Goal: Task Accomplishment & Management: Use online tool/utility

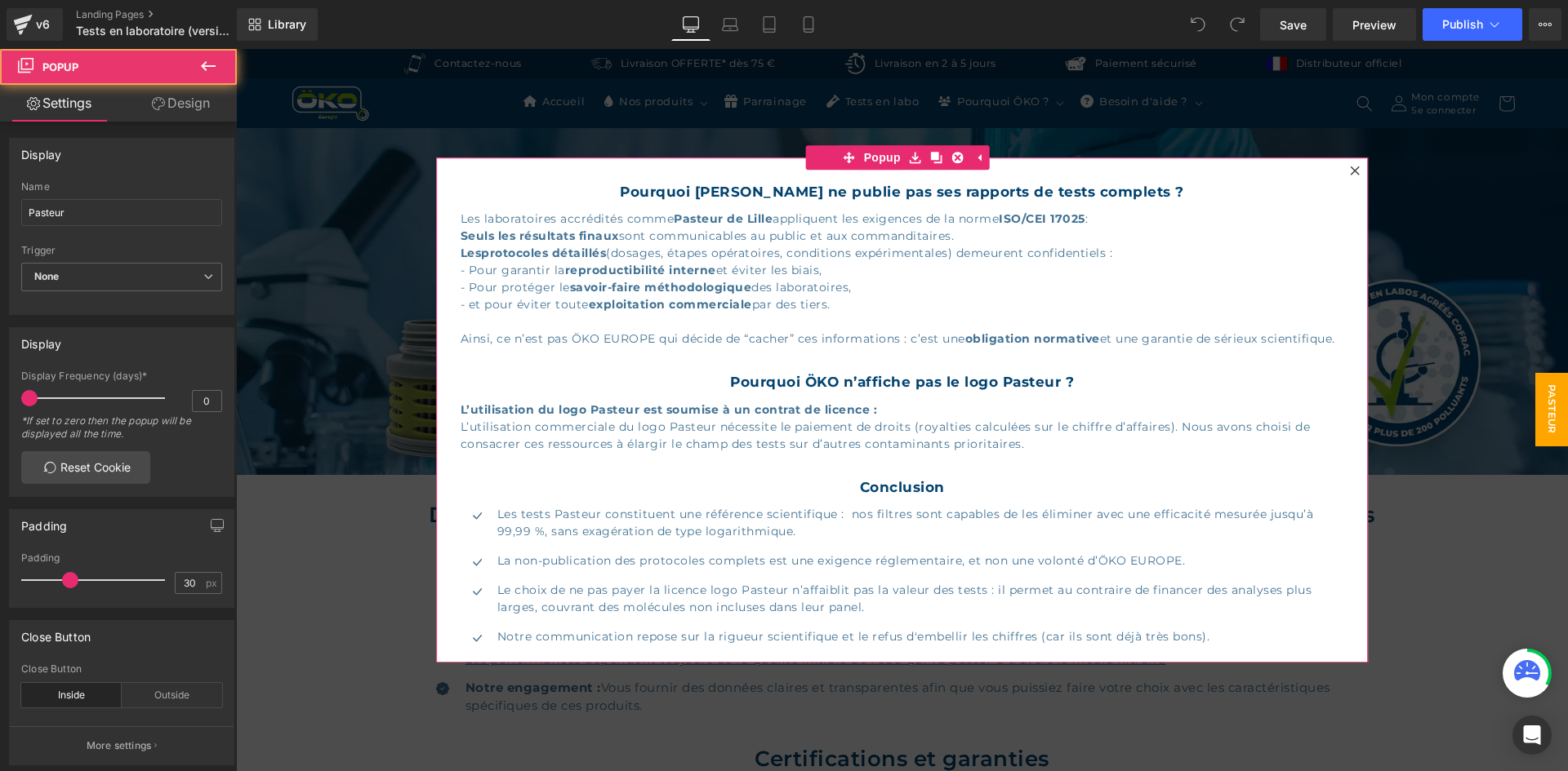
click at [1350, 172] on icon at bounding box center [1354, 170] width 10 height 10
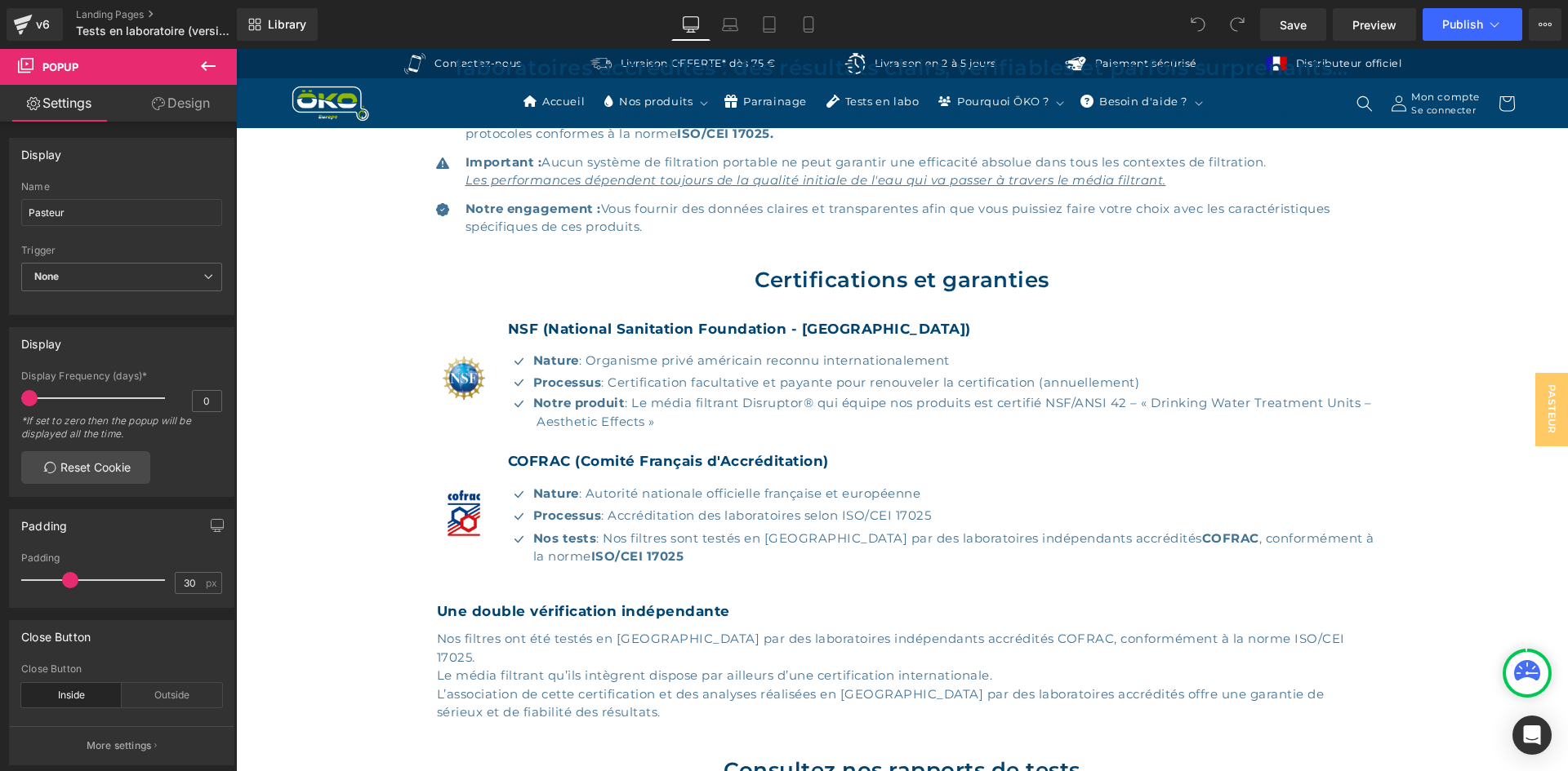
scroll to position [490, 0]
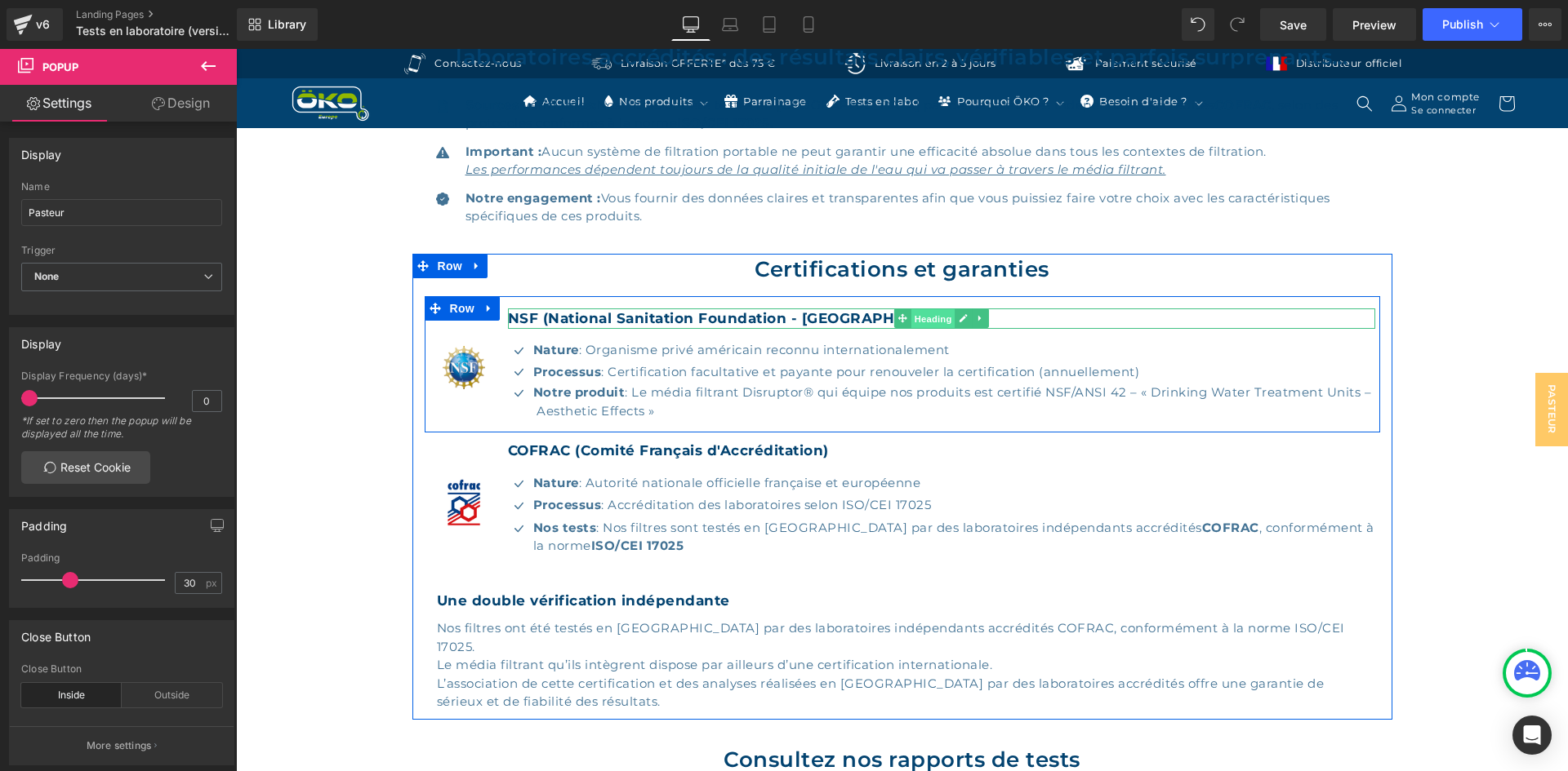
click at [916, 315] on span "Heading" at bounding box center [933, 319] width 44 height 19
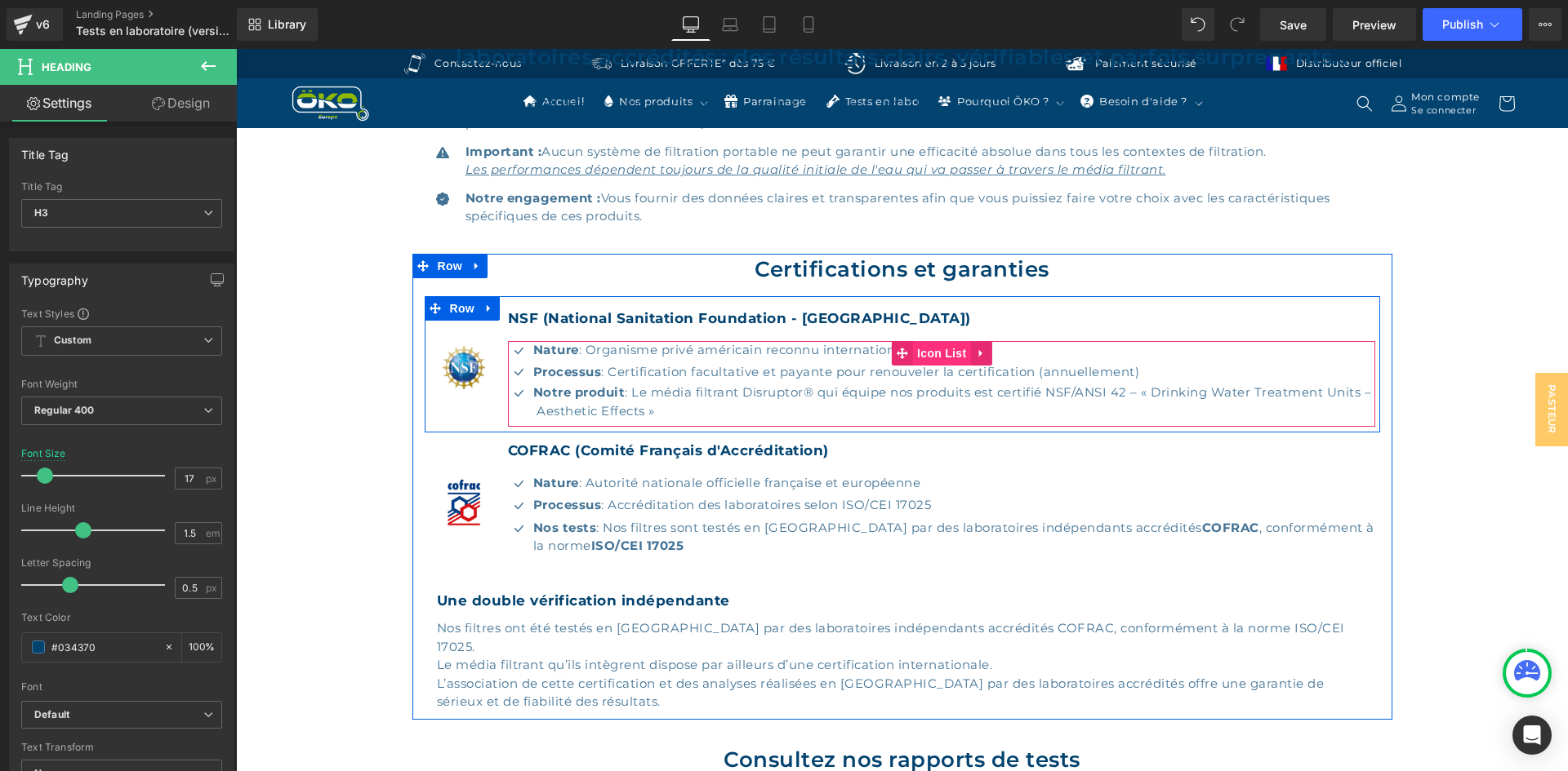
click at [928, 356] on span "Icon List" at bounding box center [941, 353] width 57 height 25
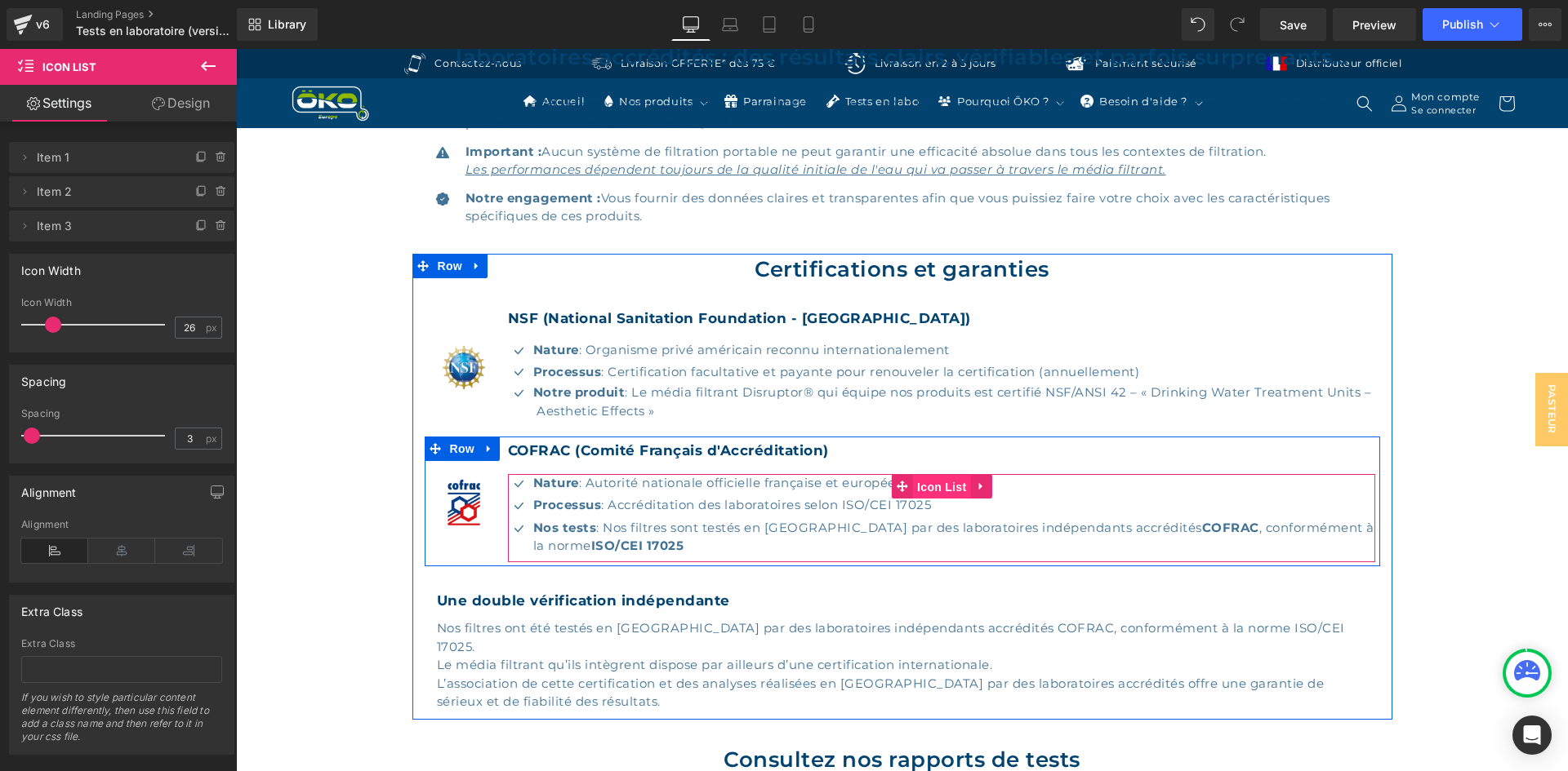
click at [923, 483] on span "Icon List" at bounding box center [941, 487] width 57 height 25
click at [924, 484] on span "Icon List" at bounding box center [941, 486] width 57 height 25
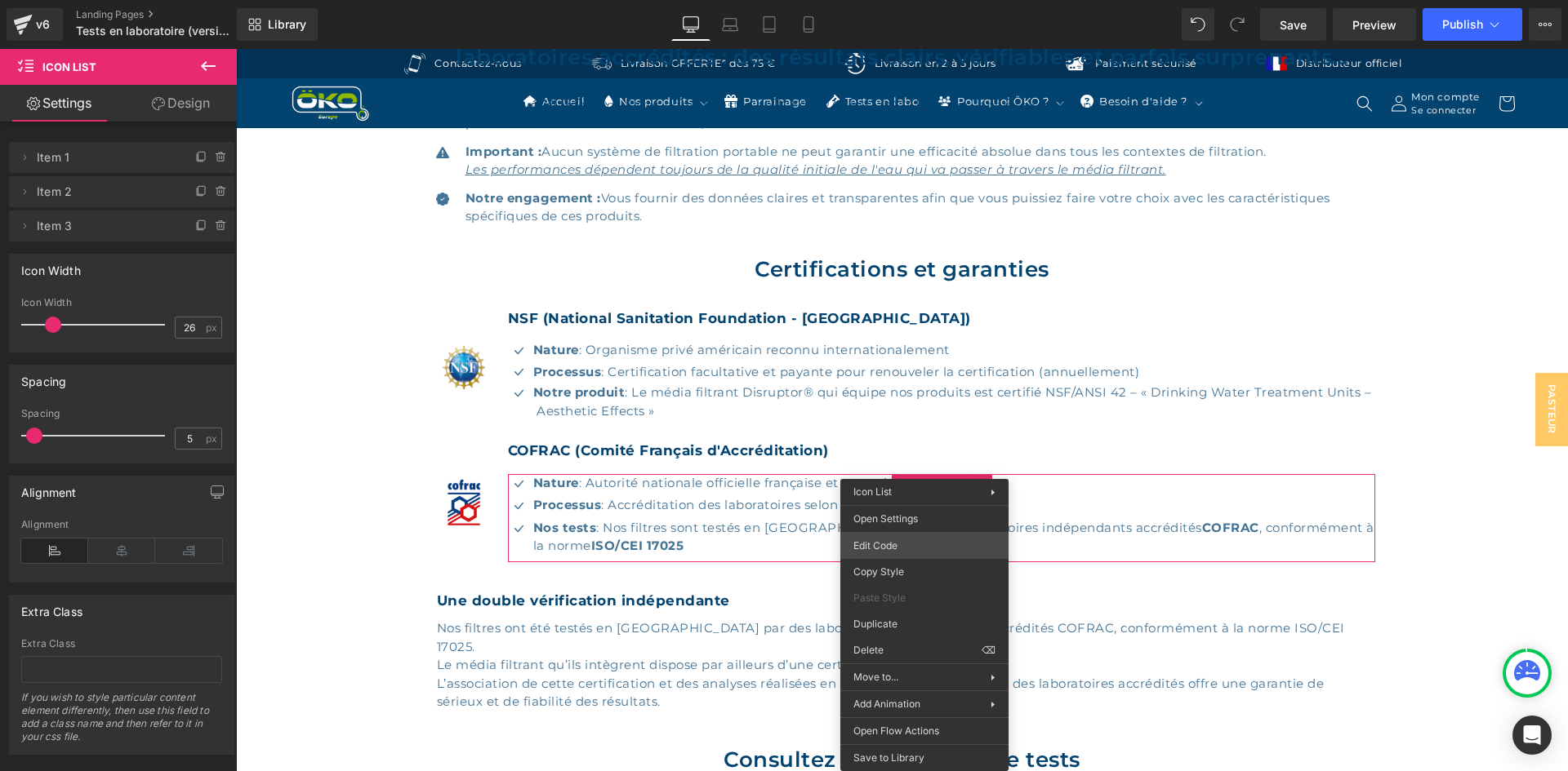
click at [902, 0] on div "Icon List You are previewing how the will restyle your page. You can not edit E…" at bounding box center [784, 0] width 1568 height 0
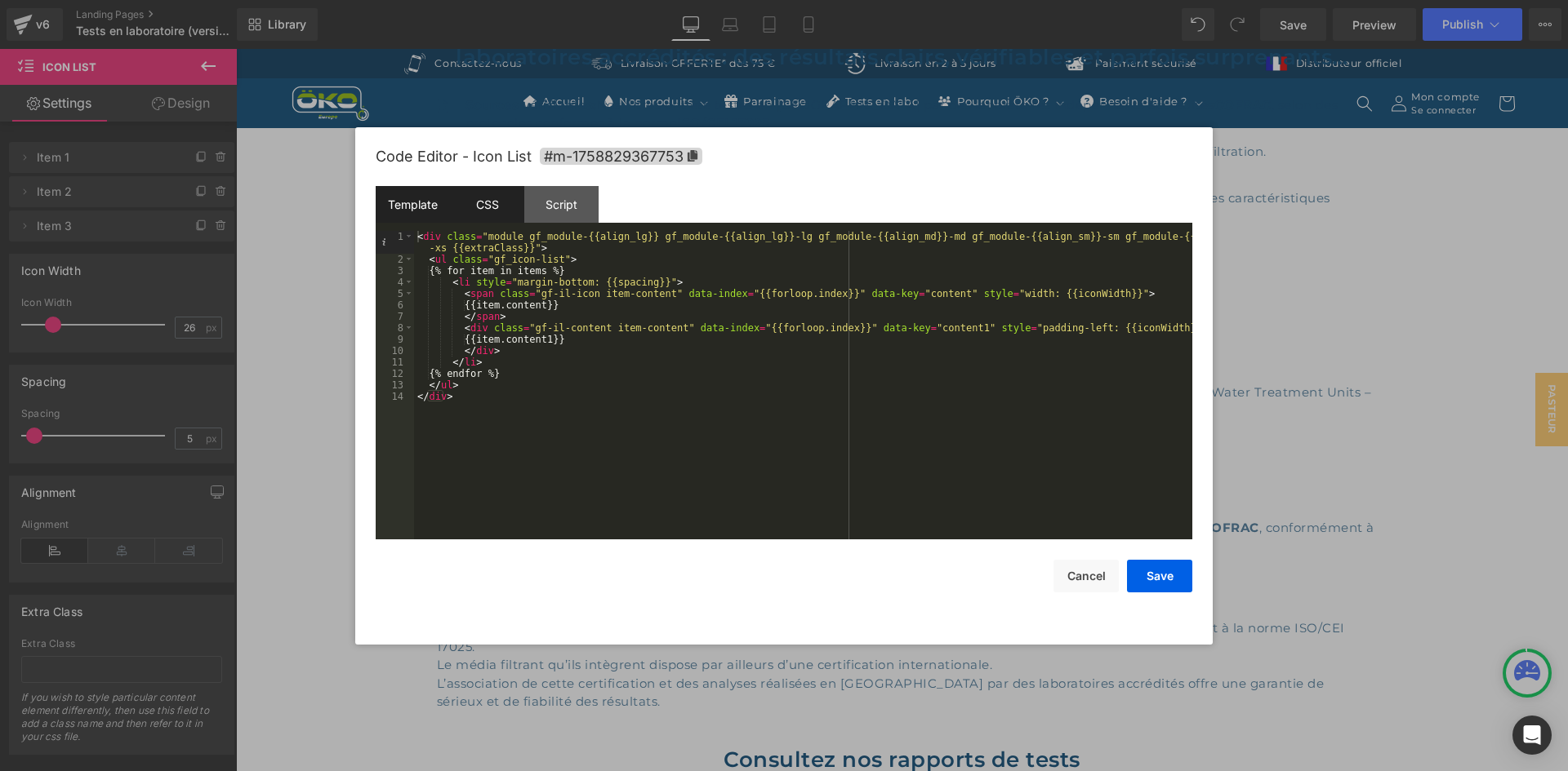
click at [459, 193] on div "CSS" at bounding box center [487, 205] width 74 height 37
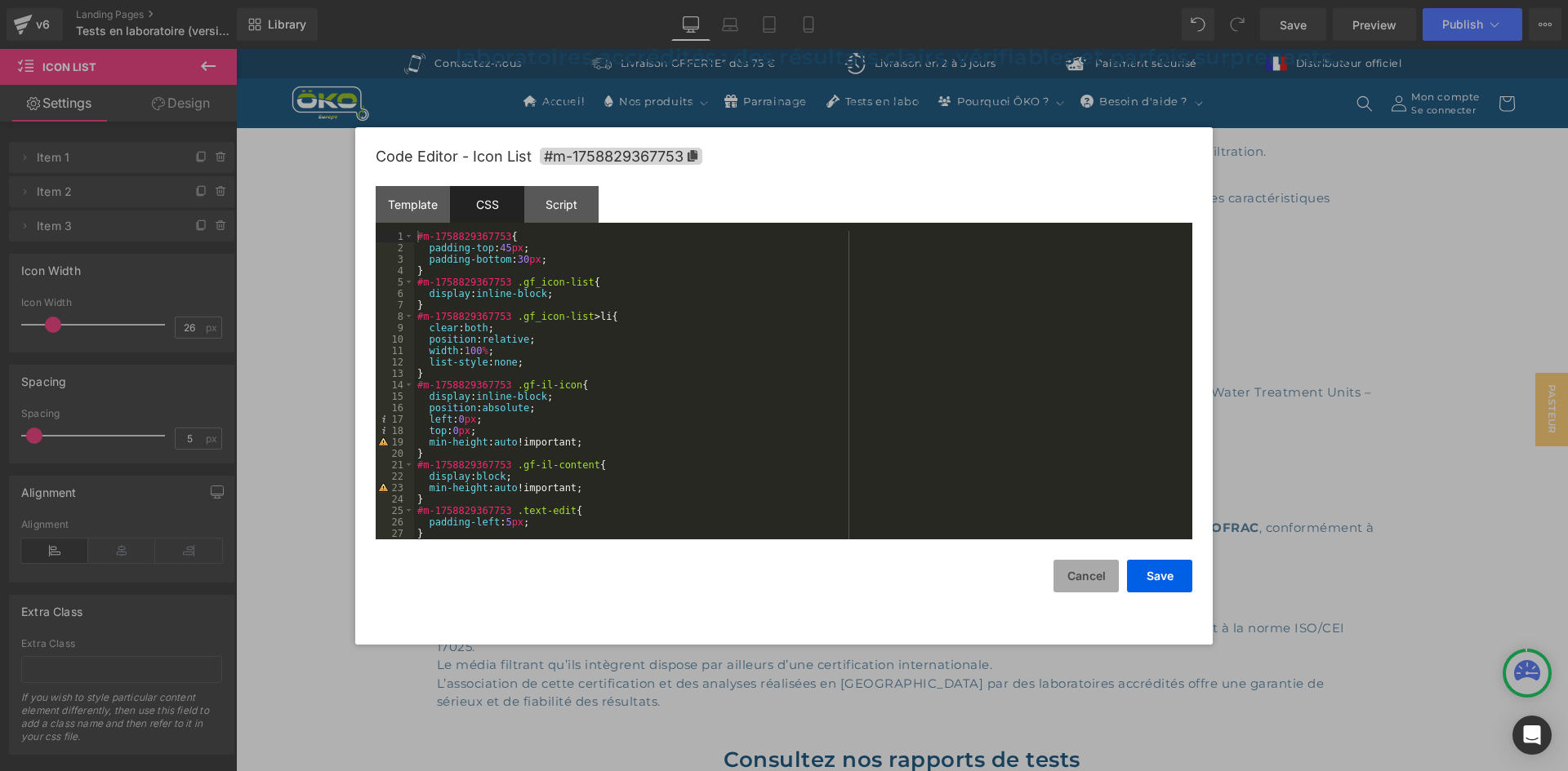
click at [1102, 572] on button "Cancel" at bounding box center [1086, 576] width 65 height 33
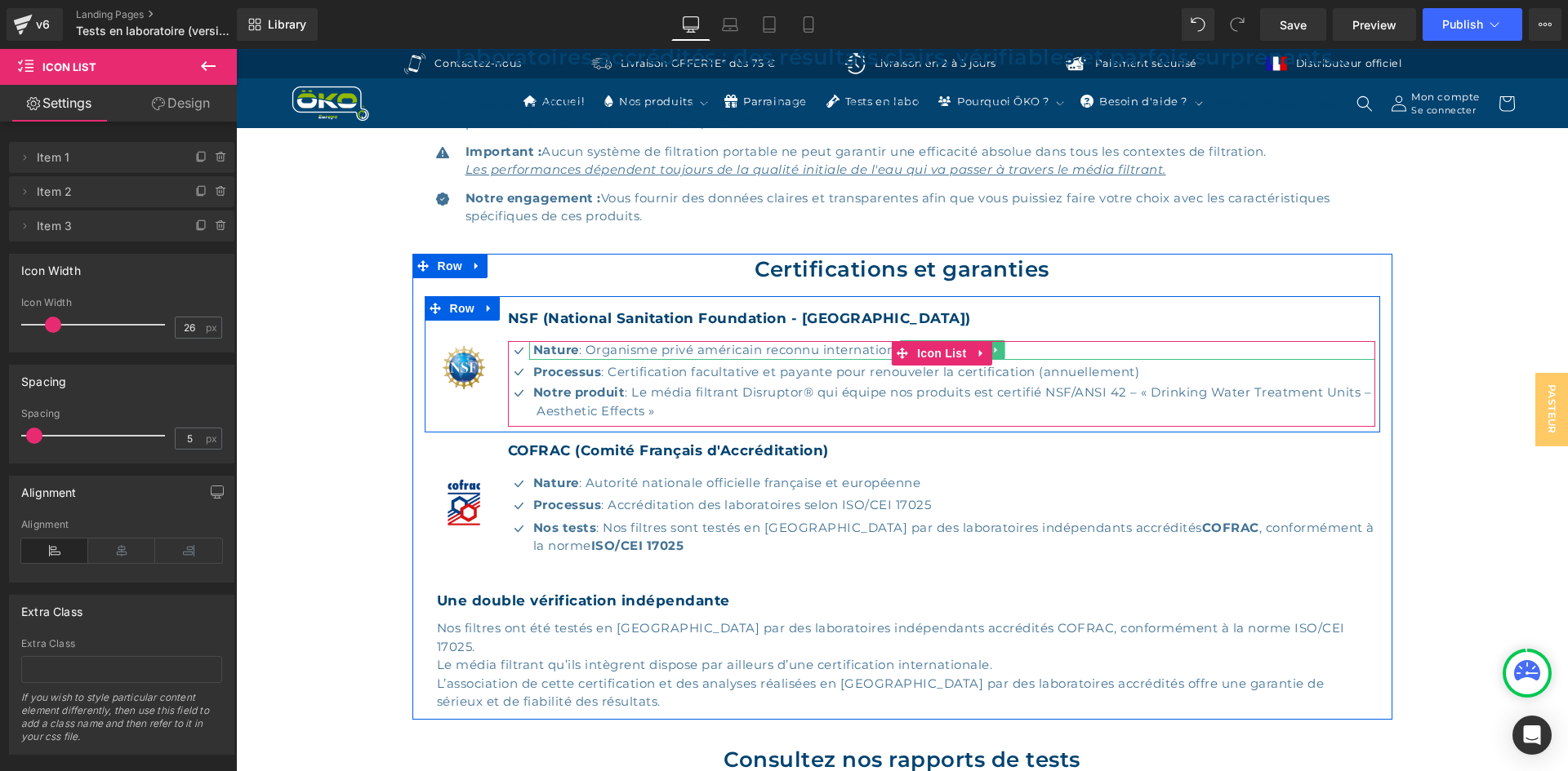
click at [676, 351] on p "Nature : Organisme privé américain reconnu internationalement" at bounding box center [954, 350] width 842 height 18
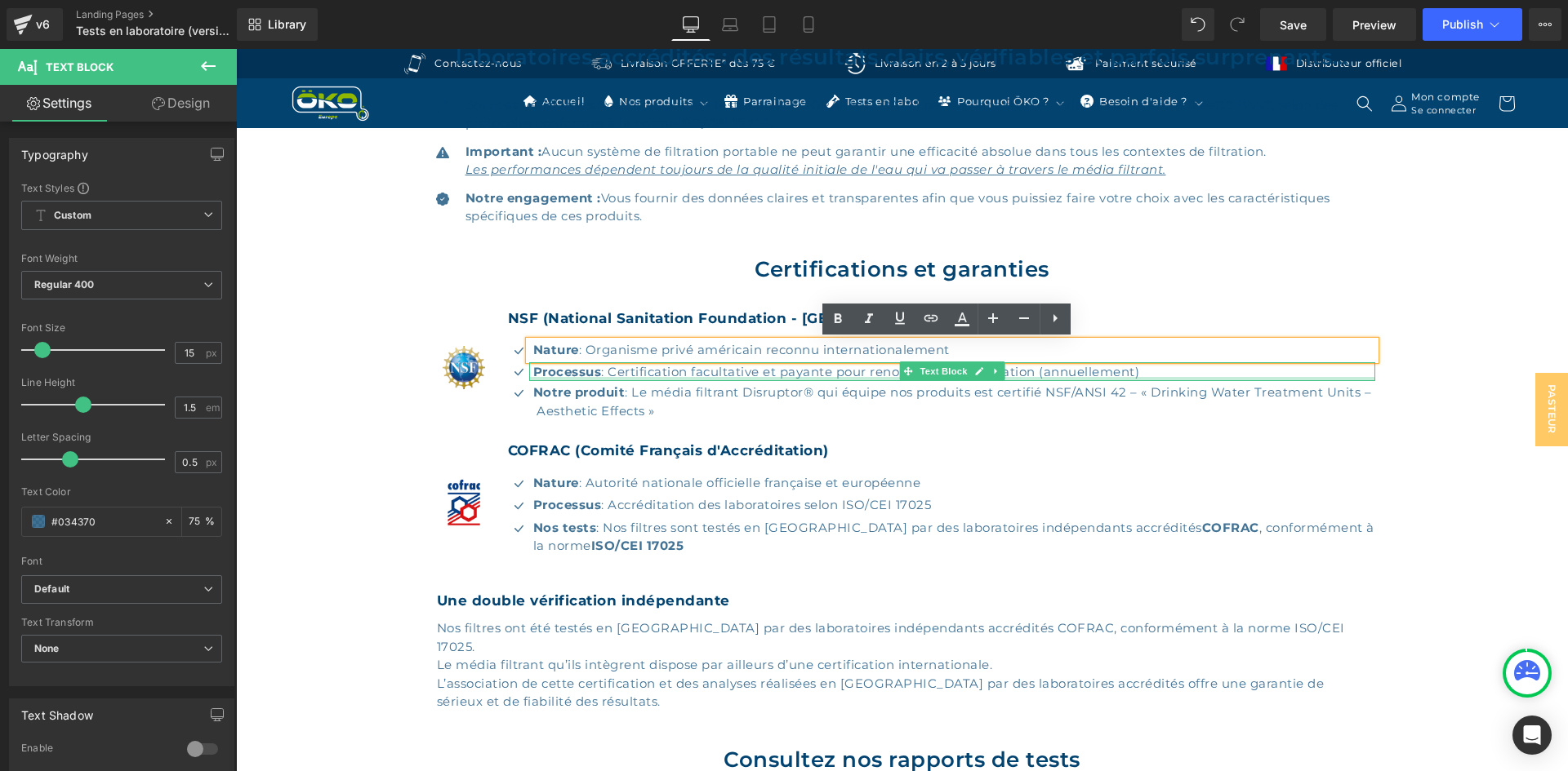
click at [670, 380] on div at bounding box center [952, 379] width 847 height 4
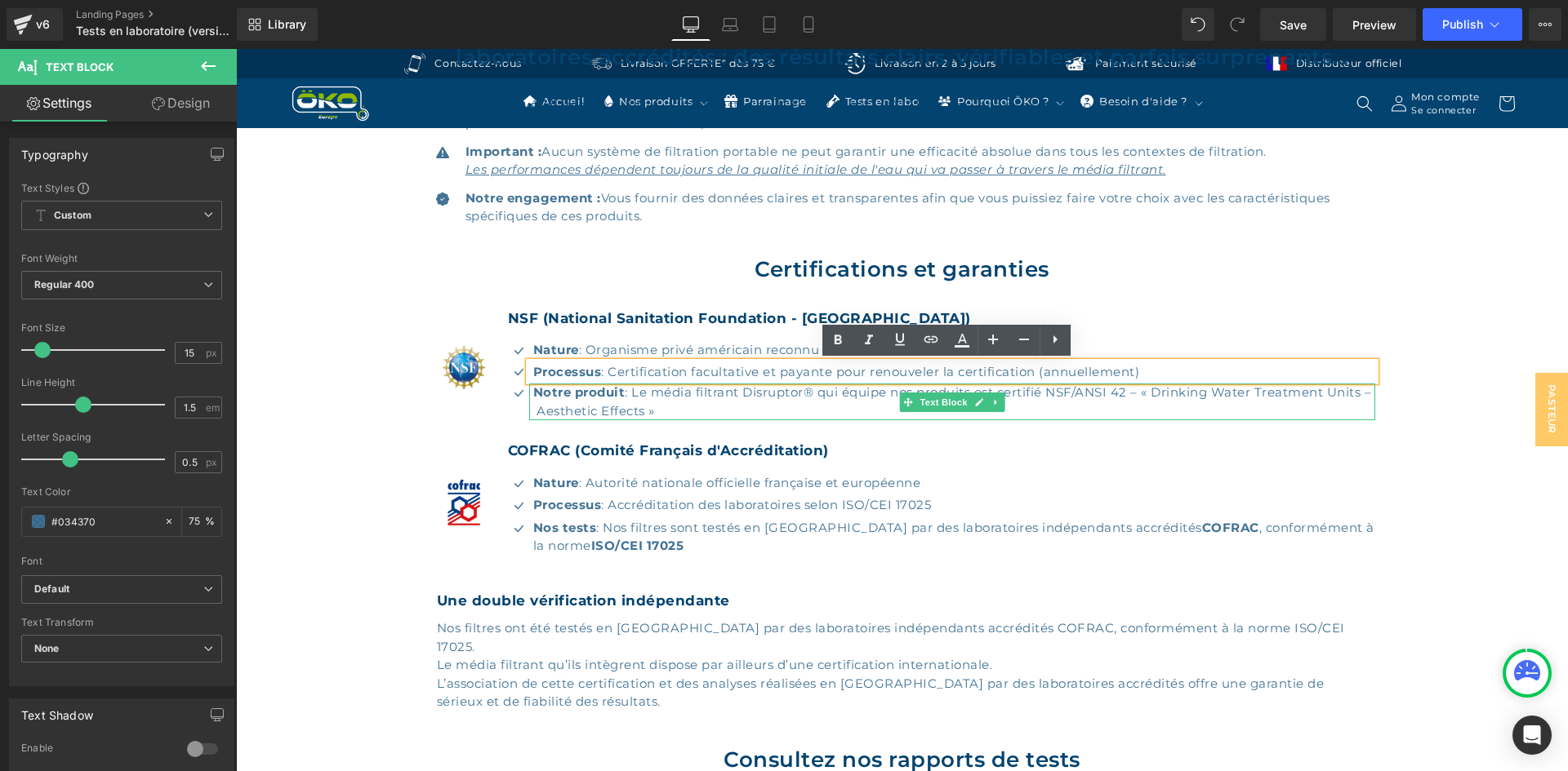
click at [656, 405] on p "Notre produit : Le média filtrant Disruptor® qui équipe nos produits est certif…" at bounding box center [954, 402] width 842 height 37
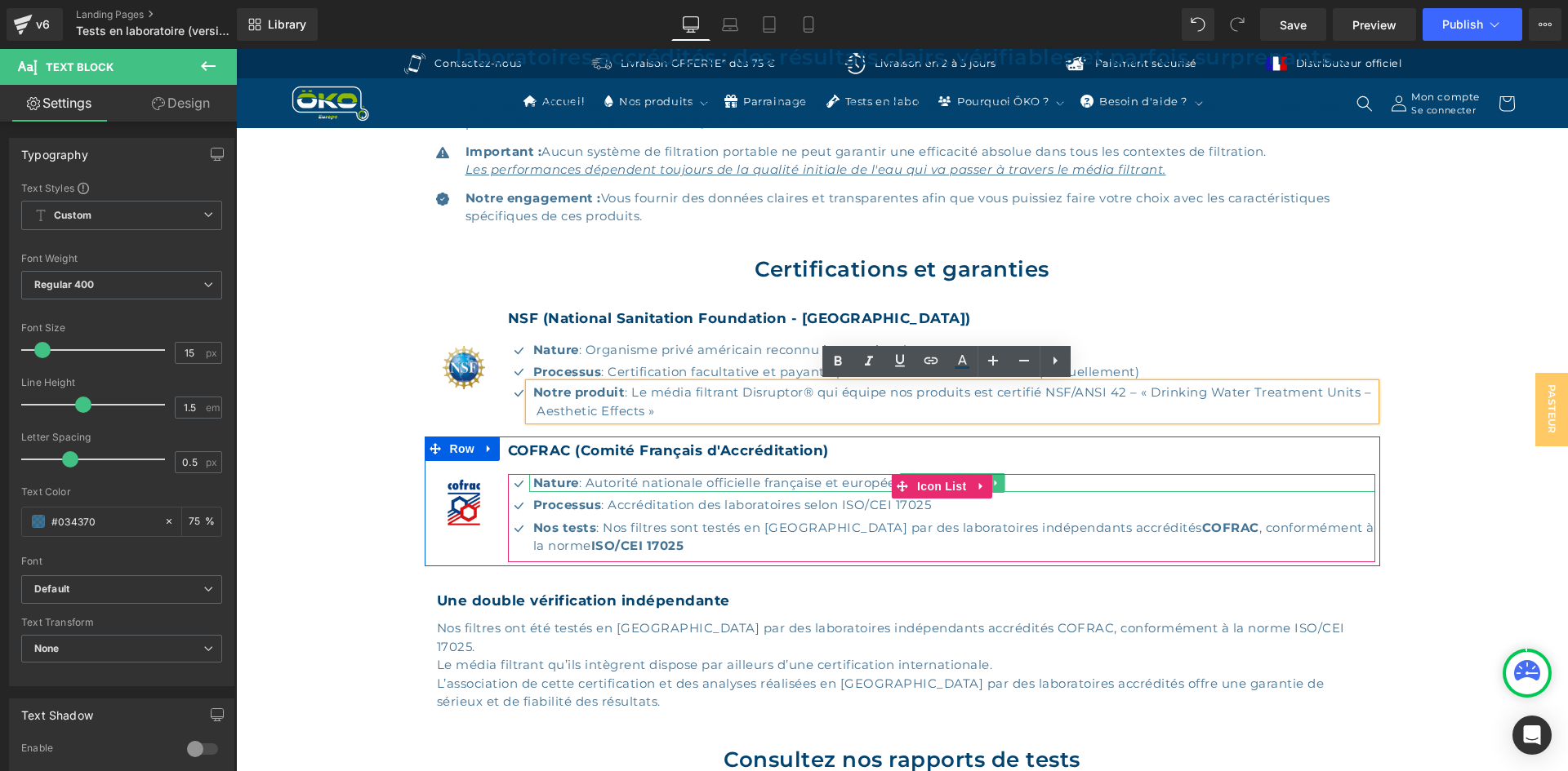
click at [630, 480] on p "Nature : Autorité nationale officielle française et européenne" at bounding box center [954, 483] width 842 height 18
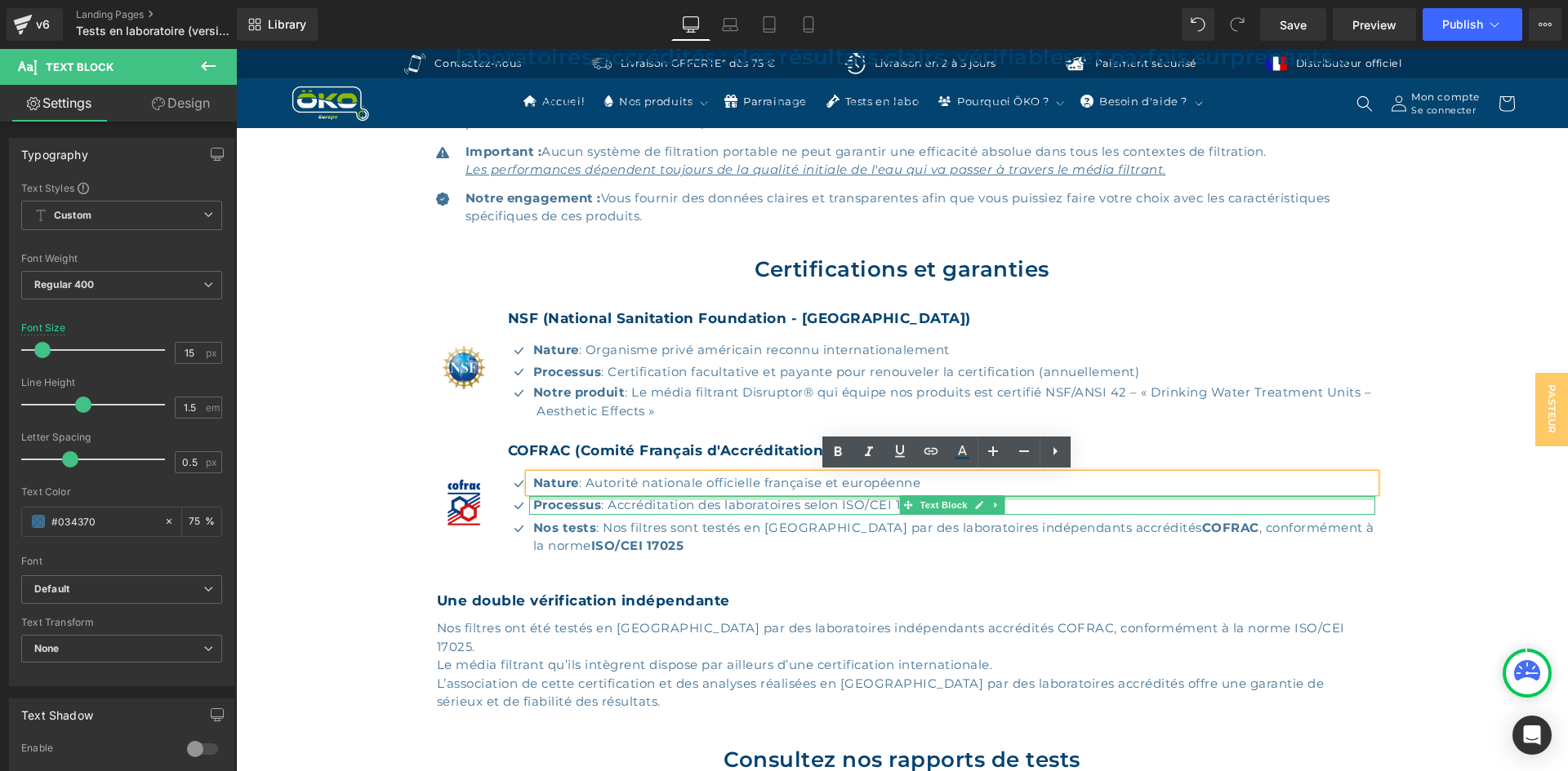
click at [654, 500] on div at bounding box center [952, 498] width 847 height 4
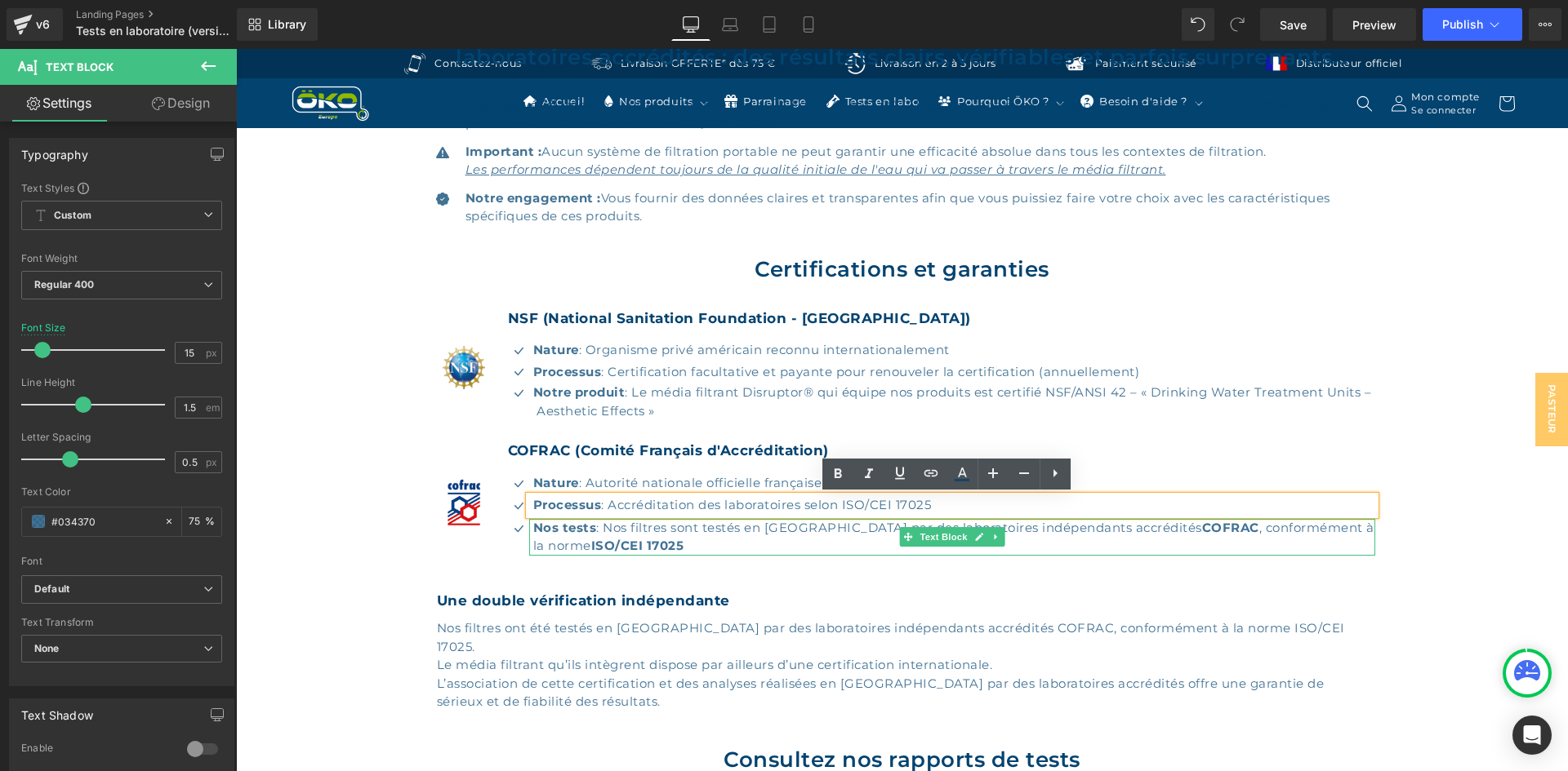
click at [658, 540] on strong "ISO/CEI 17025" at bounding box center [638, 546] width 93 height 16
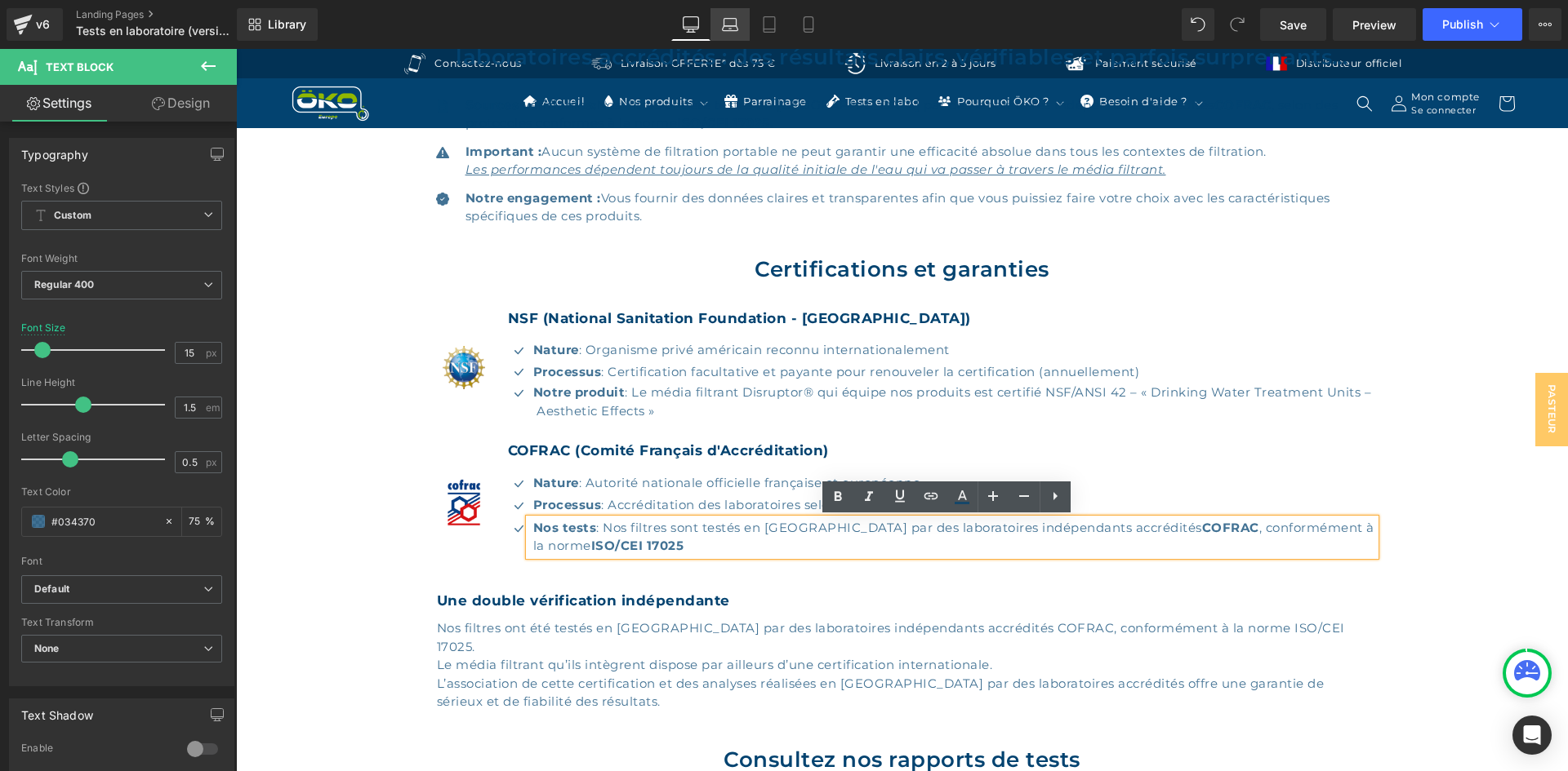
click at [718, 26] on link "Laptop" at bounding box center [730, 24] width 40 height 33
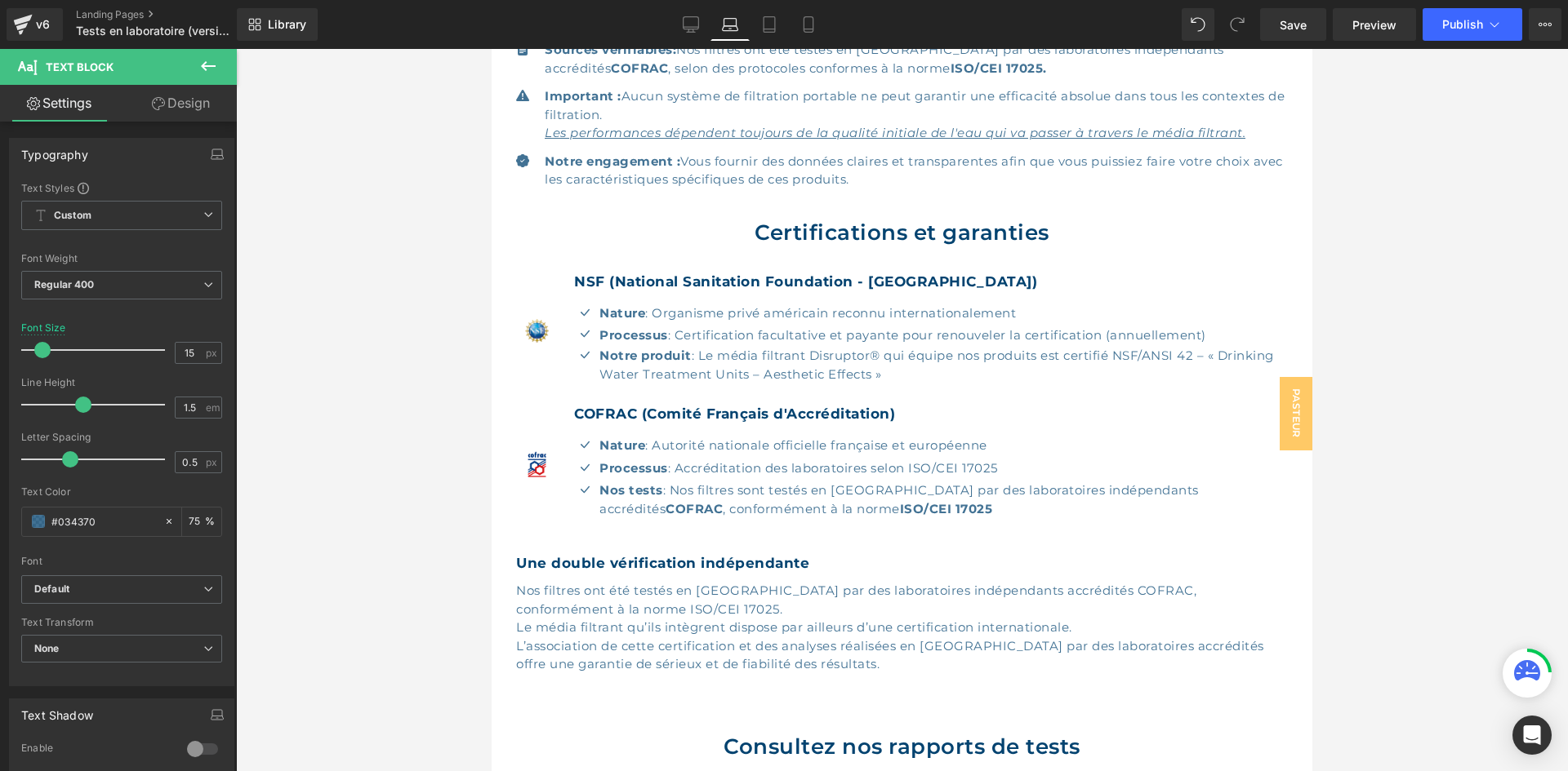
scroll to position [679, 0]
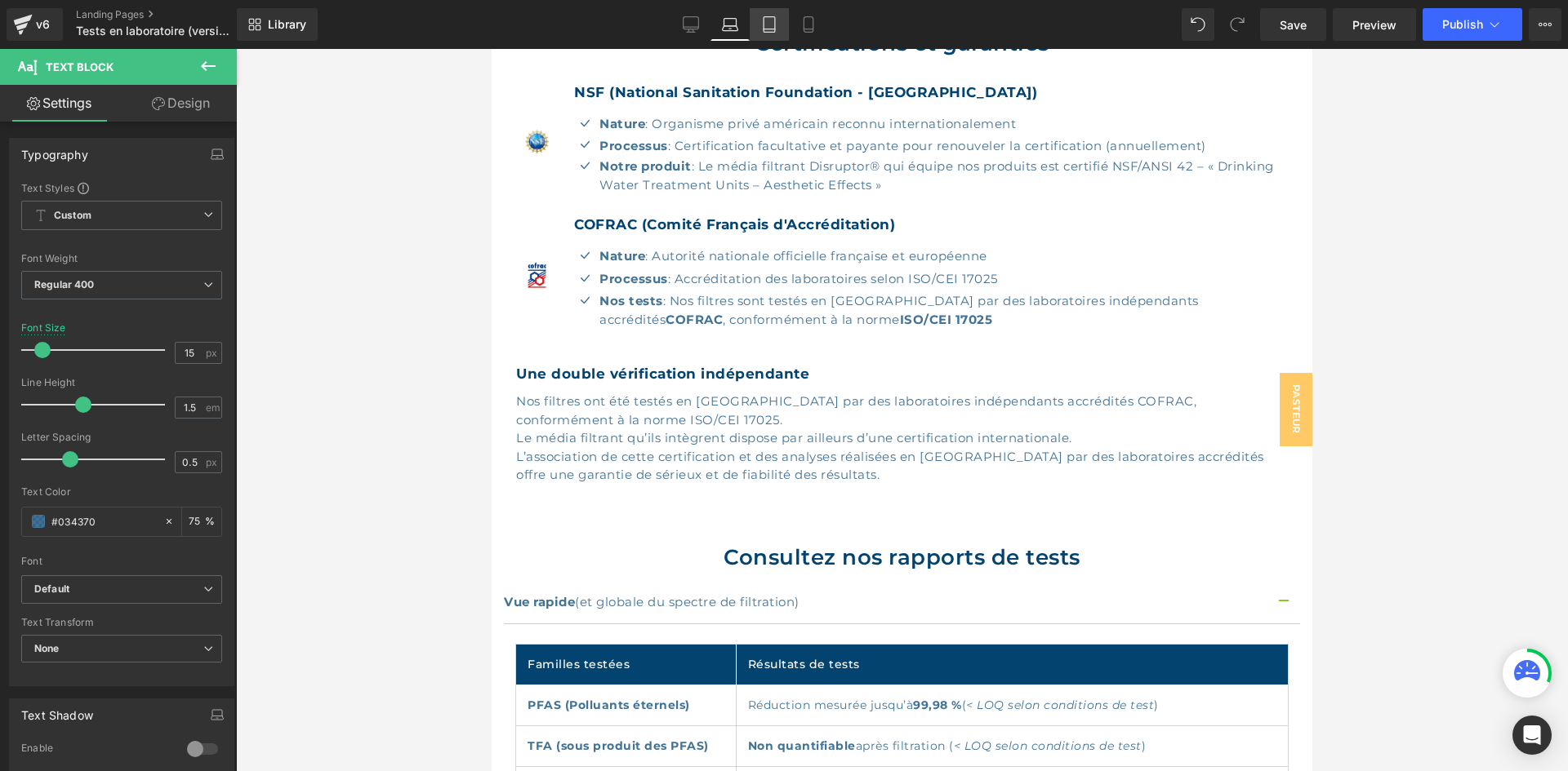
click at [755, 27] on link "Tablet" at bounding box center [769, 24] width 40 height 33
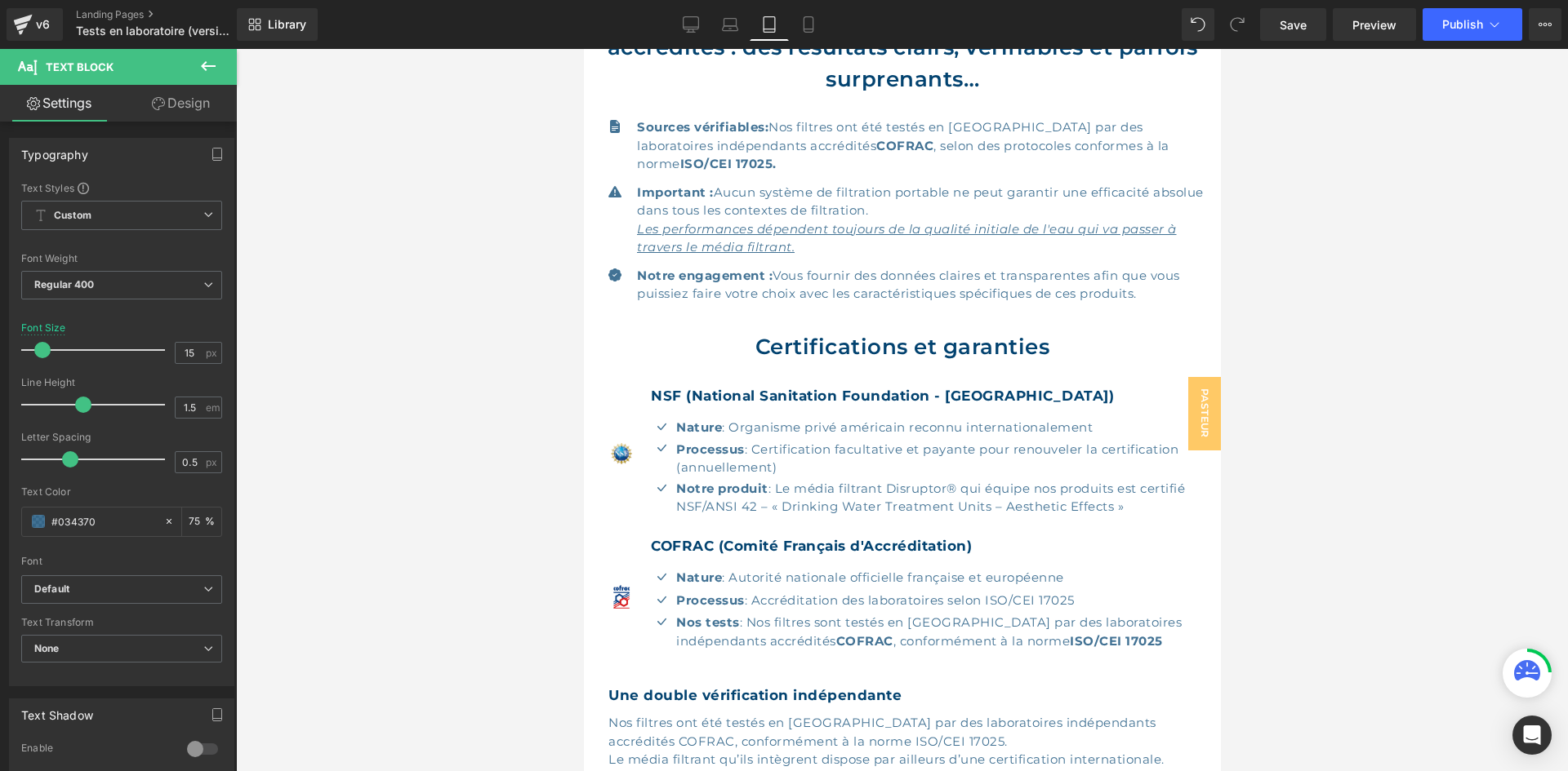
scroll to position [1000, 0]
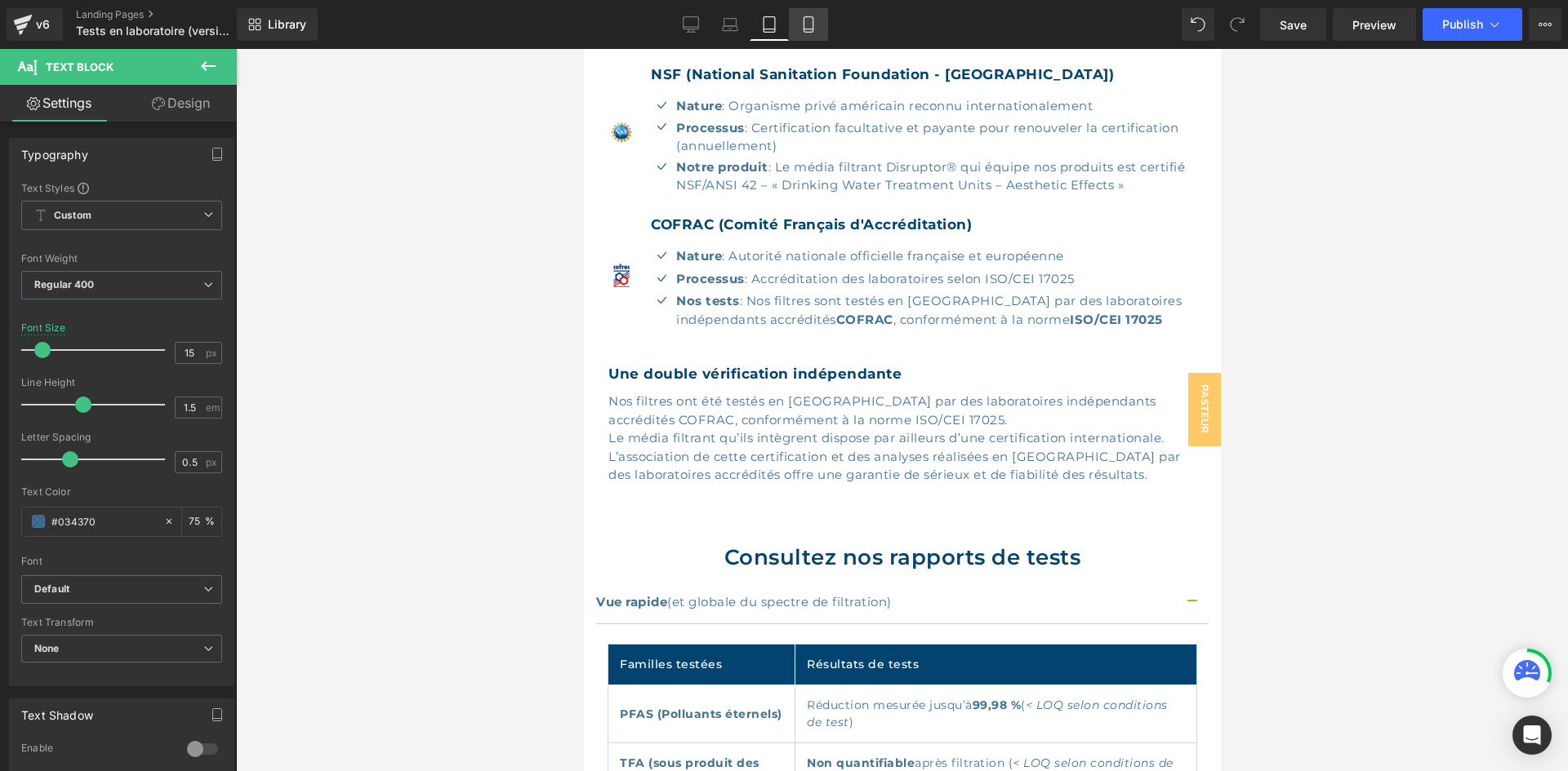
click at [793, 29] on link "Mobile" at bounding box center [808, 24] width 40 height 33
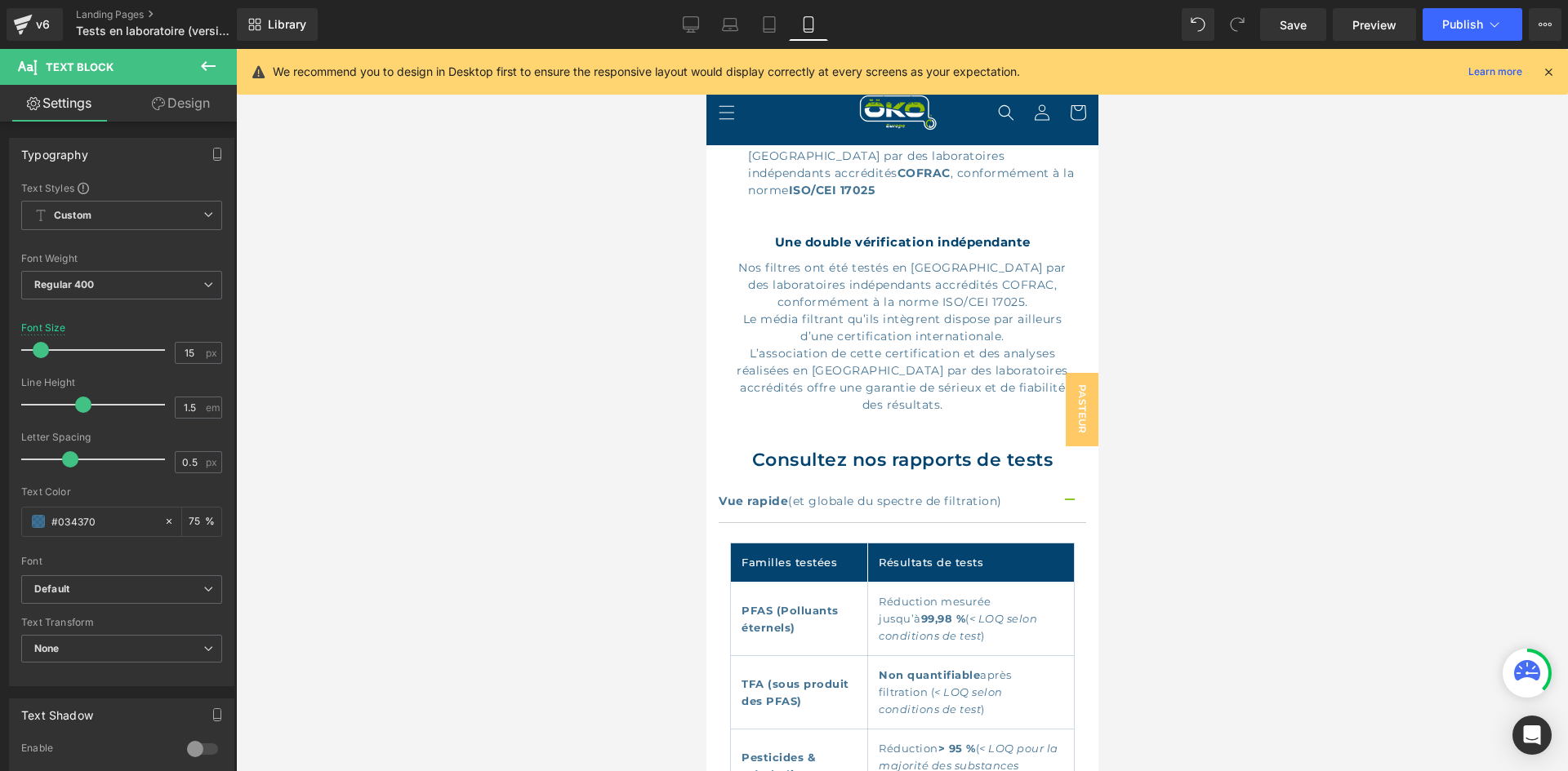
scroll to position [1270, 0]
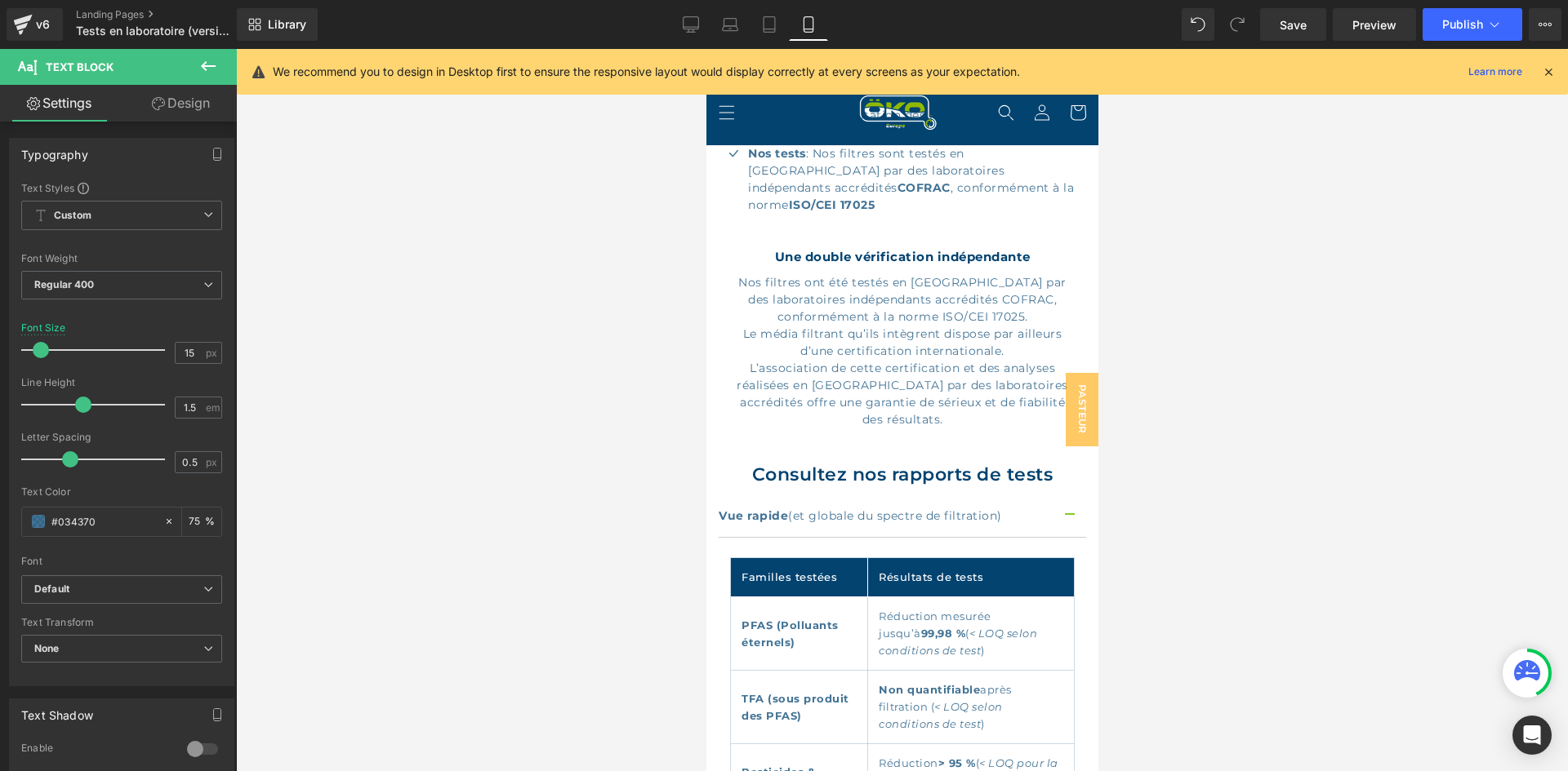
click at [1545, 81] on div "We recommend you to design in Desktop first to ensure the responsive layout wou…" at bounding box center [914, 72] width 1282 height 19
click at [1546, 78] on icon at bounding box center [1548, 71] width 15 height 15
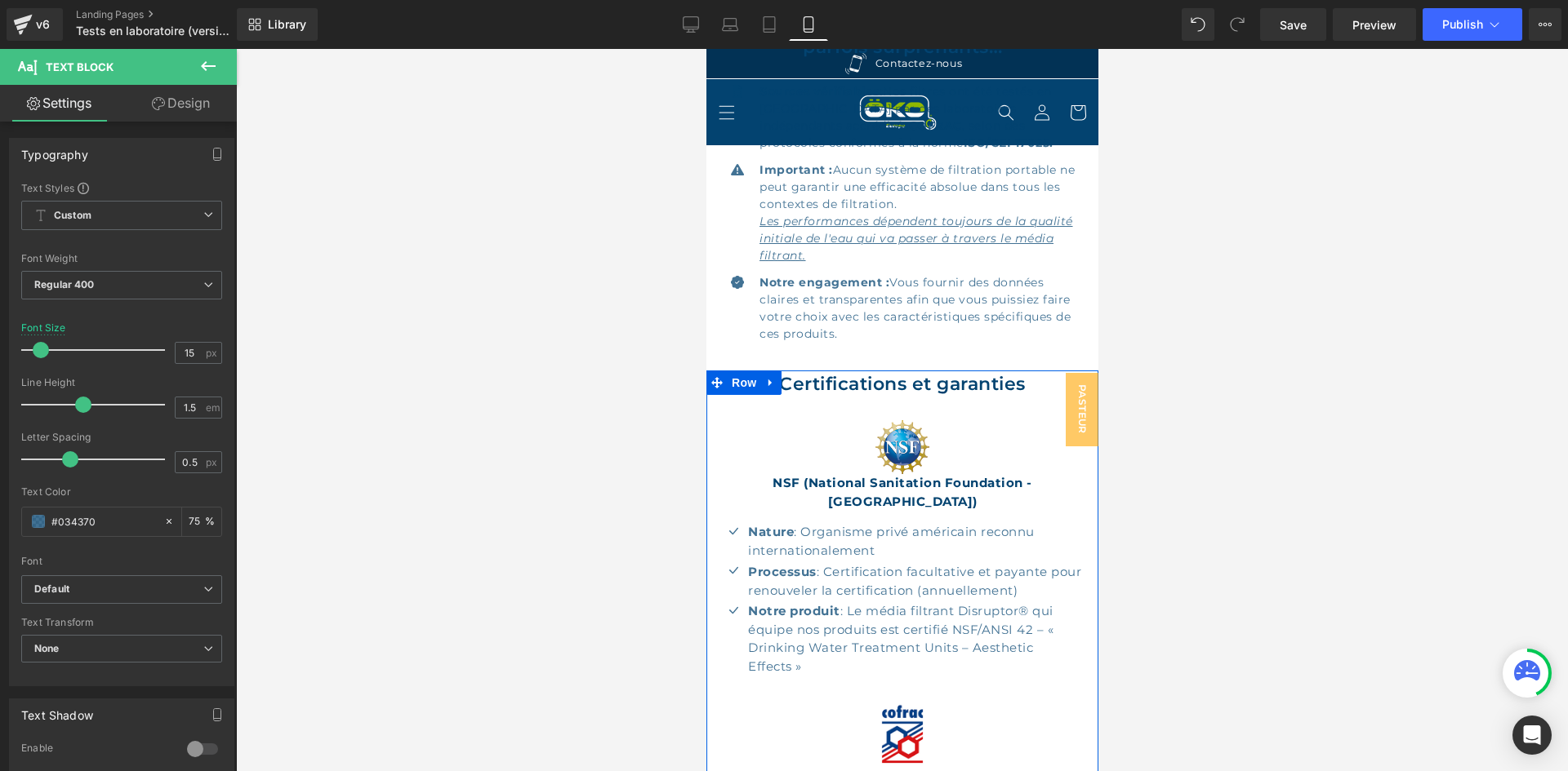
scroll to position [535, 0]
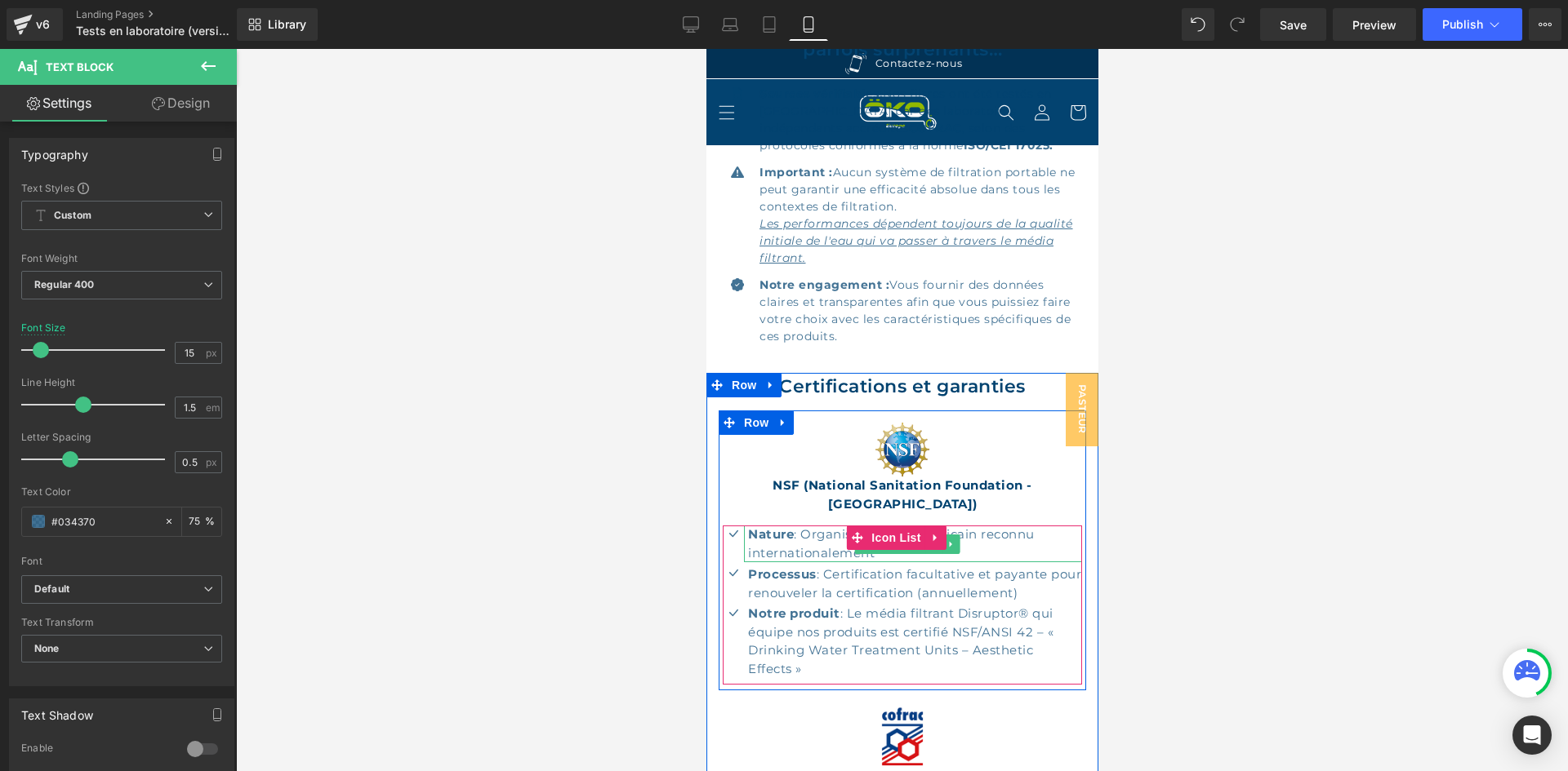
click at [815, 533] on p "Nature : Organisme privé américain reconnu internationalement" at bounding box center [915, 544] width 334 height 37
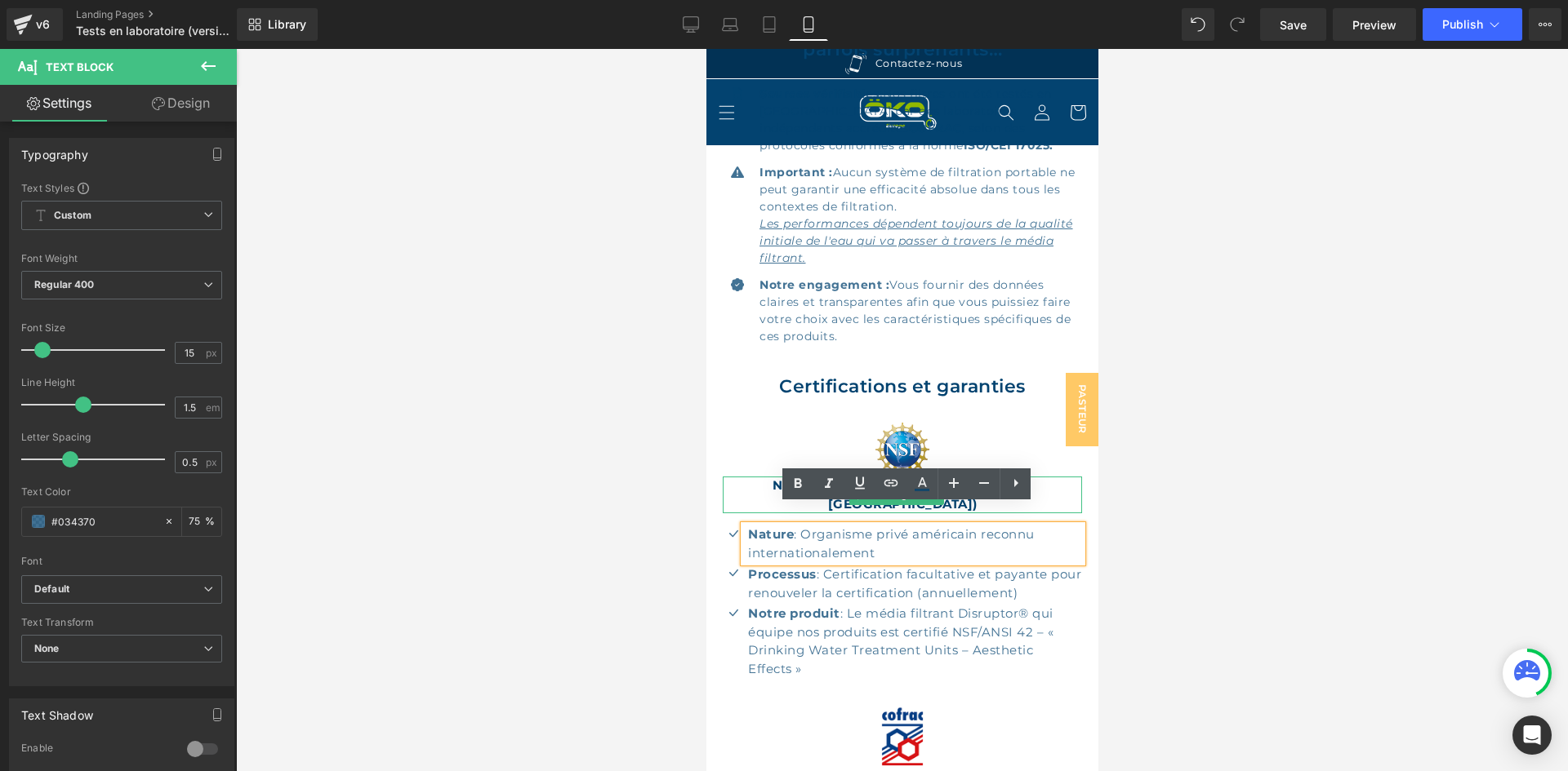
click at [771, 480] on strong "NSF (National Sanitation Foundation - [GEOGRAPHIC_DATA])" at bounding box center [901, 494] width 259 height 34
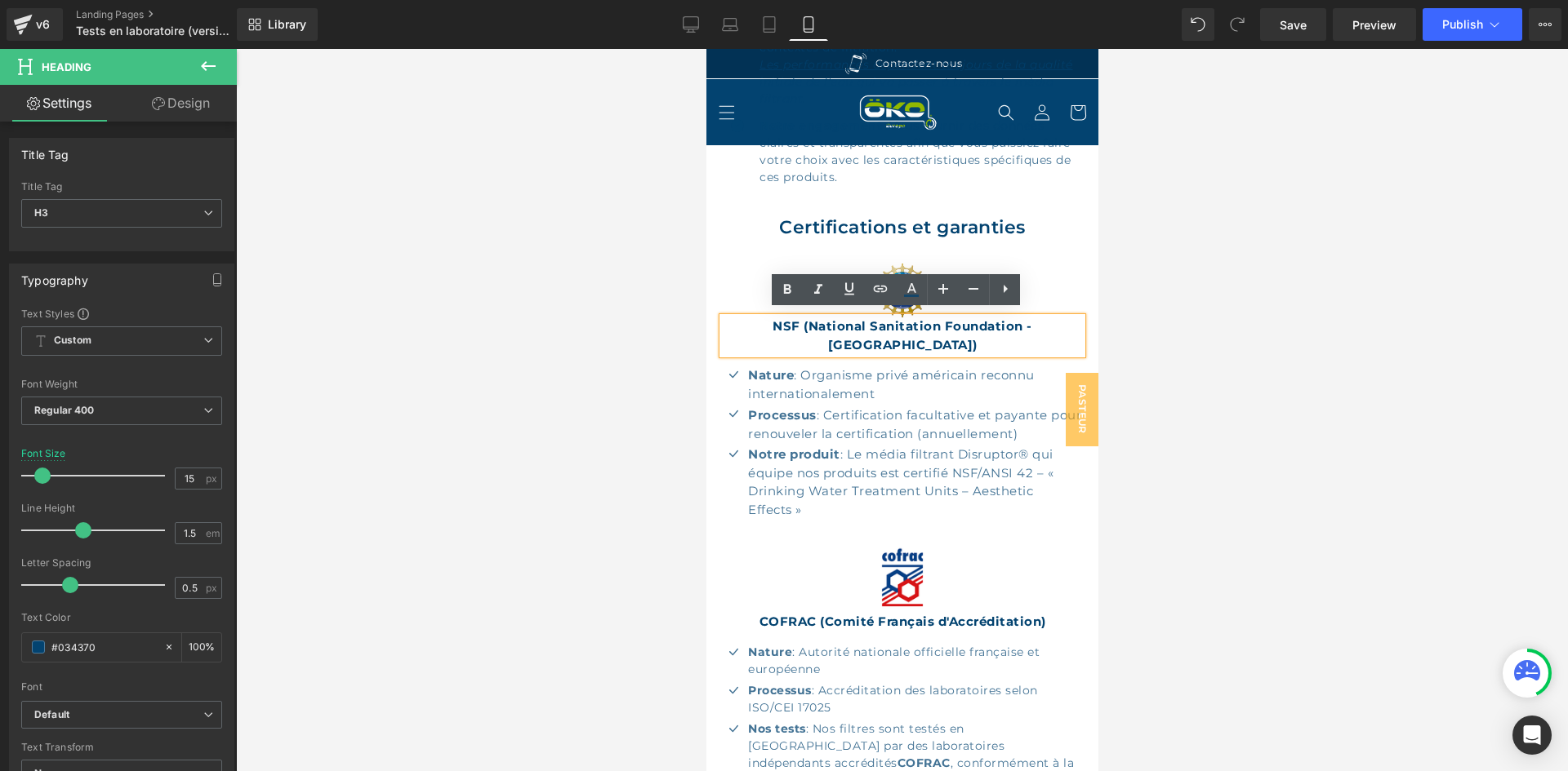
scroll to position [699, 0]
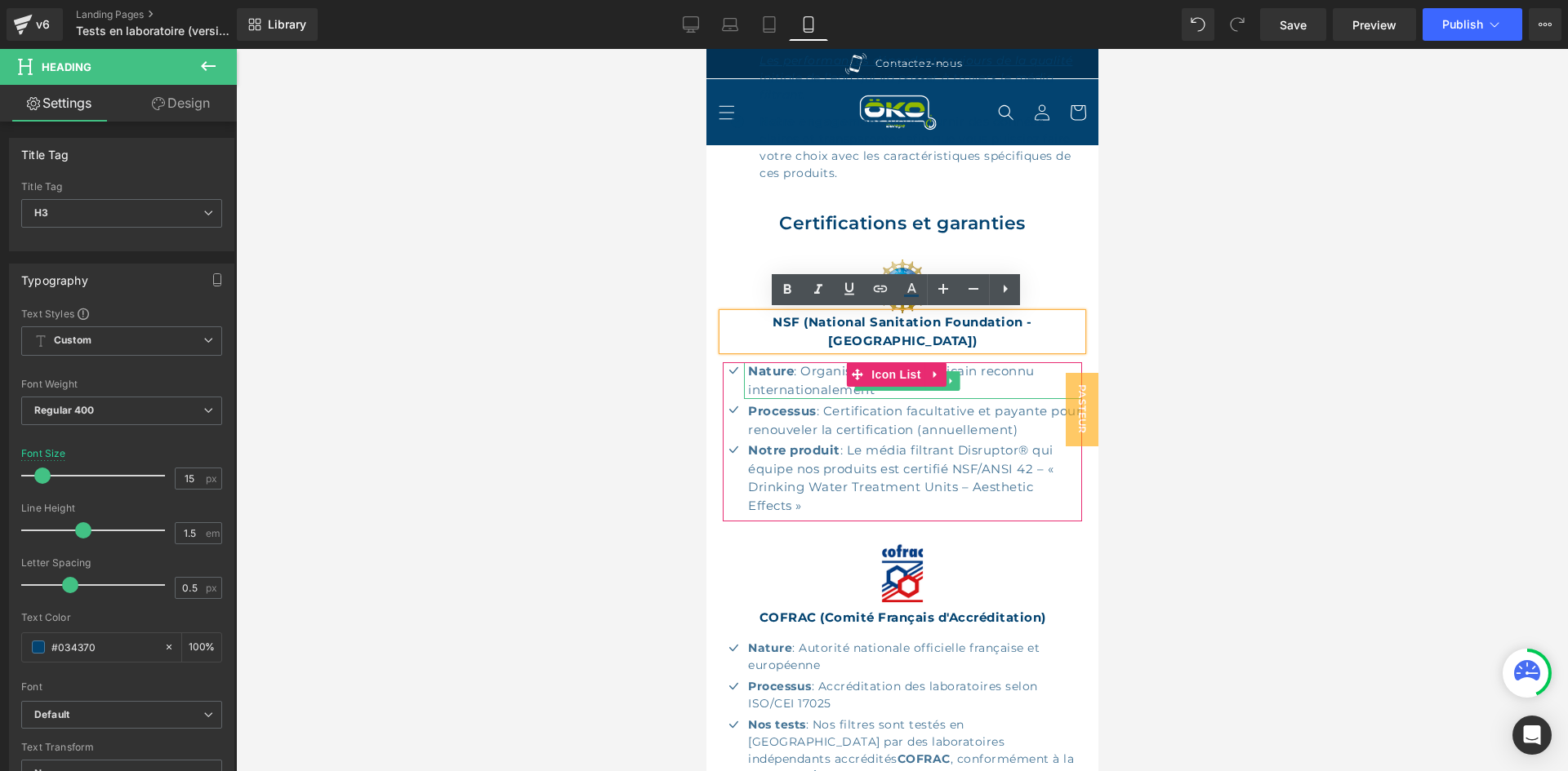
click at [819, 362] on p "Nature : Organisme privé américain reconnu internationalement" at bounding box center [915, 381] width 334 height 37
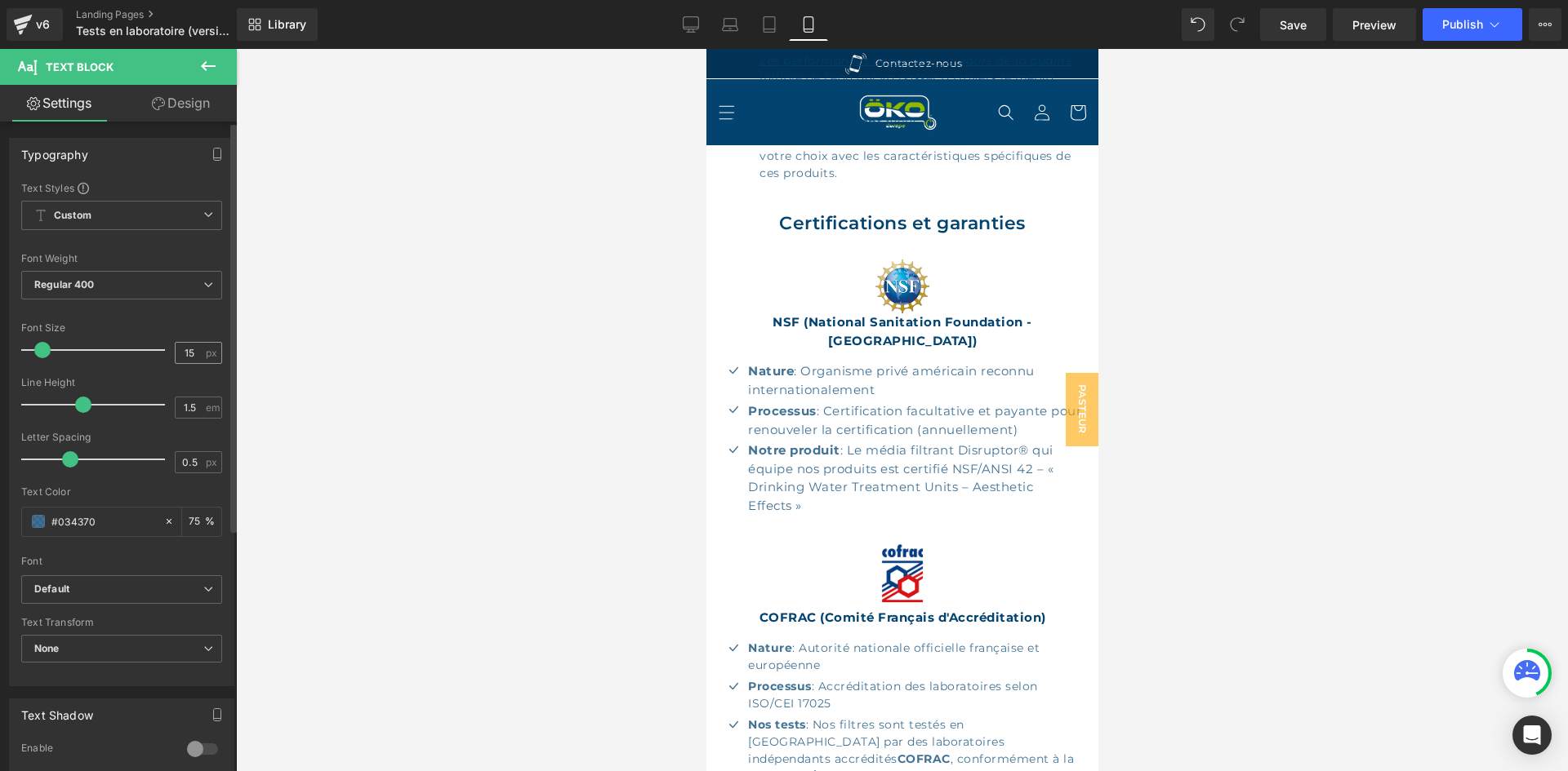
click at [193, 349] on input "15" at bounding box center [190, 353] width 28 height 20
type input "14"
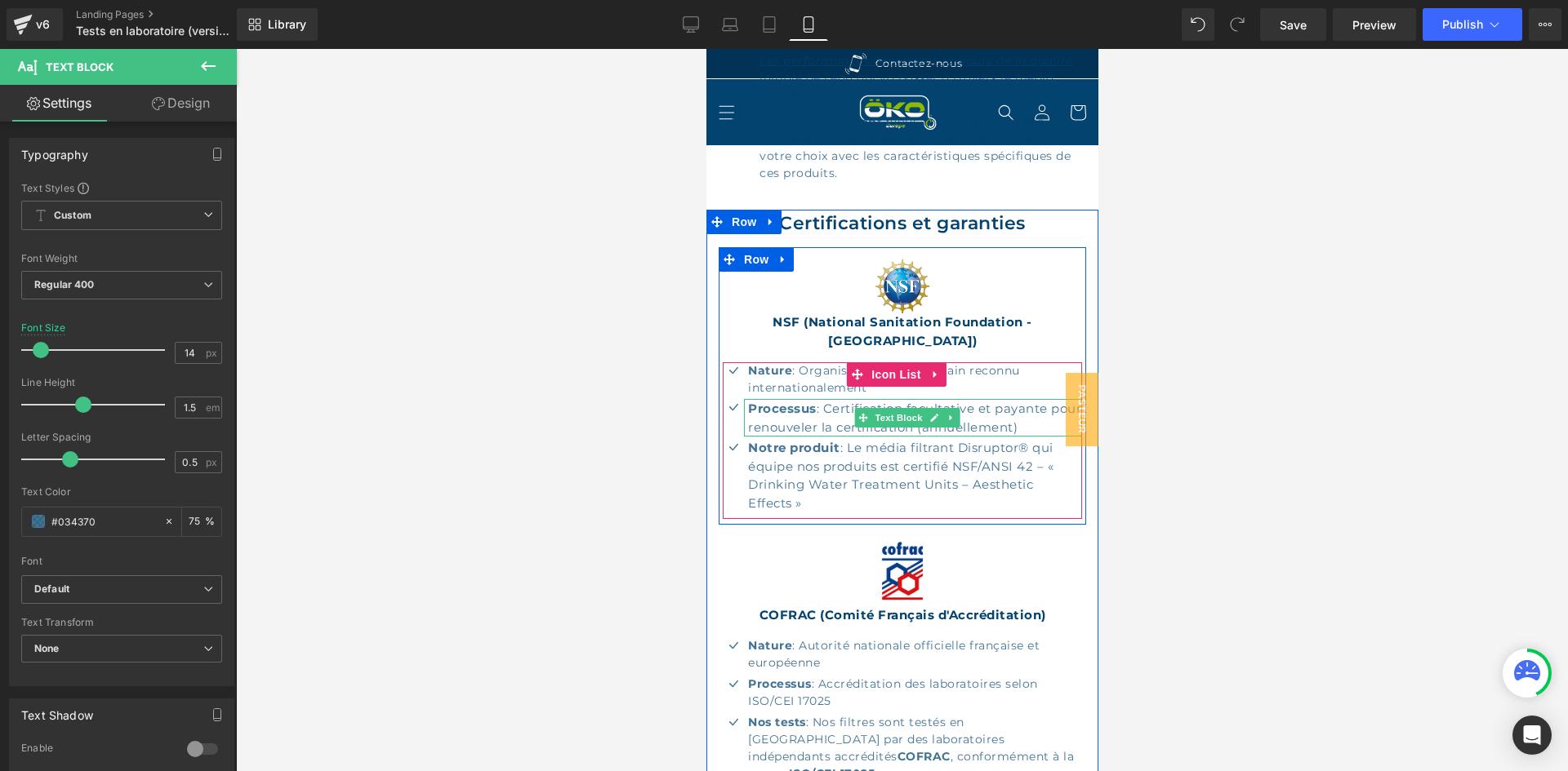
click at [811, 401] on strong "Processus" at bounding box center [782, 409] width 69 height 16
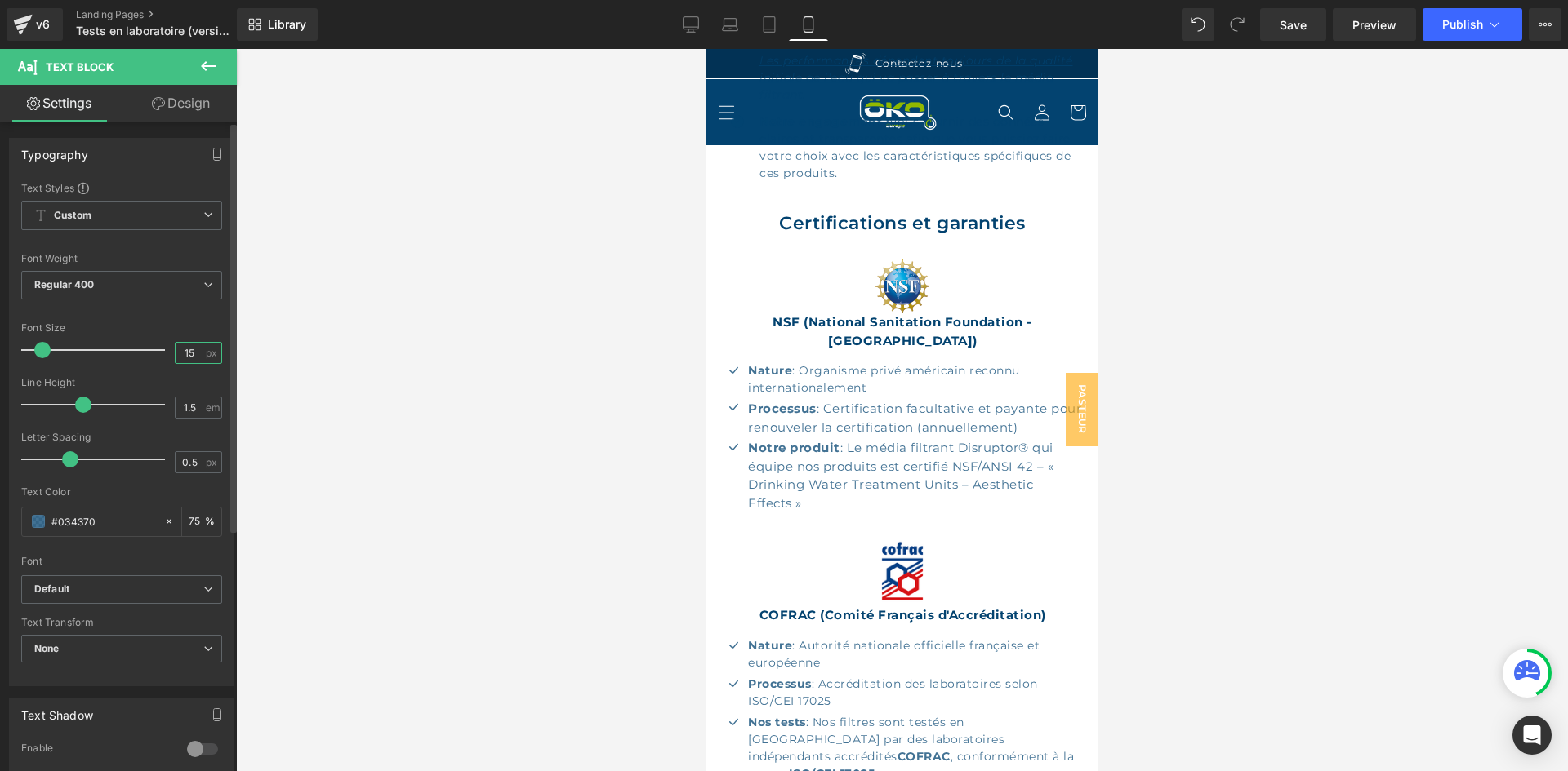
click at [187, 343] on input "15" at bounding box center [190, 353] width 28 height 20
type input "14"
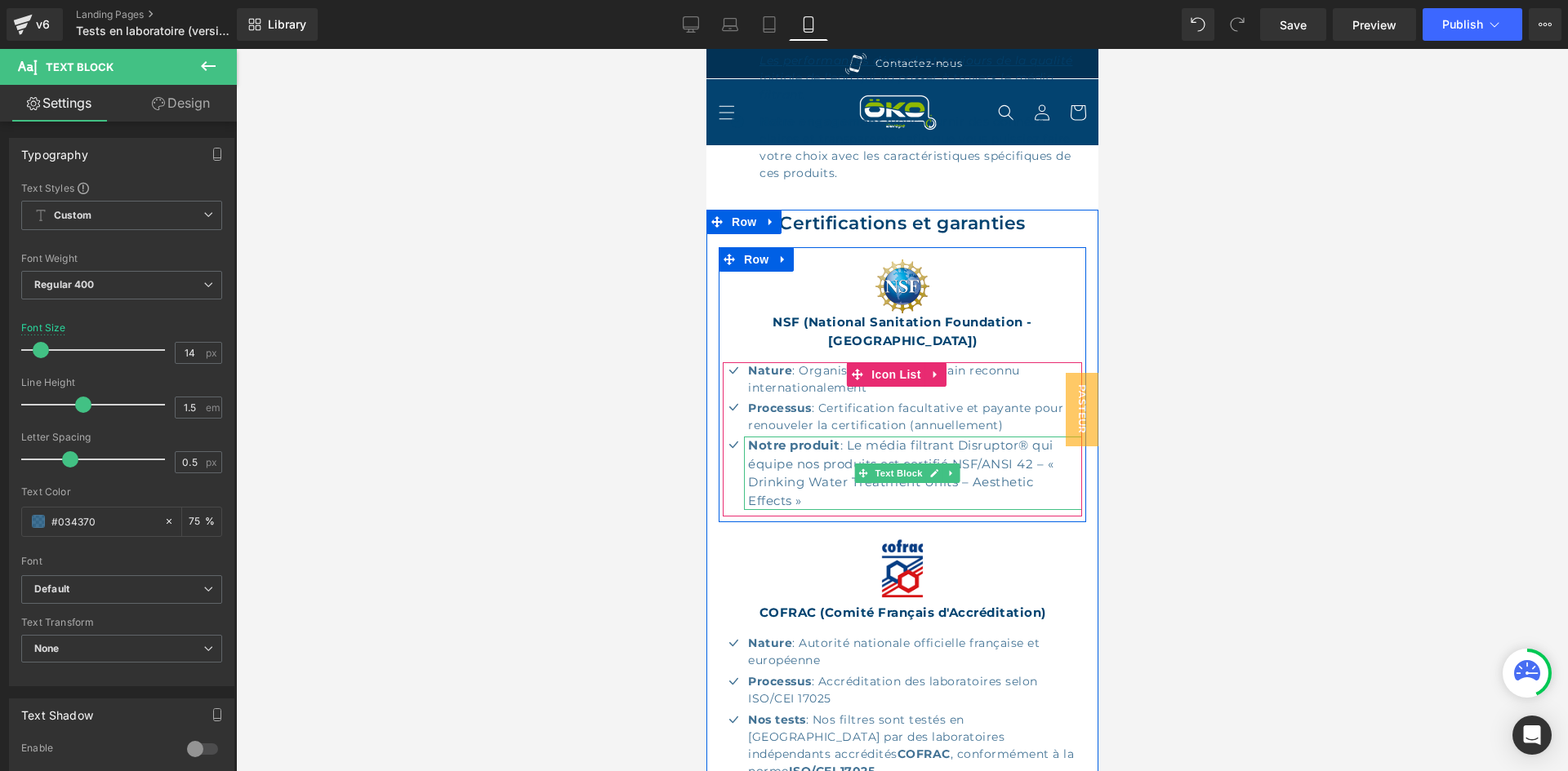
click at [908, 437] on p "Notre produit : Le média filtrant Disruptor® qui équipe nos produits est certif…" at bounding box center [915, 474] width 334 height 74
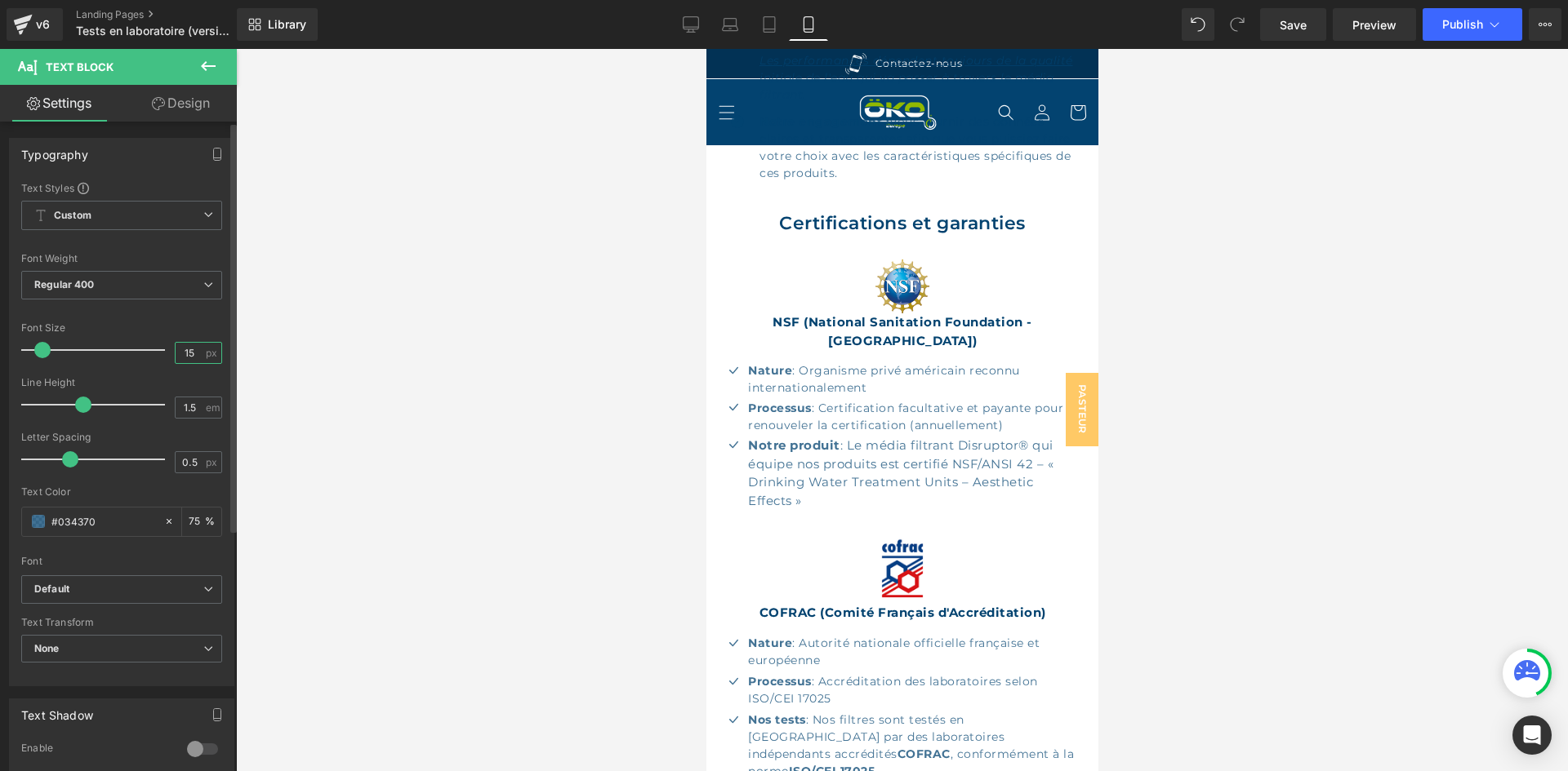
click at [190, 358] on input "15" at bounding box center [190, 353] width 28 height 20
type input "14"
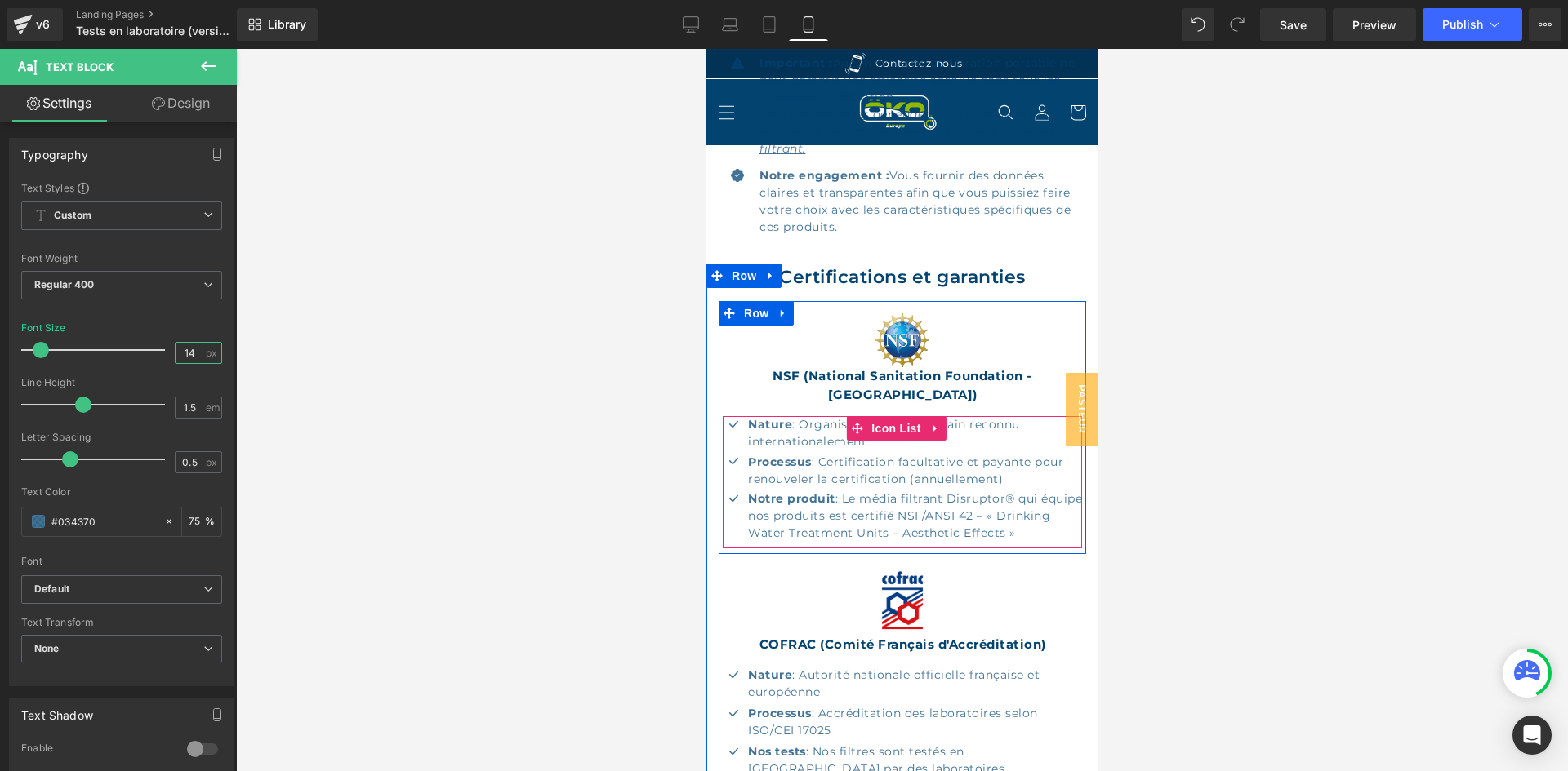
scroll to position [617, 0]
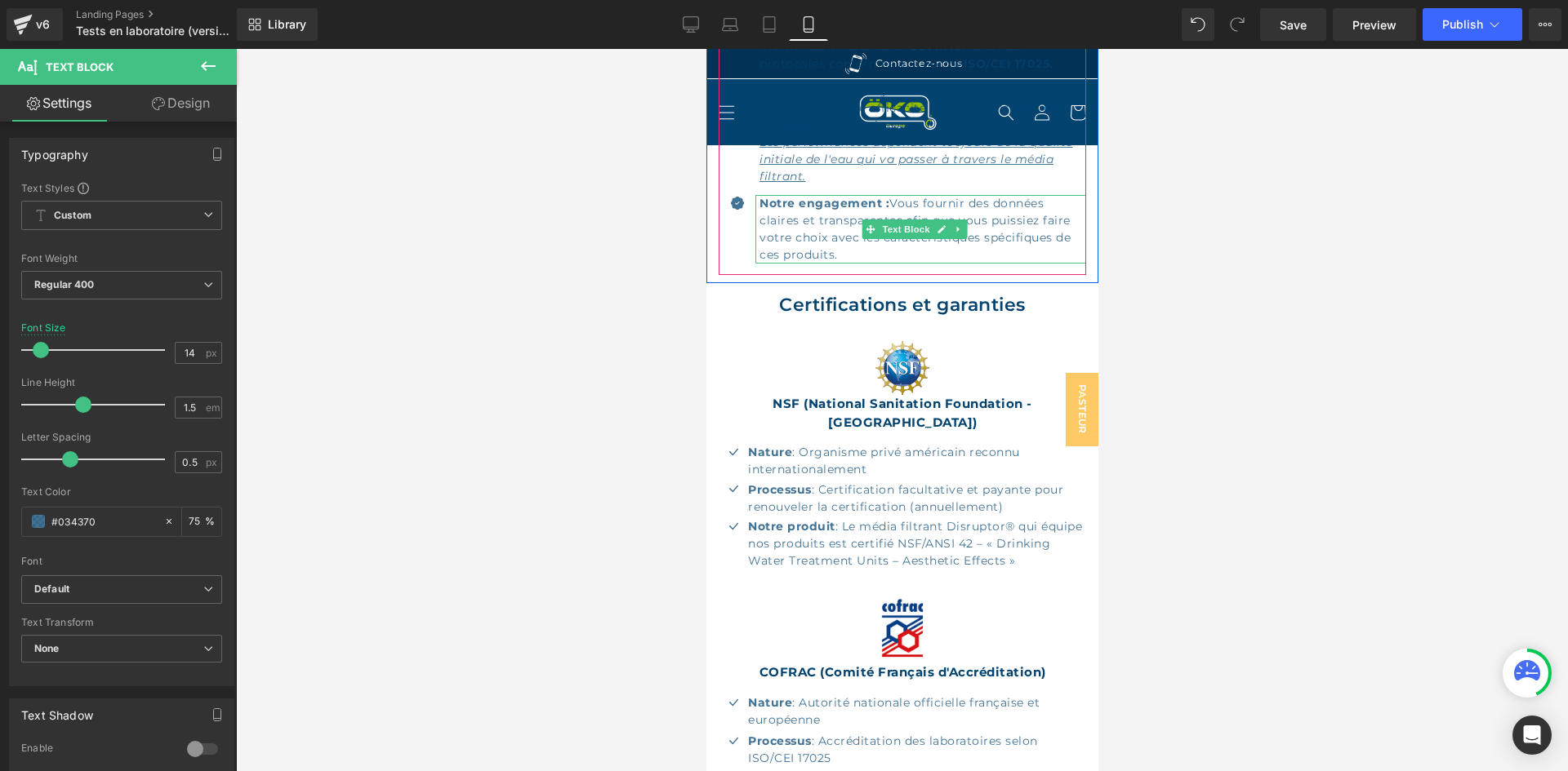
click at [857, 231] on p "Notre engagement : Vous fournir des données claires et transparentes afin que v…" at bounding box center [922, 229] width 326 height 69
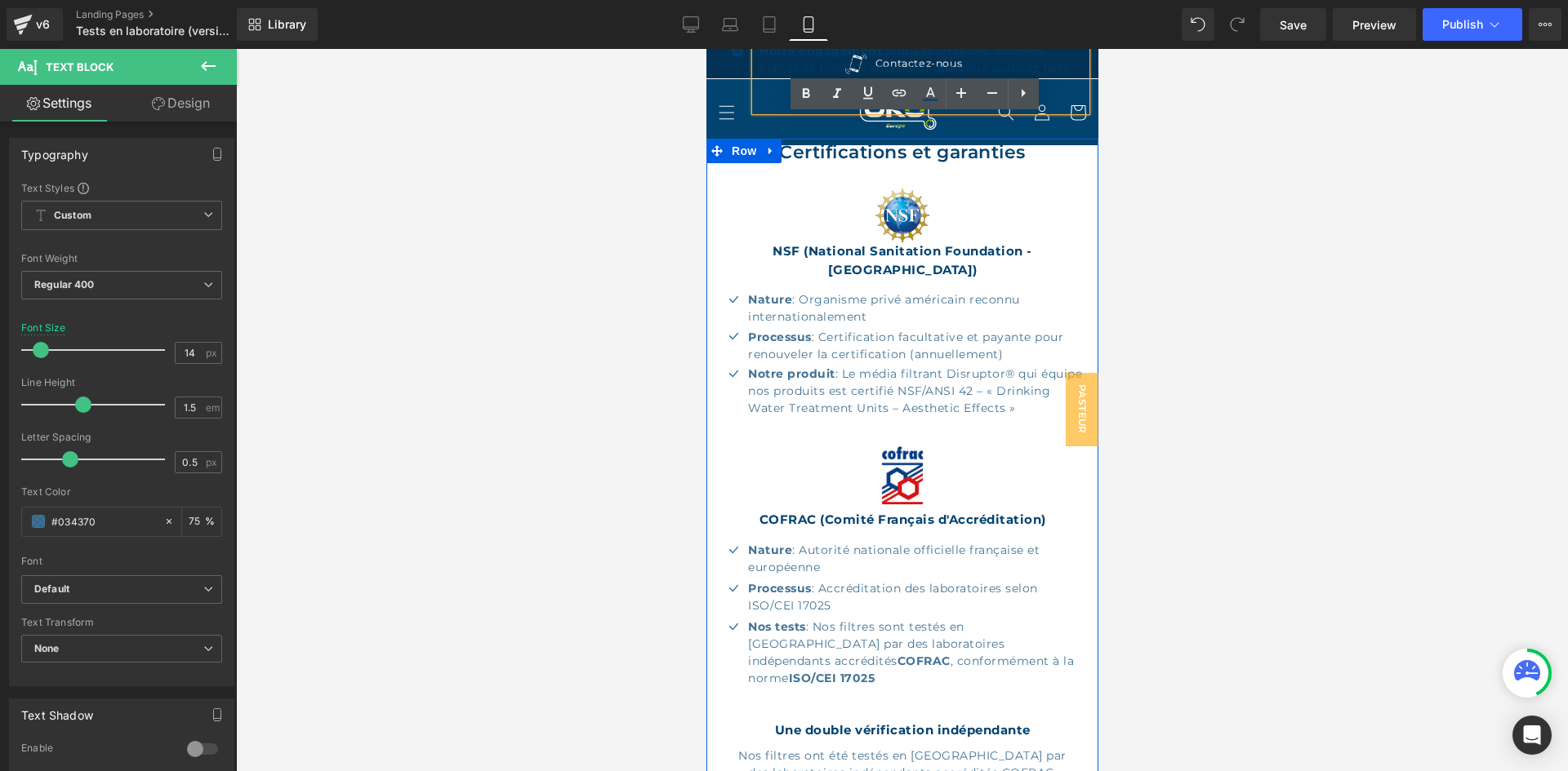
scroll to position [781, 0]
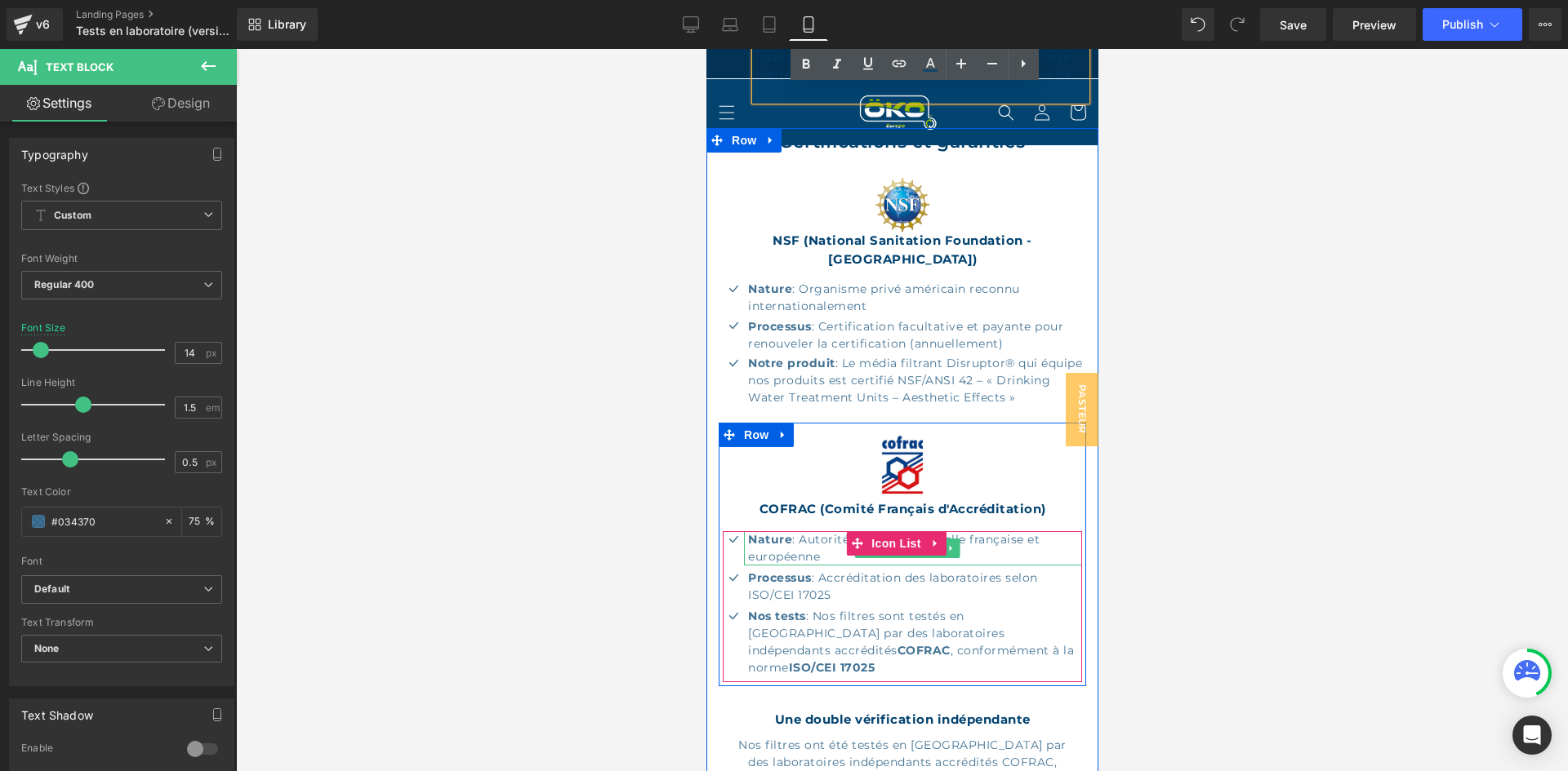
click at [802, 531] on p "Nature : Autorité nationale officielle française et européenne" at bounding box center [915, 548] width 334 height 34
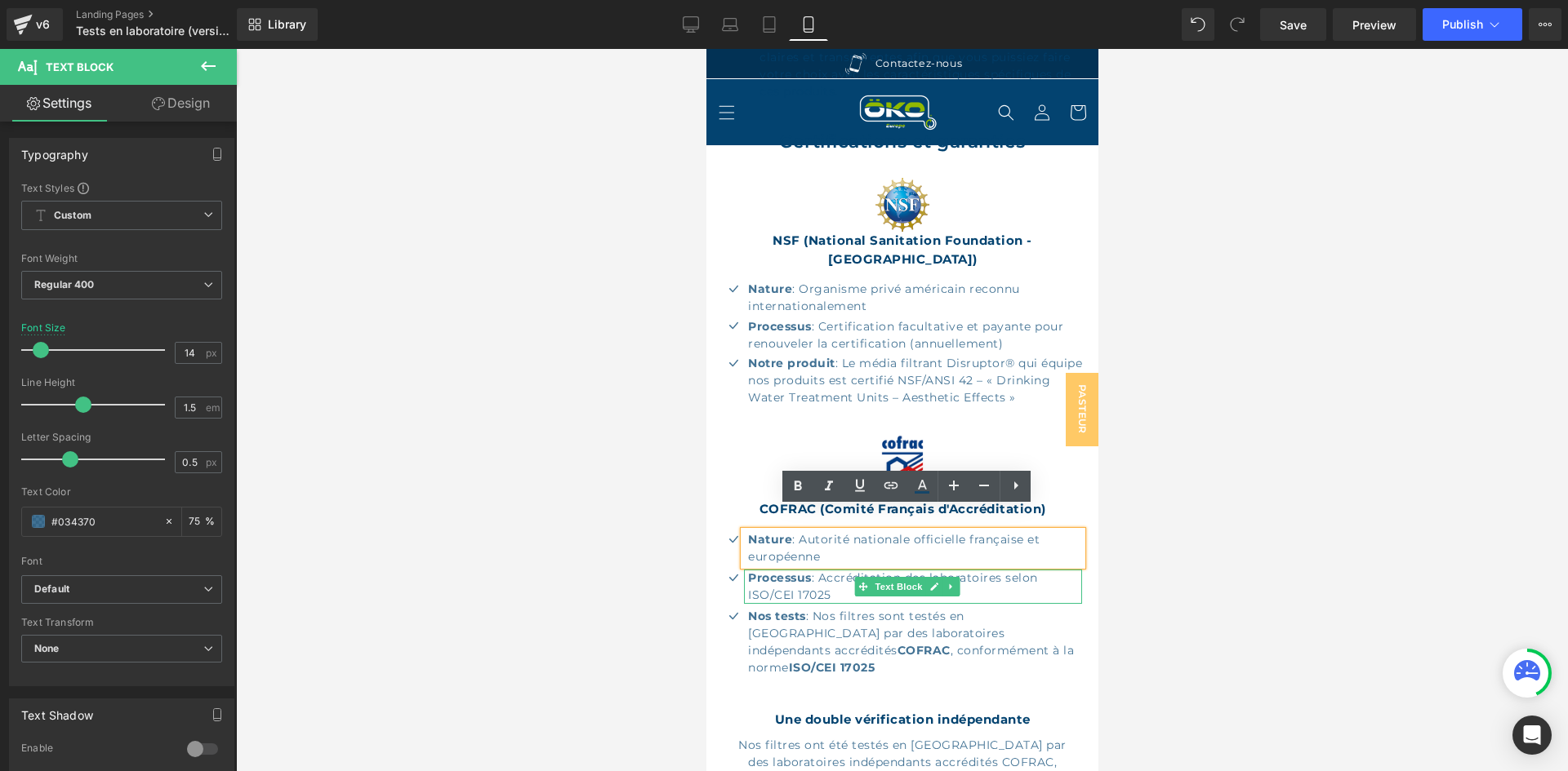
click at [830, 570] on p "Processus : Accréditation des laboratoires selon ISO/CEI 17025" at bounding box center [915, 586] width 334 height 34
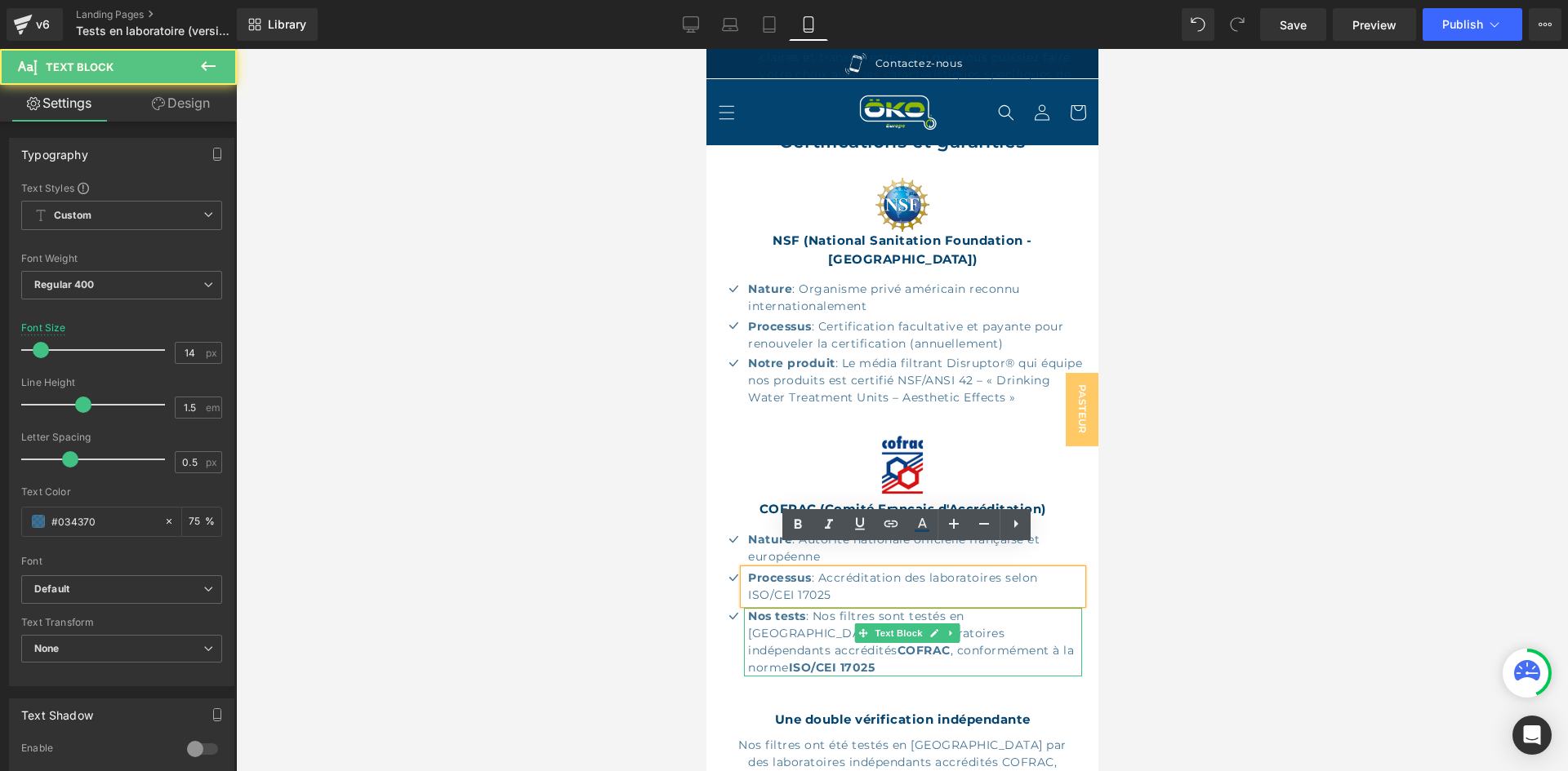
click at [828, 608] on p "Nos tests : Nos filtres sont testés en France par des laboratoires indépendants…" at bounding box center [915, 643] width 334 height 69
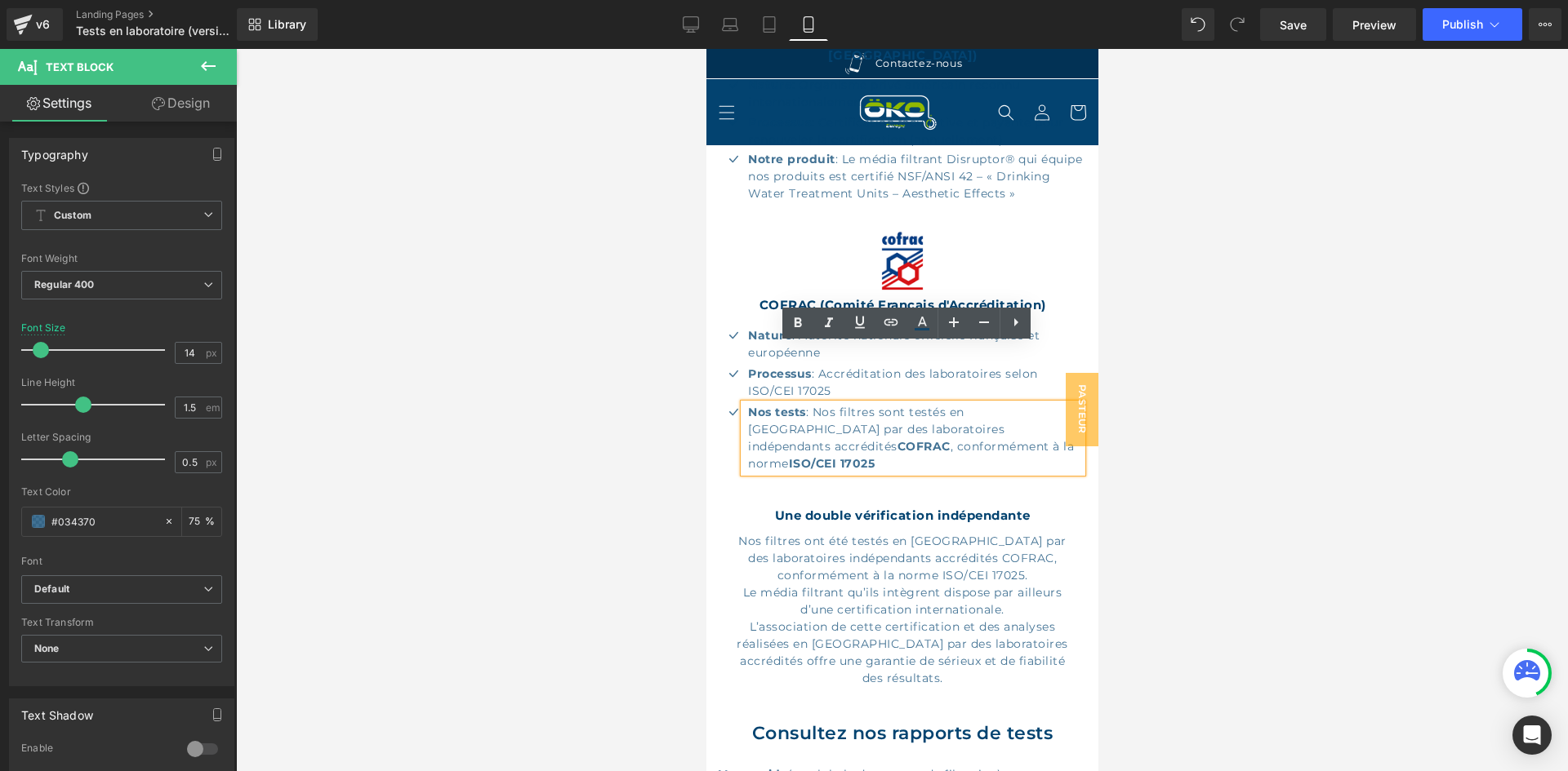
scroll to position [1025, 0]
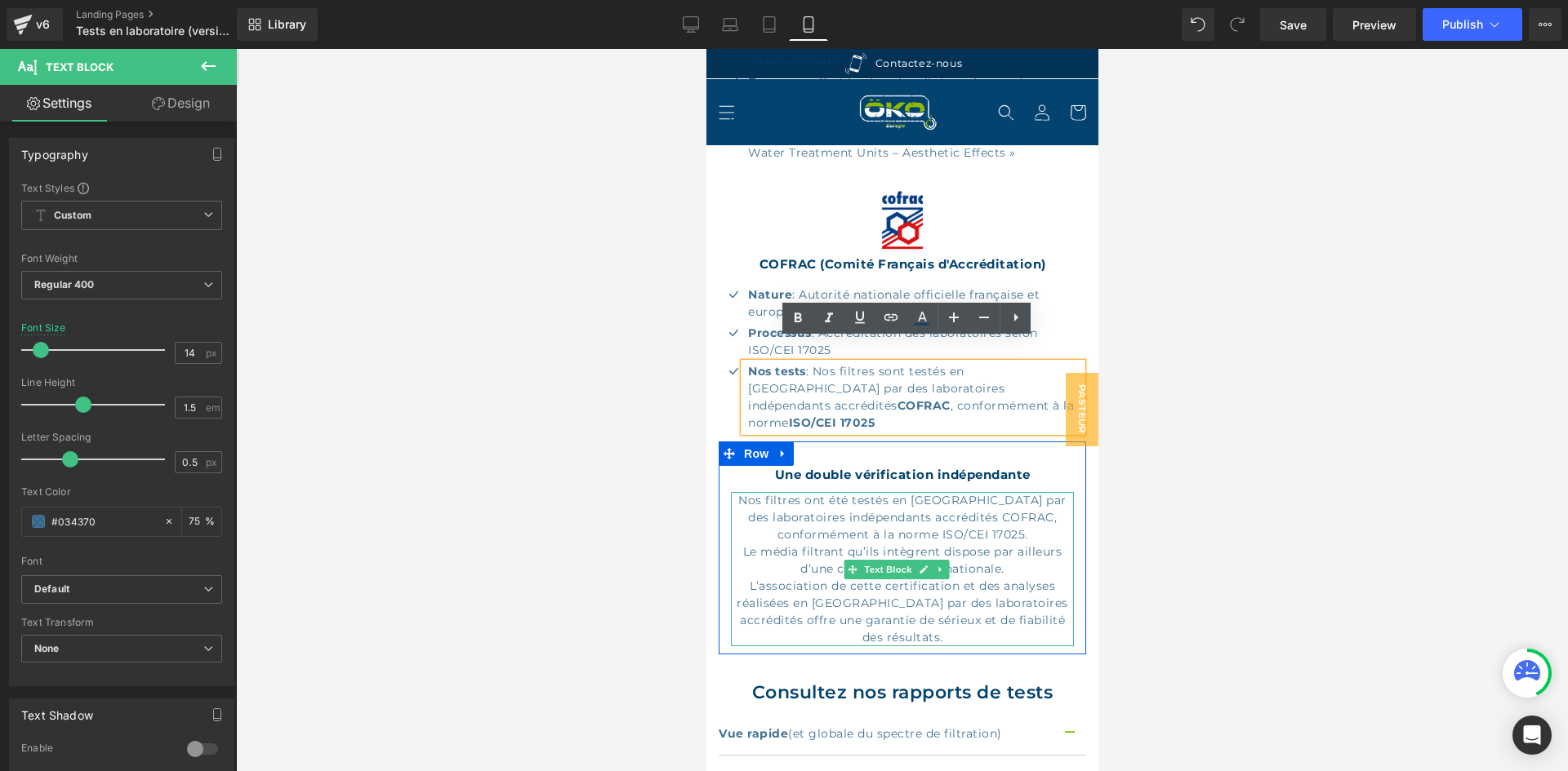
click at [850, 492] on p "Nos filtres ont été testés en France par des laboratoires indépendants accrédit…" at bounding box center [901, 535] width 343 height 85
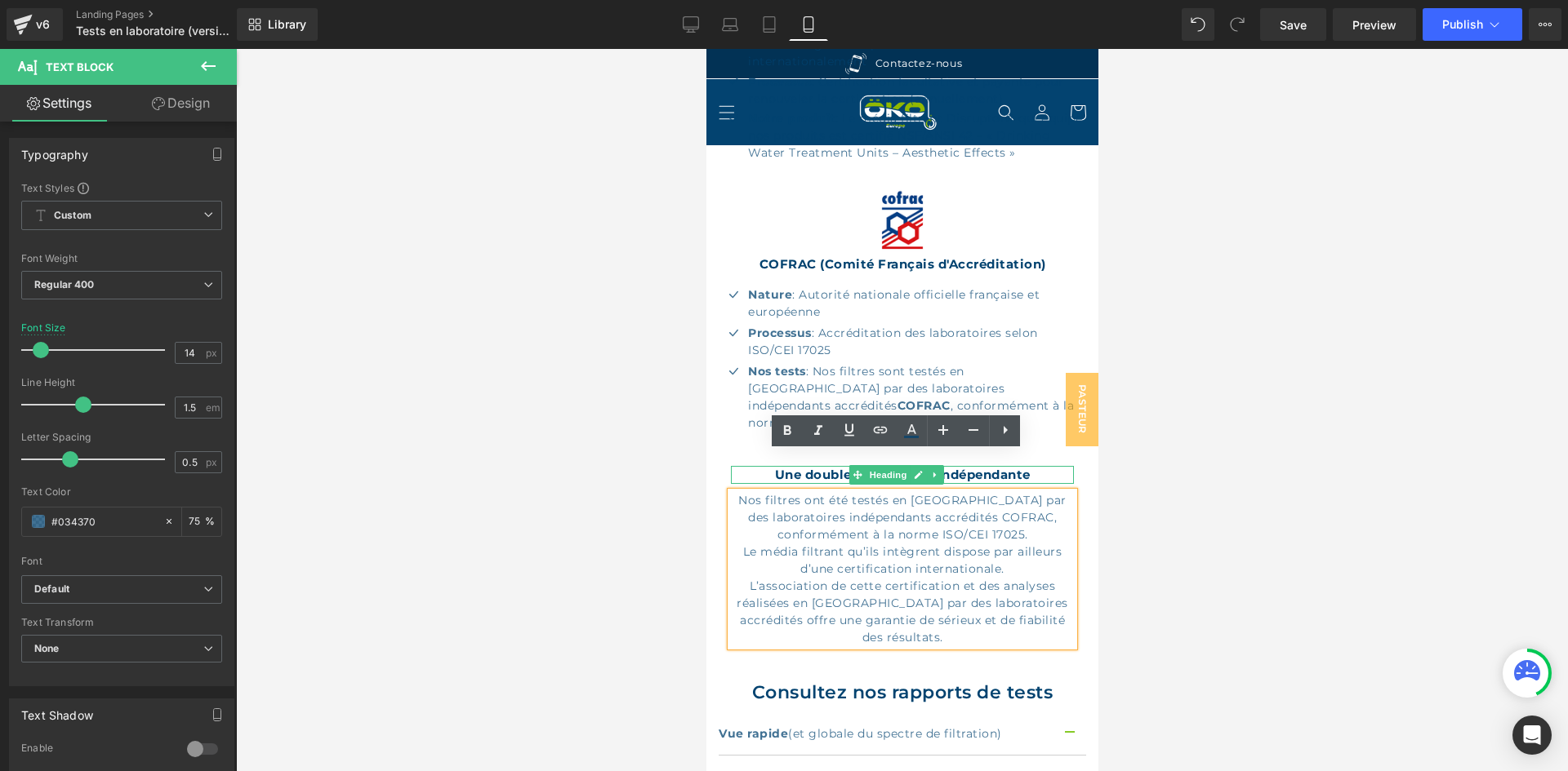
click at [774, 467] on b "Une double vérification indépendante" at bounding box center [901, 475] width 256 height 16
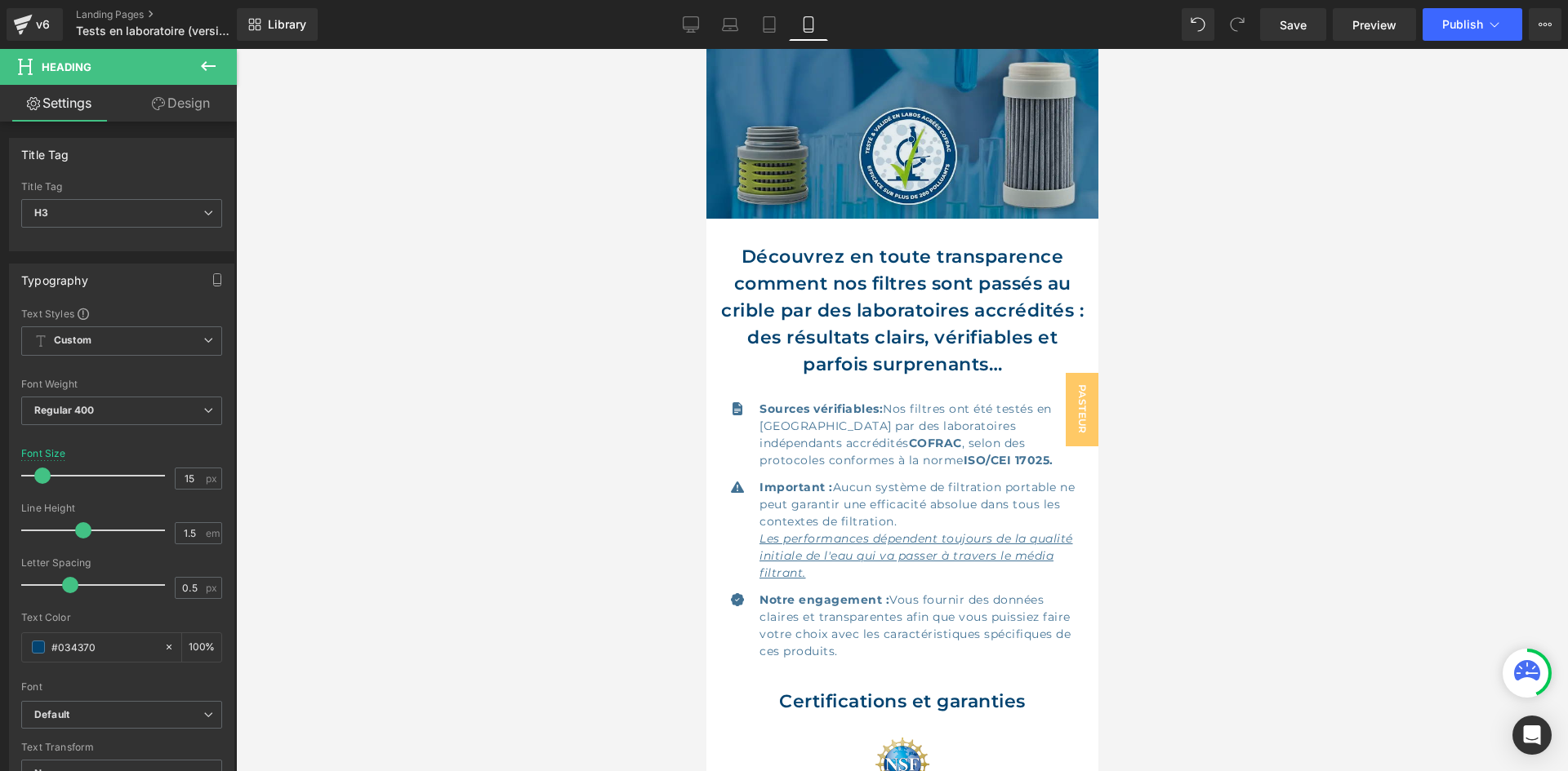
scroll to position [209, 0]
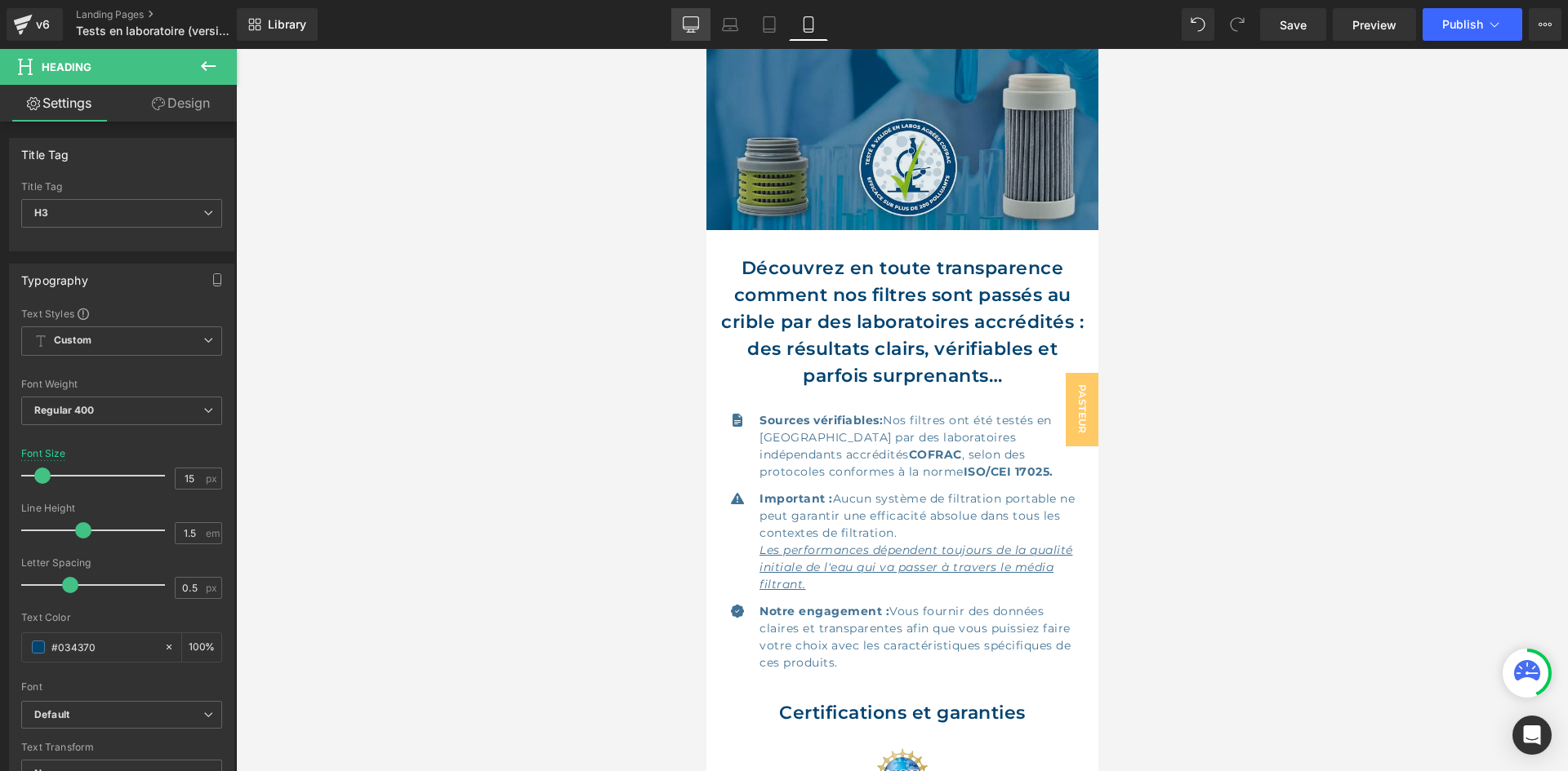
click at [701, 29] on link "Desktop" at bounding box center [690, 24] width 40 height 33
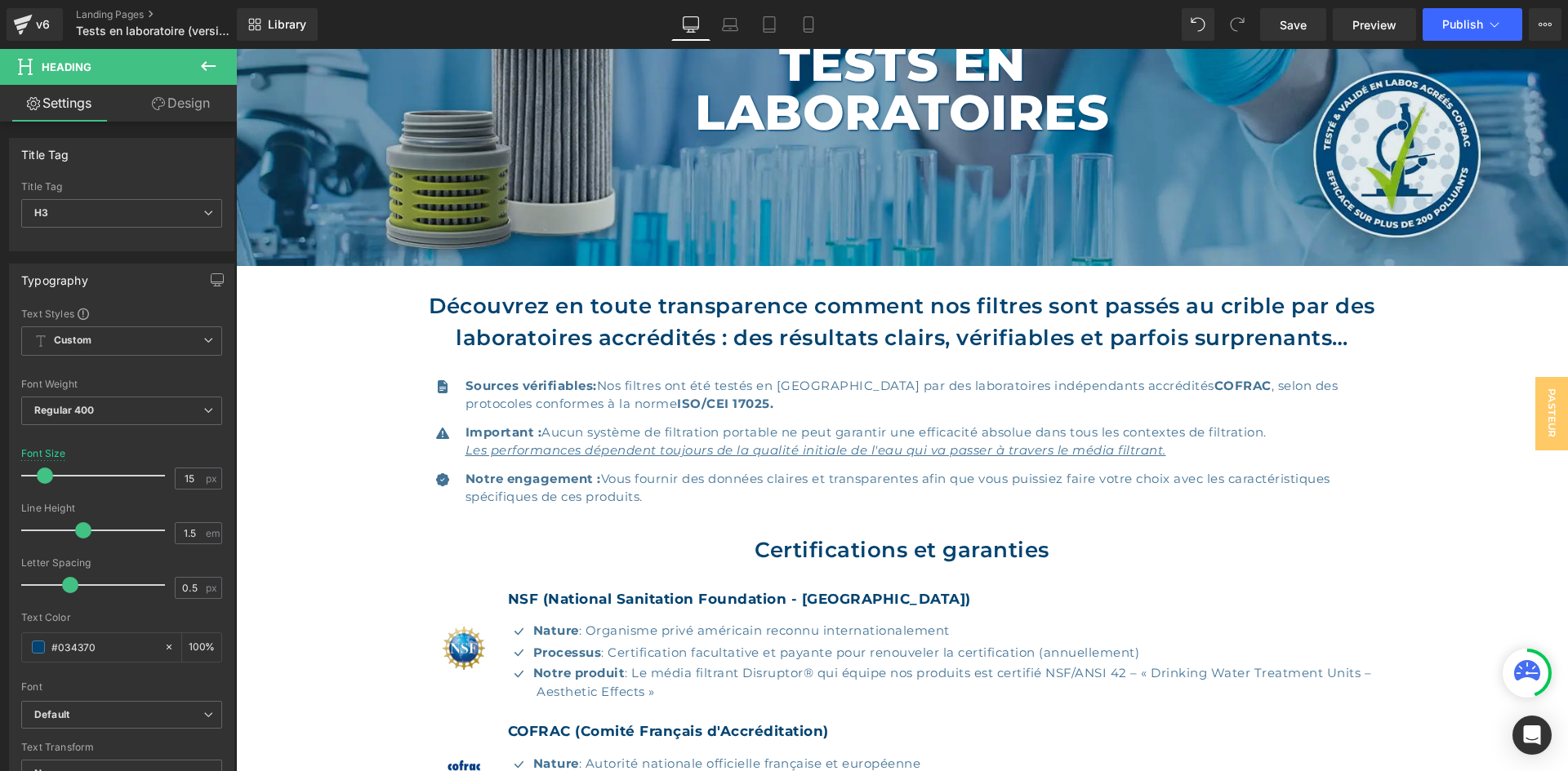
scroll to position [164, 0]
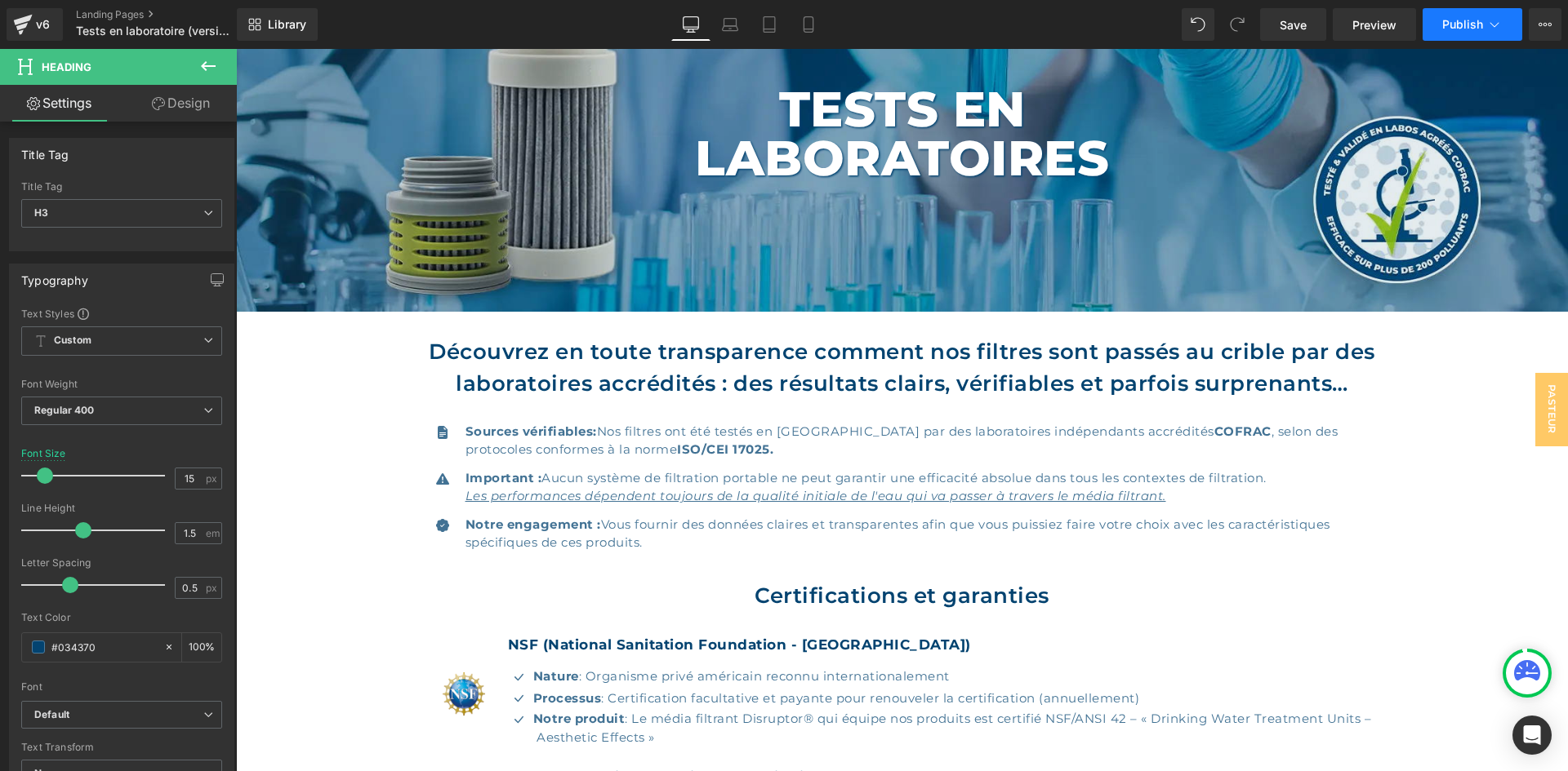
click at [1467, 27] on span "Publish" at bounding box center [1462, 24] width 40 height 13
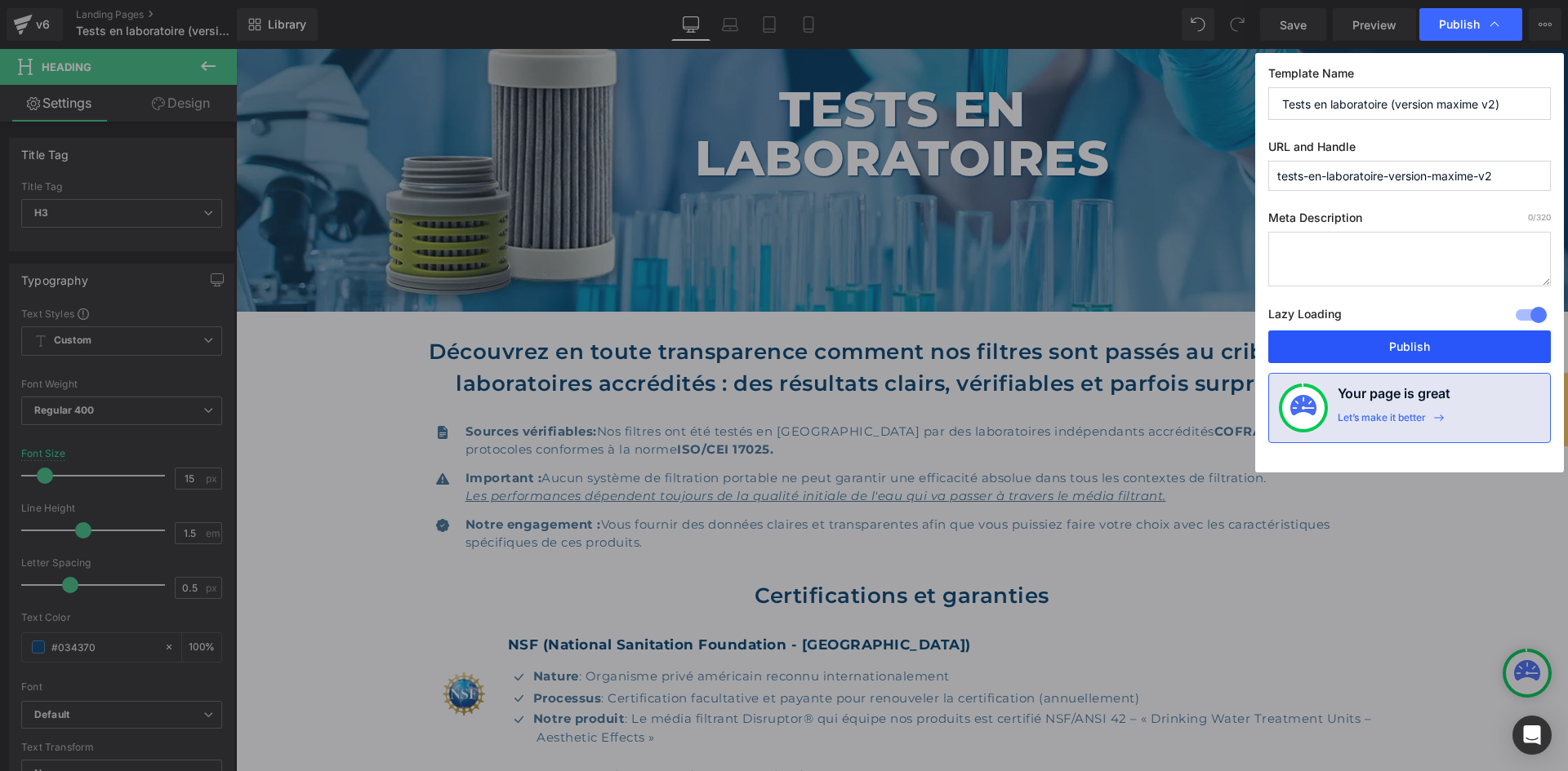
drag, startPoint x: 1331, startPoint y: 339, endPoint x: 944, endPoint y: 295, distance: 389.5
click at [1331, 339] on button "Publish" at bounding box center [1409, 346] width 282 height 33
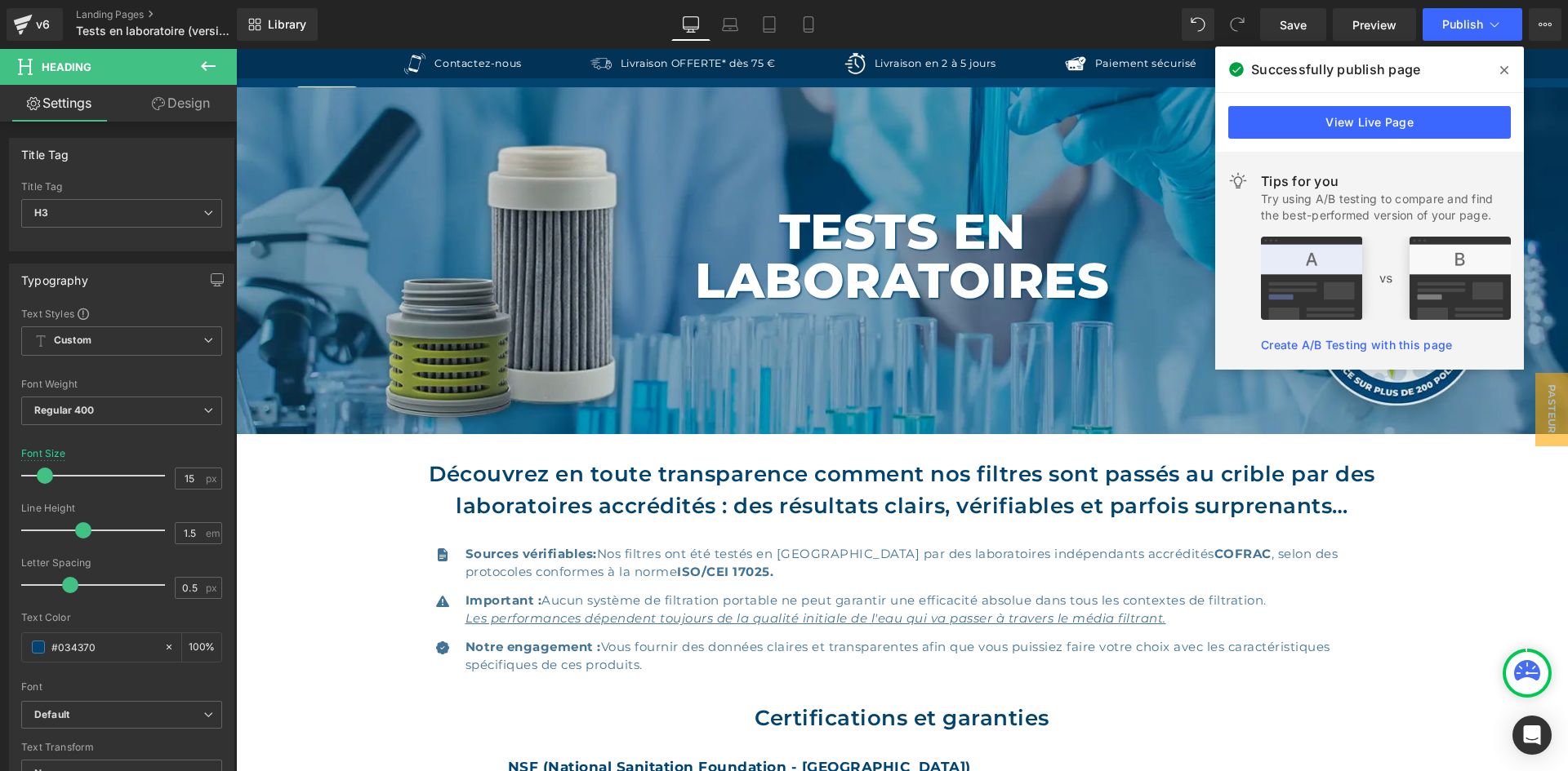
scroll to position [0, 0]
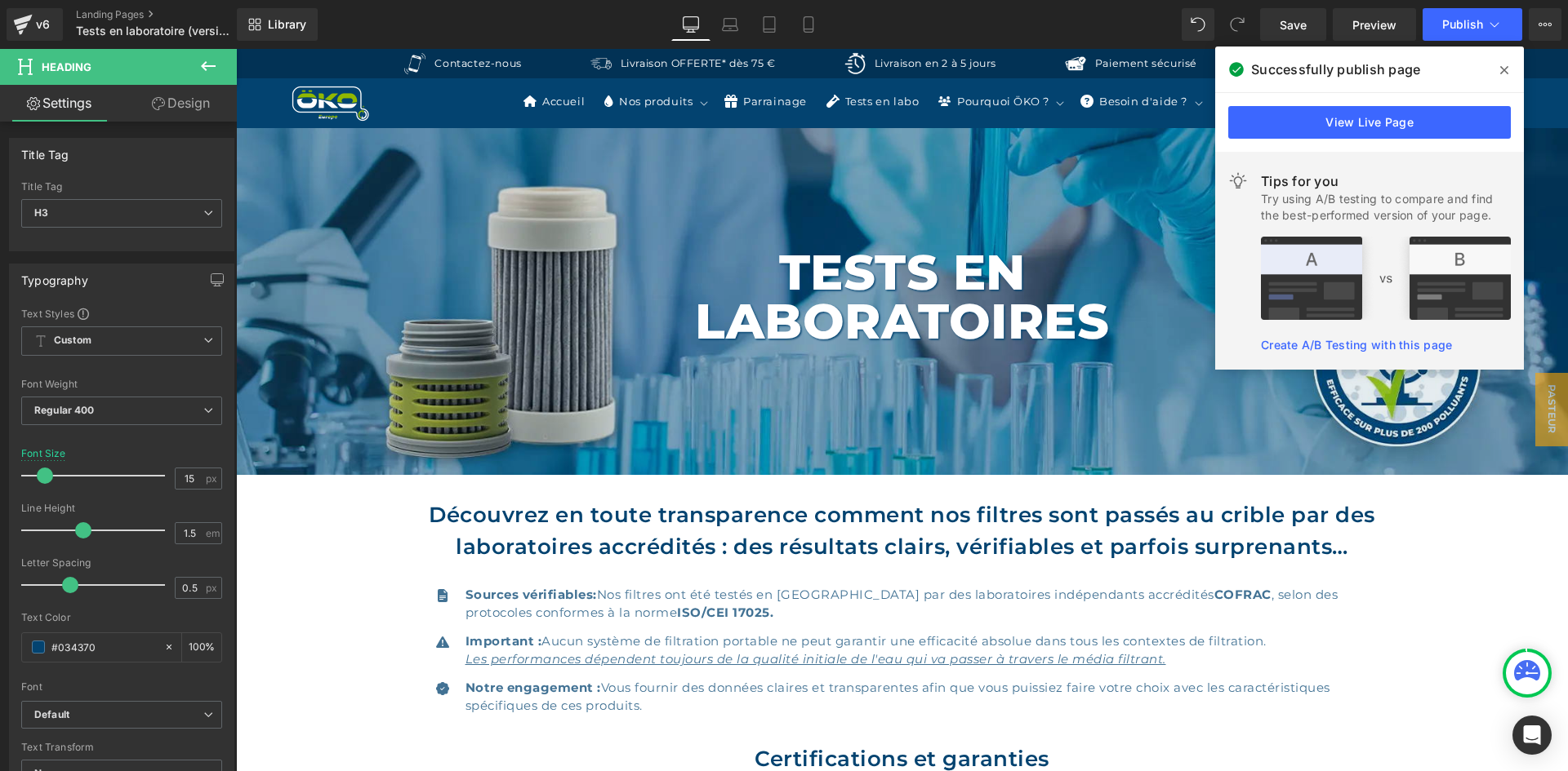
click at [1505, 60] on span at bounding box center [1504, 70] width 26 height 26
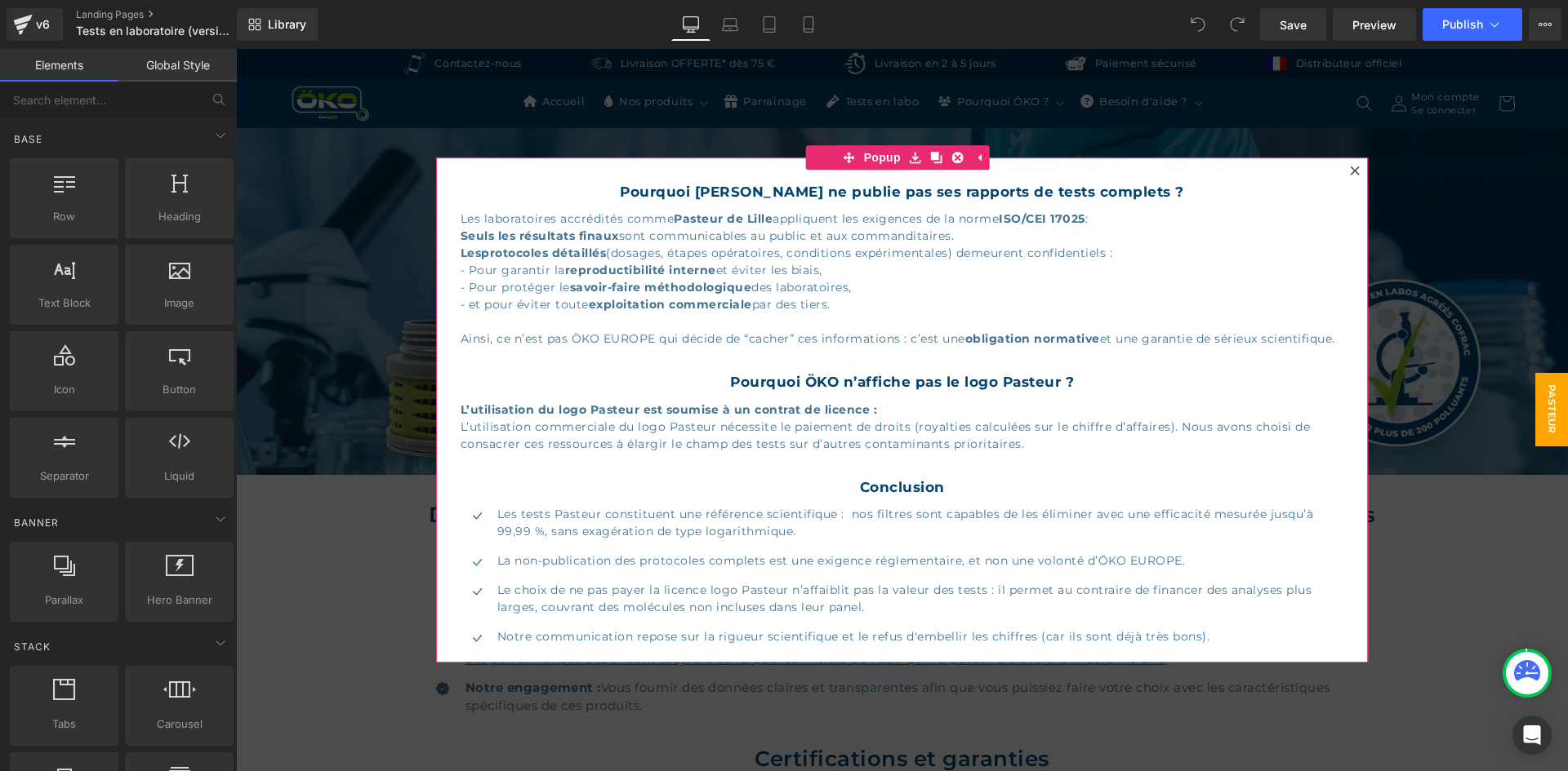
click at [1350, 166] on icon at bounding box center [1354, 170] width 10 height 10
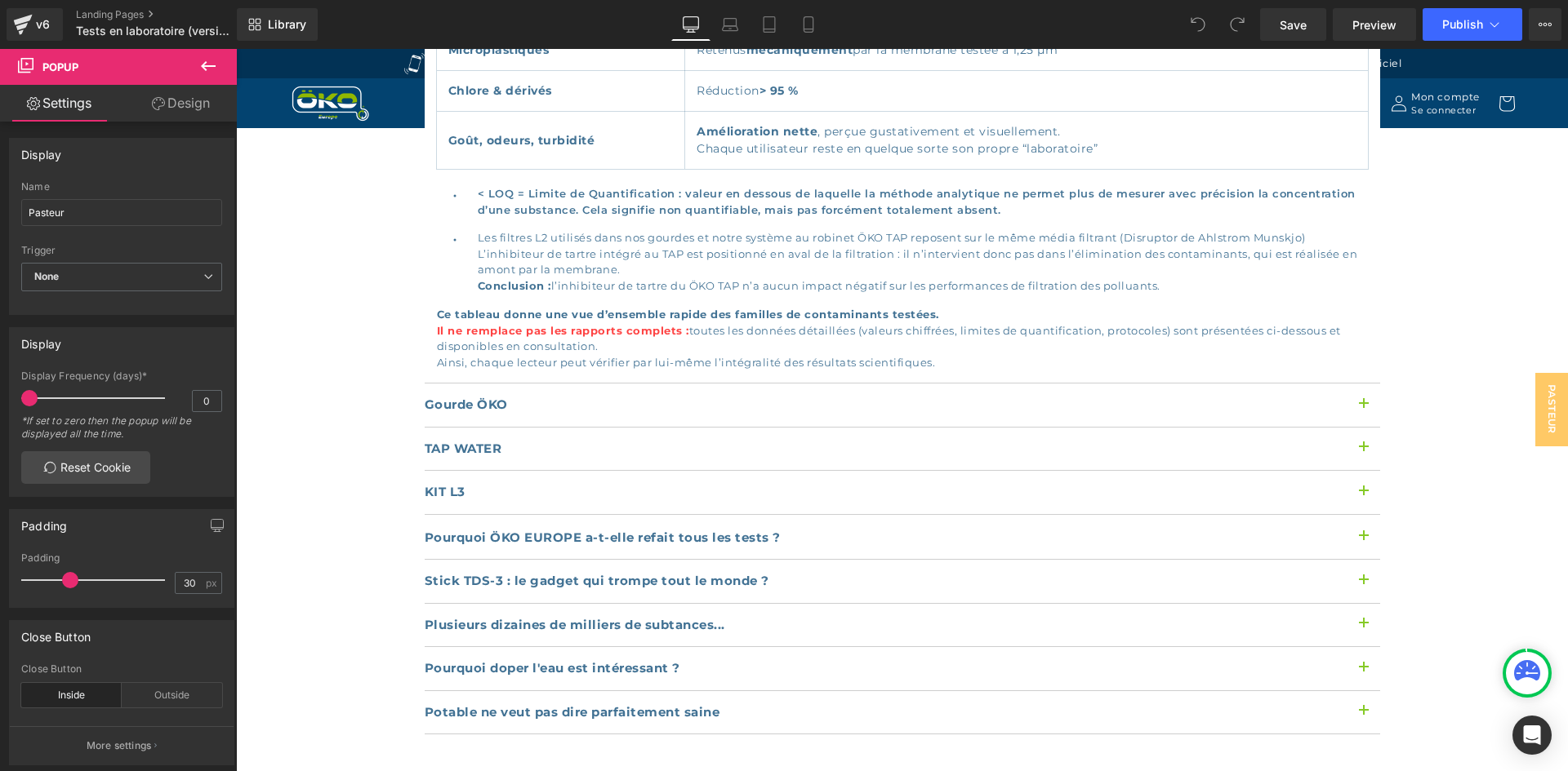
scroll to position [1877, 0]
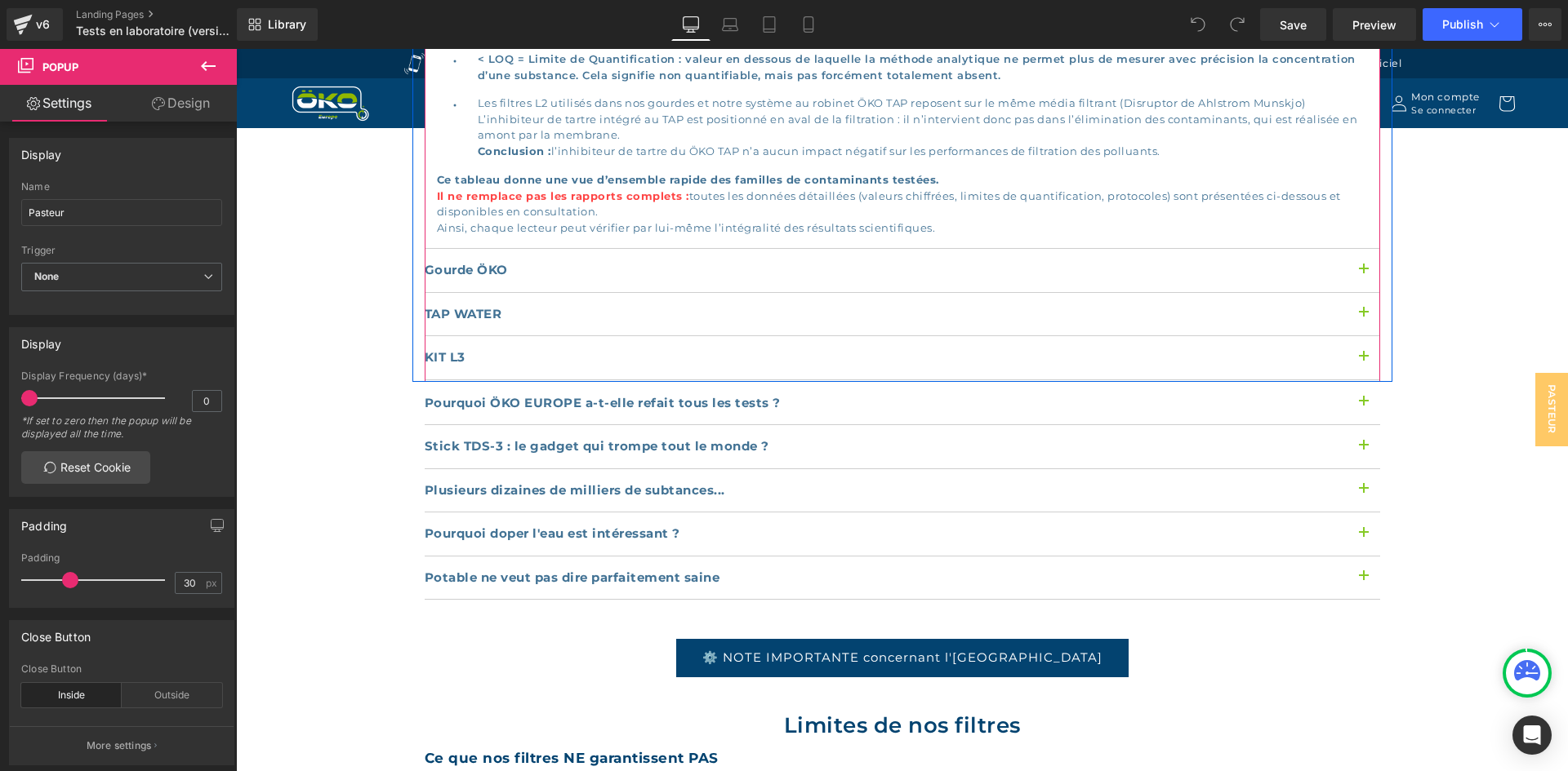
click at [1359, 249] on button "button" at bounding box center [1363, 270] width 33 height 43
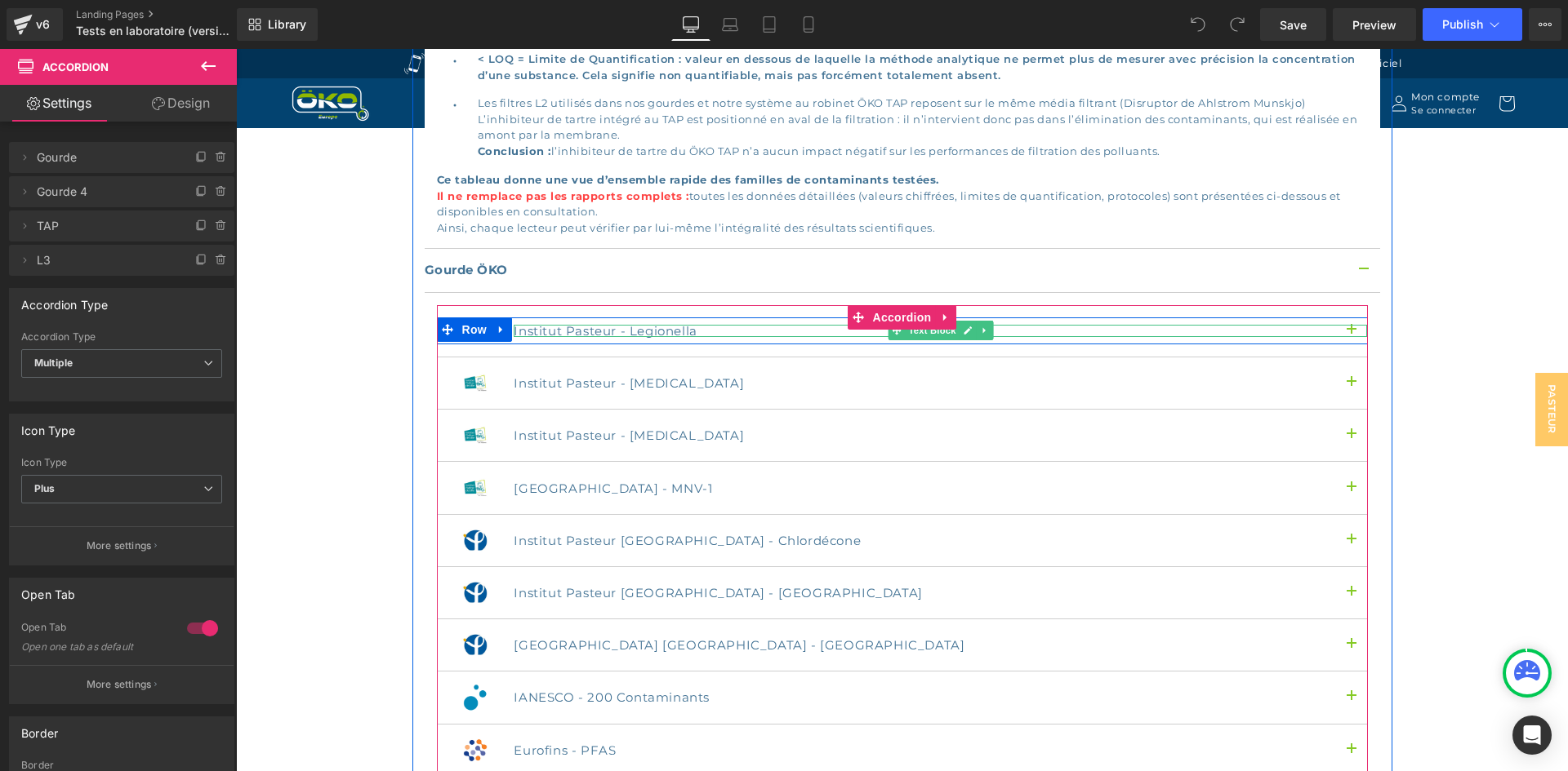
click at [683, 325] on p "Institut Pasteur - Legionella" at bounding box center [940, 331] width 853 height 12
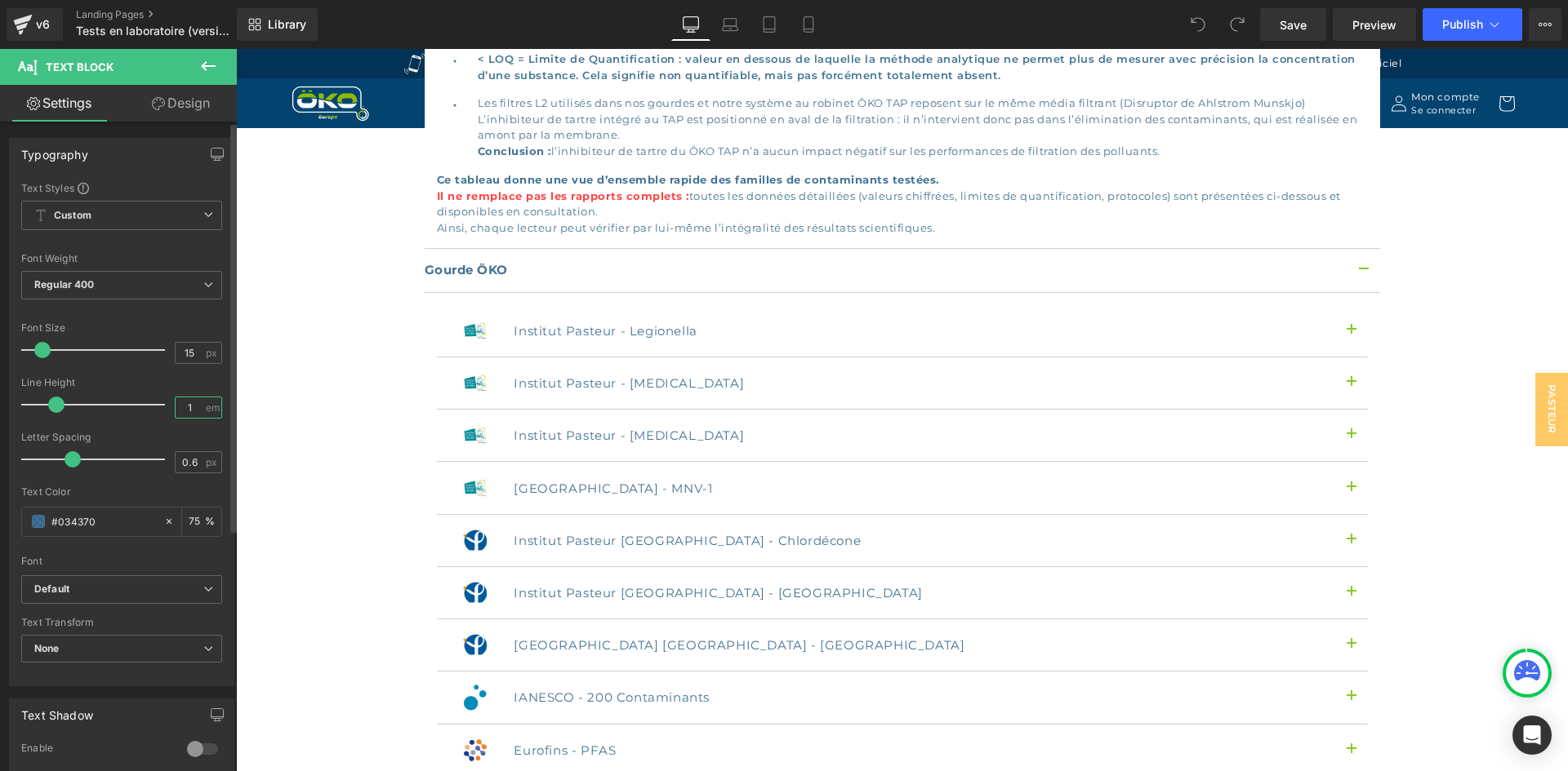
click at [192, 410] on input "1" at bounding box center [190, 407] width 28 height 20
type input "1.5"
click at [199, 468] on div "0.6 px" at bounding box center [199, 462] width 47 height 22
click at [197, 466] on input "0.6" at bounding box center [190, 462] width 28 height 20
type input "0.5"
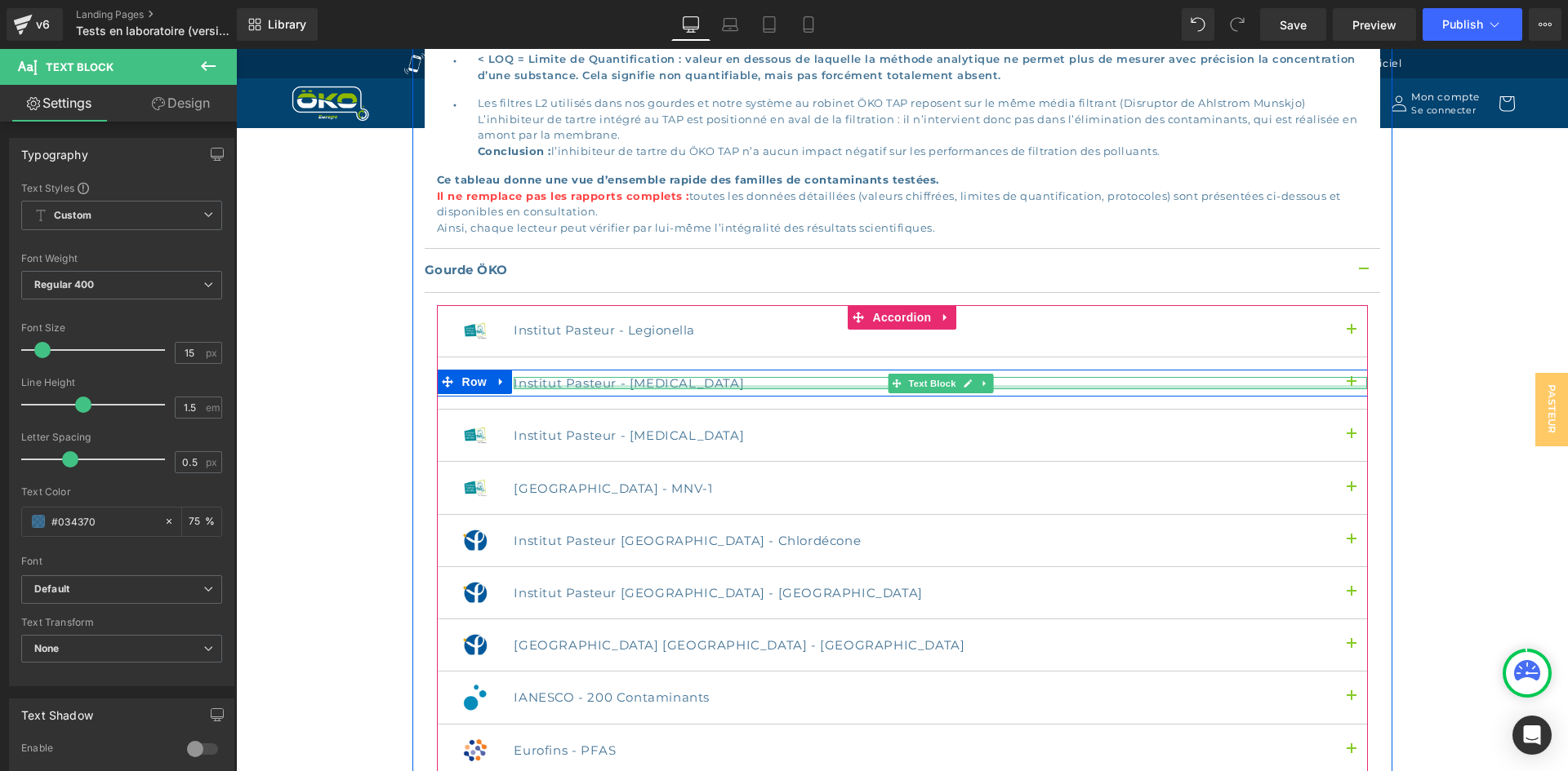
click at [580, 385] on div at bounding box center [940, 387] width 853 height 4
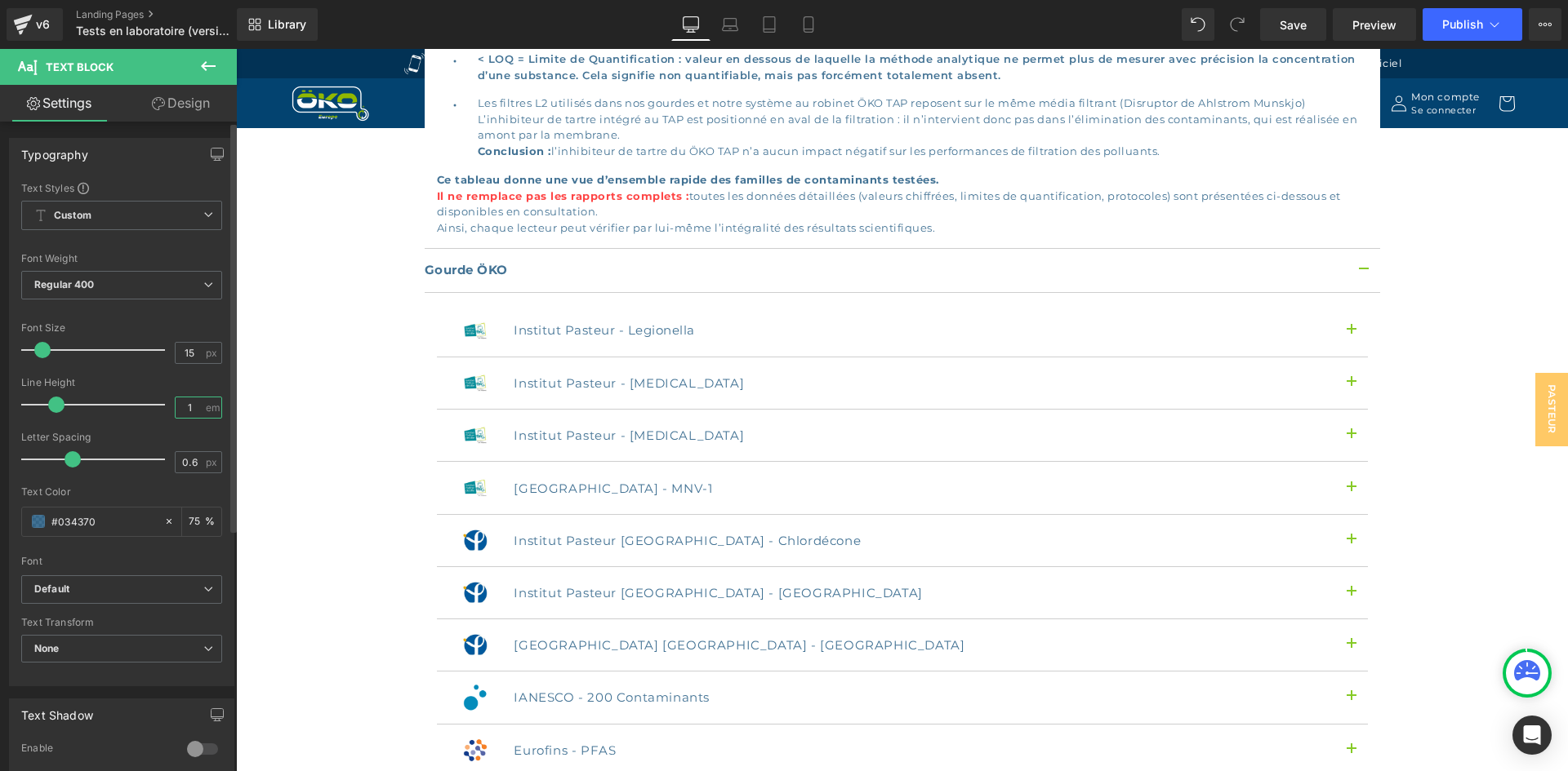
click at [189, 407] on input "1" at bounding box center [190, 407] width 28 height 20
type input "1.5"
click at [195, 462] on div "0.6 px" at bounding box center [199, 462] width 47 height 22
click at [193, 462] on input "0.6" at bounding box center [190, 462] width 28 height 20
type input "0.5"
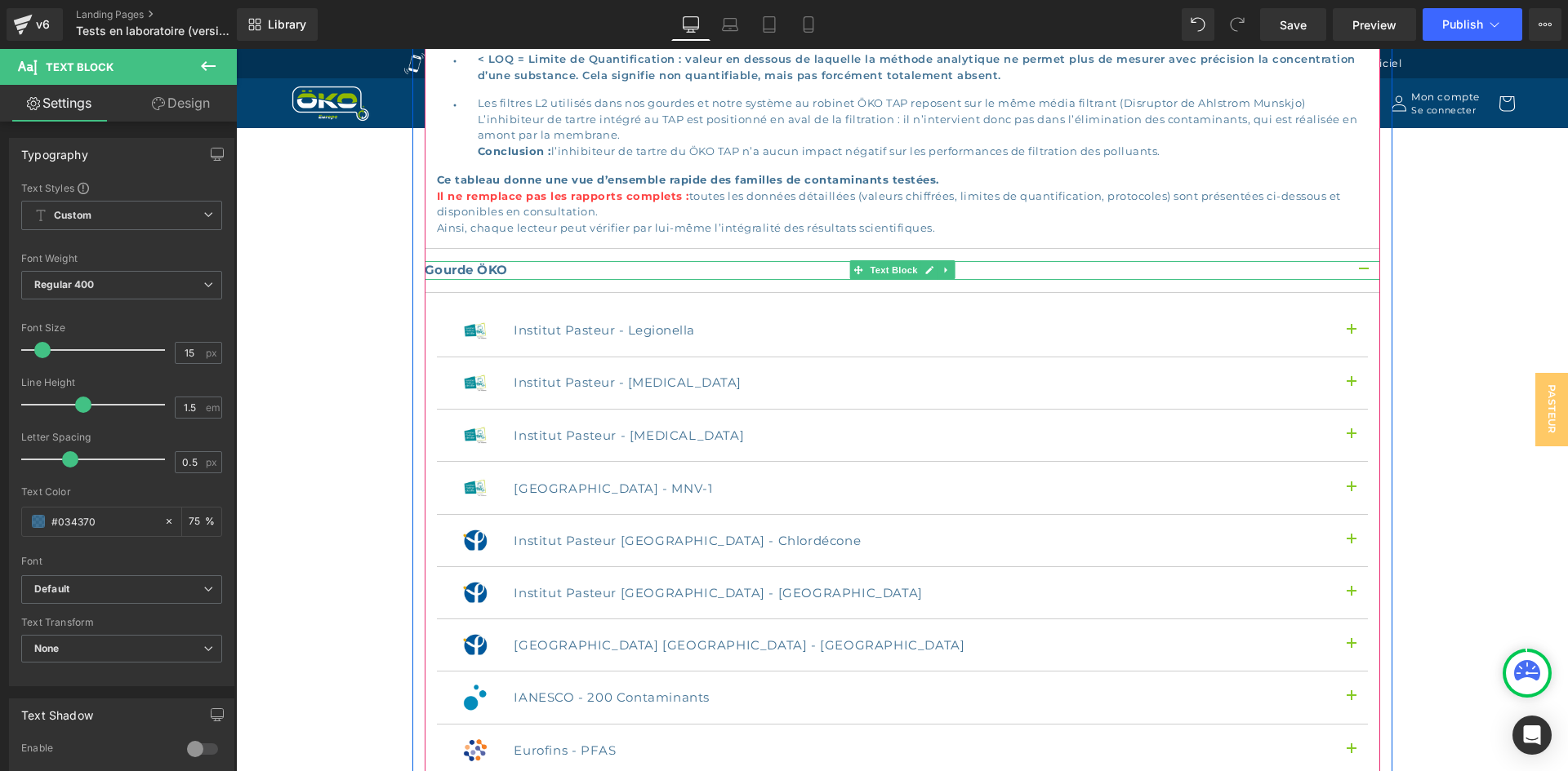
click at [492, 262] on strong "Gourde ÖKO" at bounding box center [466, 270] width 84 height 16
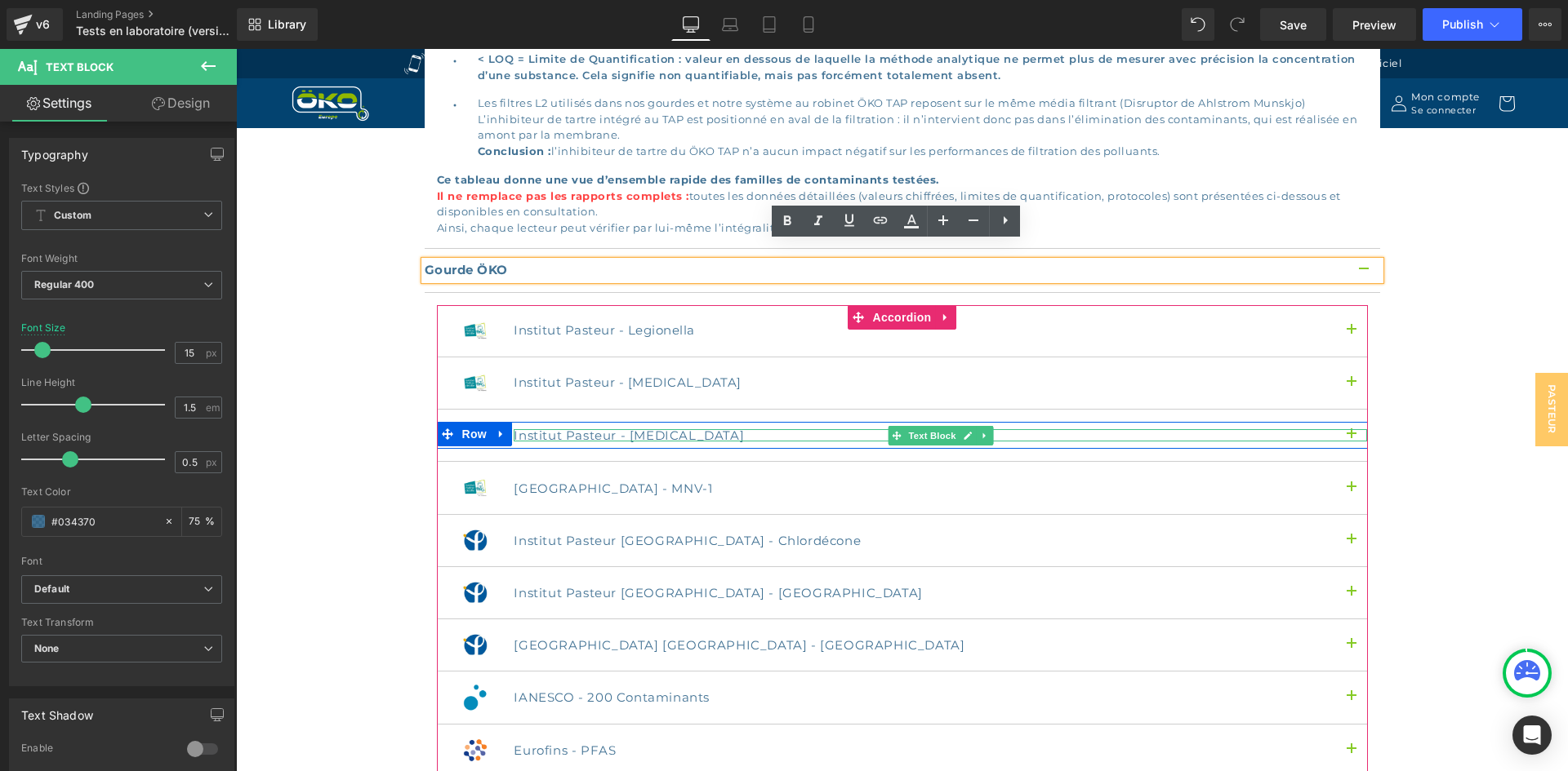
click at [582, 429] on p "Institut Pasteur - [MEDICAL_DATA]" at bounding box center [940, 435] width 853 height 12
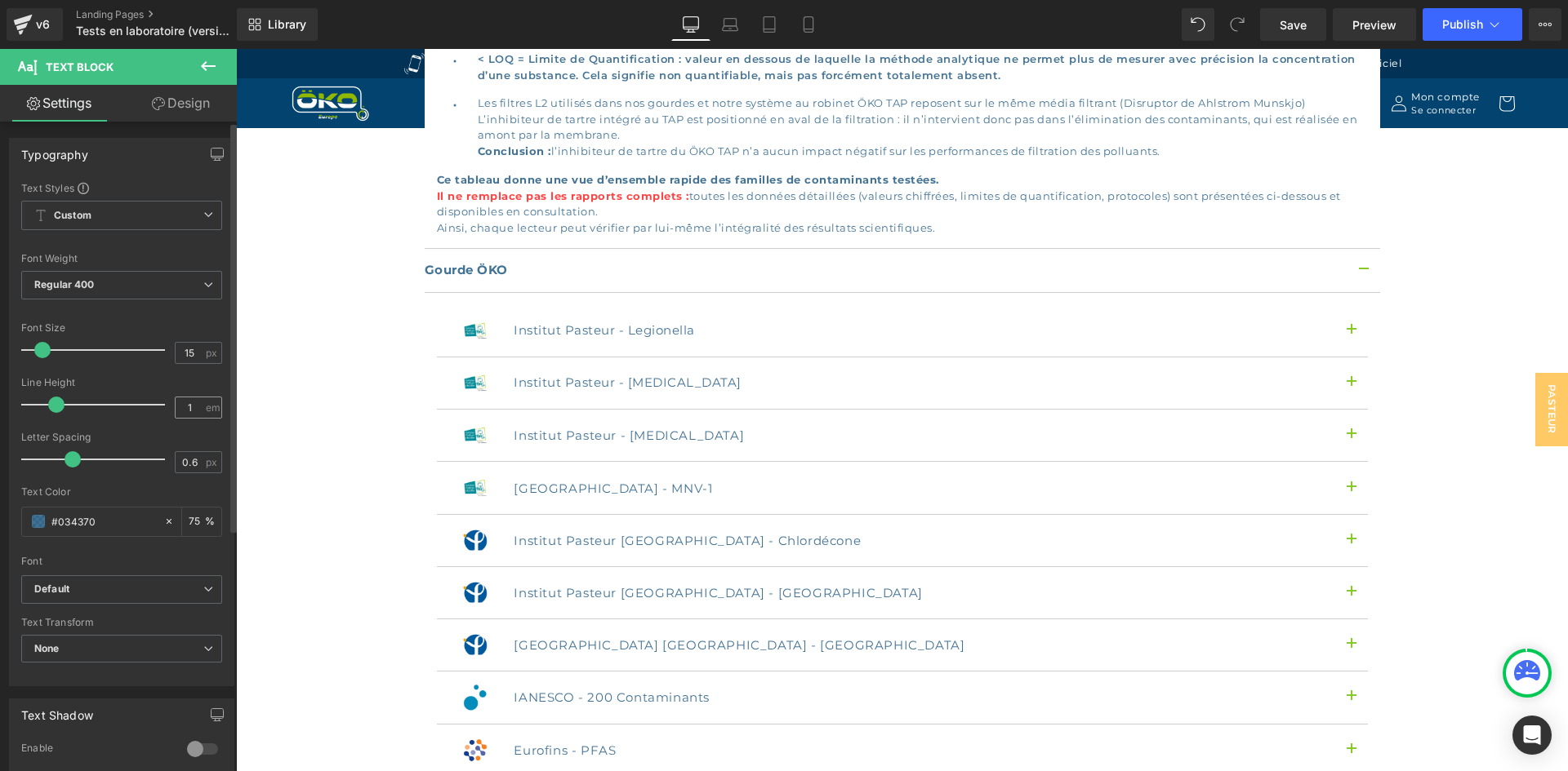
click at [206, 410] on span "em" at bounding box center [213, 408] width 14 height 11
click at [186, 405] on input "1" at bounding box center [190, 407] width 28 height 20
type input "1.5"
click at [186, 461] on input "0.6" at bounding box center [190, 462] width 28 height 20
type input "0.5"
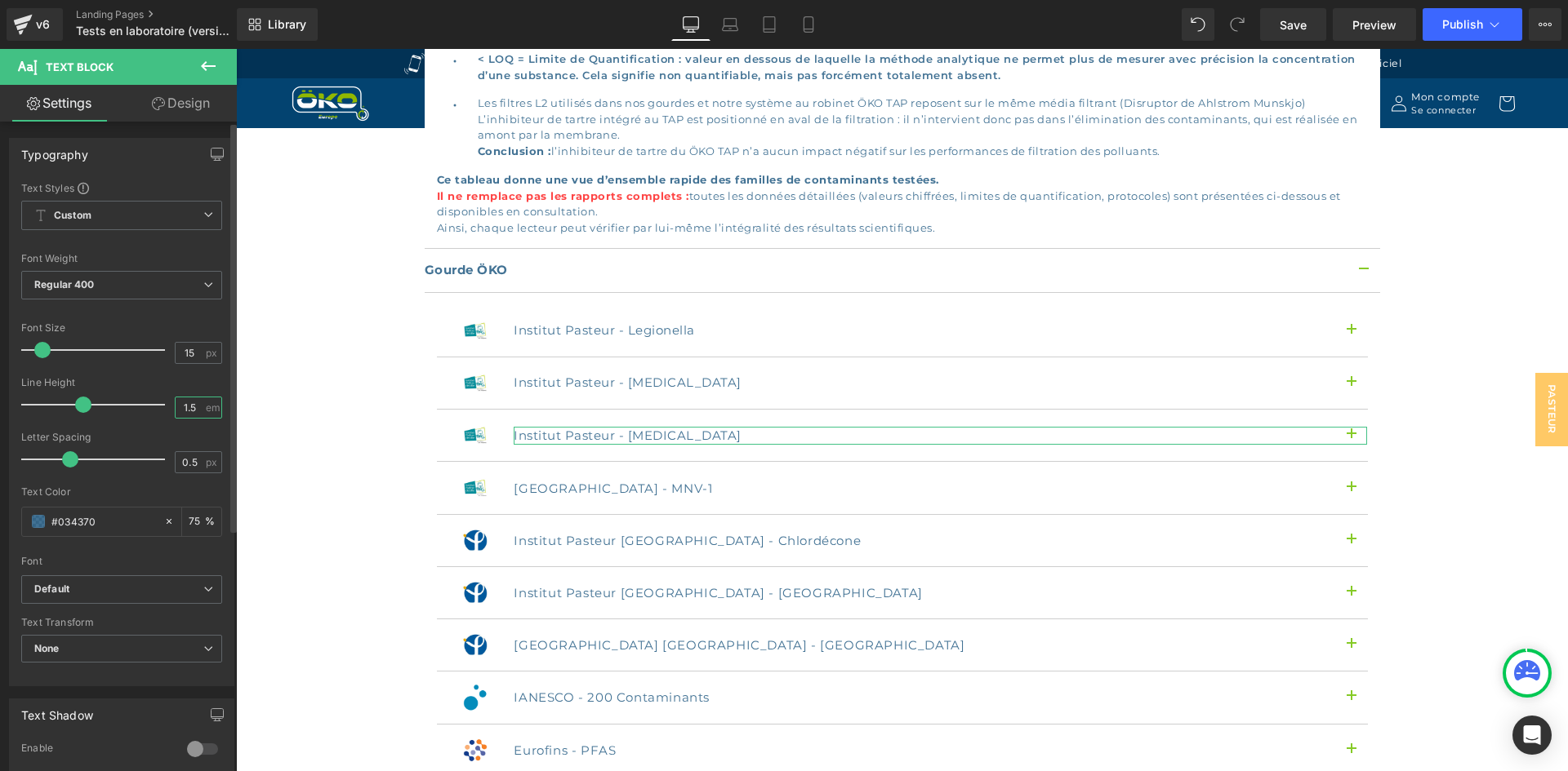
click at [191, 407] on input "1.5" at bounding box center [190, 407] width 28 height 20
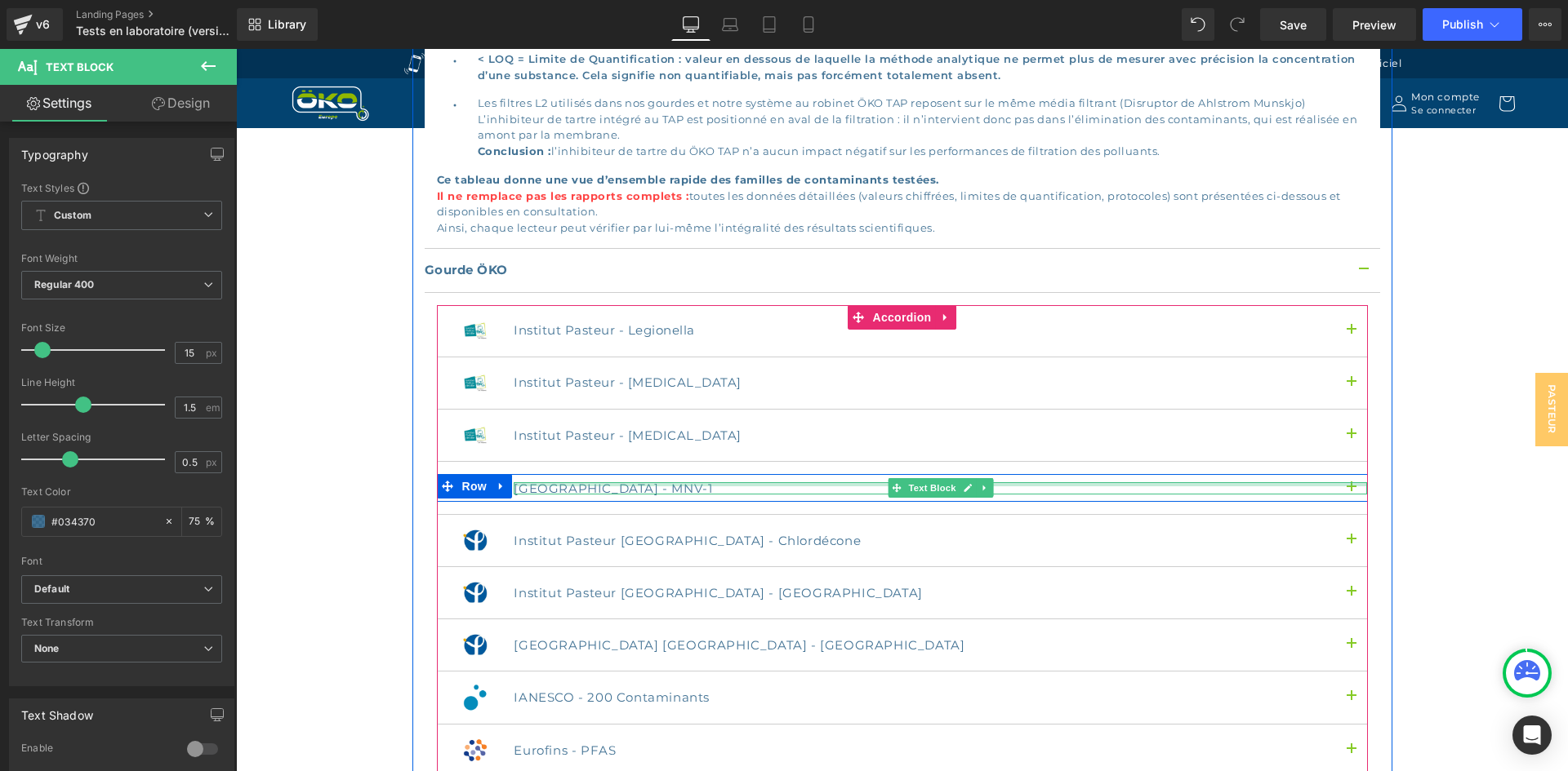
click at [567, 483] on div at bounding box center [940, 484] width 853 height 4
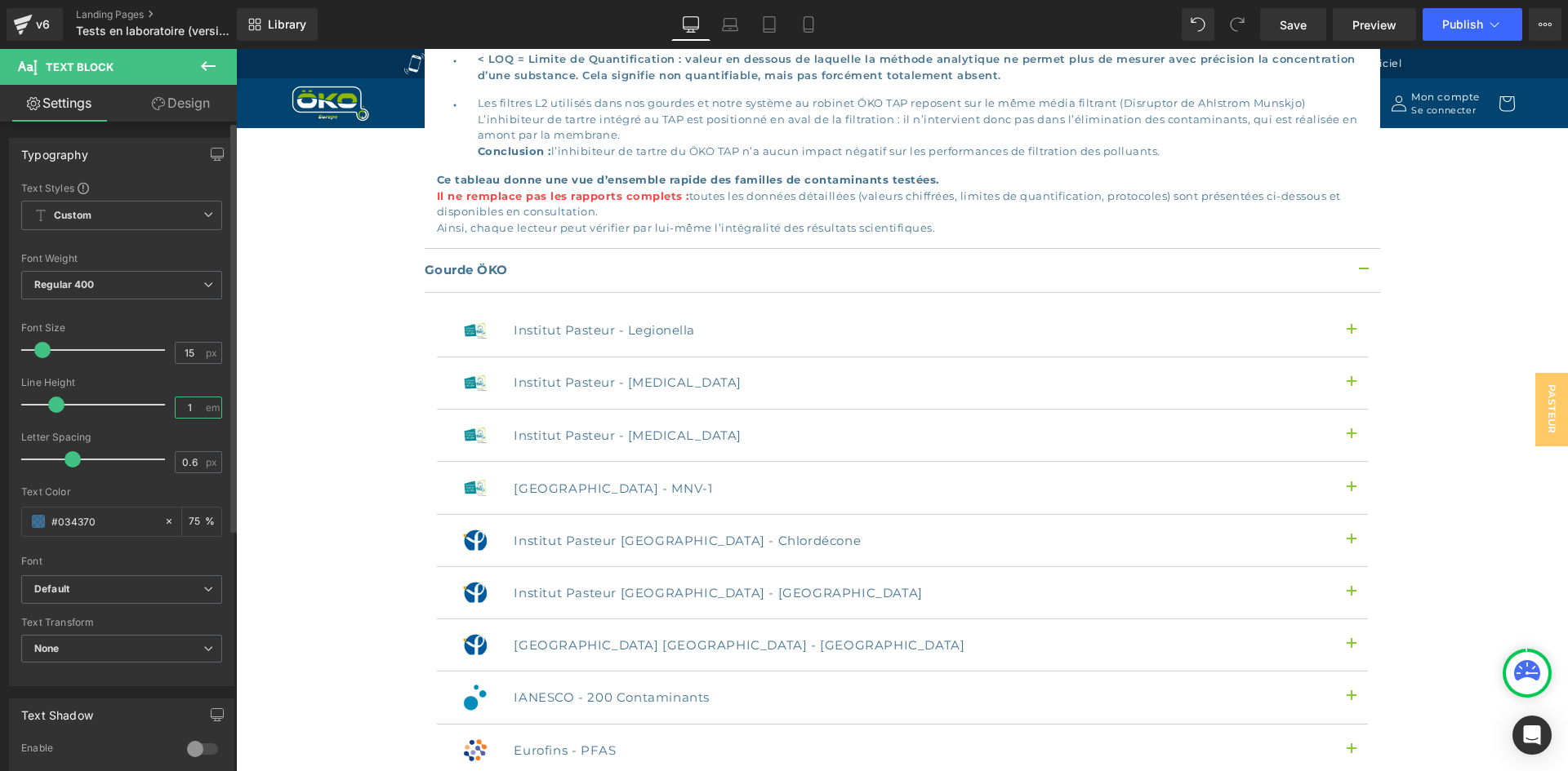
drag, startPoint x: 186, startPoint y: 407, endPoint x: 172, endPoint y: 404, distance: 14.3
click at [176, 404] on input "1" at bounding box center [190, 407] width 28 height 20
paste input ".5"
type input "1.5"
click at [206, 458] on span "px" at bounding box center [213, 462] width 14 height 11
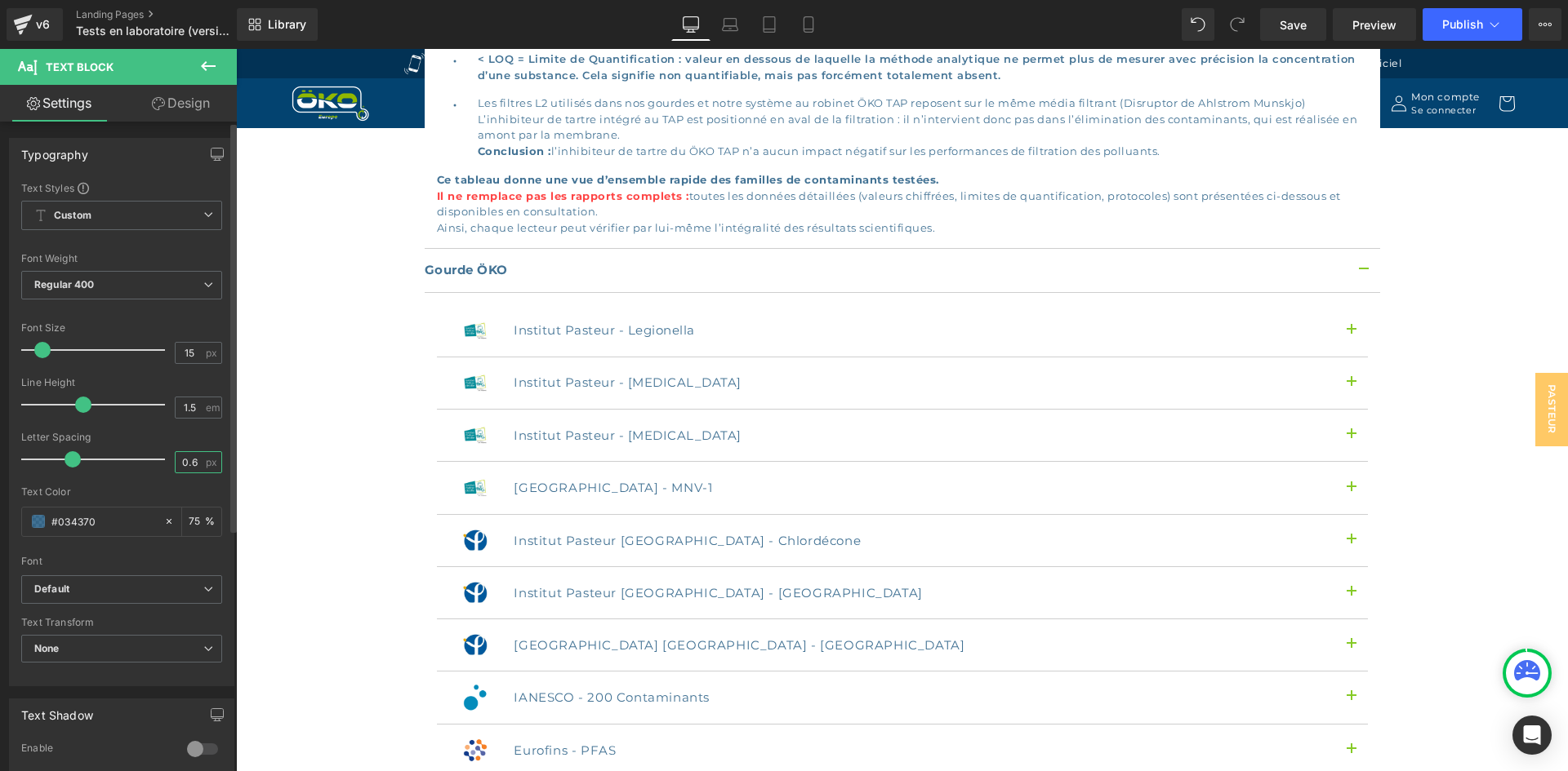
click at [192, 461] on input "0.6" at bounding box center [190, 462] width 28 height 20
type input "0.5"
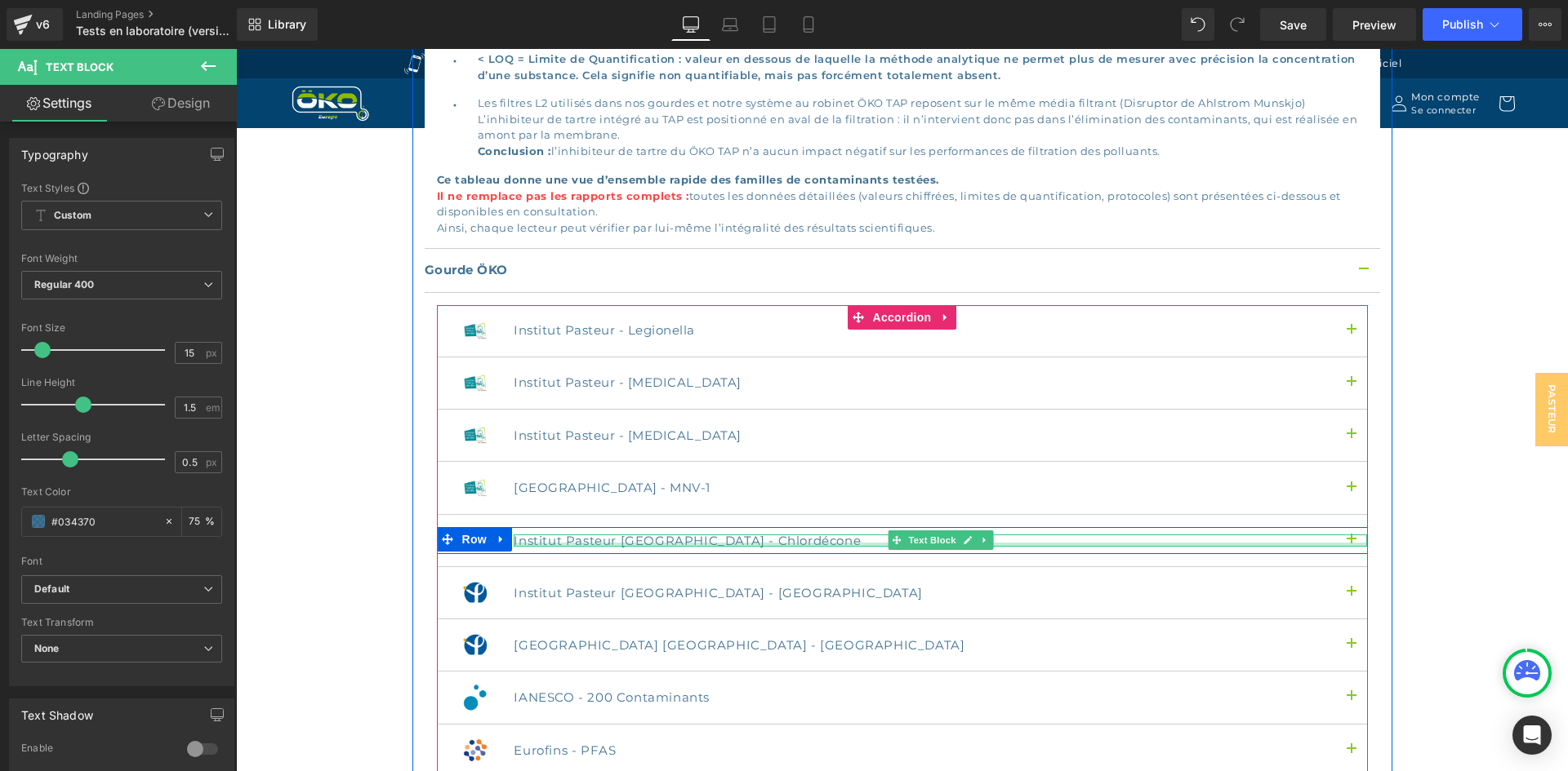
click at [587, 542] on div at bounding box center [940, 544] width 853 height 4
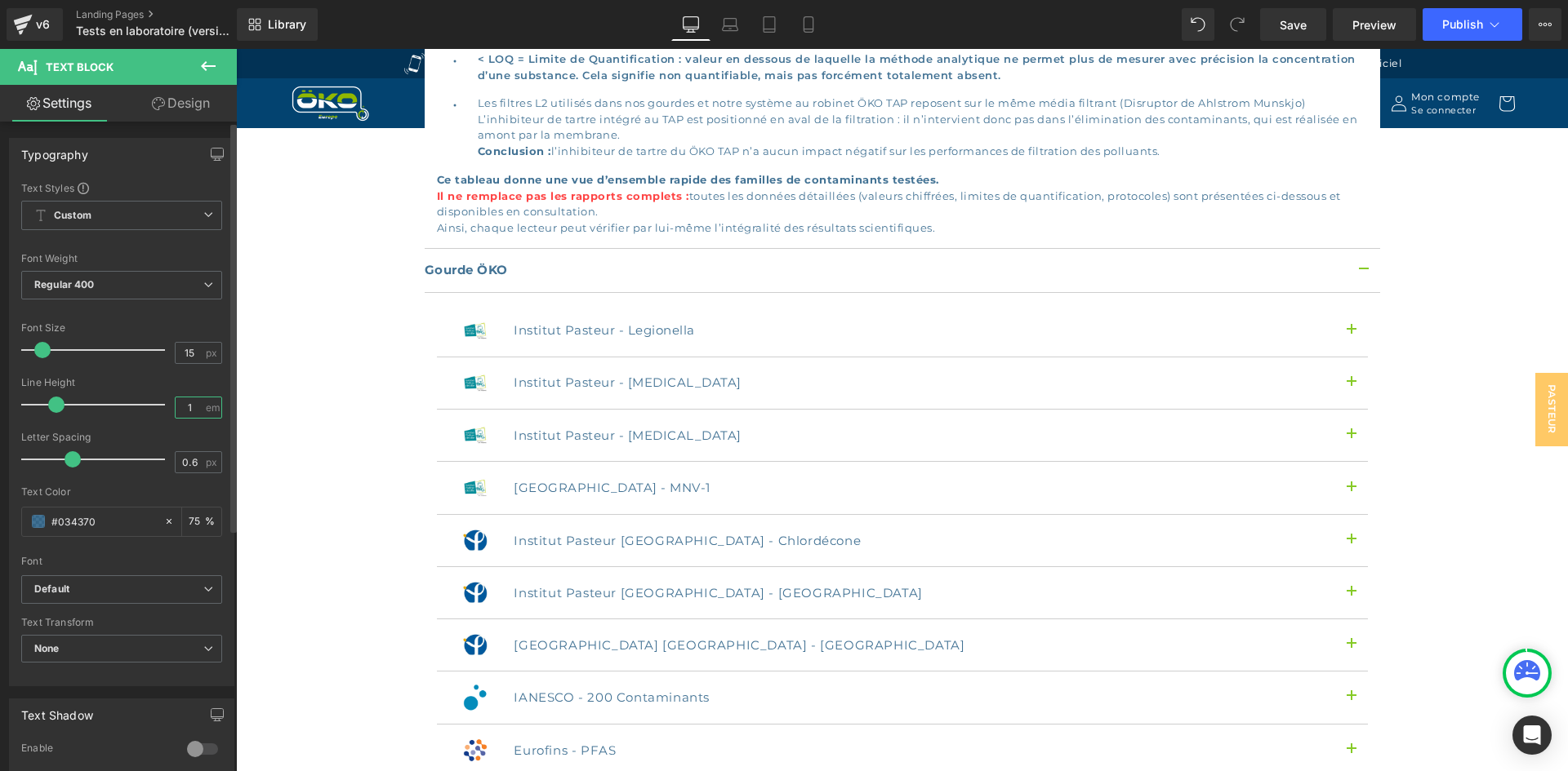
click at [187, 405] on input "1" at bounding box center [190, 407] width 28 height 20
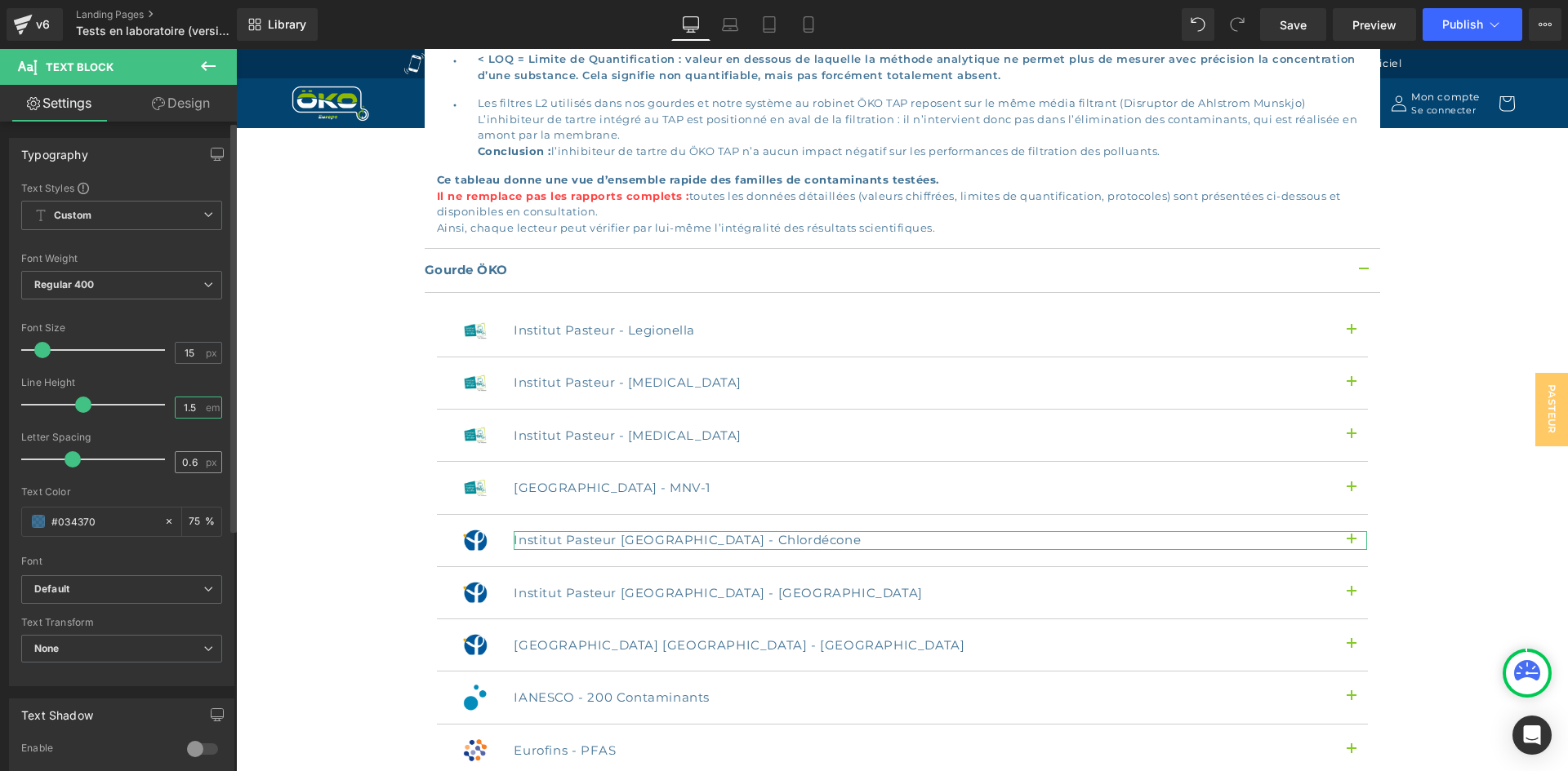
type input "1.5"
drag, startPoint x: 192, startPoint y: 458, endPoint x: 159, endPoint y: 451, distance: 33.7
click at [159, 451] on div "Letter Spacing 0.6 px" at bounding box center [121, 459] width 201 height 55
paste input "1.5"
type input "1.5"
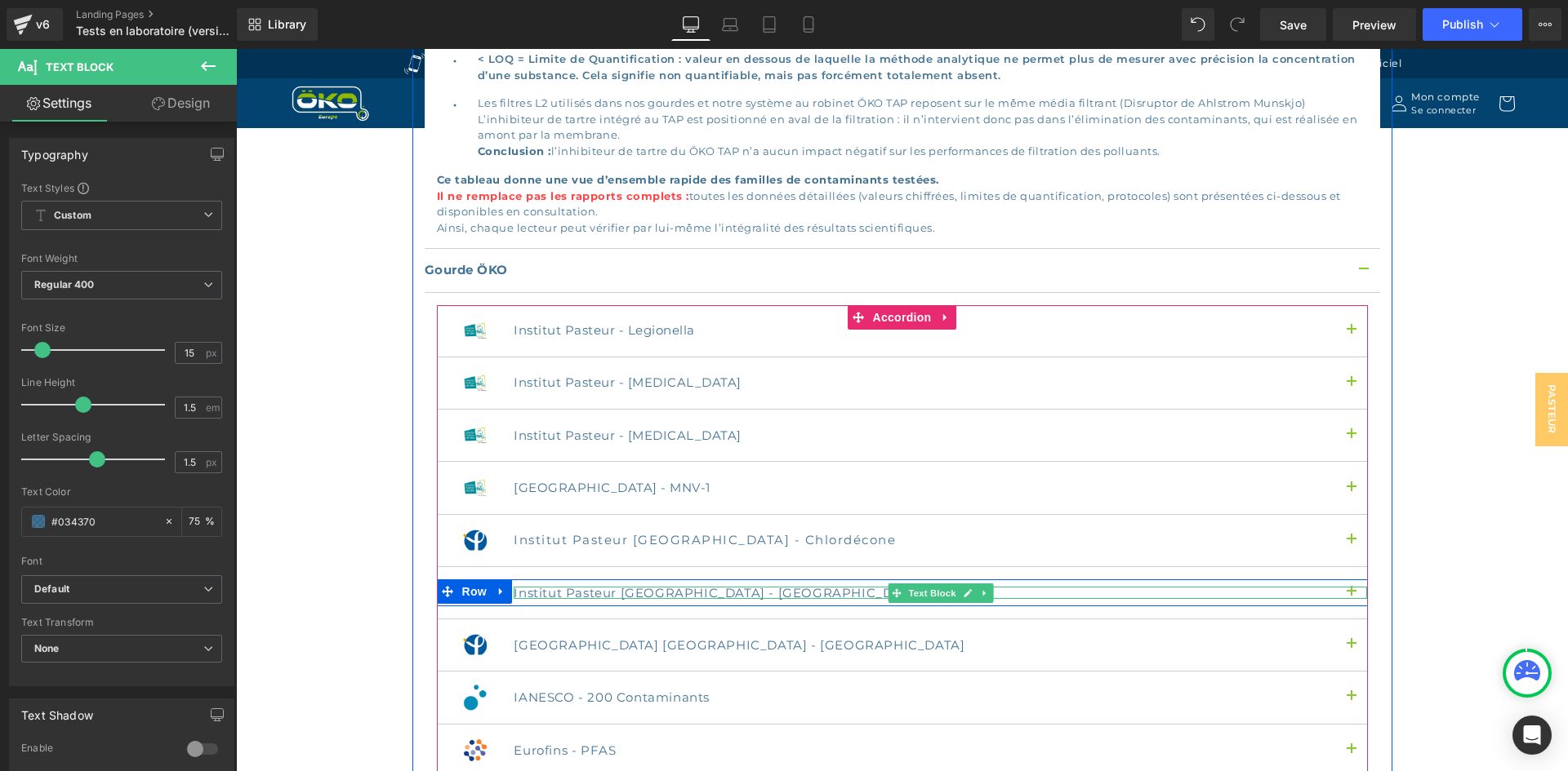
click at [553, 587] on p "Institut Pasteur [GEOGRAPHIC_DATA] - [GEOGRAPHIC_DATA]" at bounding box center [940, 593] width 853 height 12
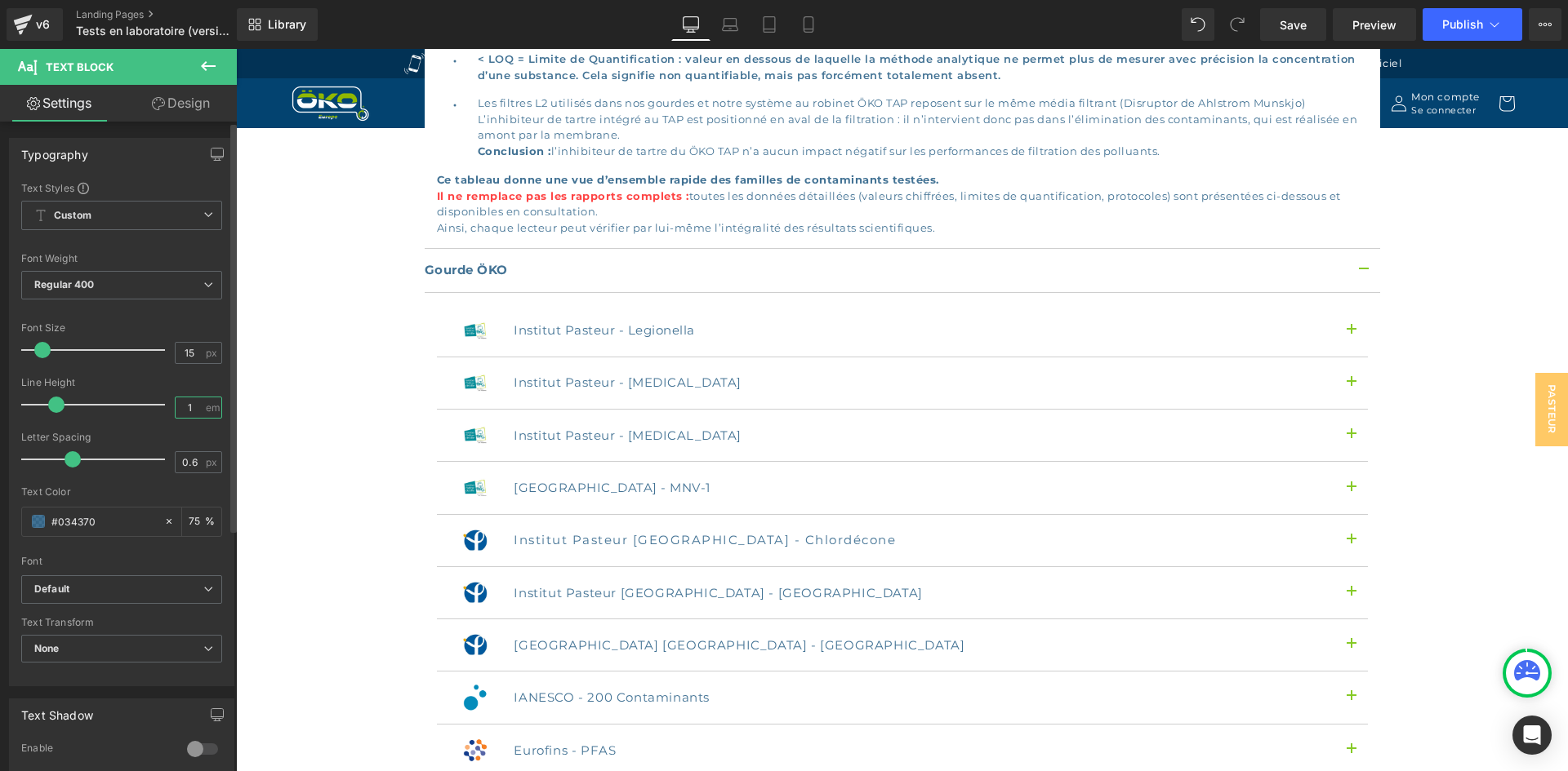
drag, startPoint x: 195, startPoint y: 405, endPoint x: 182, endPoint y: 401, distance: 13.6
click at [182, 401] on input "1" at bounding box center [190, 407] width 28 height 20
paste input ".5"
type input "1.5"
click at [193, 459] on input "0.6" at bounding box center [190, 462] width 28 height 20
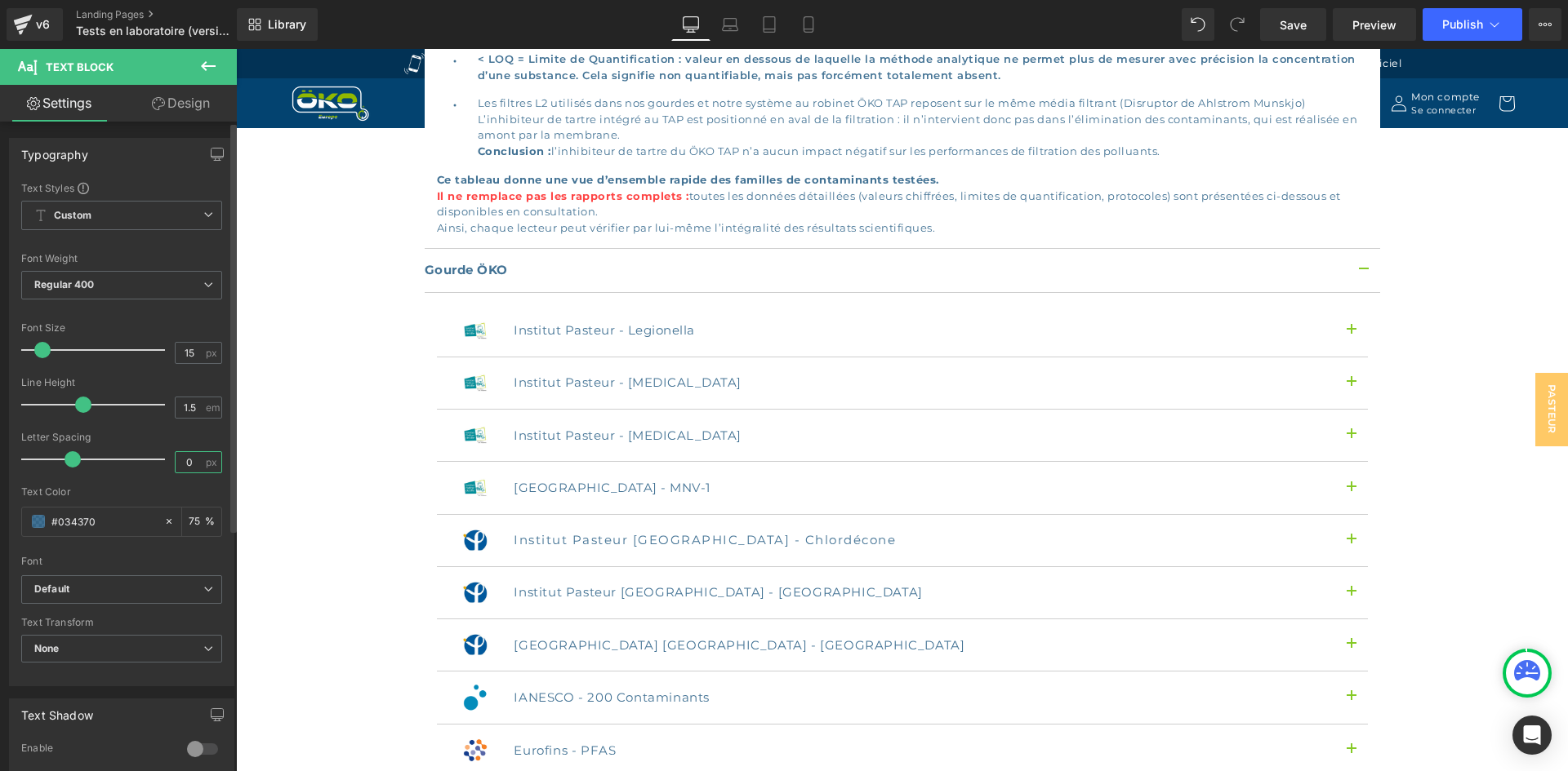
type input "0.5"
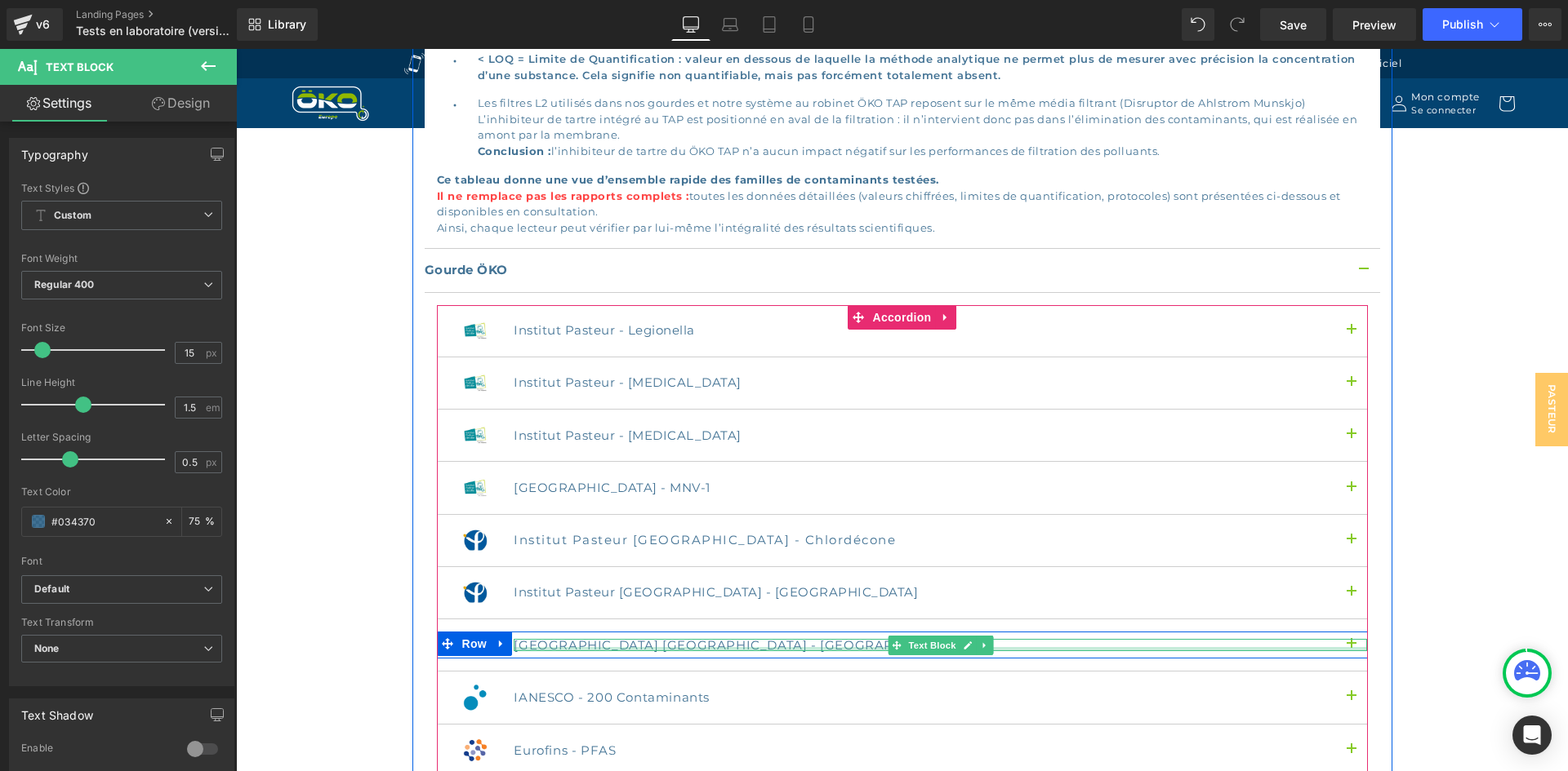
click at [633, 647] on div at bounding box center [940, 649] width 853 height 4
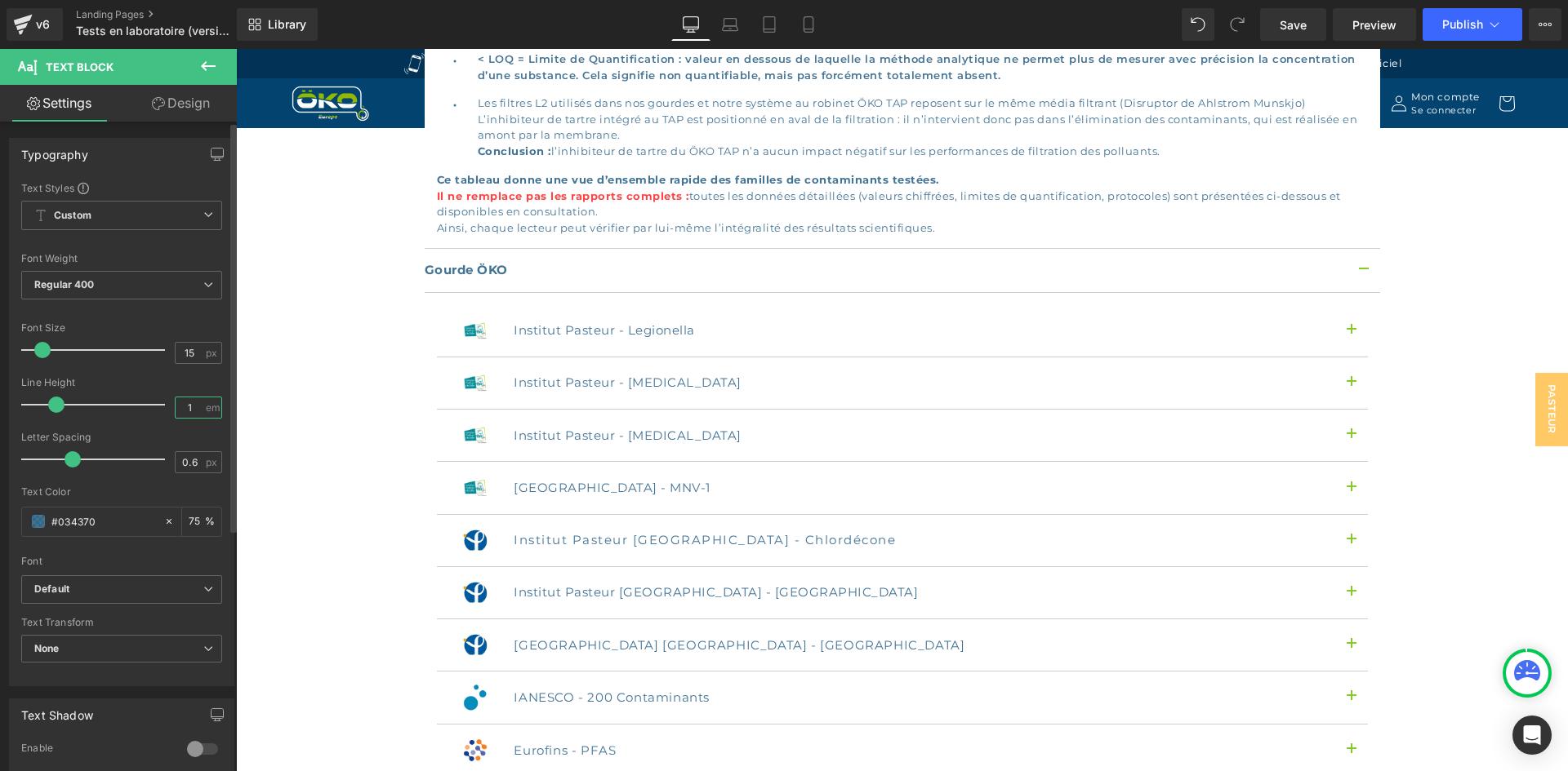
drag, startPoint x: 191, startPoint y: 413, endPoint x: 160, endPoint y: 403, distance: 32.6
click at [160, 403] on div "Line Height 1 em" at bounding box center [121, 404] width 201 height 55
paste input ".5"
type input "1.5"
click at [199, 464] on div "0.6 px" at bounding box center [199, 462] width 47 height 22
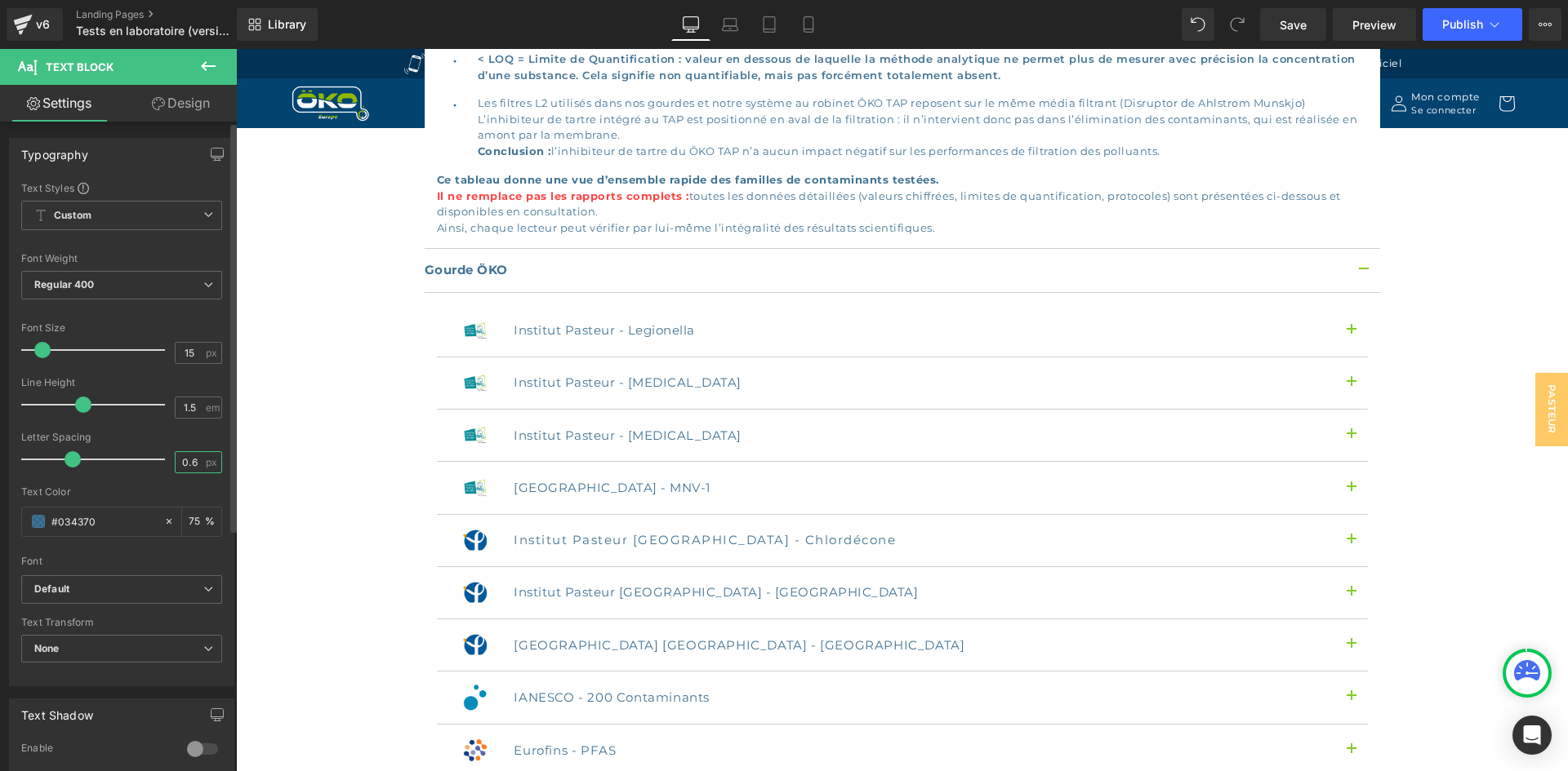
click at [189, 462] on input "0.6" at bounding box center [190, 462] width 28 height 20
type input "0.5"
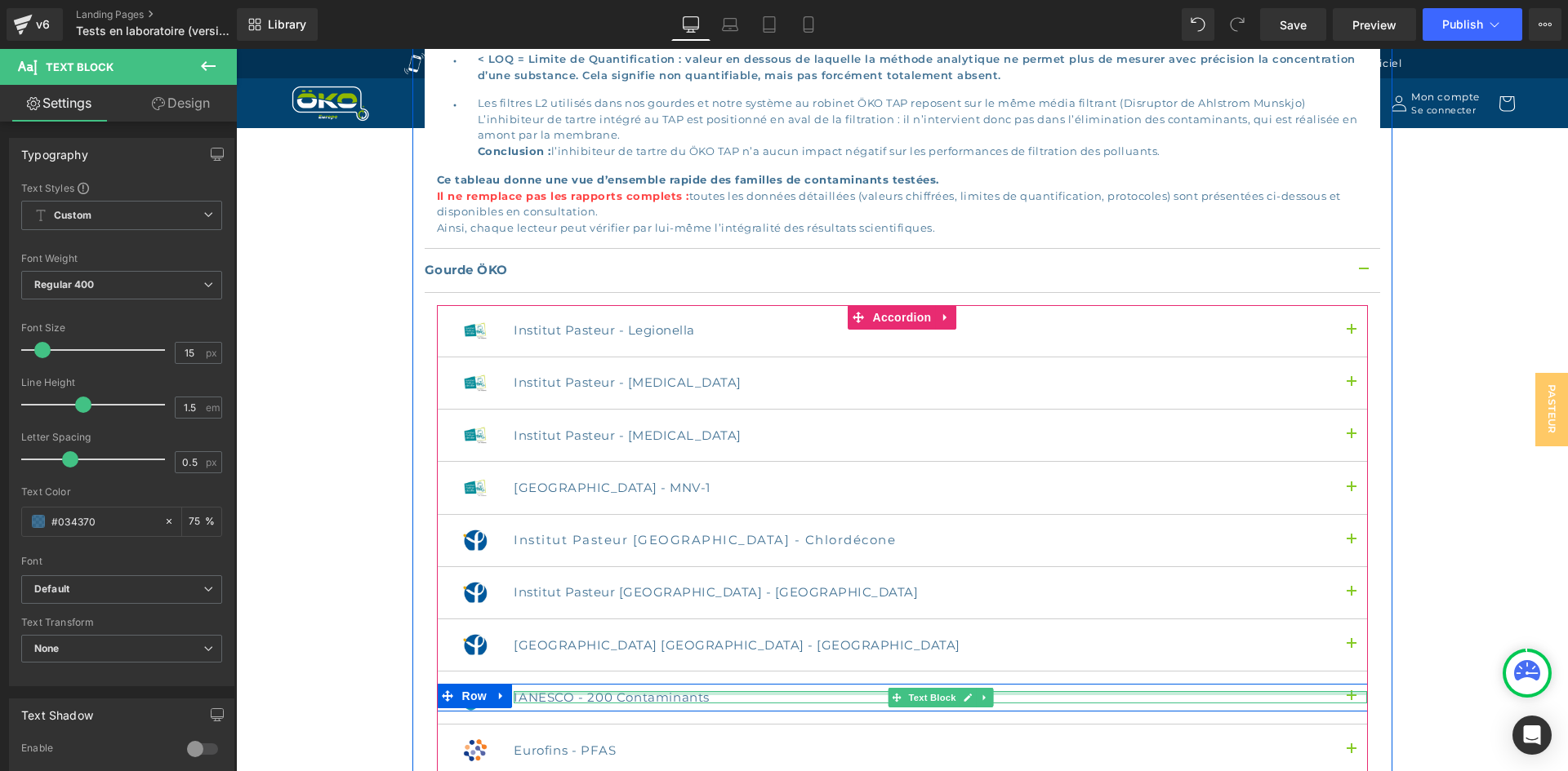
click at [558, 691] on div at bounding box center [940, 693] width 853 height 4
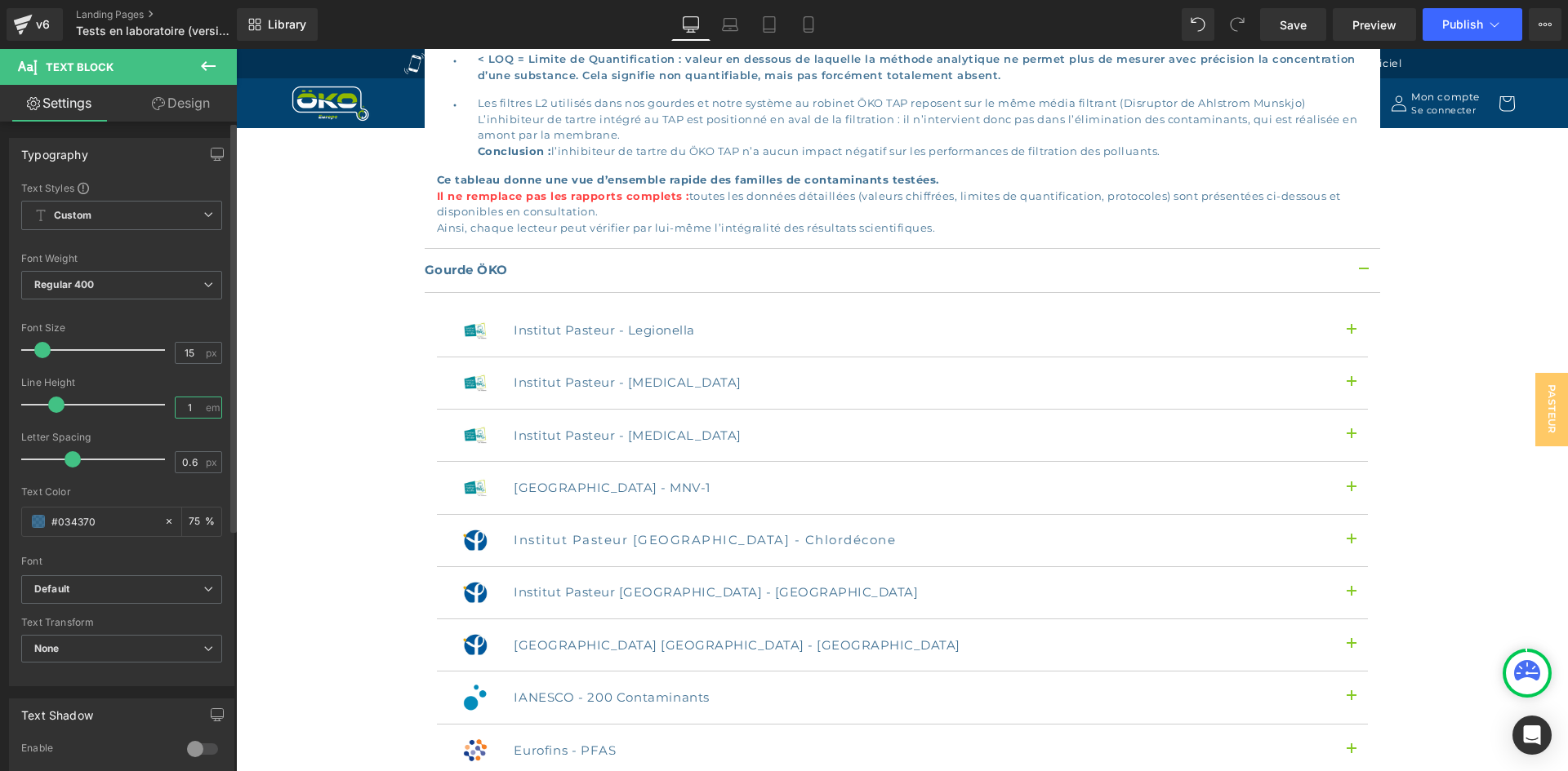
drag, startPoint x: 188, startPoint y: 406, endPoint x: 120, endPoint y: 390, distance: 69.9
click at [120, 390] on div "Line Height 1 em" at bounding box center [121, 404] width 201 height 55
paste input ".5"
type input "1.5"
click at [197, 465] on input "0.6" at bounding box center [190, 462] width 28 height 20
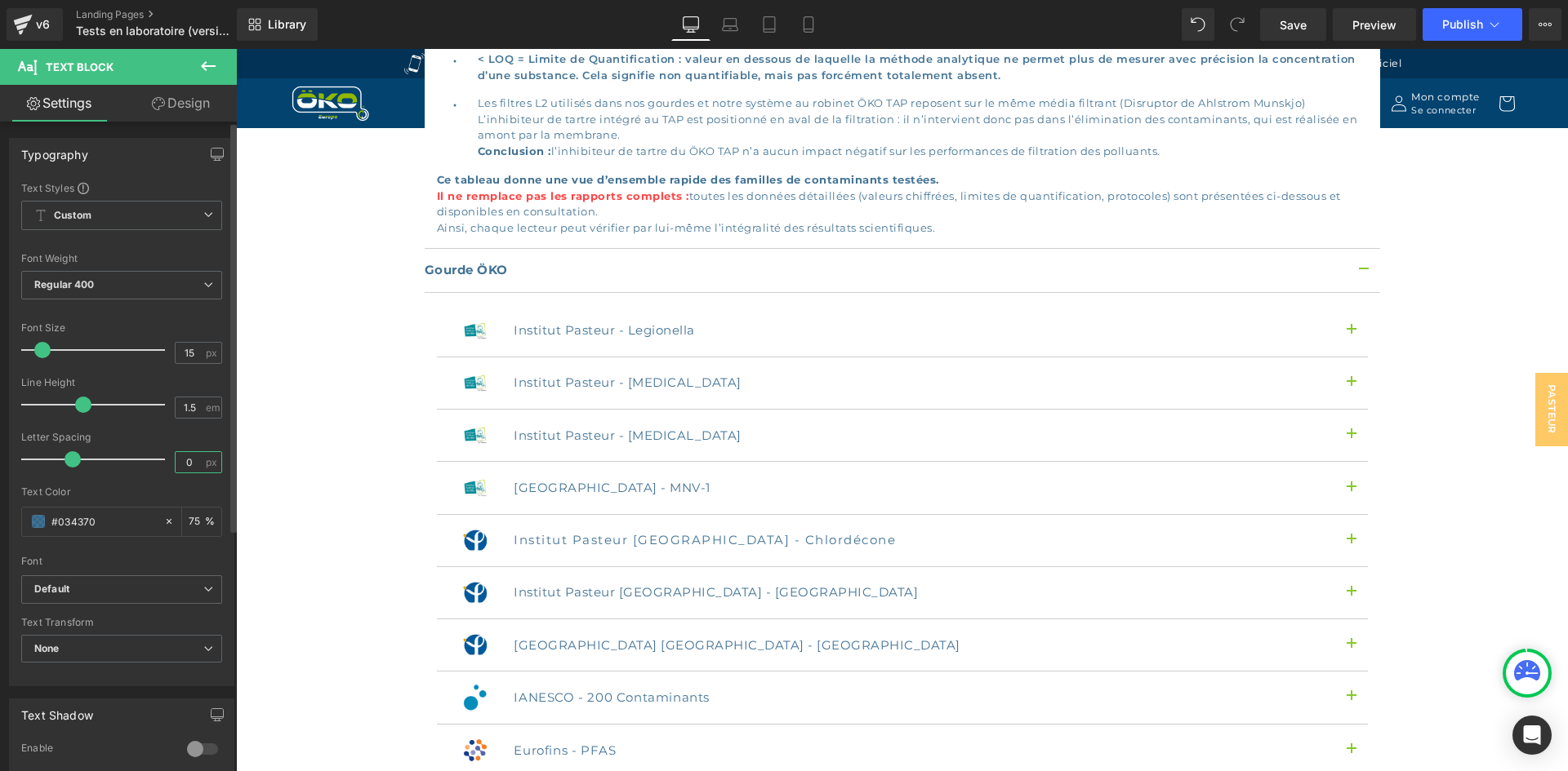
type input "0.5"
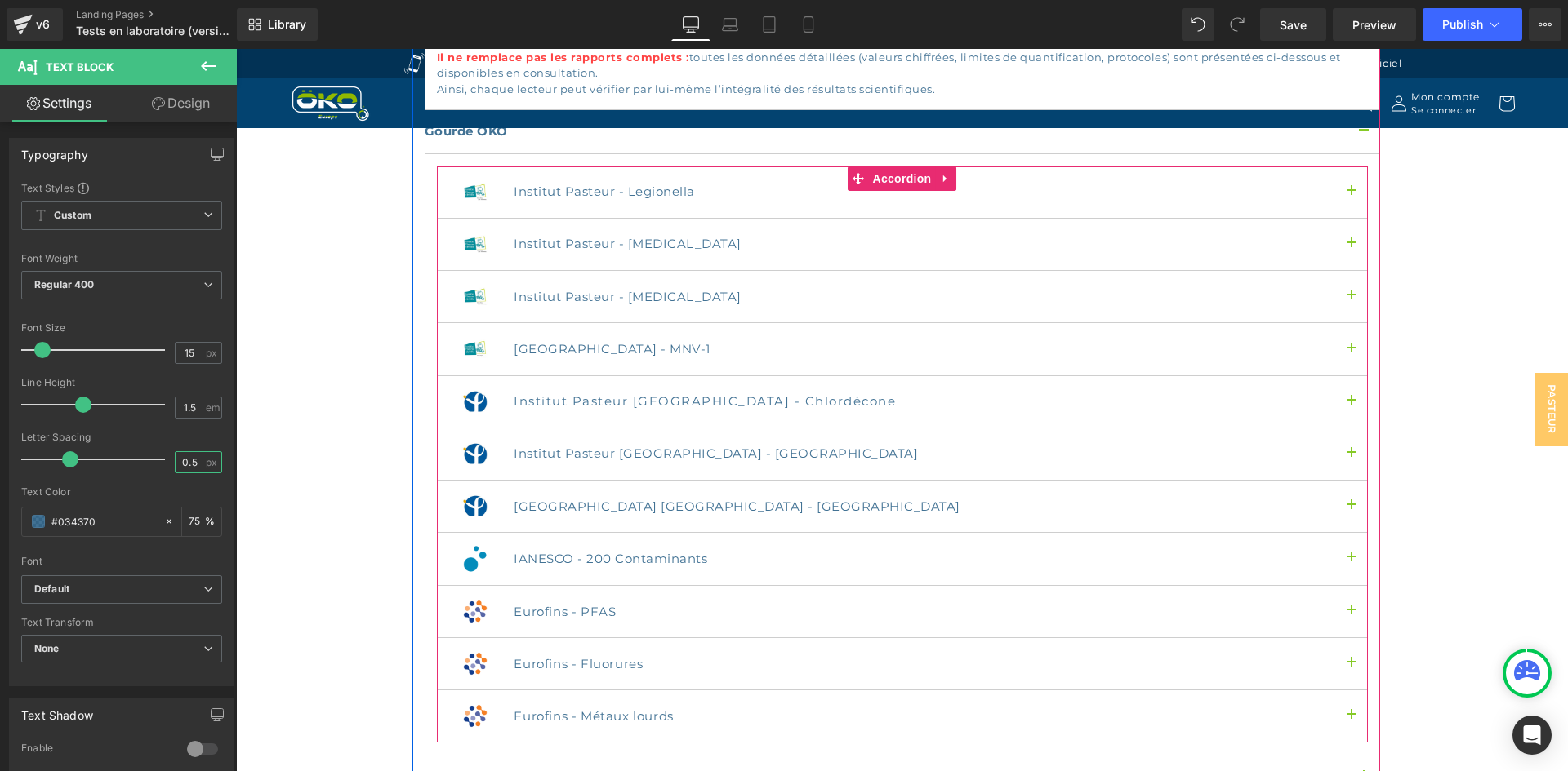
scroll to position [2040, 0]
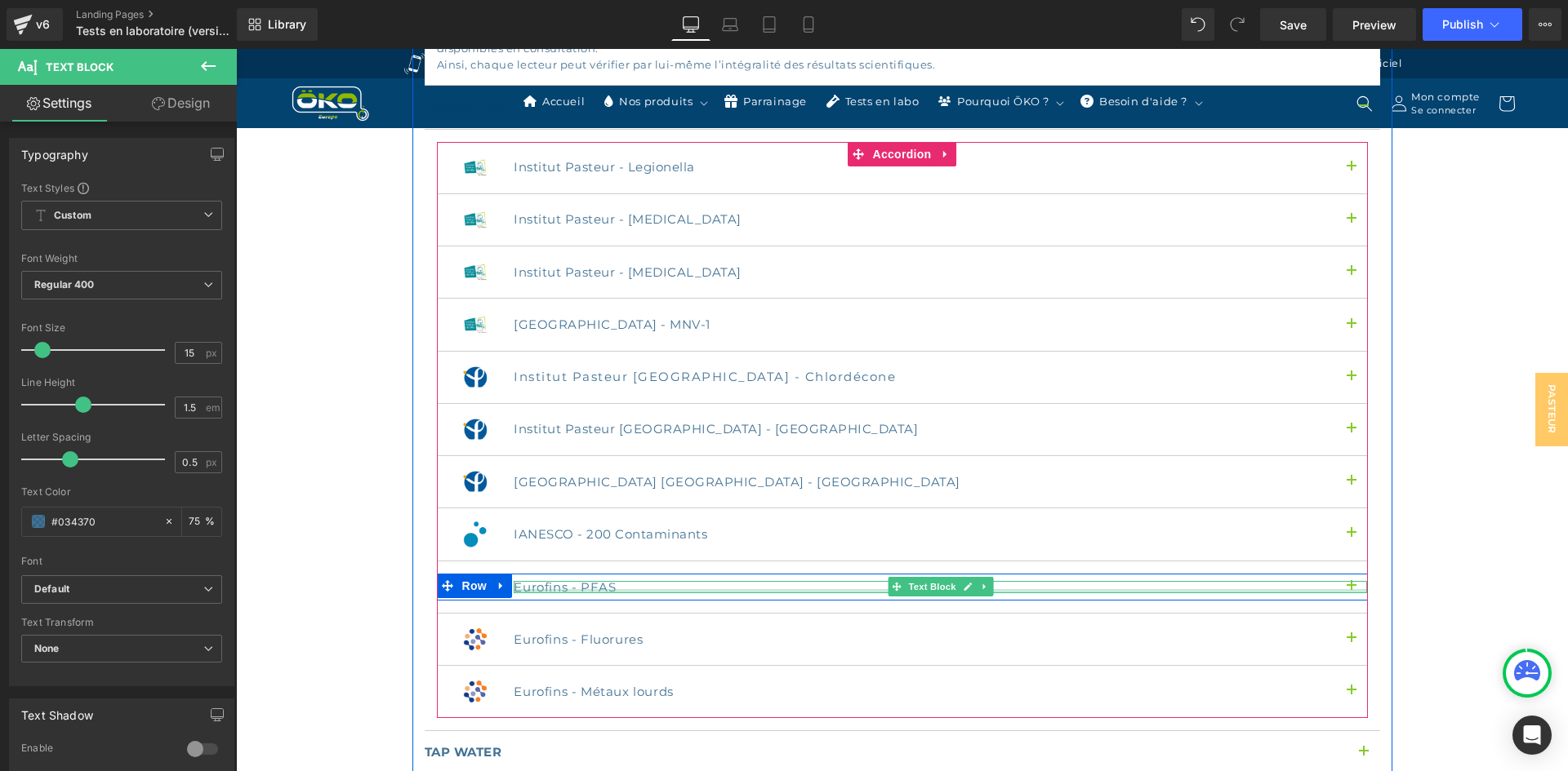
click at [547, 589] on div at bounding box center [940, 591] width 853 height 4
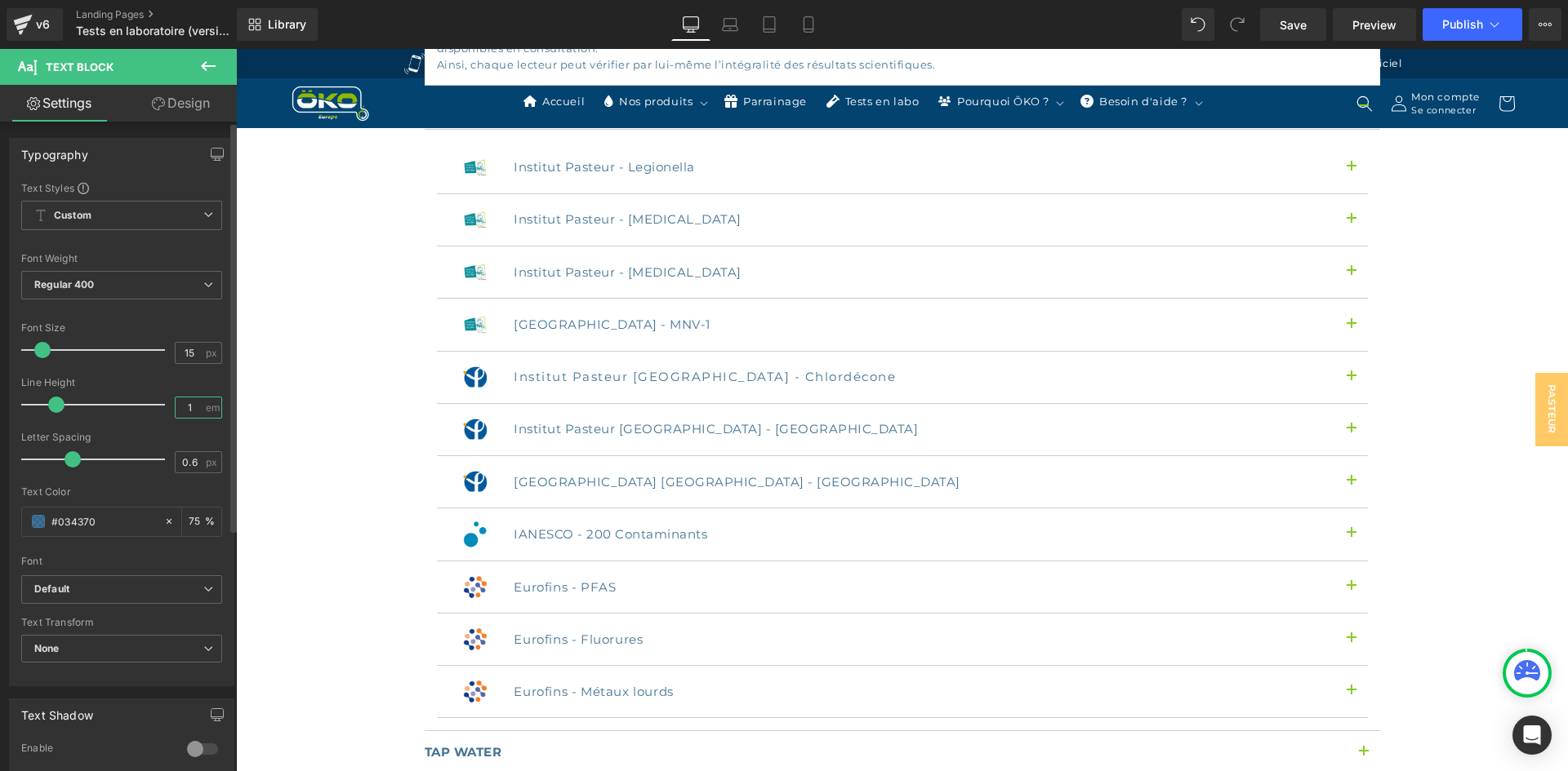
drag, startPoint x: 188, startPoint y: 410, endPoint x: 177, endPoint y: 406, distance: 11.7
click at [177, 406] on input "1" at bounding box center [190, 407] width 28 height 20
paste input ".5"
type input "1.5"
click at [194, 458] on input "0.6" at bounding box center [190, 462] width 28 height 20
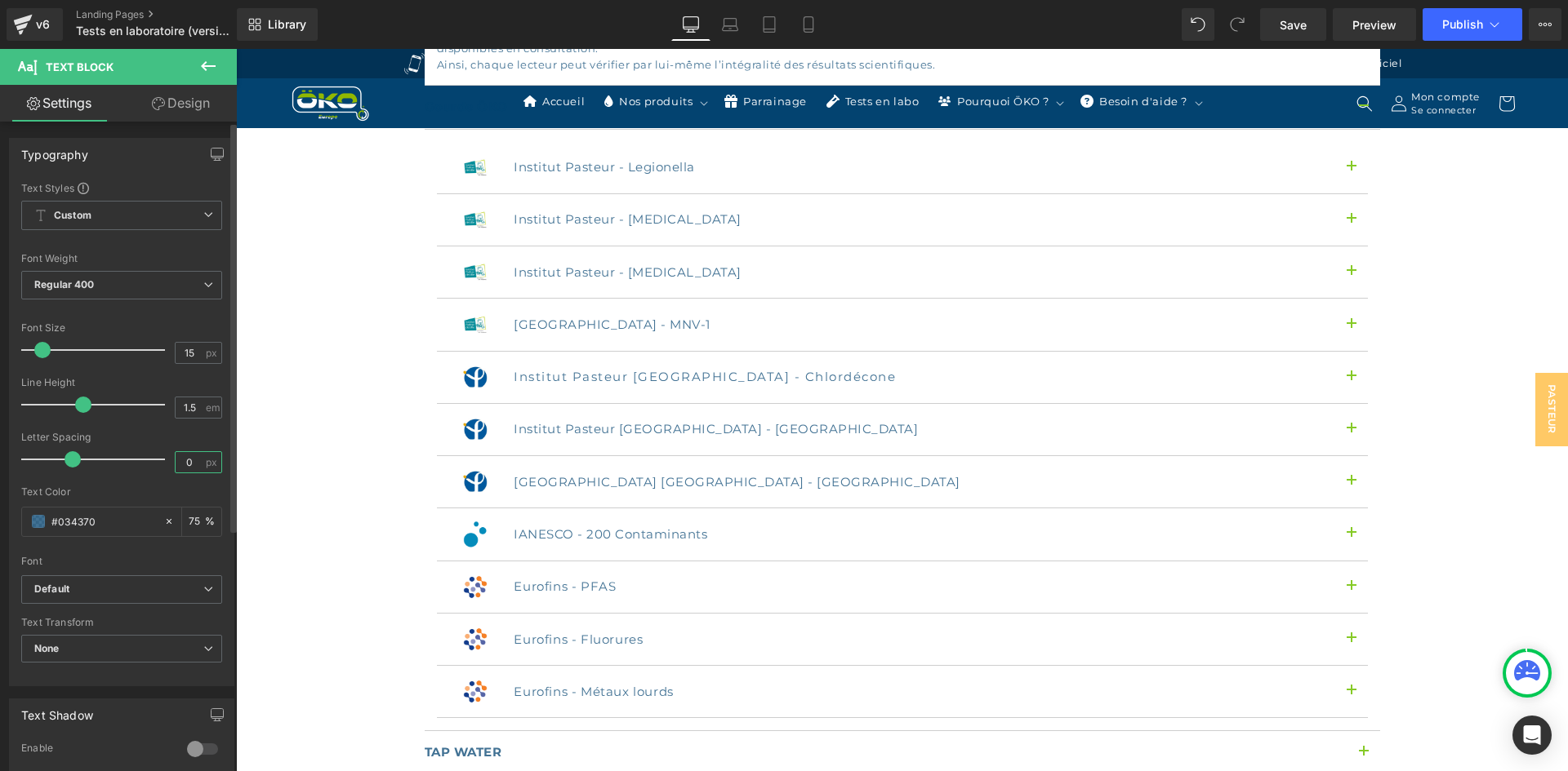
type input "0.5"
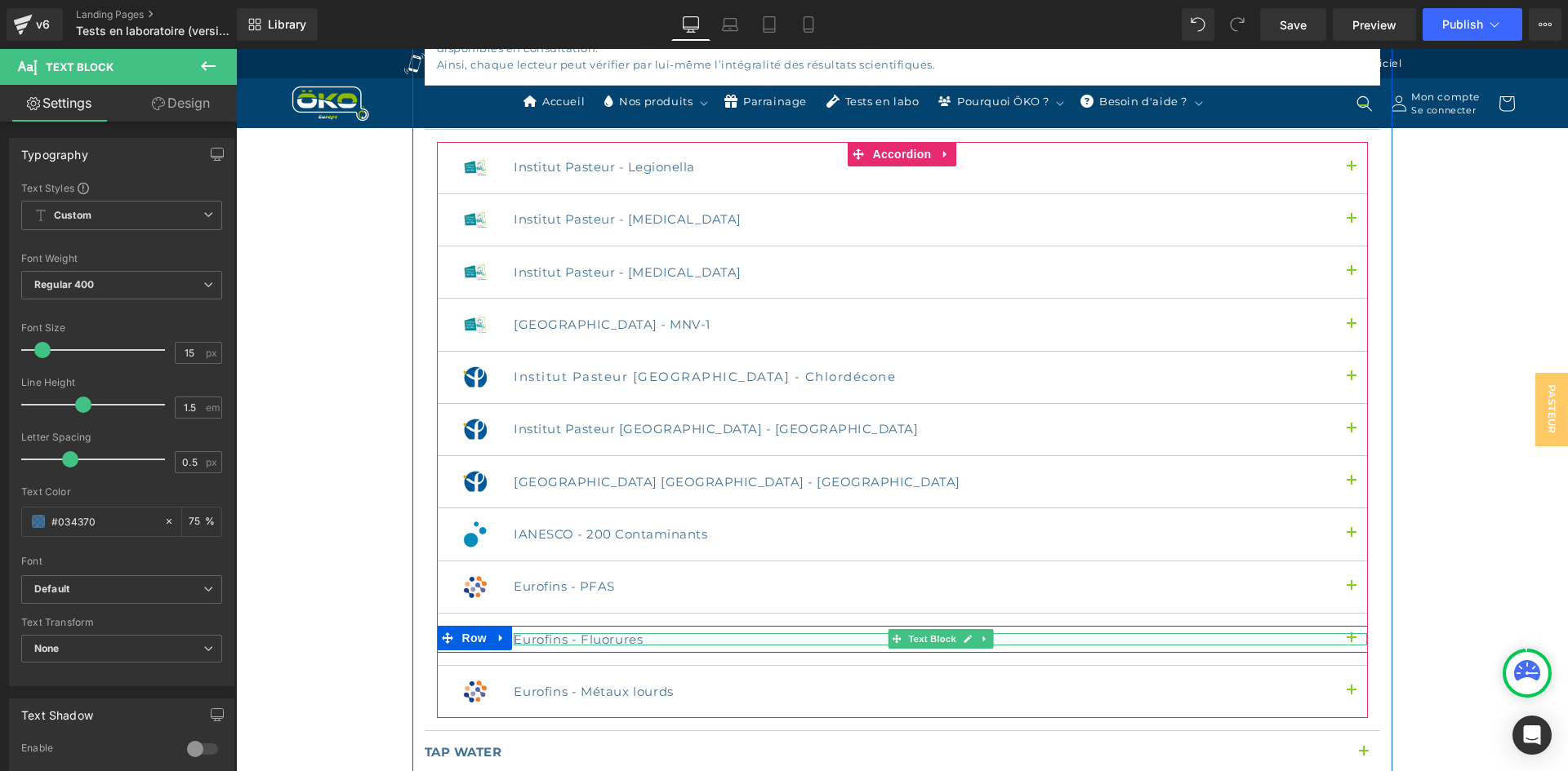
click at [555, 633] on p "Eurofins - Fluorures" at bounding box center [940, 639] width 853 height 12
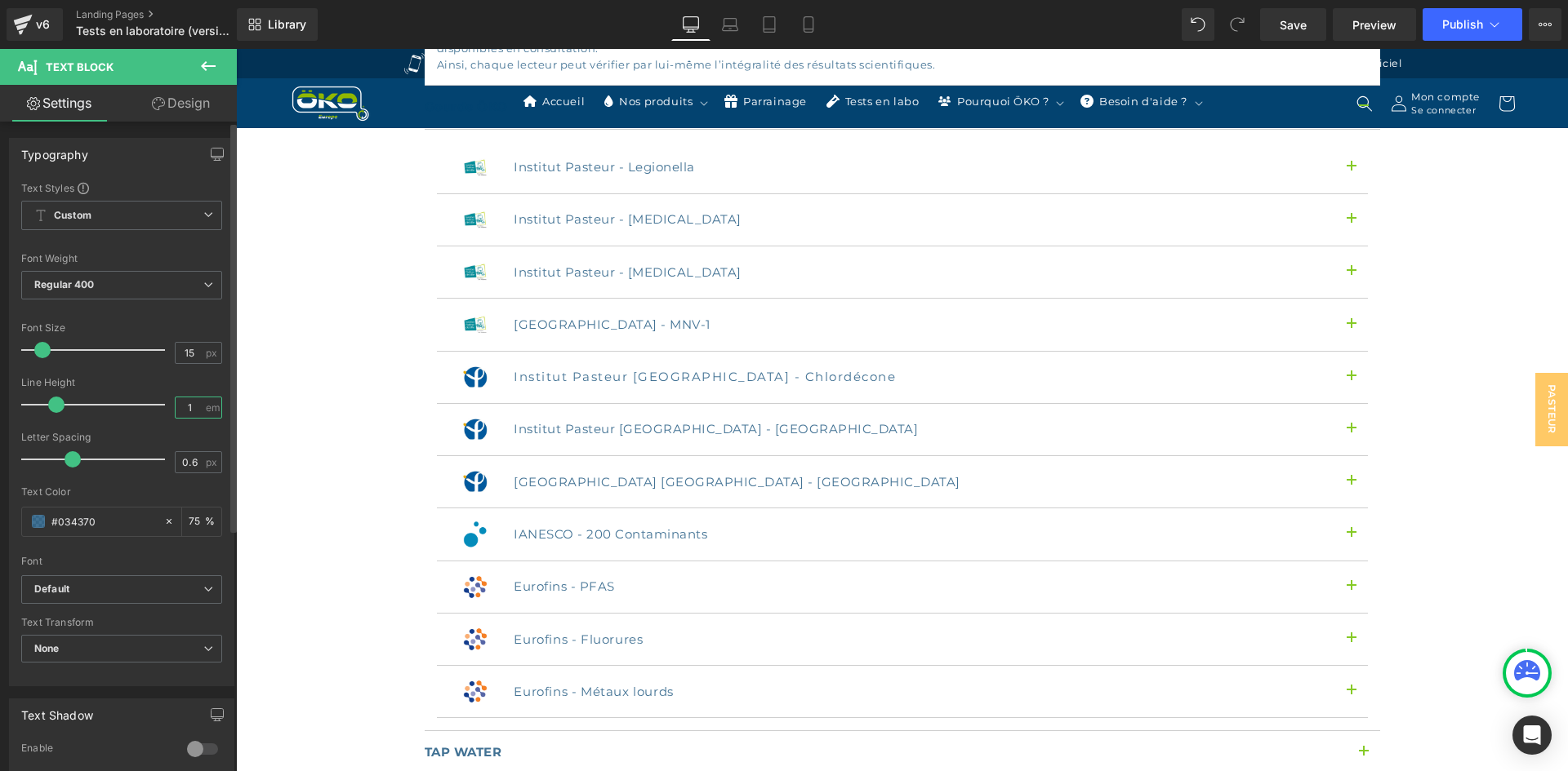
drag, startPoint x: 191, startPoint y: 404, endPoint x: 174, endPoint y: 400, distance: 17.5
click at [176, 400] on input "1" at bounding box center [190, 407] width 28 height 20
type input "1.5"
click at [194, 470] on input "0.6" at bounding box center [190, 462] width 28 height 20
type input "0.5"
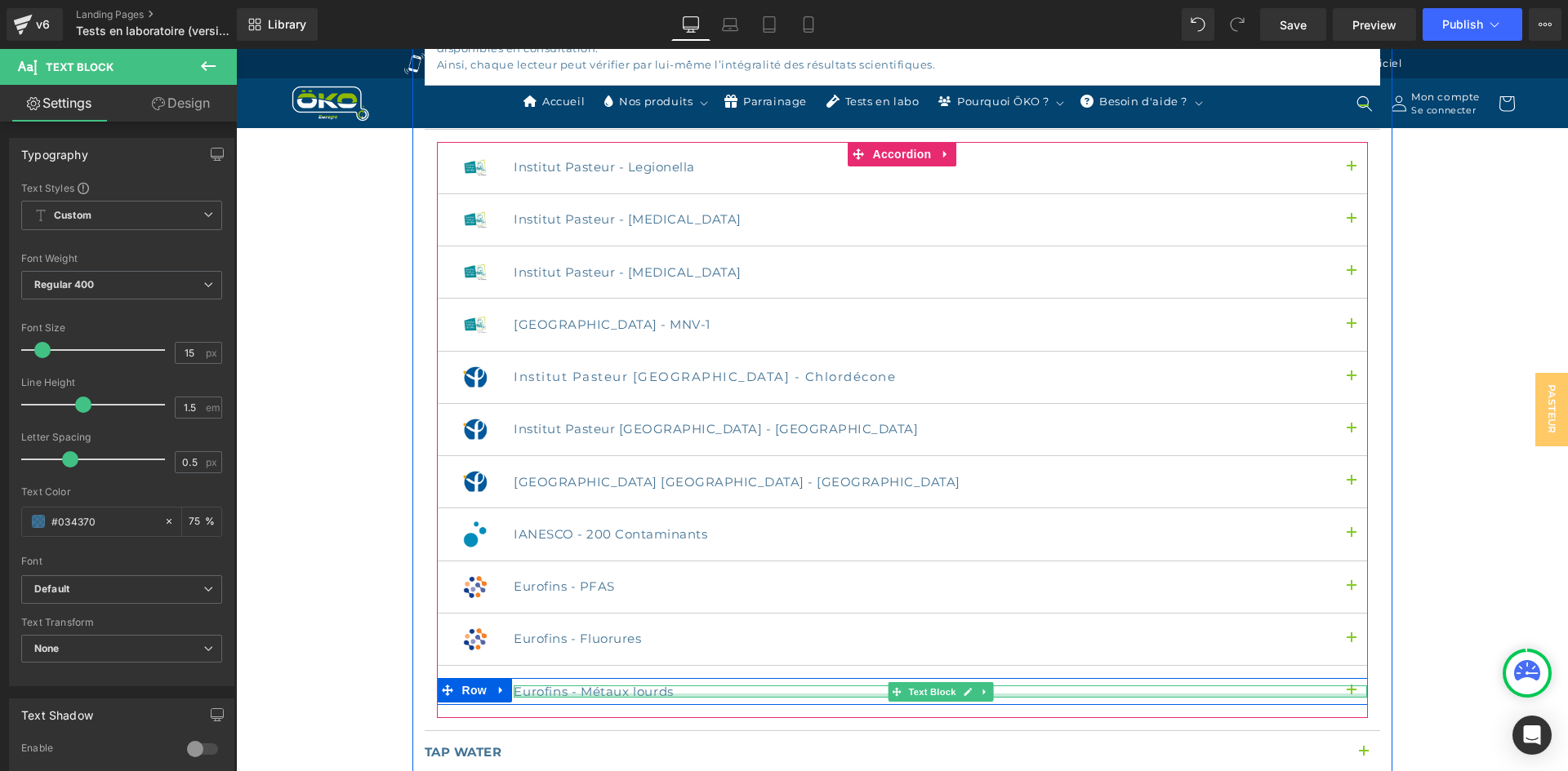
click at [636, 694] on div at bounding box center [940, 695] width 853 height 4
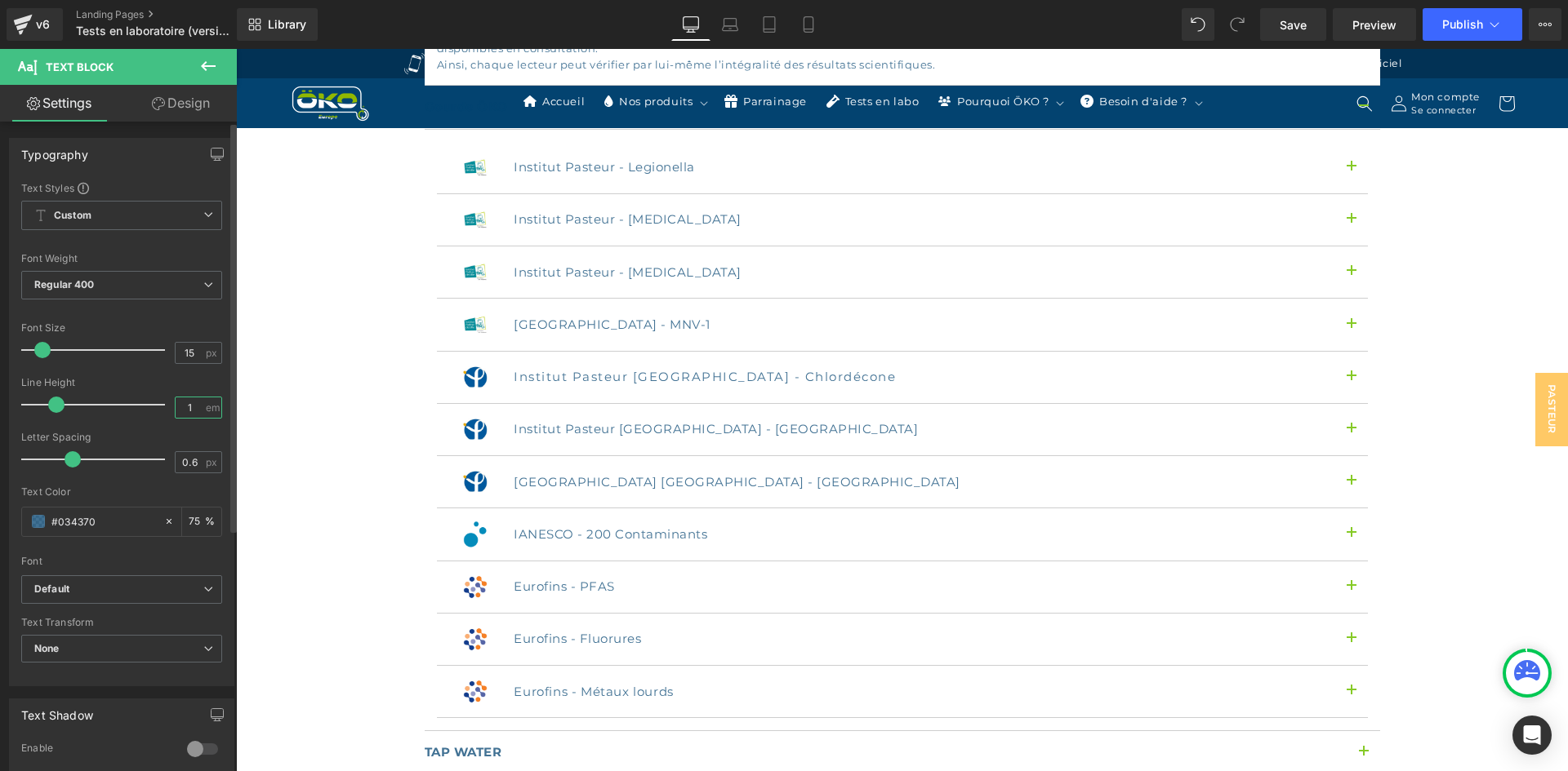
drag, startPoint x: 185, startPoint y: 410, endPoint x: 157, endPoint y: 403, distance: 28.9
click at [157, 403] on div "Line Height 1 em" at bounding box center [121, 404] width 201 height 55
paste input ".5"
type input "1.5"
click at [196, 459] on input "0.6" at bounding box center [190, 462] width 28 height 20
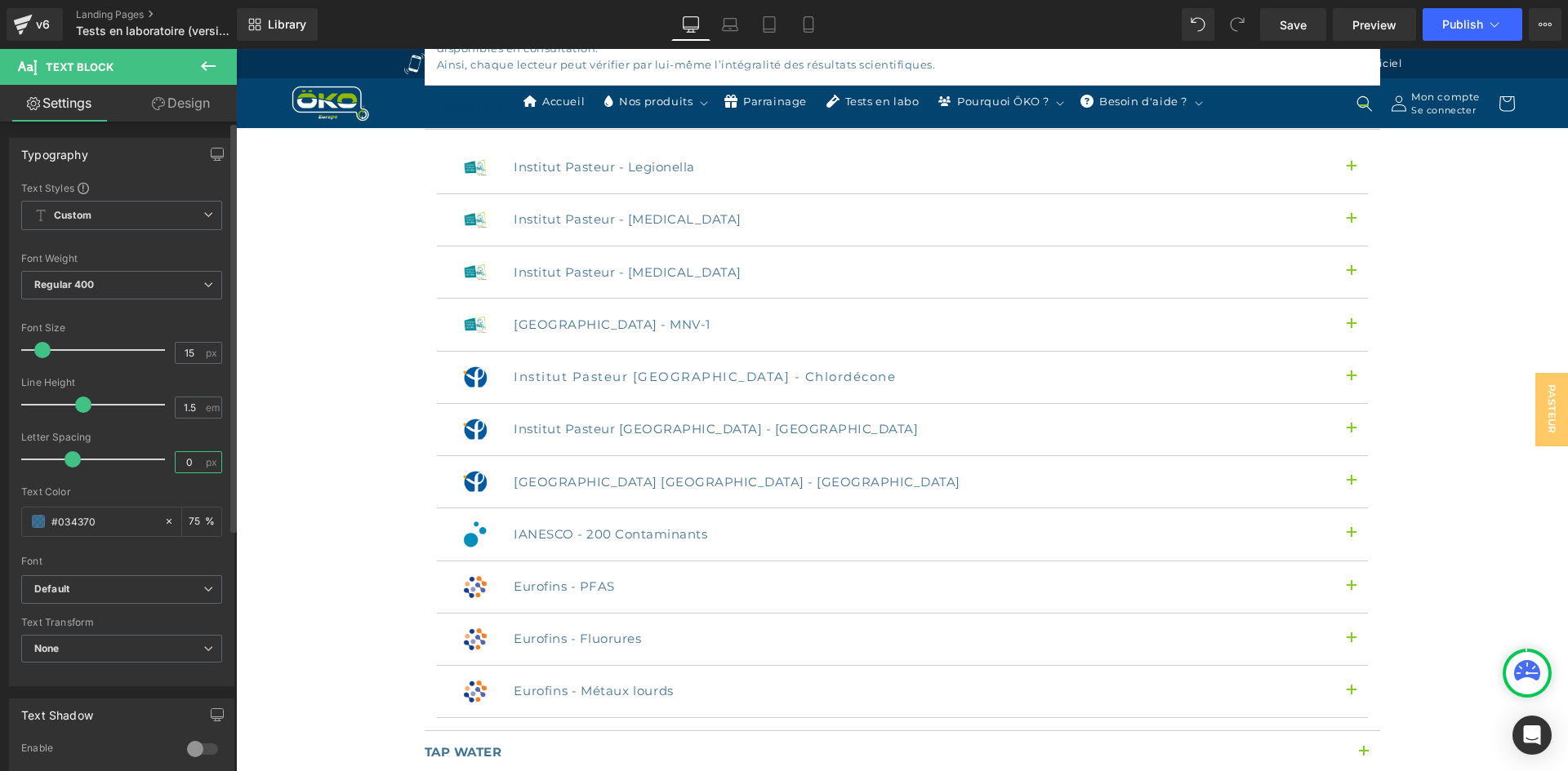
type input "0.5"
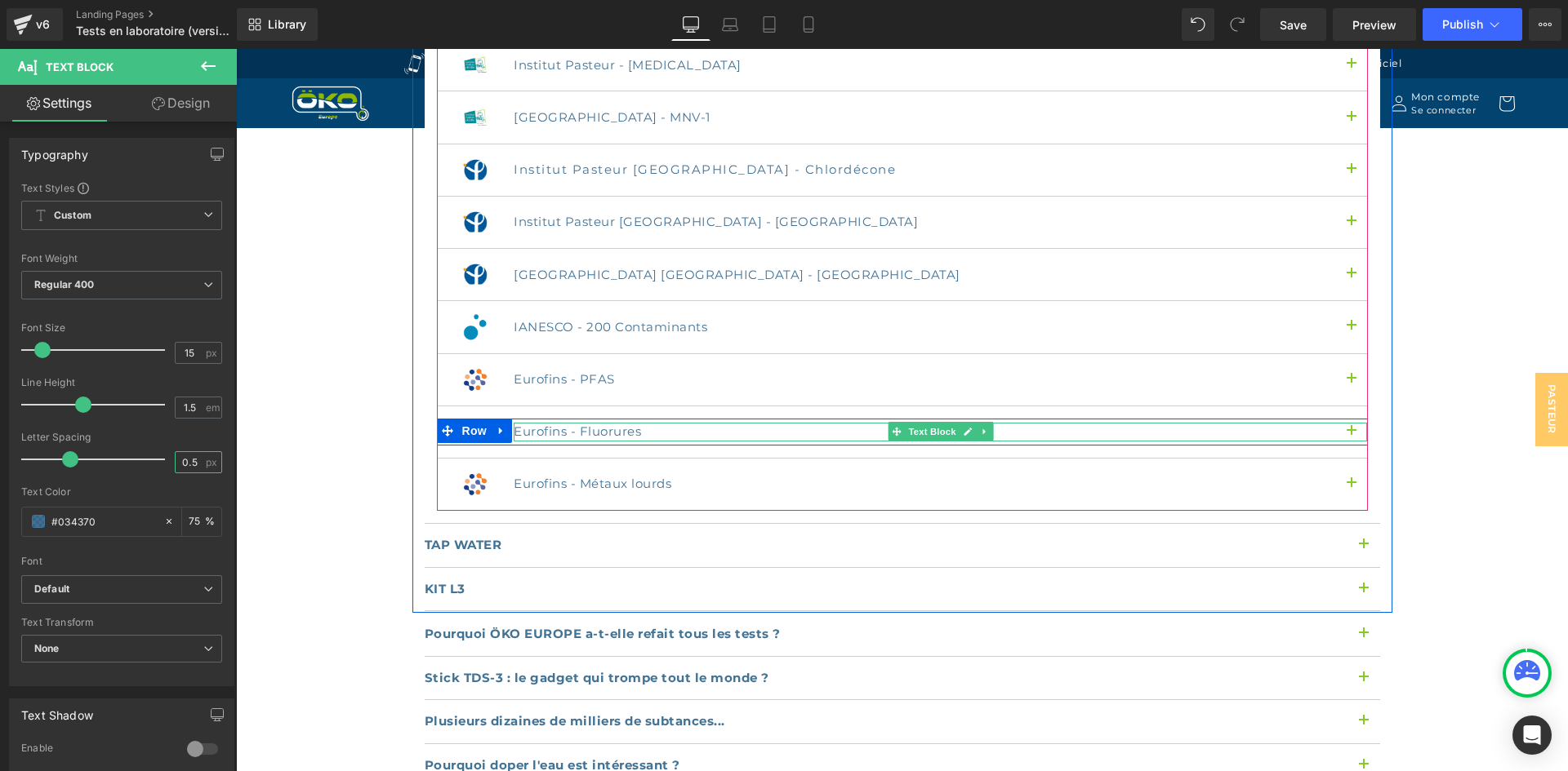
scroll to position [2286, 0]
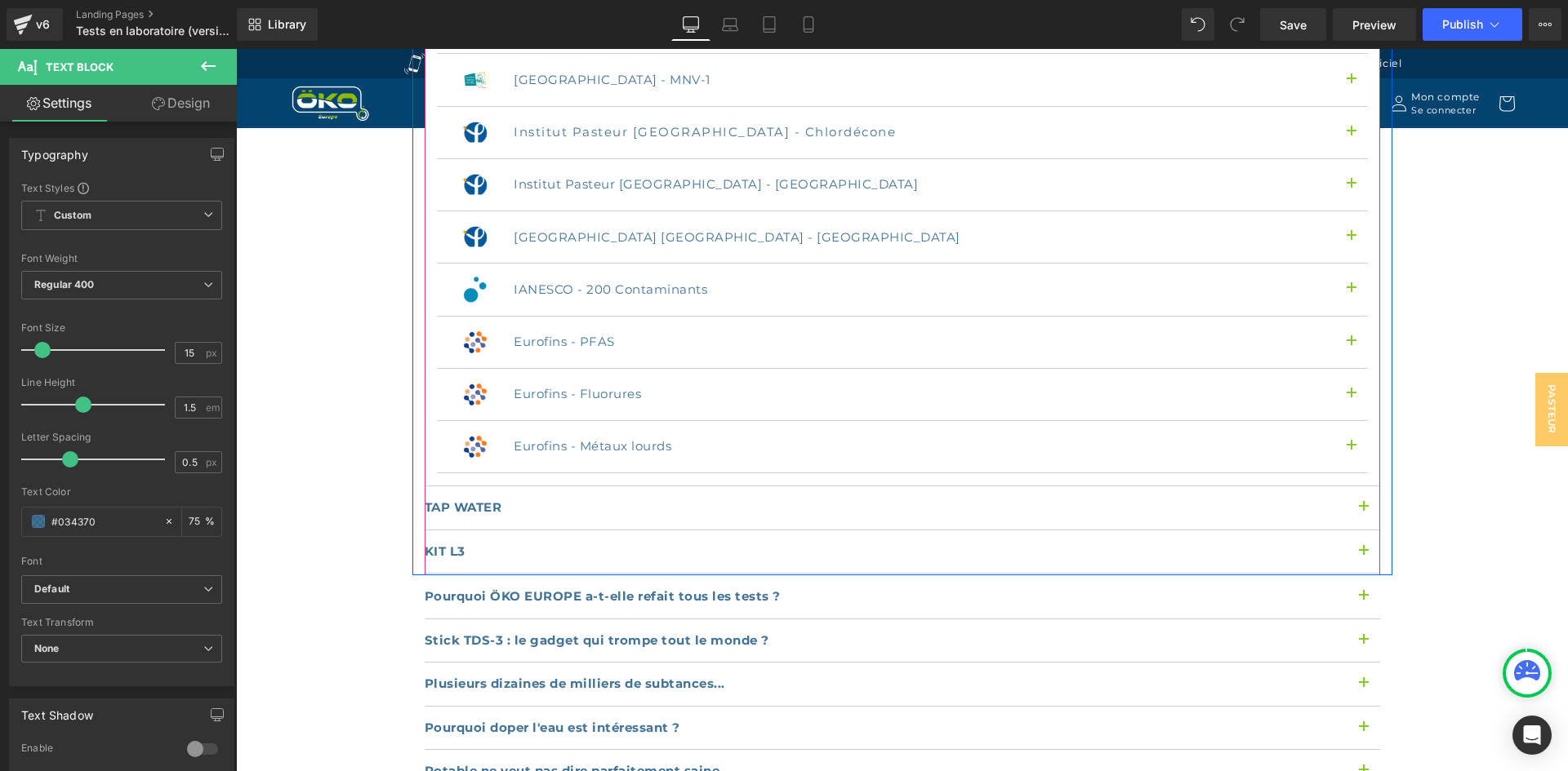
click at [1359, 486] on button "button" at bounding box center [1363, 507] width 33 height 43
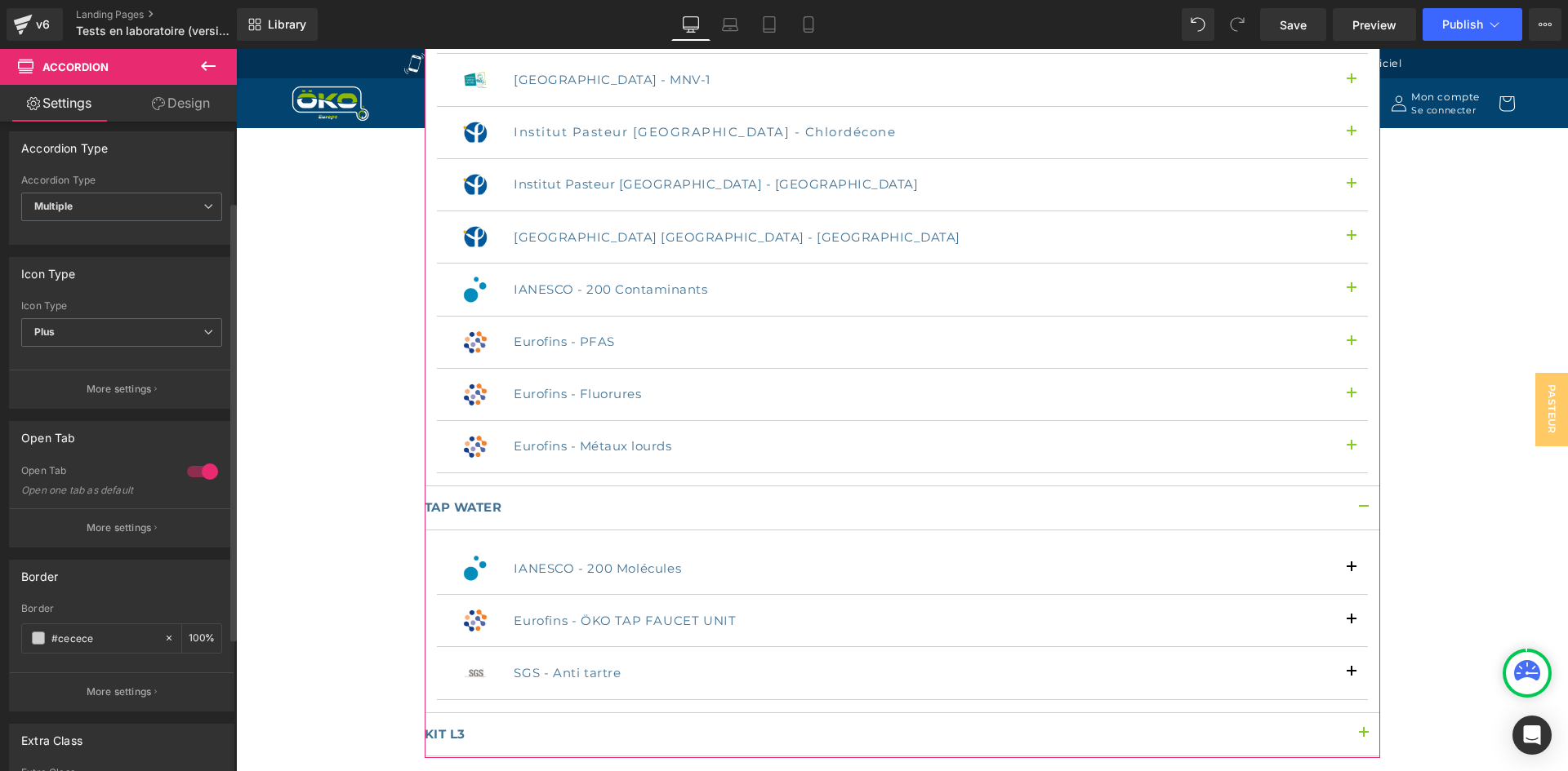
scroll to position [164, 0]
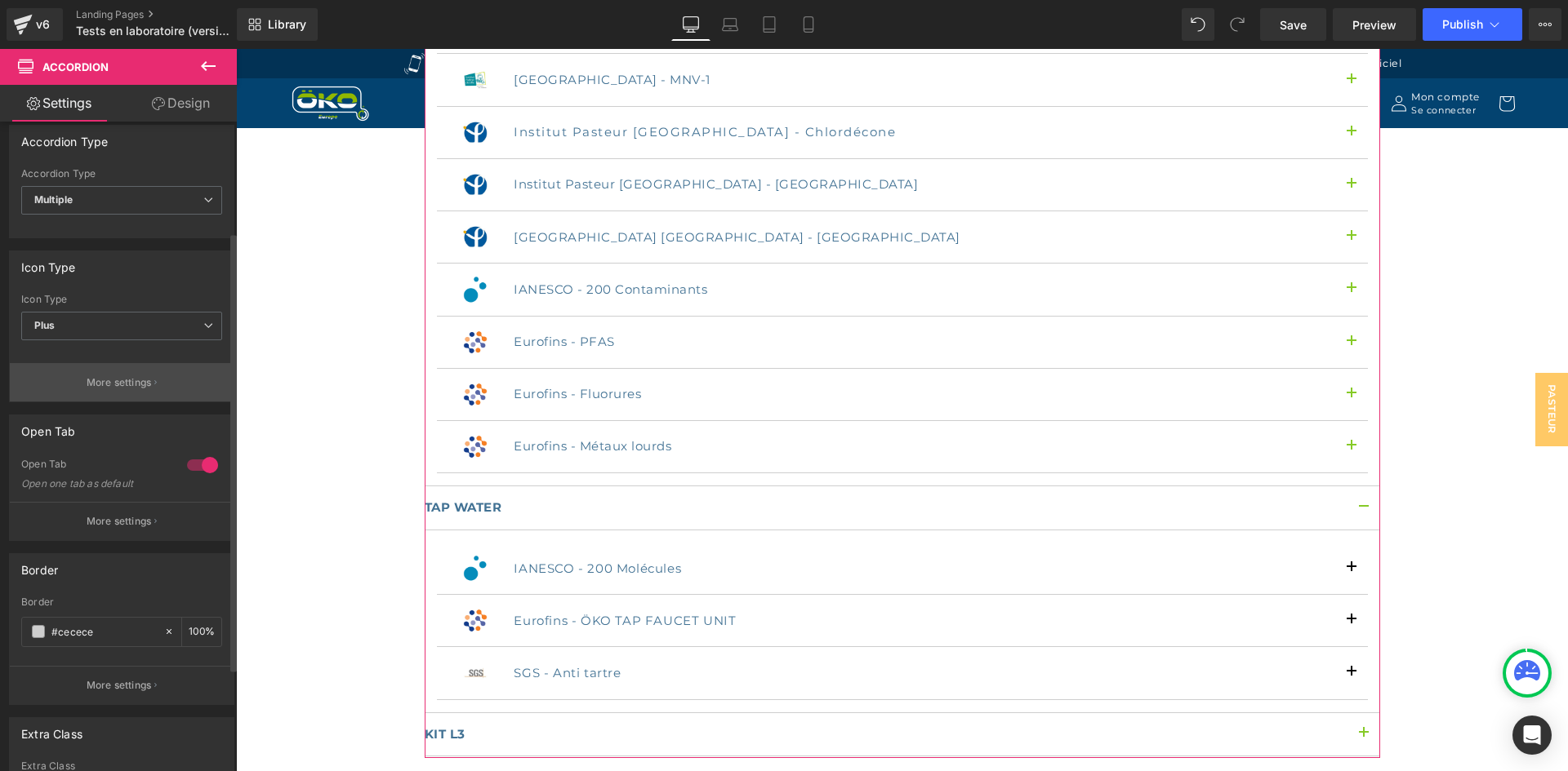
click at [135, 371] on button "More settings" at bounding box center [121, 382] width 223 height 39
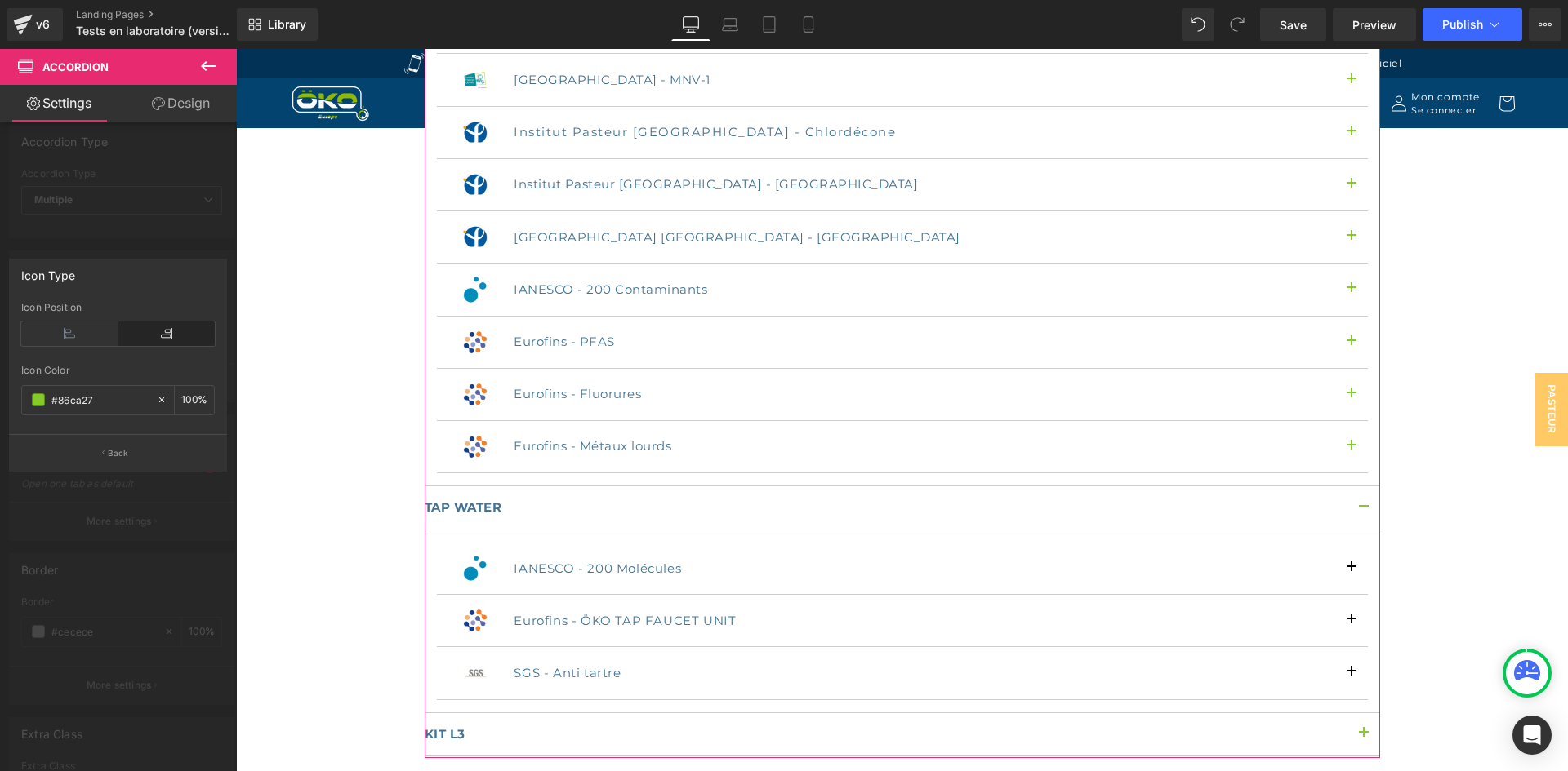
drag, startPoint x: 127, startPoint y: 406, endPoint x: 0, endPoint y: 393, distance: 127.7
click at [0, 393] on div "Icon Type Left Right Icon Position rgb(134, 202, 39) Icon Color #86ca27 100 % B…" at bounding box center [118, 359] width 237 height 225
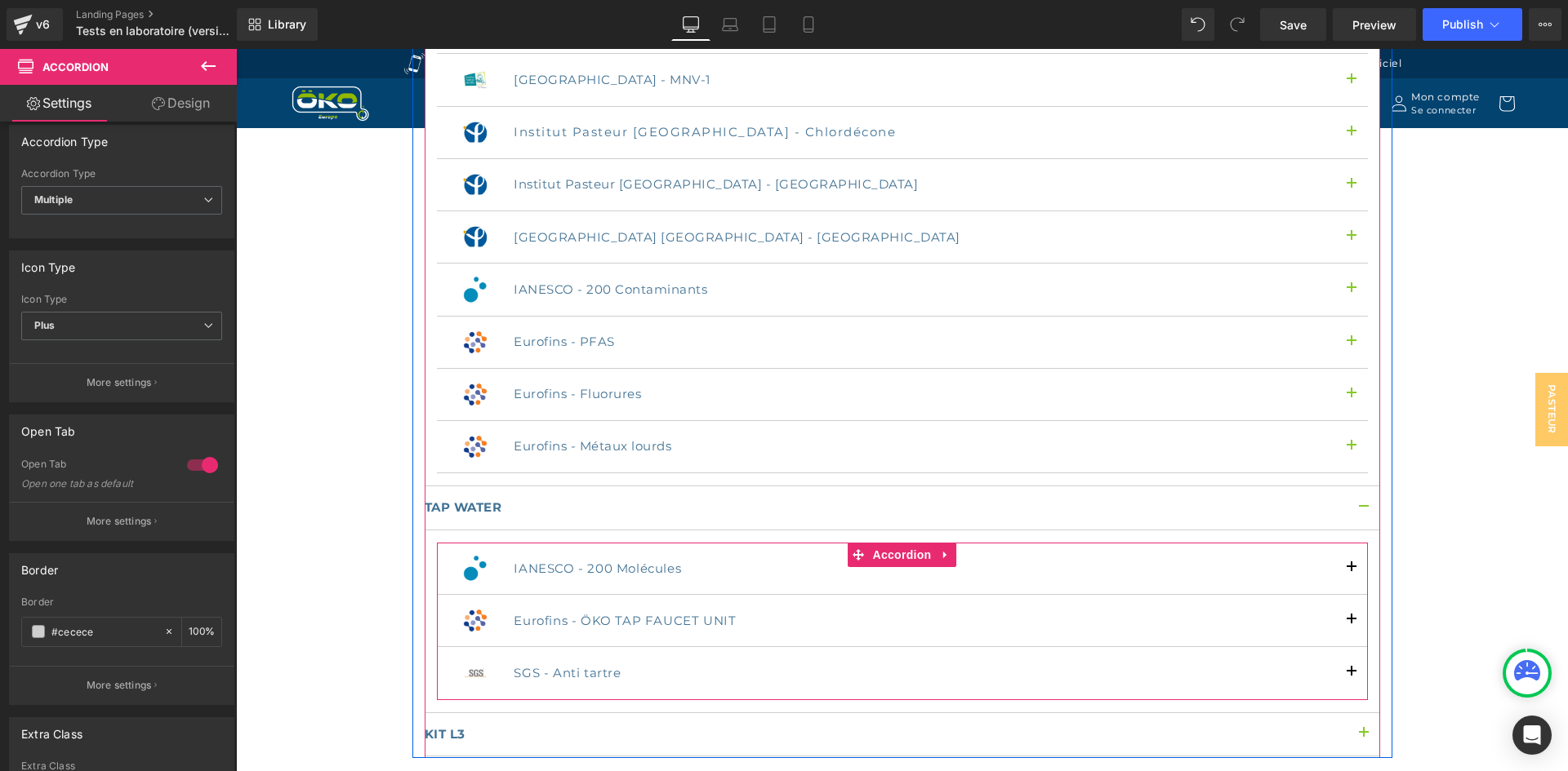
click at [463, 542] on div "Image IANESCO - 200 Molécules Text Block Row" at bounding box center [902, 568] width 930 height 52
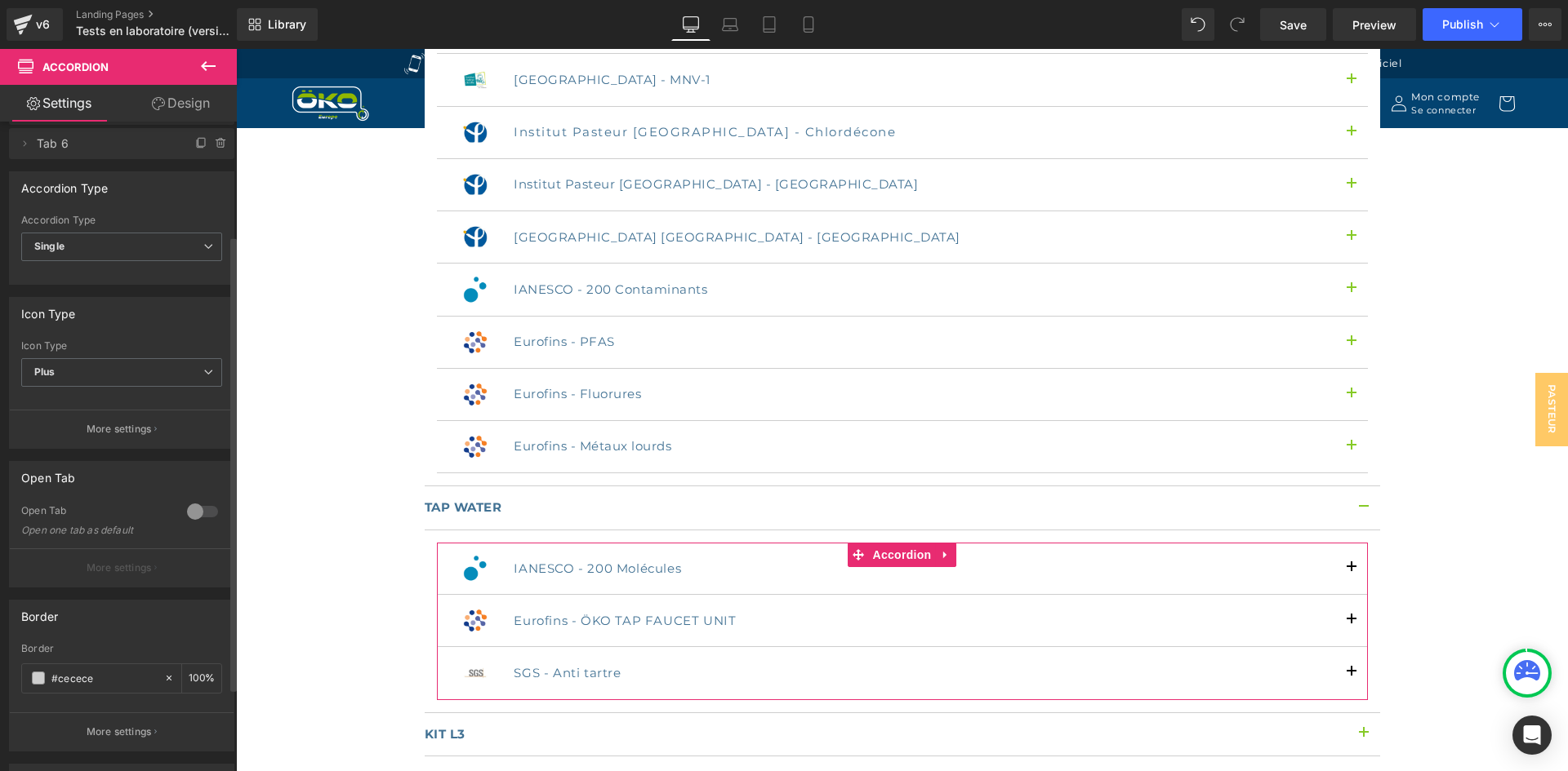
scroll to position [82, 0]
click at [121, 428] on p "More settings" at bounding box center [119, 430] width 65 height 15
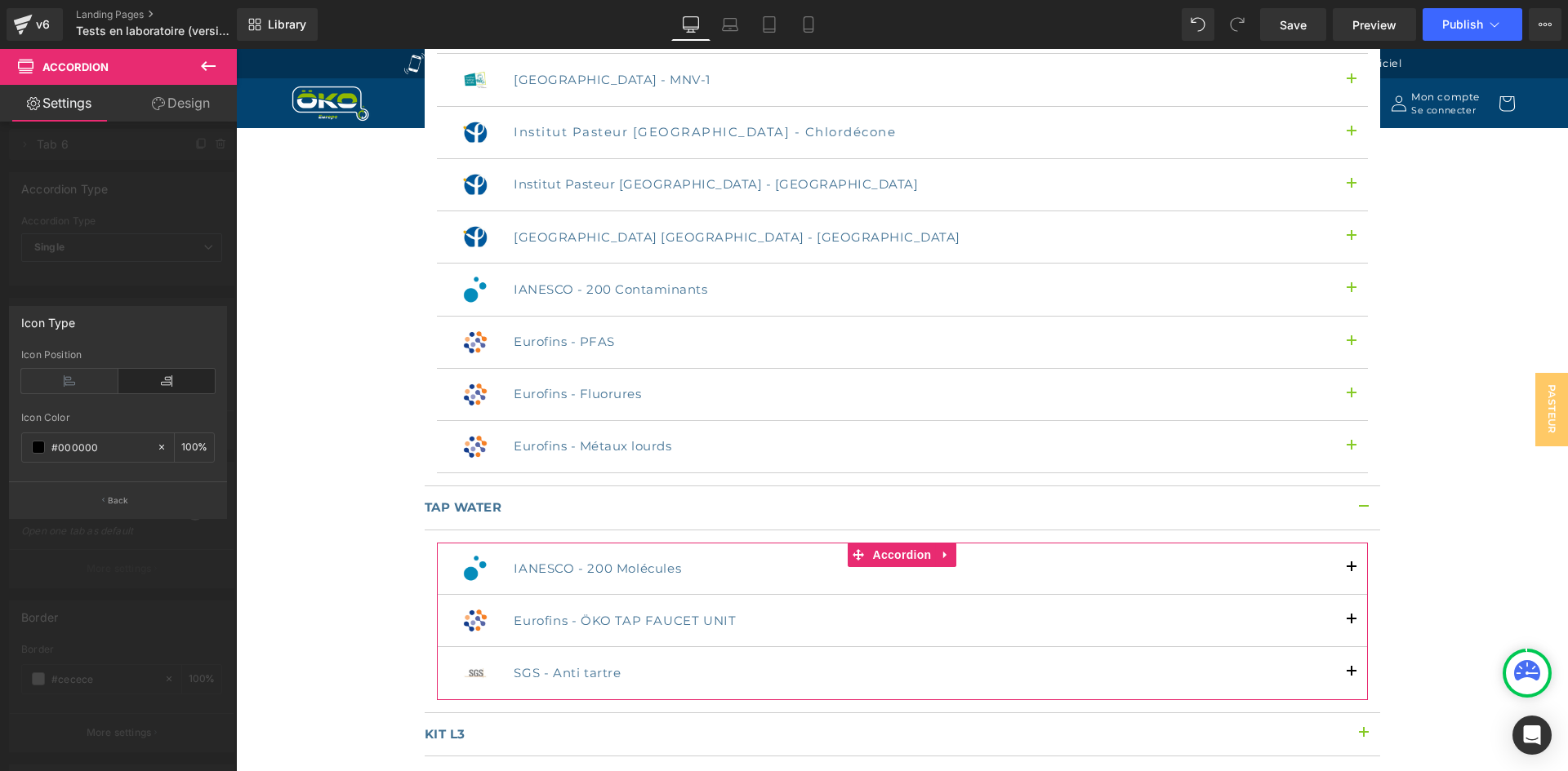
drag, startPoint x: 122, startPoint y: 440, endPoint x: 0, endPoint y: 417, distance: 124.1
click at [0, 417] on div "Icon Type Left Right Icon Position #000000 Icon Color #000000 100 % Back" at bounding box center [118, 406] width 237 height 225
paste input "86ca27"
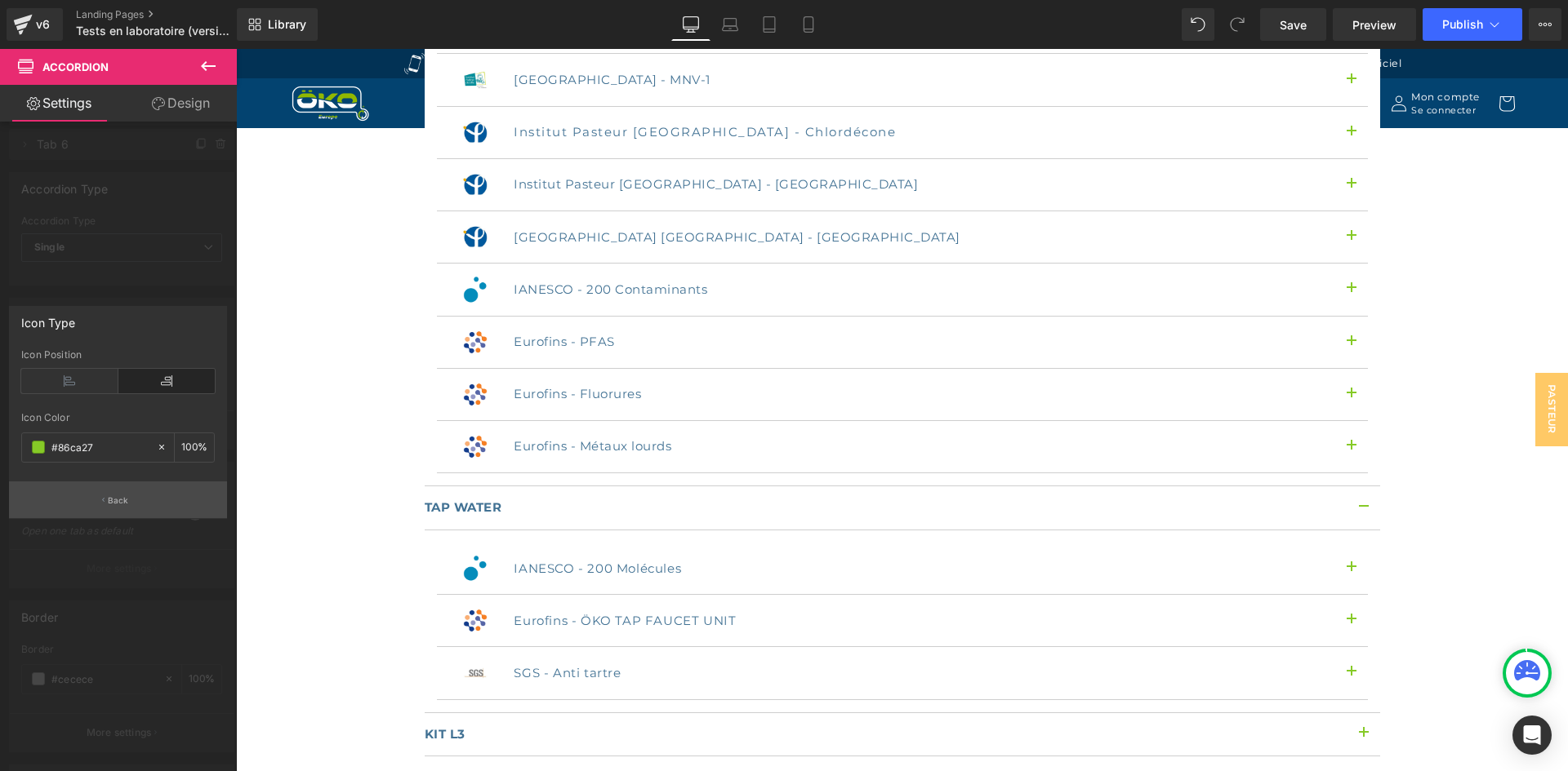
type input "#86ca27"
click at [131, 491] on button "Back" at bounding box center [118, 500] width 218 height 37
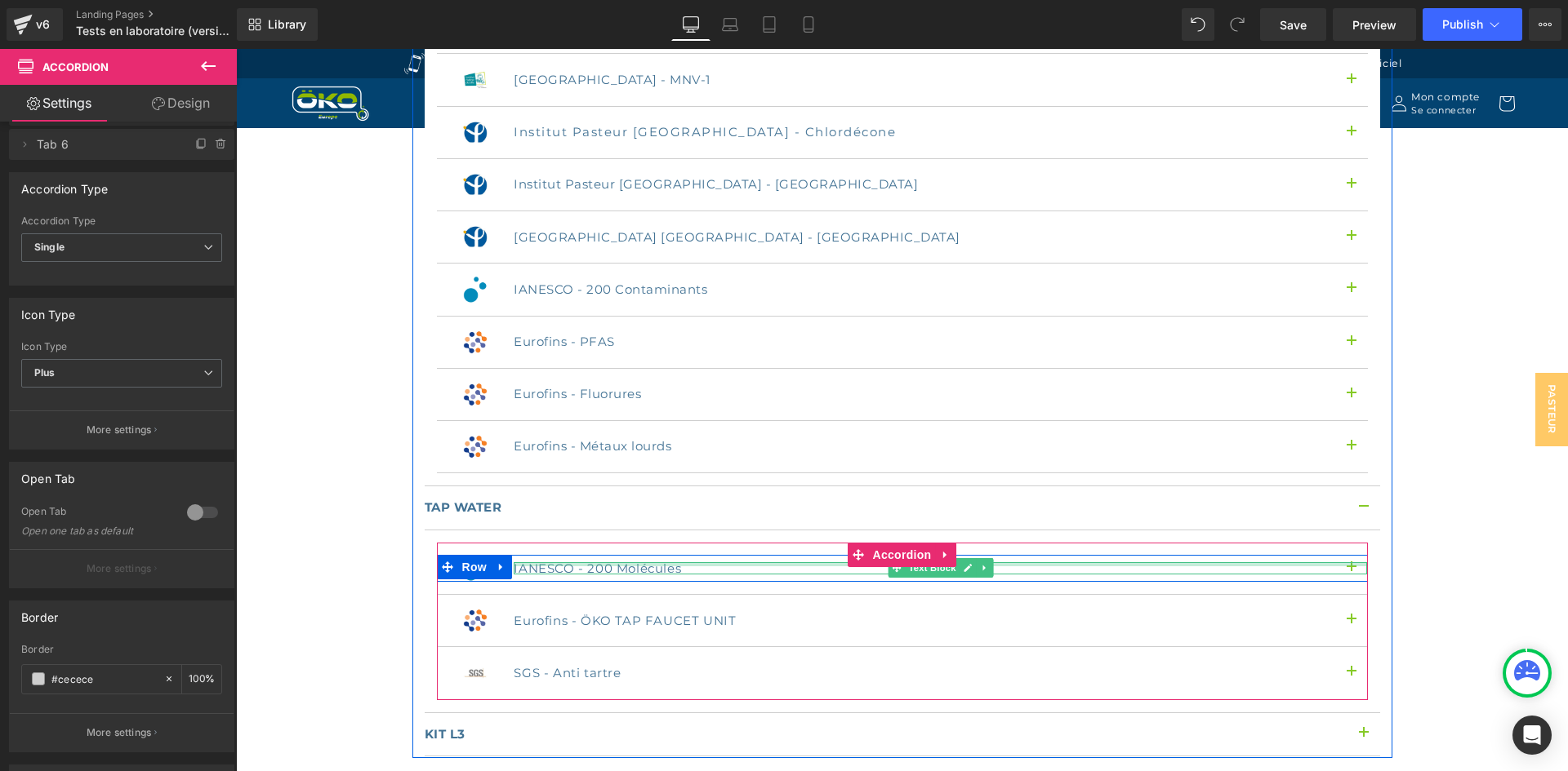
click at [664, 563] on div at bounding box center [940, 564] width 853 height 4
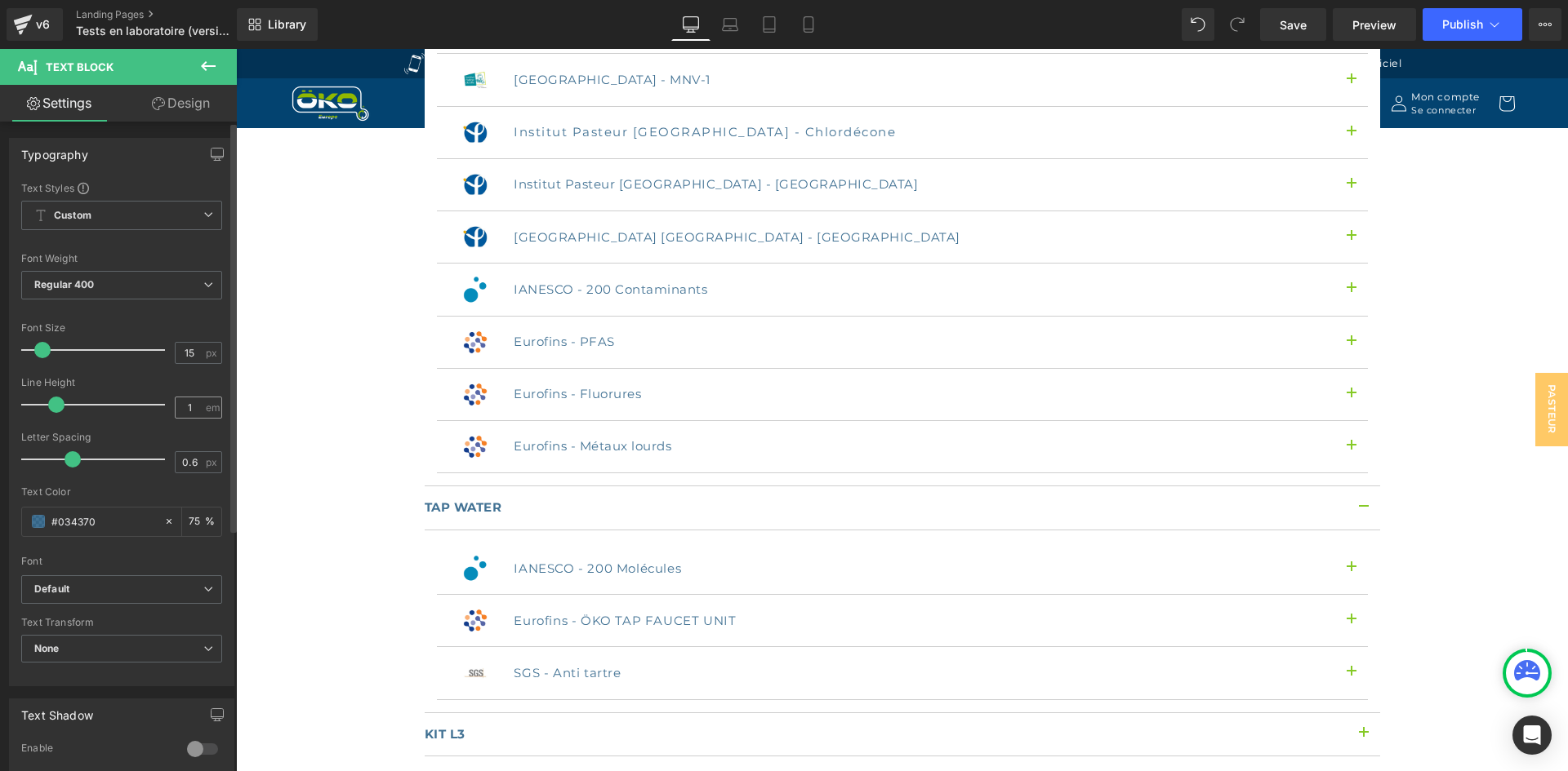
click at [206, 408] on span "em" at bounding box center [213, 408] width 14 height 11
click at [190, 406] on input "1" at bounding box center [190, 407] width 28 height 20
type input "1.5"
click at [195, 462] on input "0.6" at bounding box center [190, 462] width 28 height 20
type input "0.5"
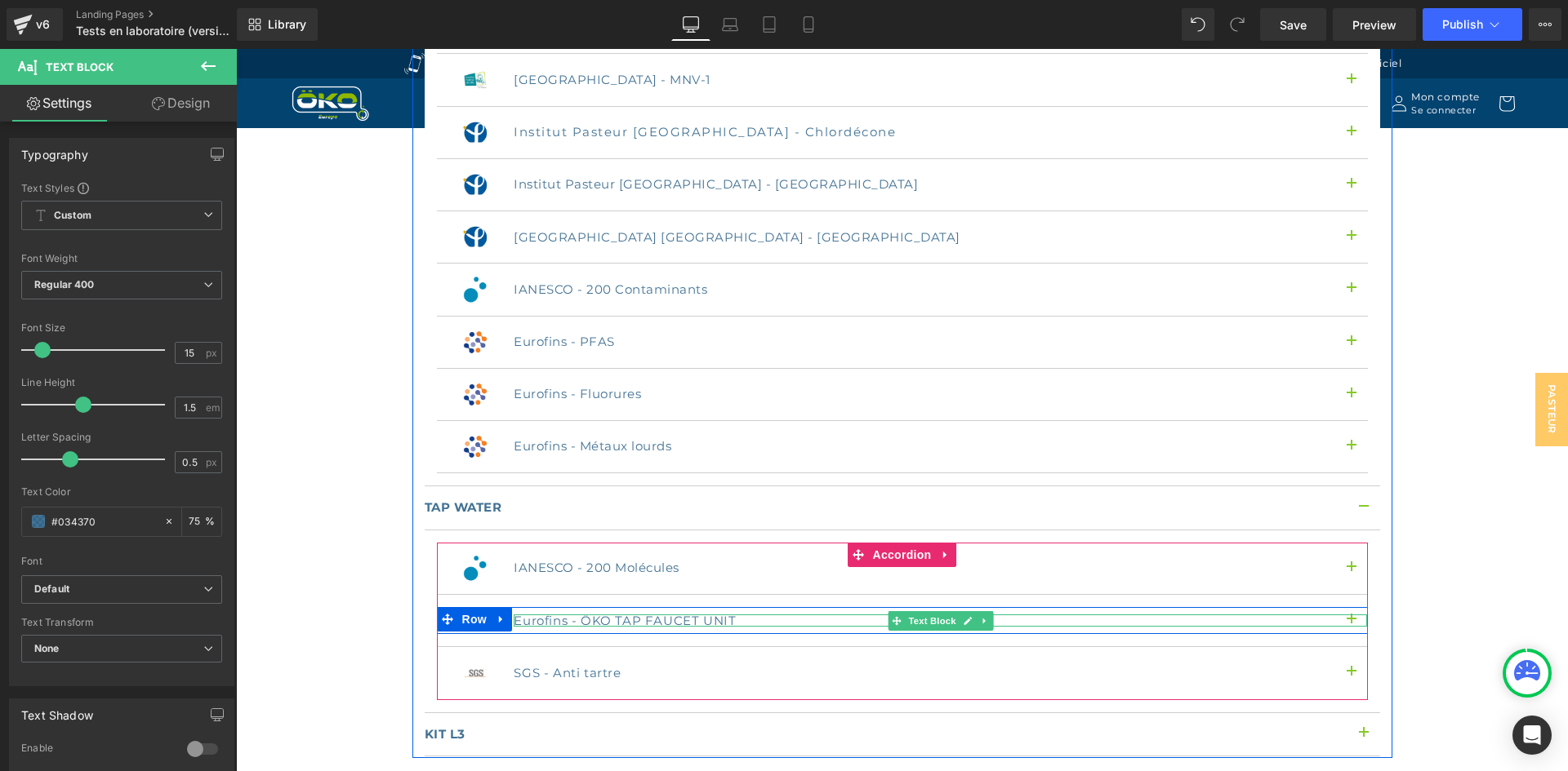
click at [587, 615] on p "Eurofins - ÖKO TAP FAUCET UNIT" at bounding box center [940, 621] width 853 height 12
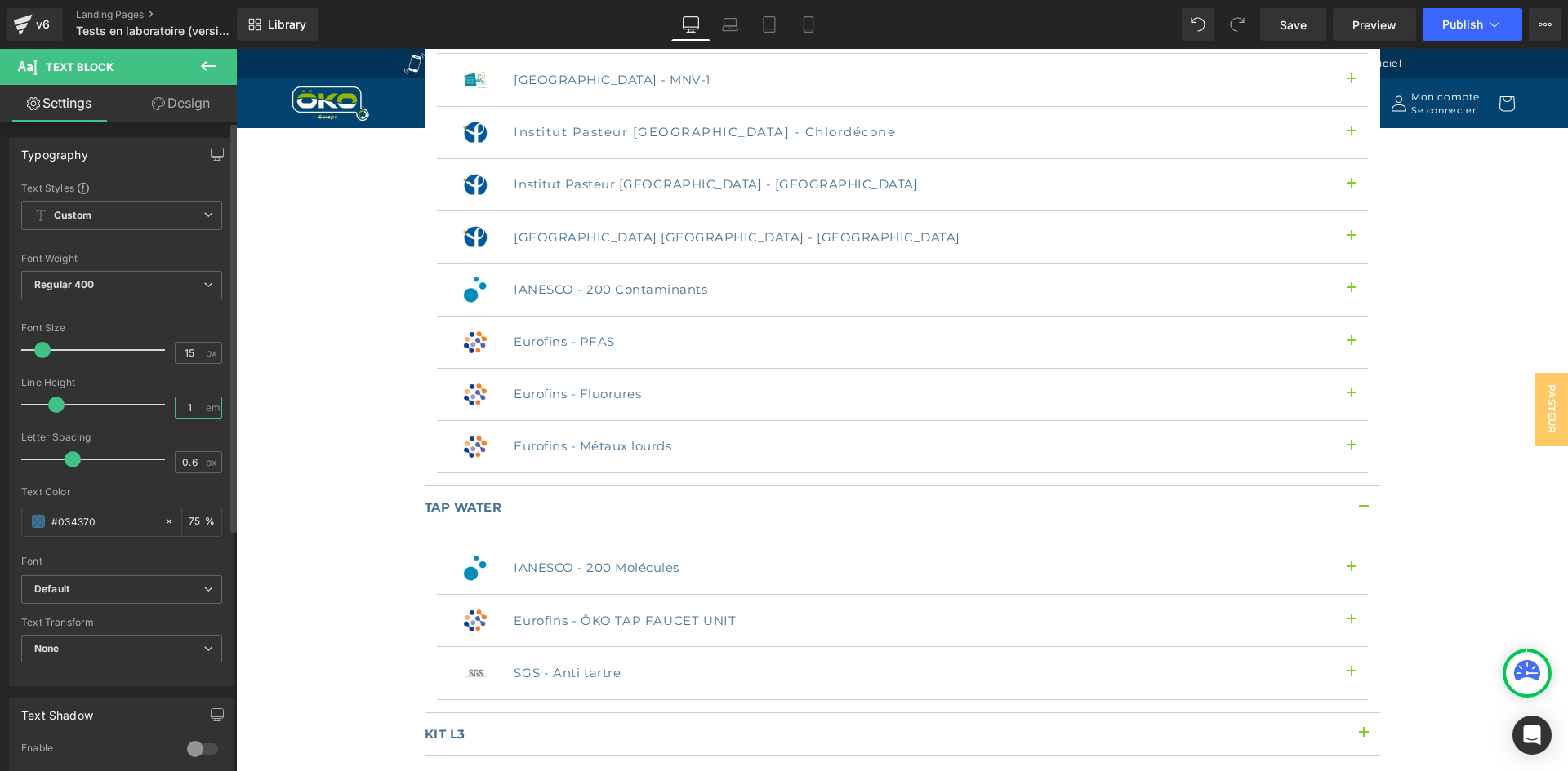
click at [184, 405] on input "1" at bounding box center [190, 407] width 28 height 20
type input "1.5"
click at [191, 458] on input "0.6" at bounding box center [190, 462] width 28 height 20
type input "0.5"
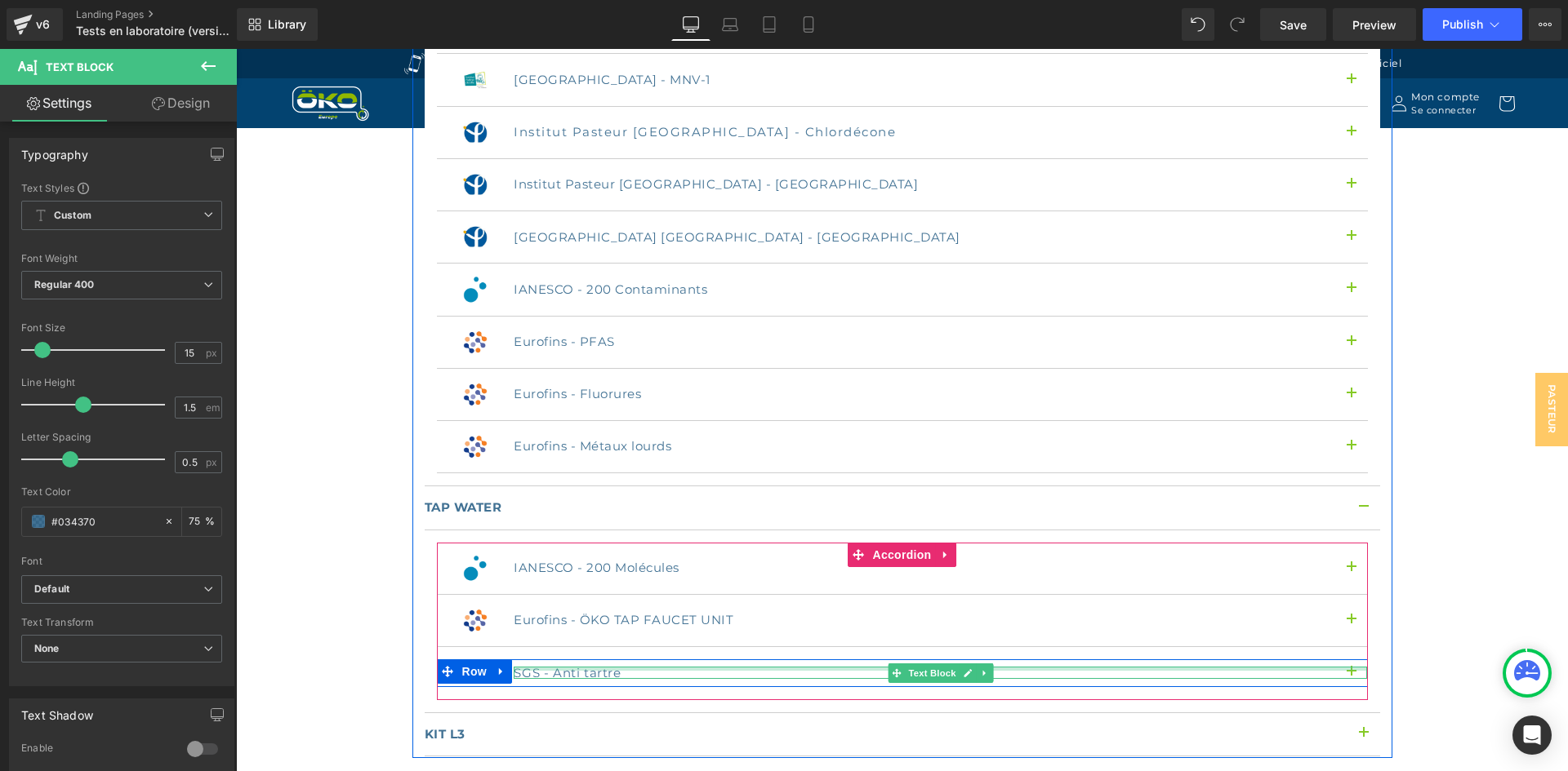
click at [587, 667] on div at bounding box center [940, 669] width 853 height 4
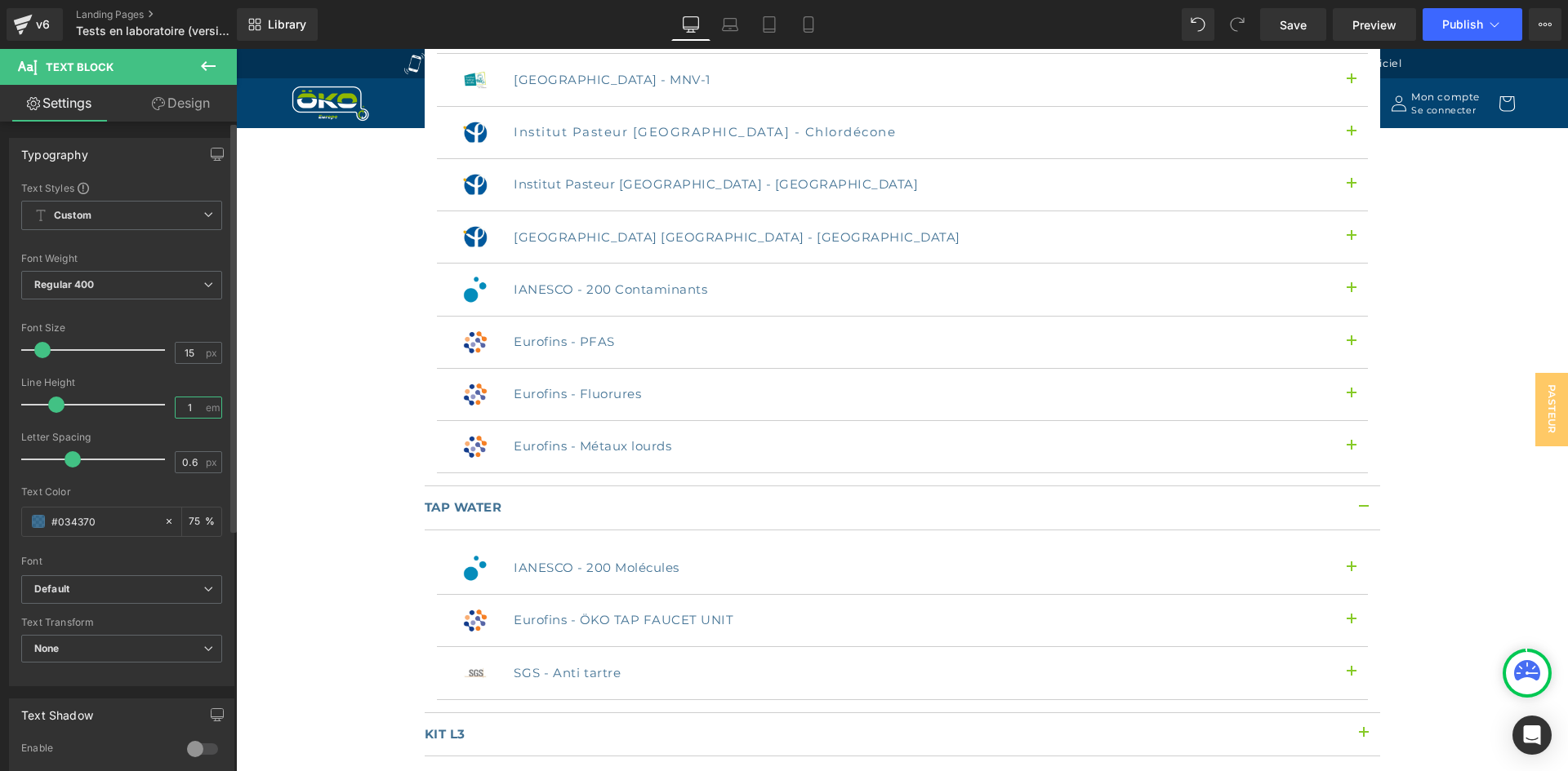
drag, startPoint x: 189, startPoint y: 406, endPoint x: 168, endPoint y: 400, distance: 21.8
click at [175, 400] on div "1 em" at bounding box center [199, 407] width 47 height 22
paste input "8627"
type input "1.5"
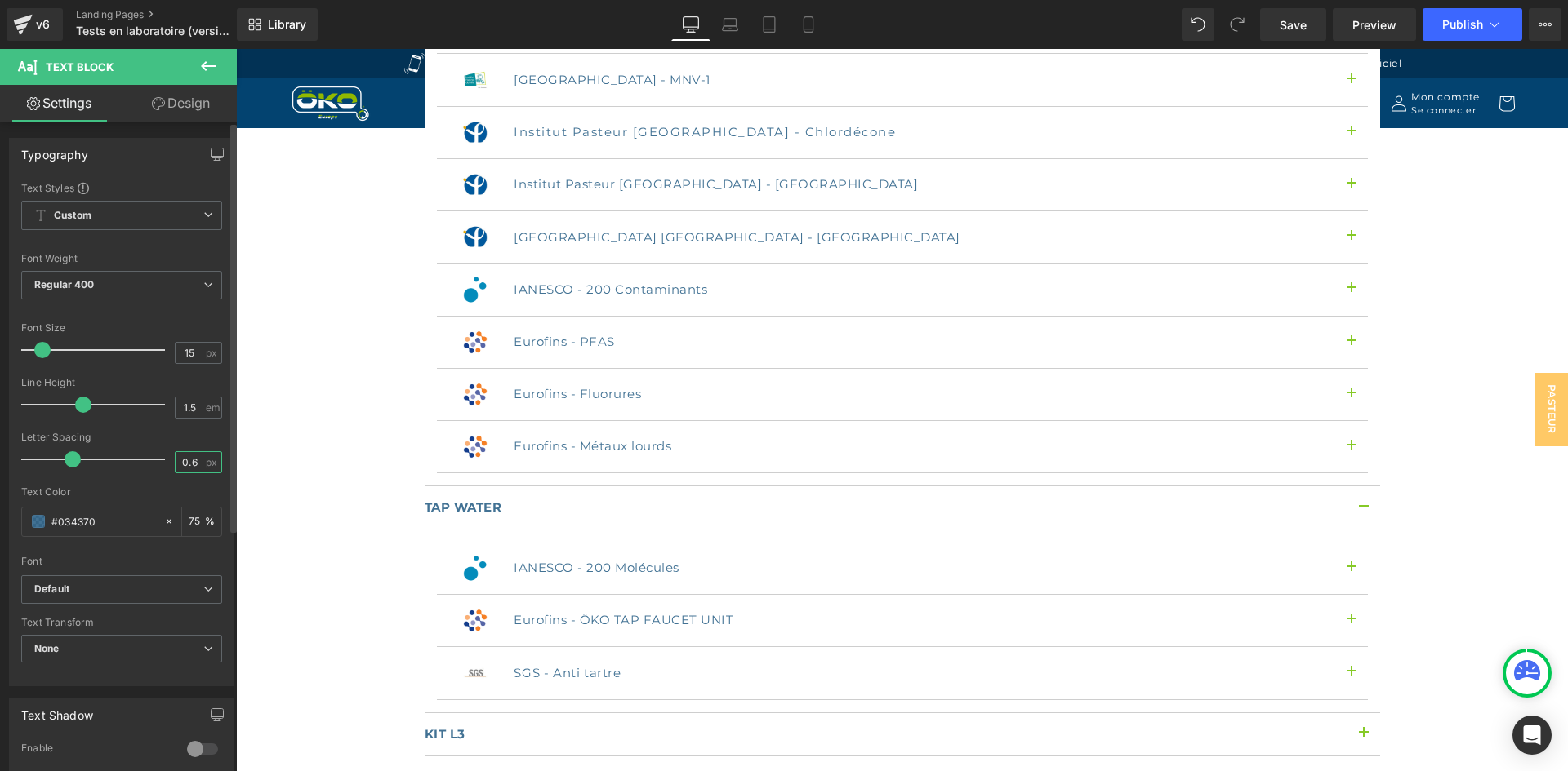
click at [192, 462] on input "0.6" at bounding box center [190, 462] width 28 height 20
type input "0.5"
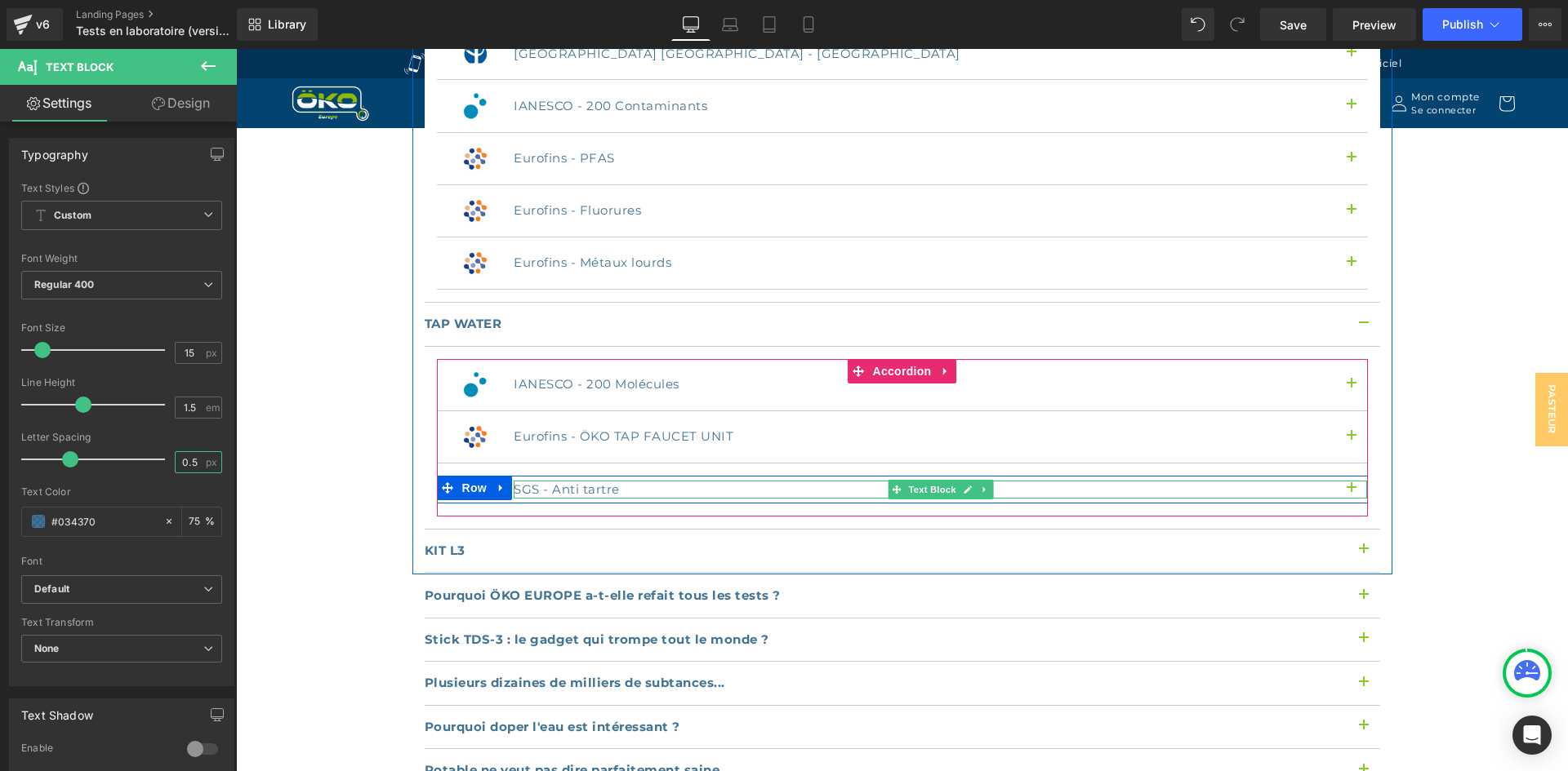
scroll to position [2530, 0]
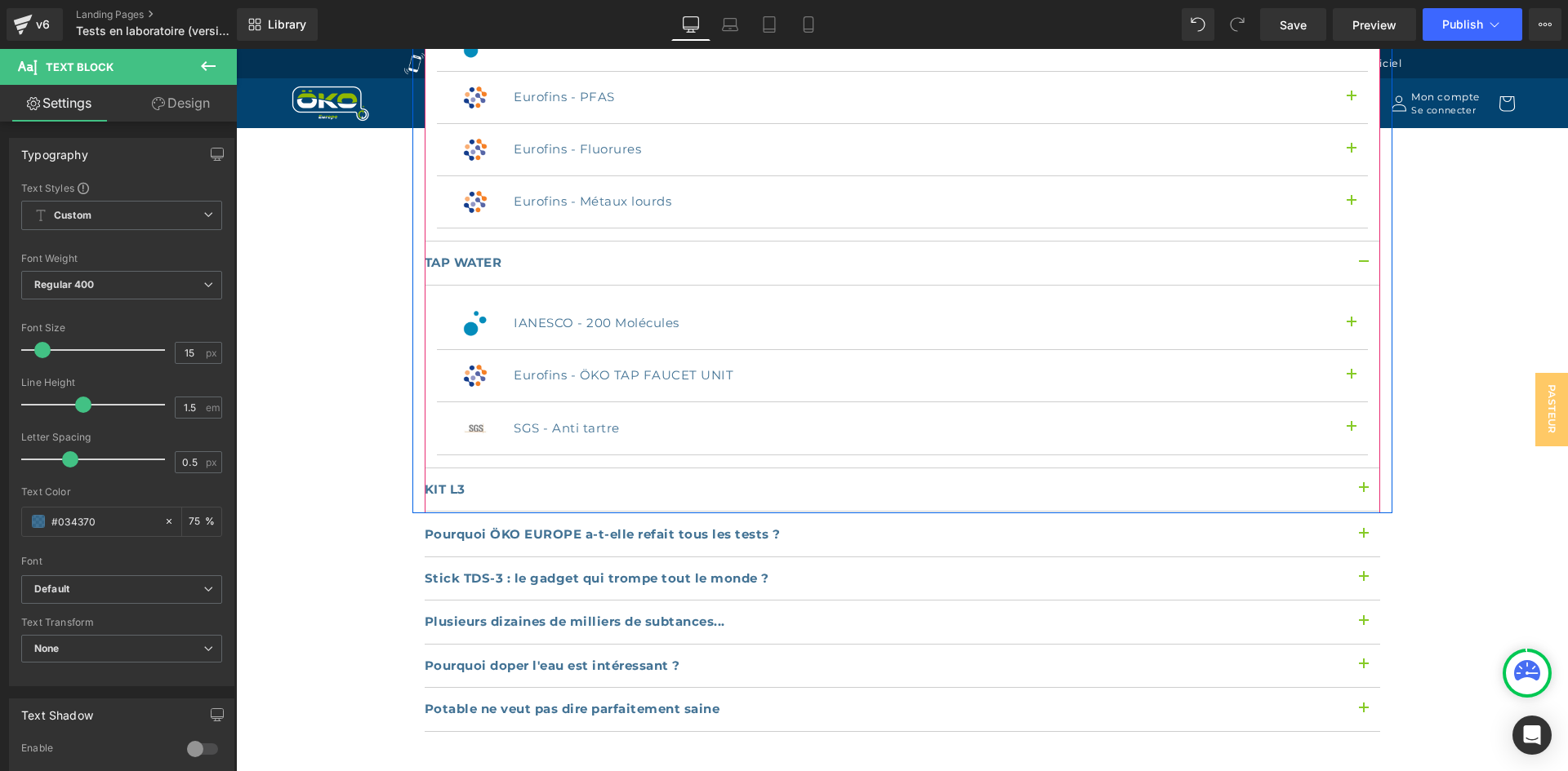
click at [1357, 469] on button "button" at bounding box center [1363, 490] width 33 height 43
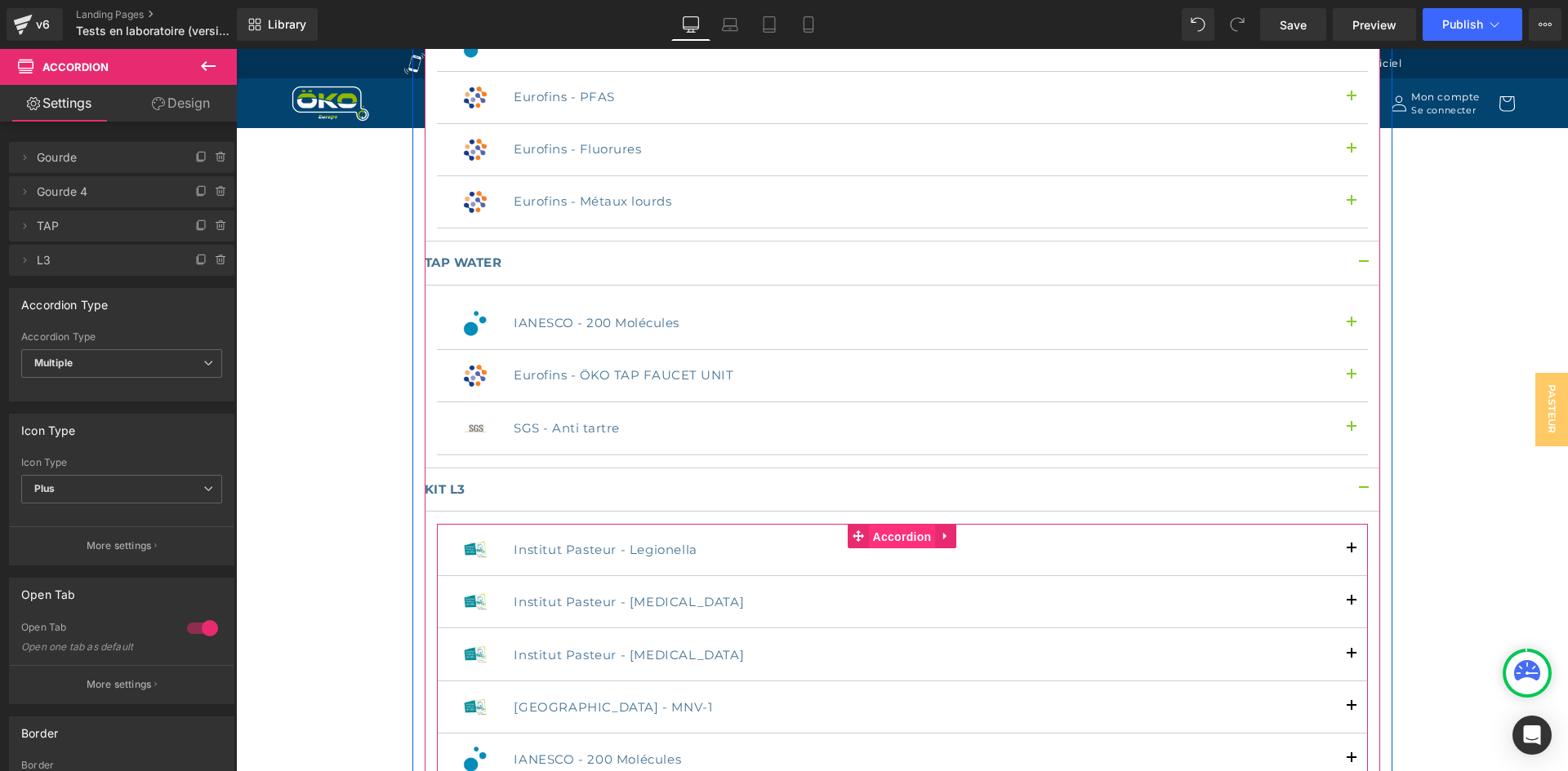
click at [899, 525] on span "Accordion" at bounding box center [902, 537] width 67 height 25
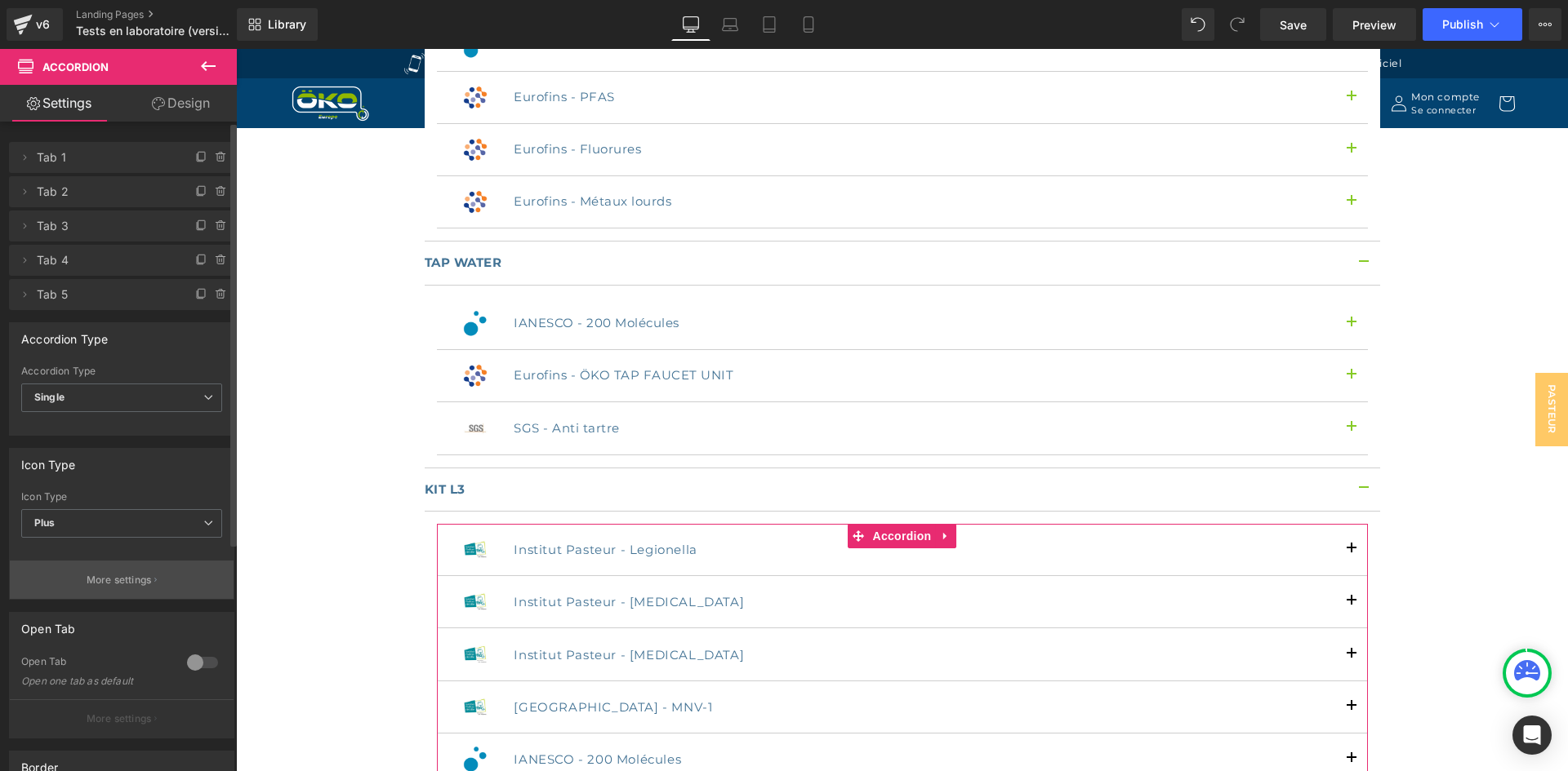
click at [113, 575] on p "More settings" at bounding box center [119, 580] width 65 height 15
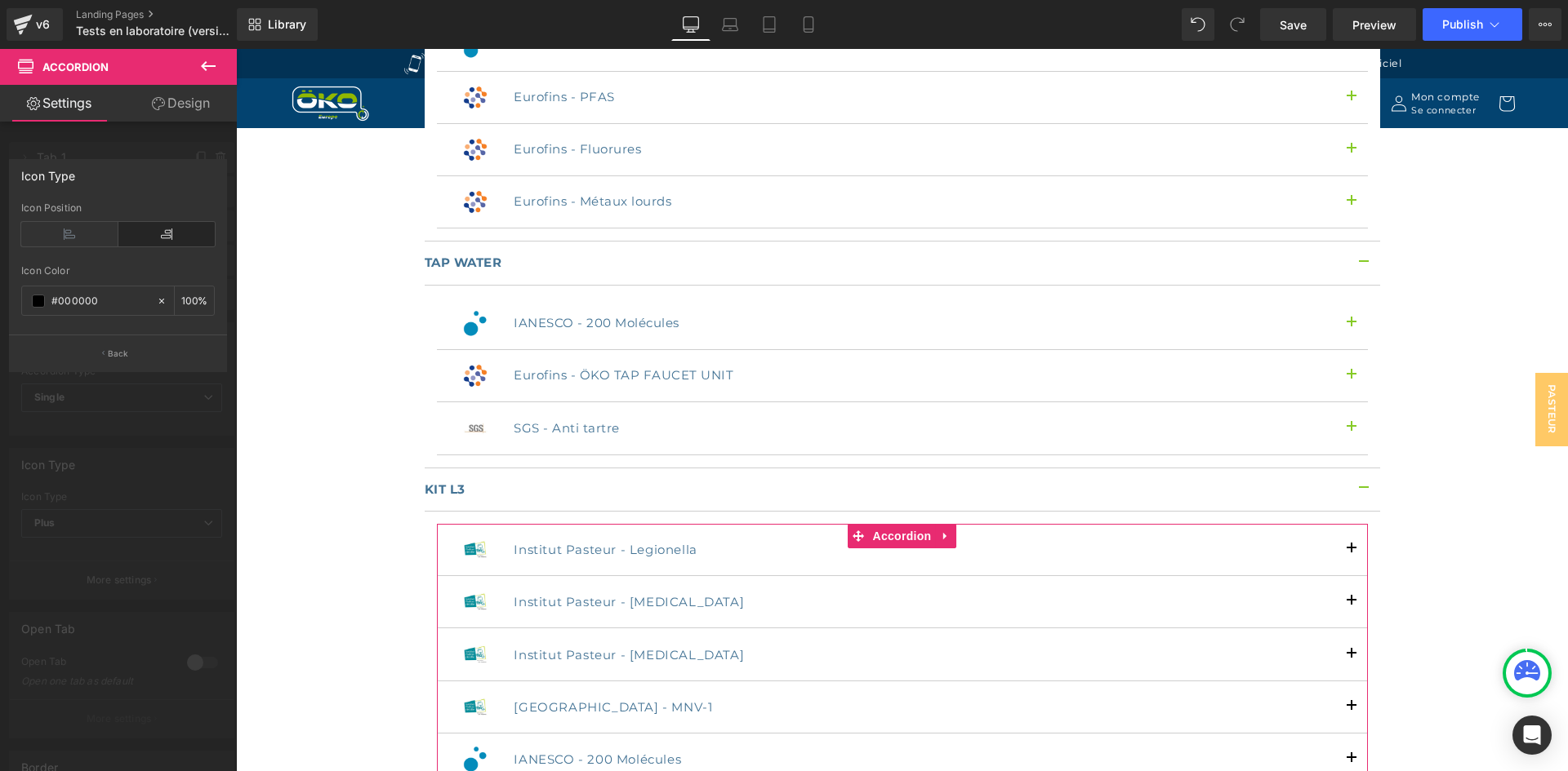
drag, startPoint x: 106, startPoint y: 302, endPoint x: 0, endPoint y: 273, distance: 109.9
click at [0, 273] on div "Icon Type Left Right Icon Position #000000 Icon Color #000000 100 % Back" at bounding box center [118, 259] width 237 height 225
paste input "86ca27"
type input "#86ca27"
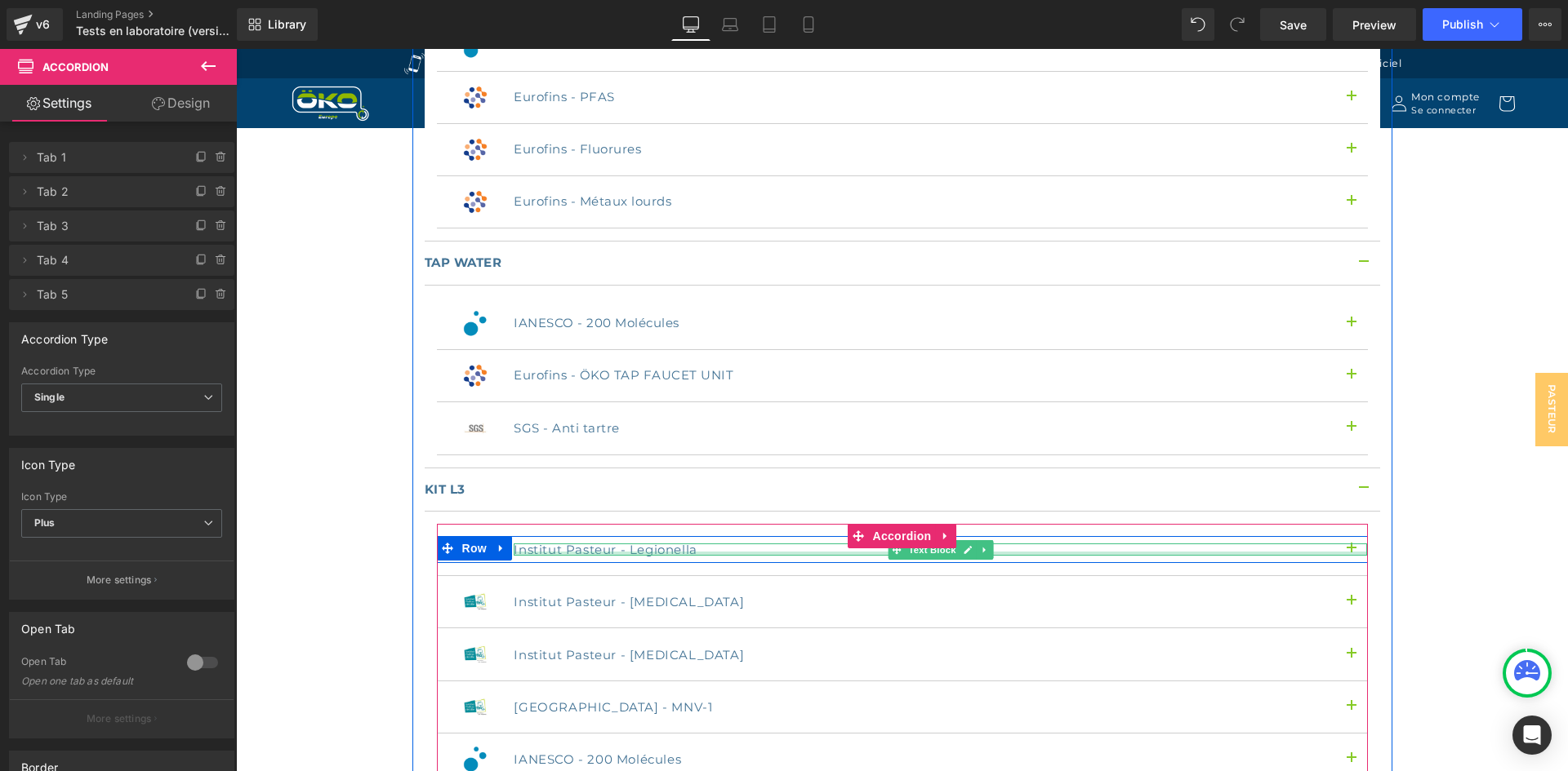
click at [546, 552] on div at bounding box center [940, 554] width 853 height 4
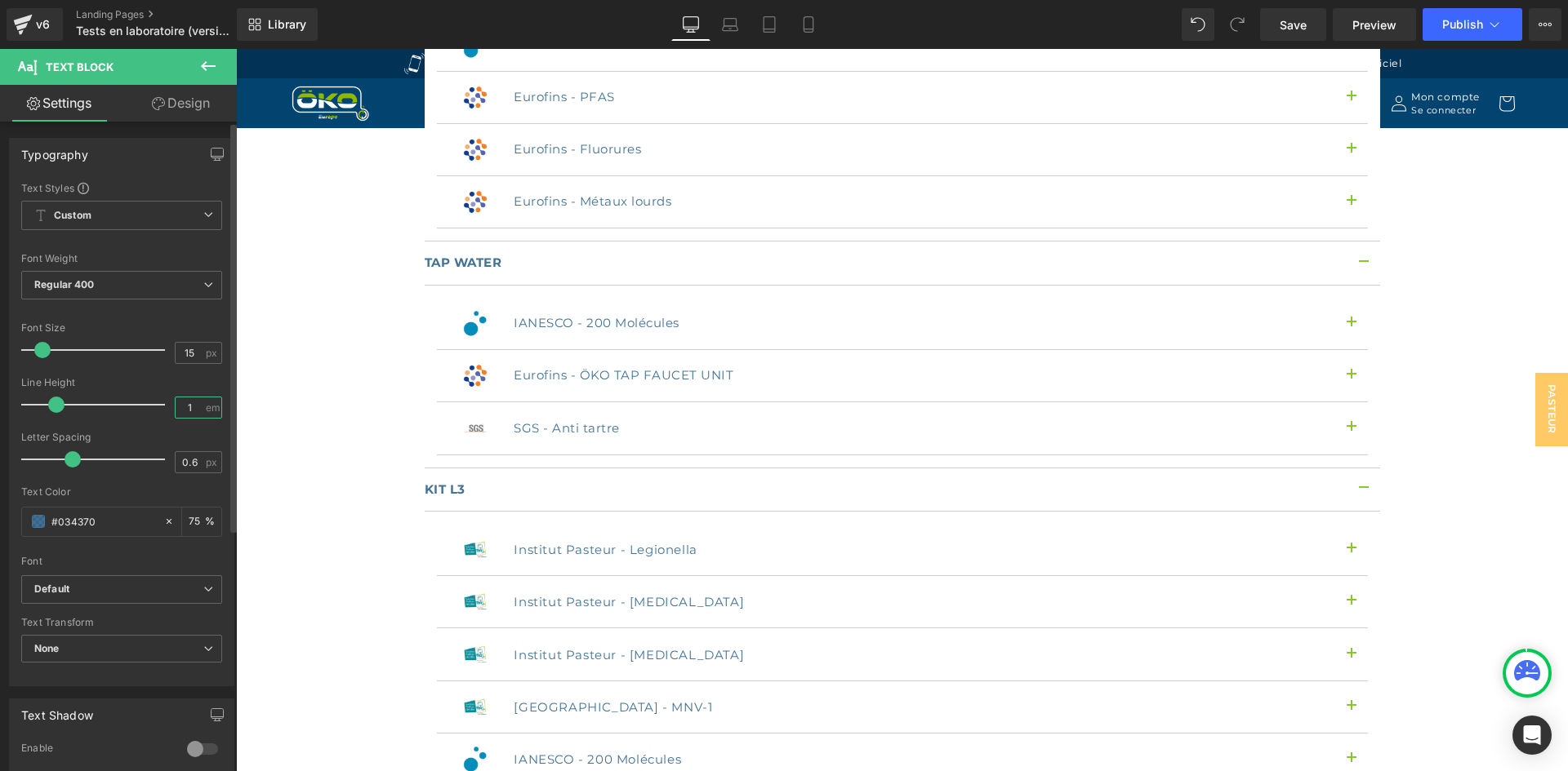
click at [193, 406] on input "1" at bounding box center [190, 407] width 28 height 20
type input "1.5"
click at [193, 456] on input "0.6" at bounding box center [190, 462] width 28 height 20
type input "0.5"
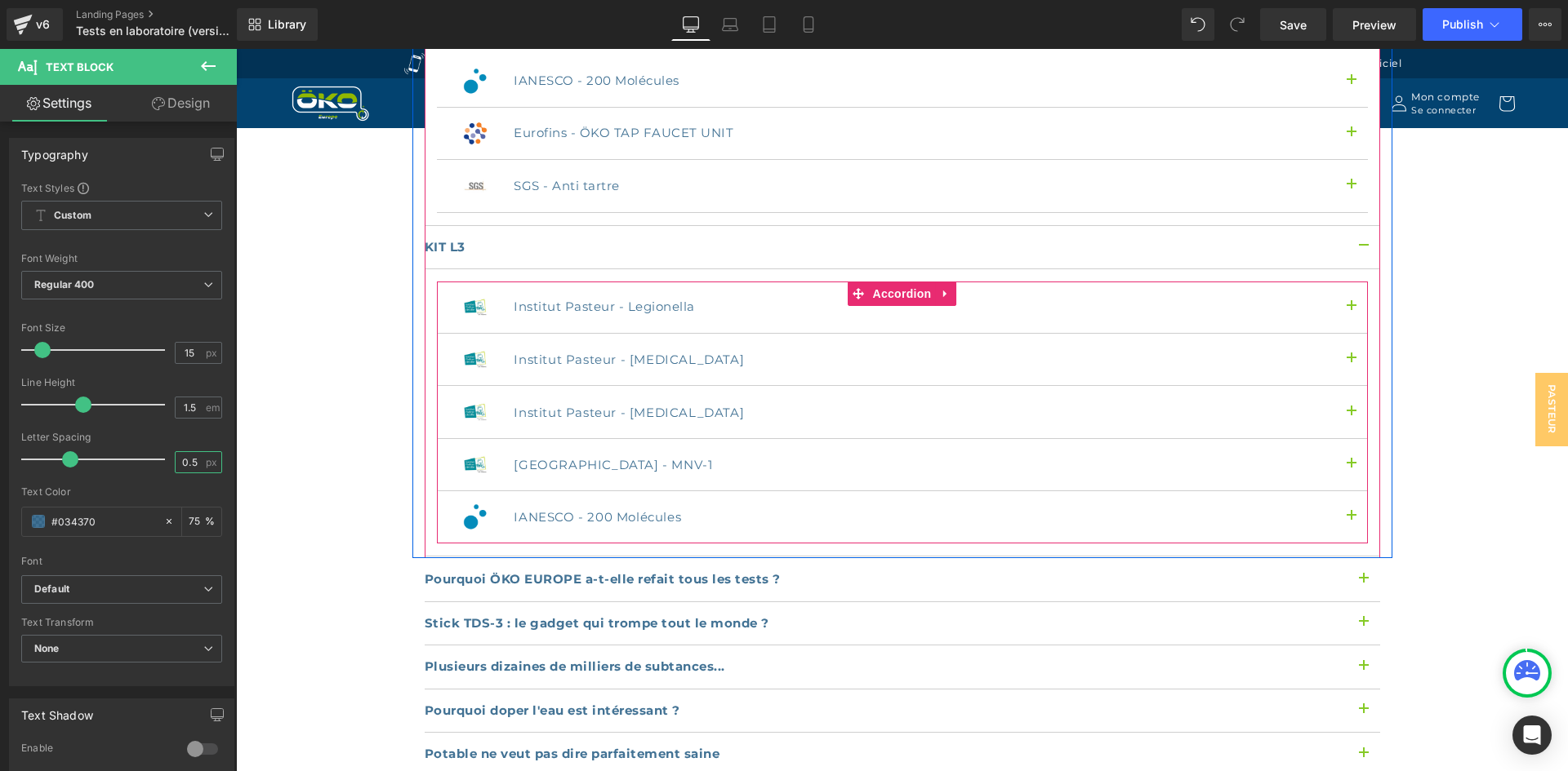
scroll to position [2775, 0]
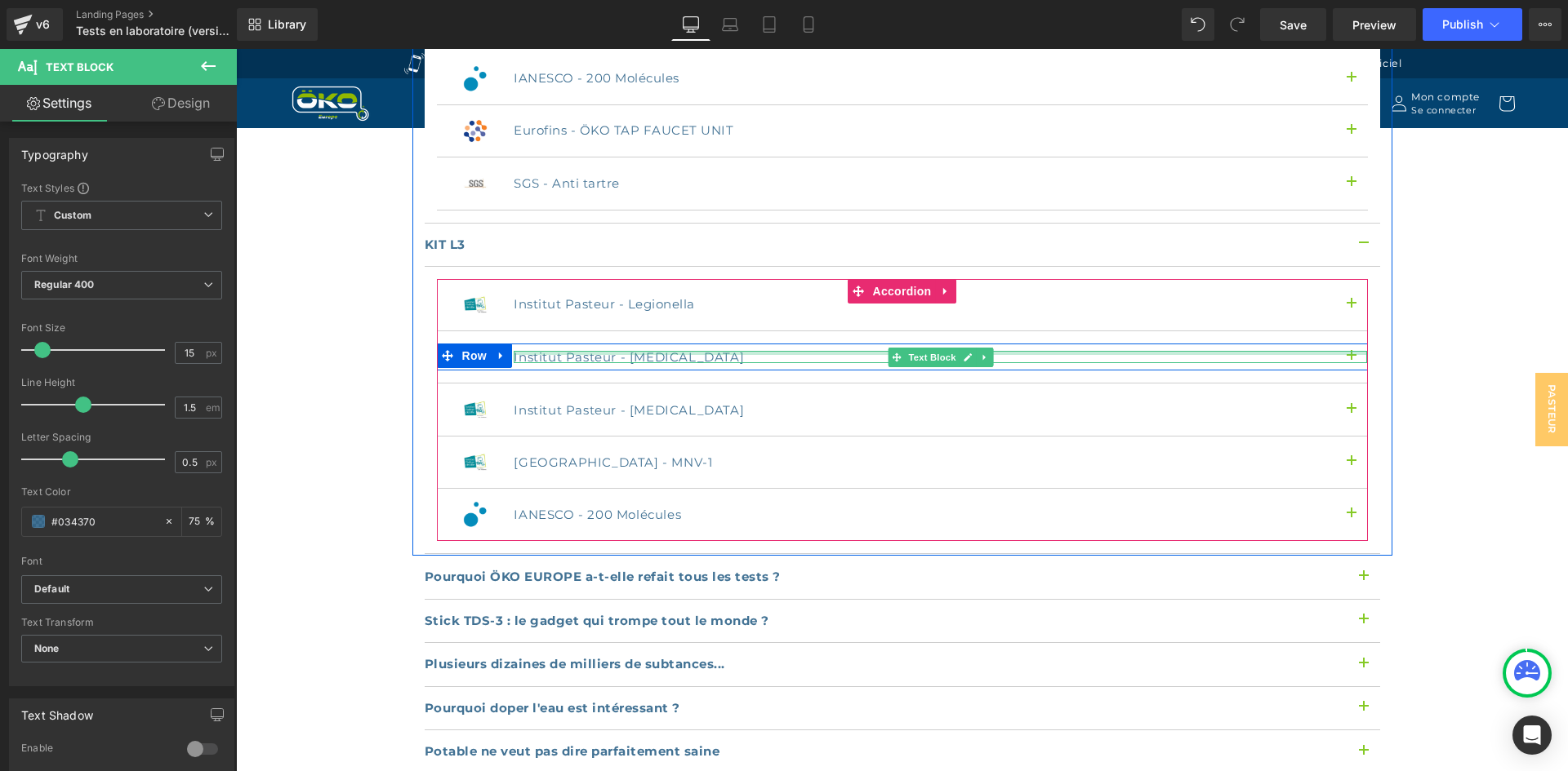
click at [545, 351] on div at bounding box center [940, 353] width 853 height 4
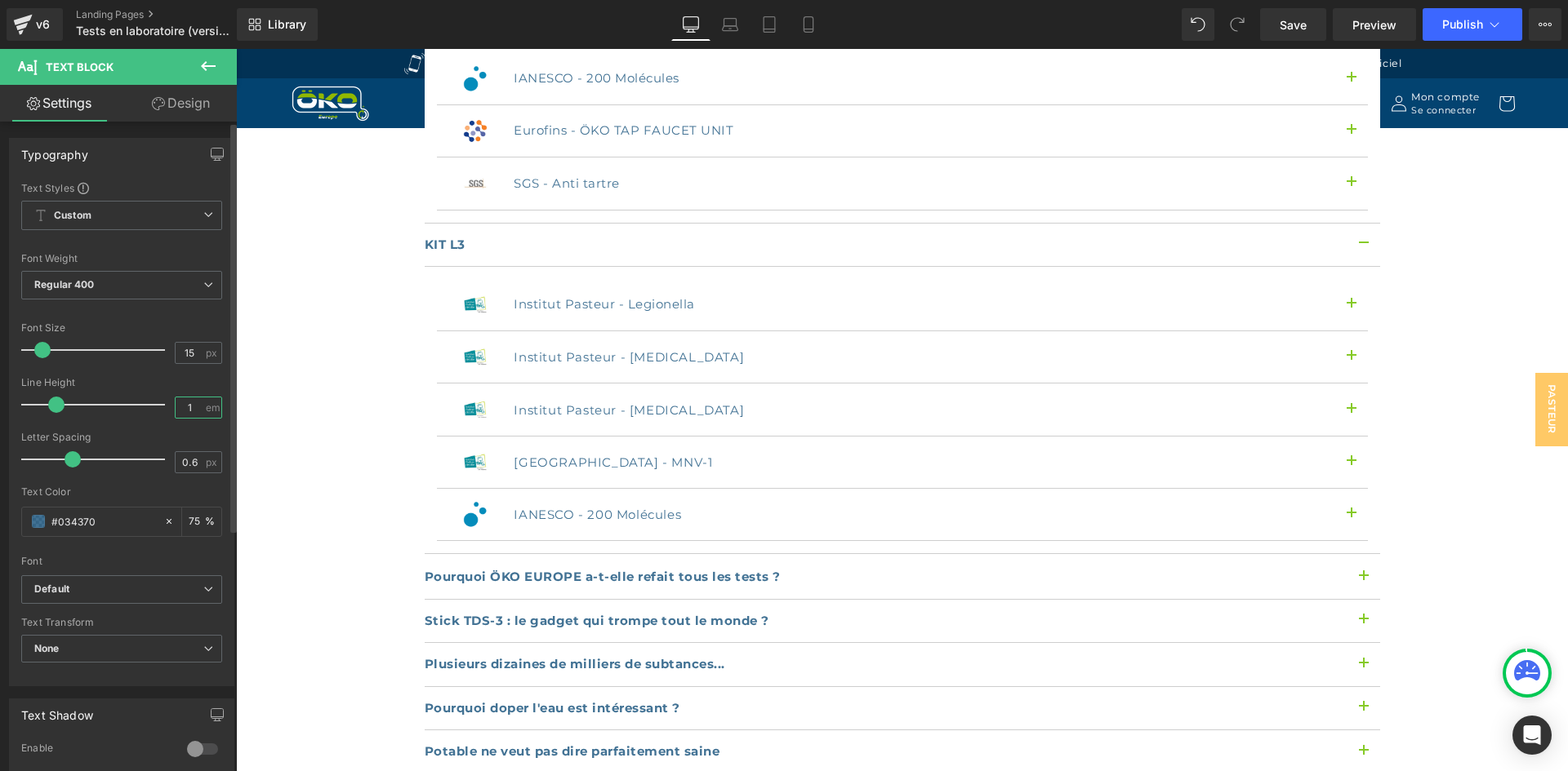
drag, startPoint x: 145, startPoint y: 394, endPoint x: 125, endPoint y: 386, distance: 21.5
click at [125, 386] on div "Line Height 1 em" at bounding box center [121, 404] width 201 height 55
paste input ".5"
type input "1.5"
click at [198, 462] on div "0.6 px" at bounding box center [199, 462] width 47 height 22
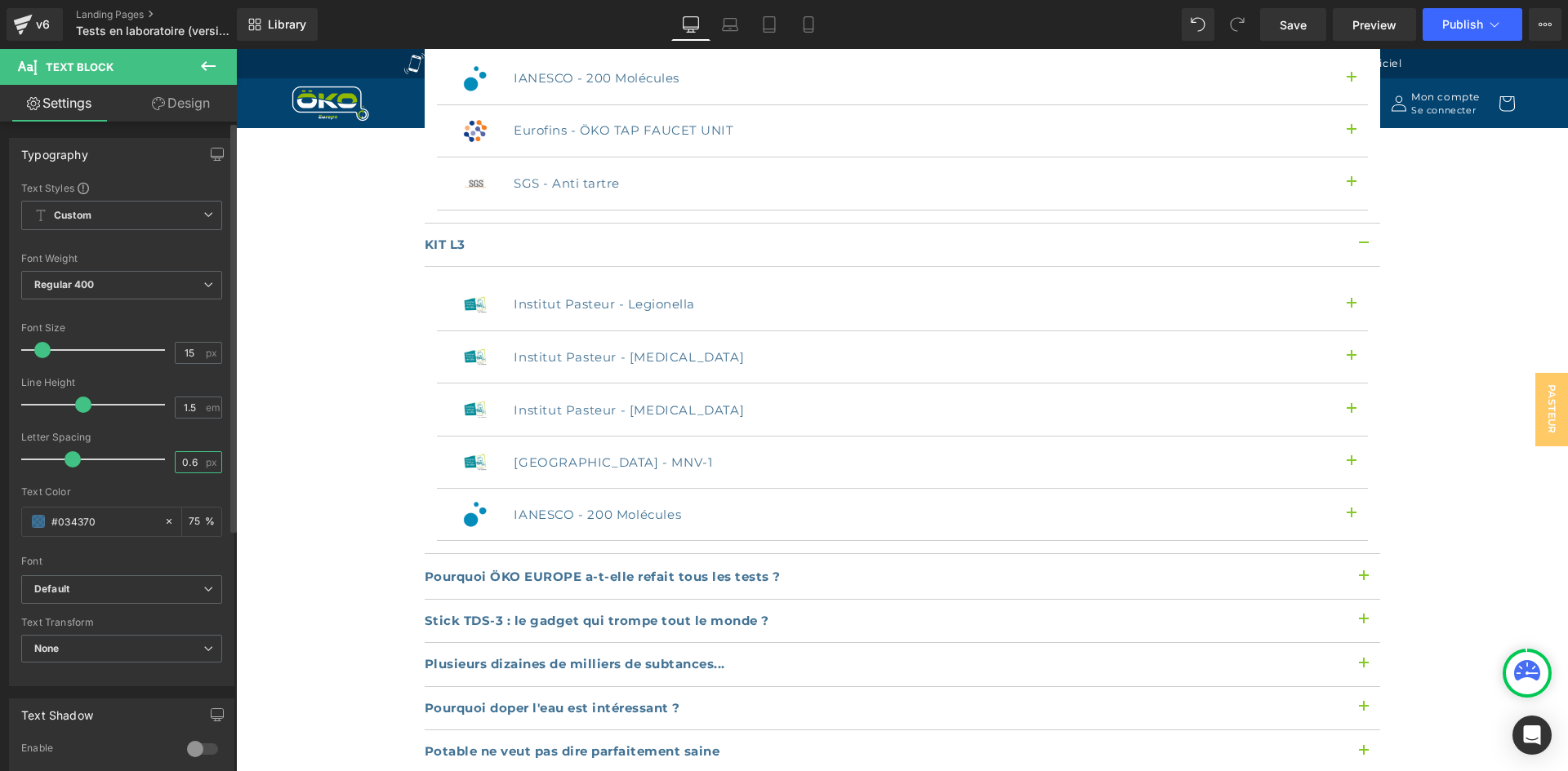
click at [195, 462] on input "0.6" at bounding box center [190, 462] width 28 height 20
type input "0.5"
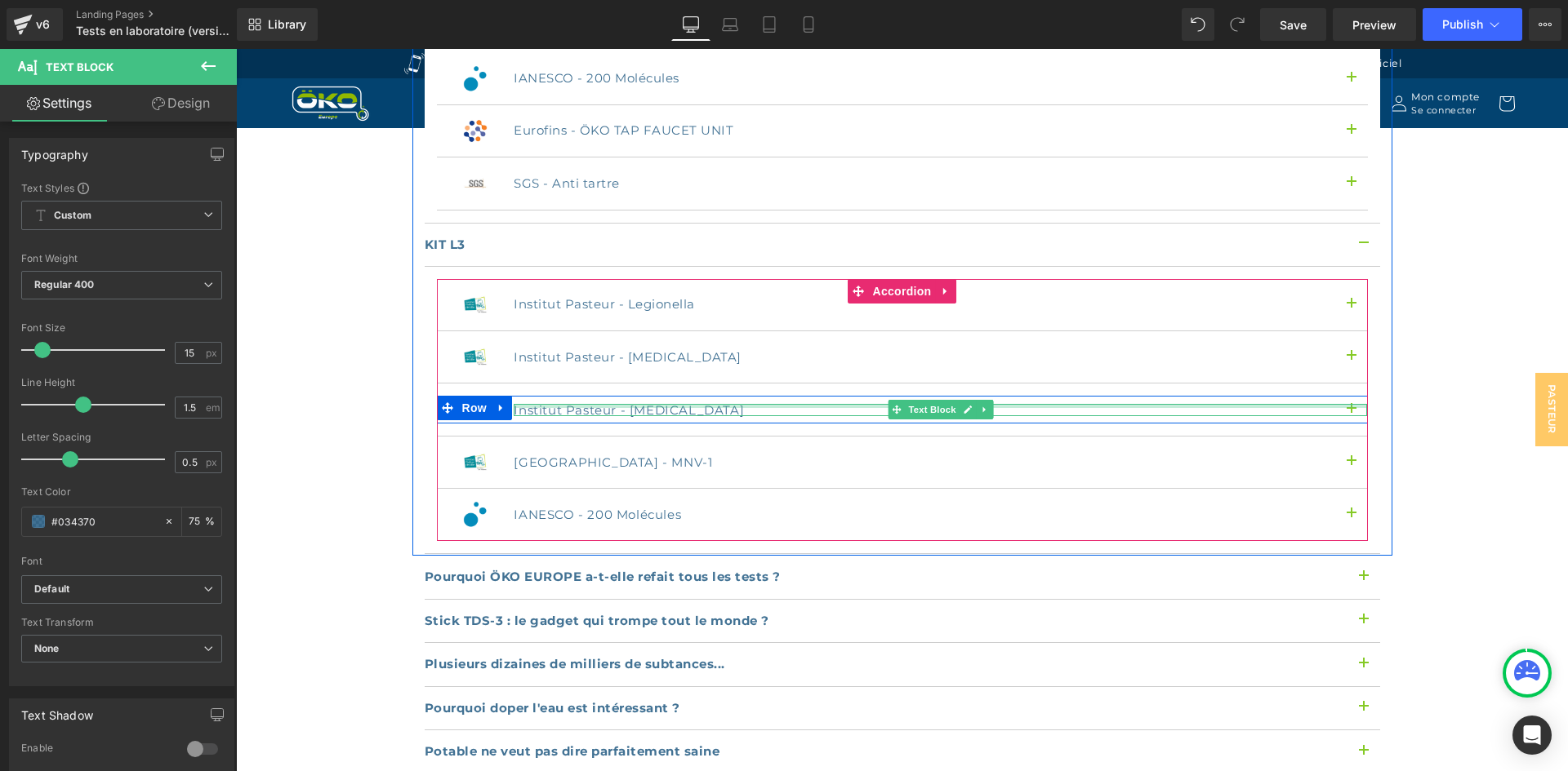
click at [571, 404] on div at bounding box center [940, 406] width 853 height 4
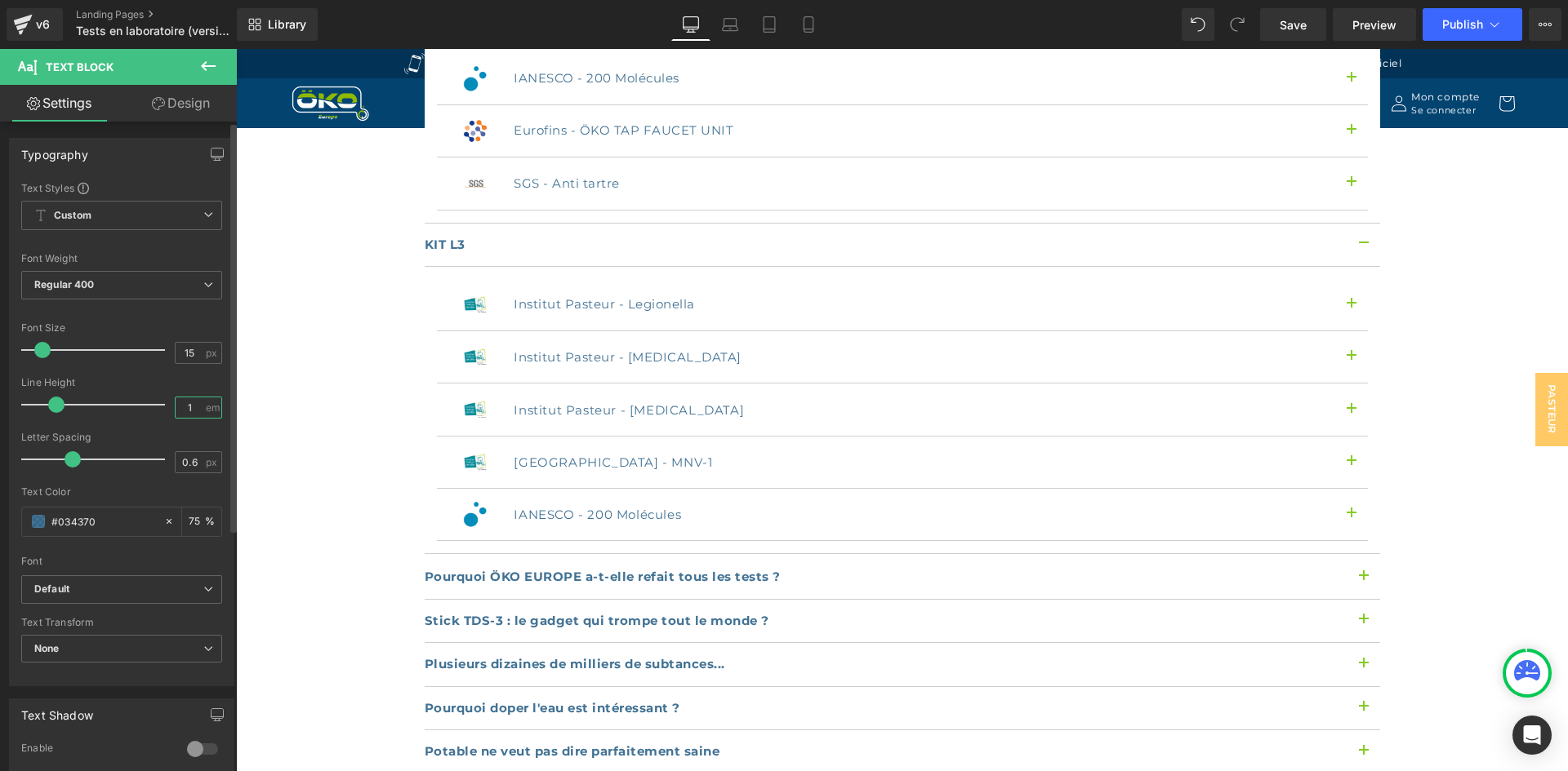
drag, startPoint x: 187, startPoint y: 406, endPoint x: 137, endPoint y: 391, distance: 52.2
click at [137, 391] on div "Line Height 1 em" at bounding box center [121, 404] width 201 height 55
paste input ".5"
type input "1.5"
click at [193, 457] on input "0.6" at bounding box center [190, 462] width 28 height 20
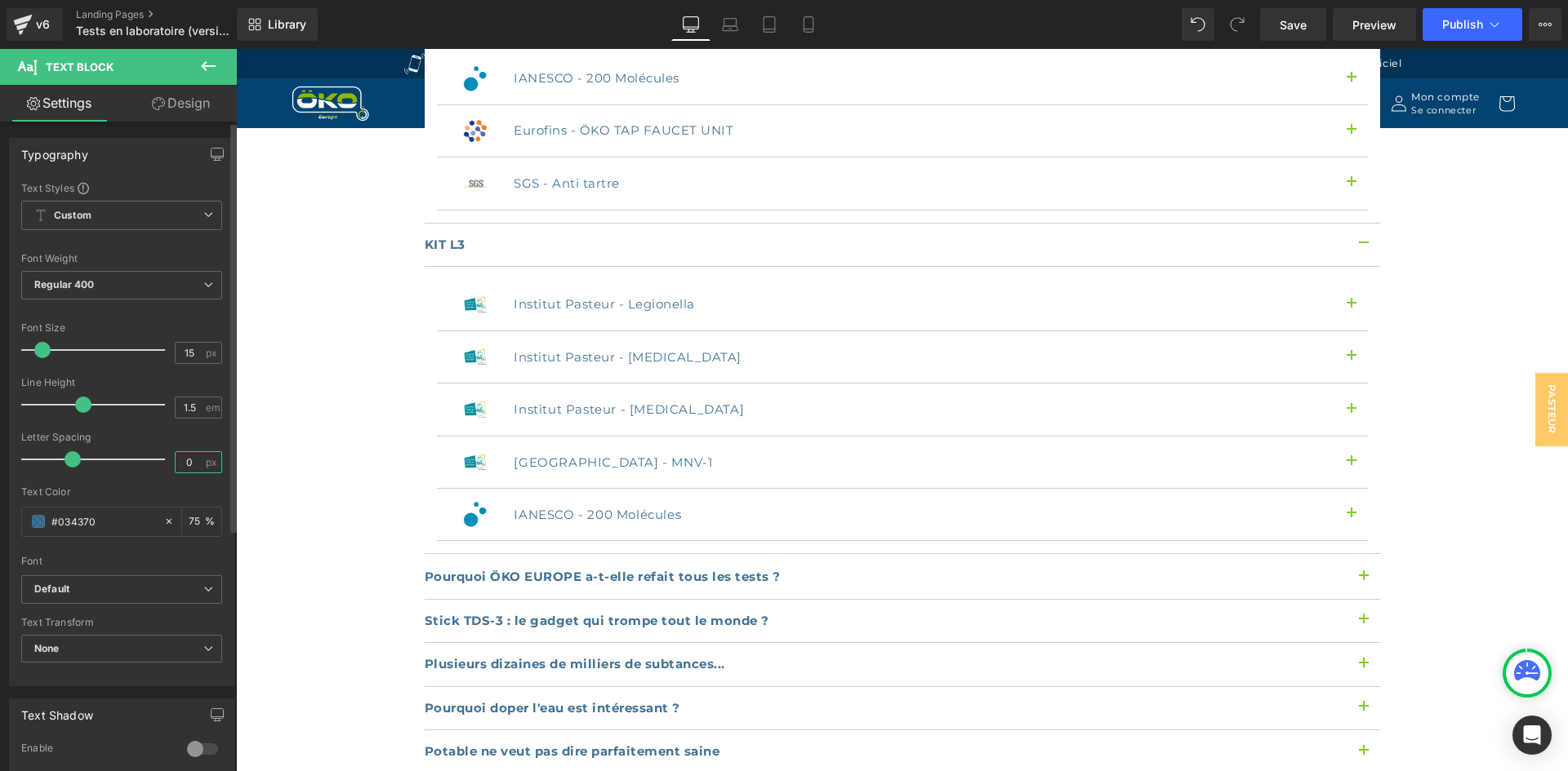
type input "0.5"
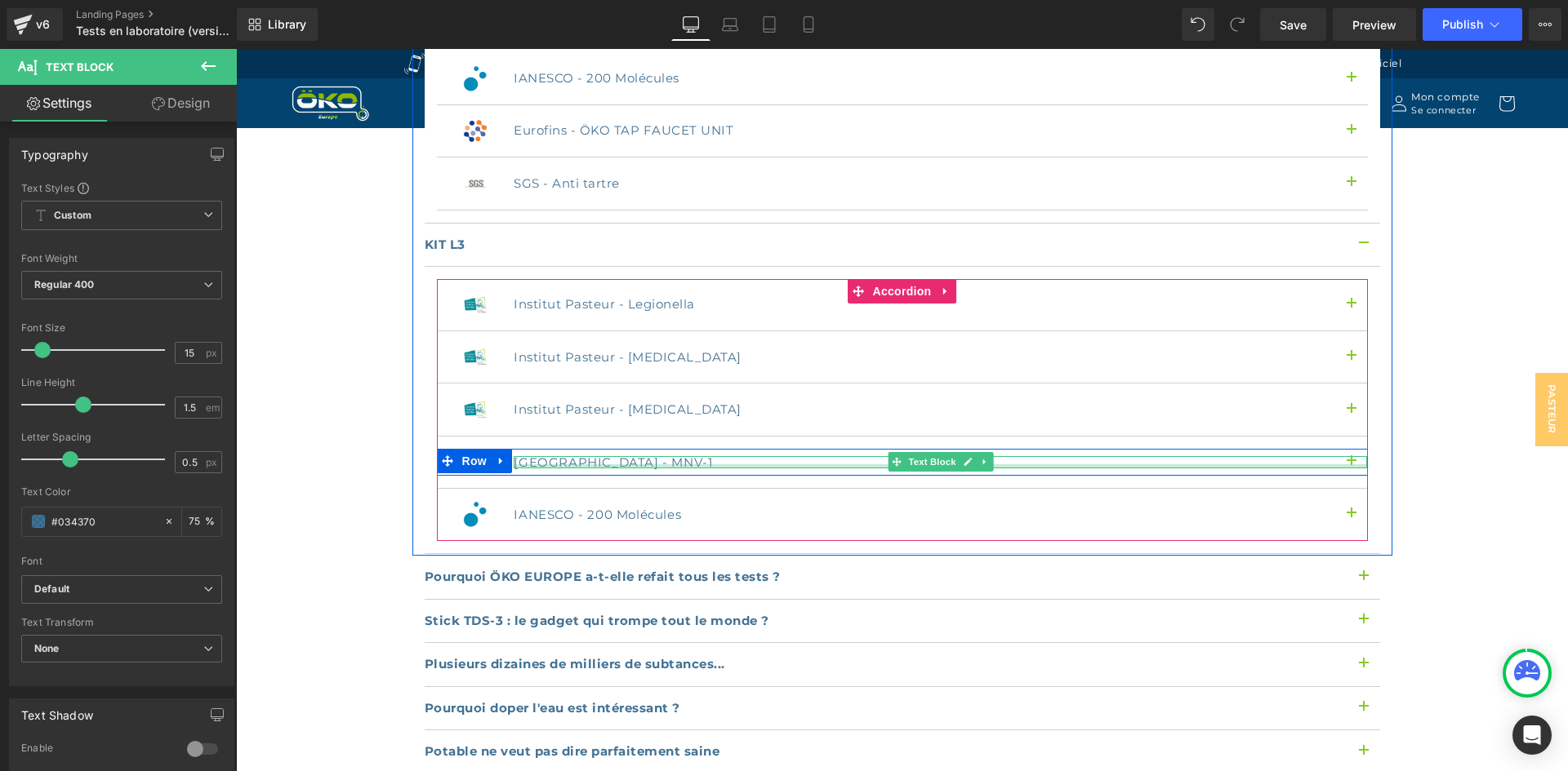
click at [543, 464] on div at bounding box center [940, 466] width 853 height 4
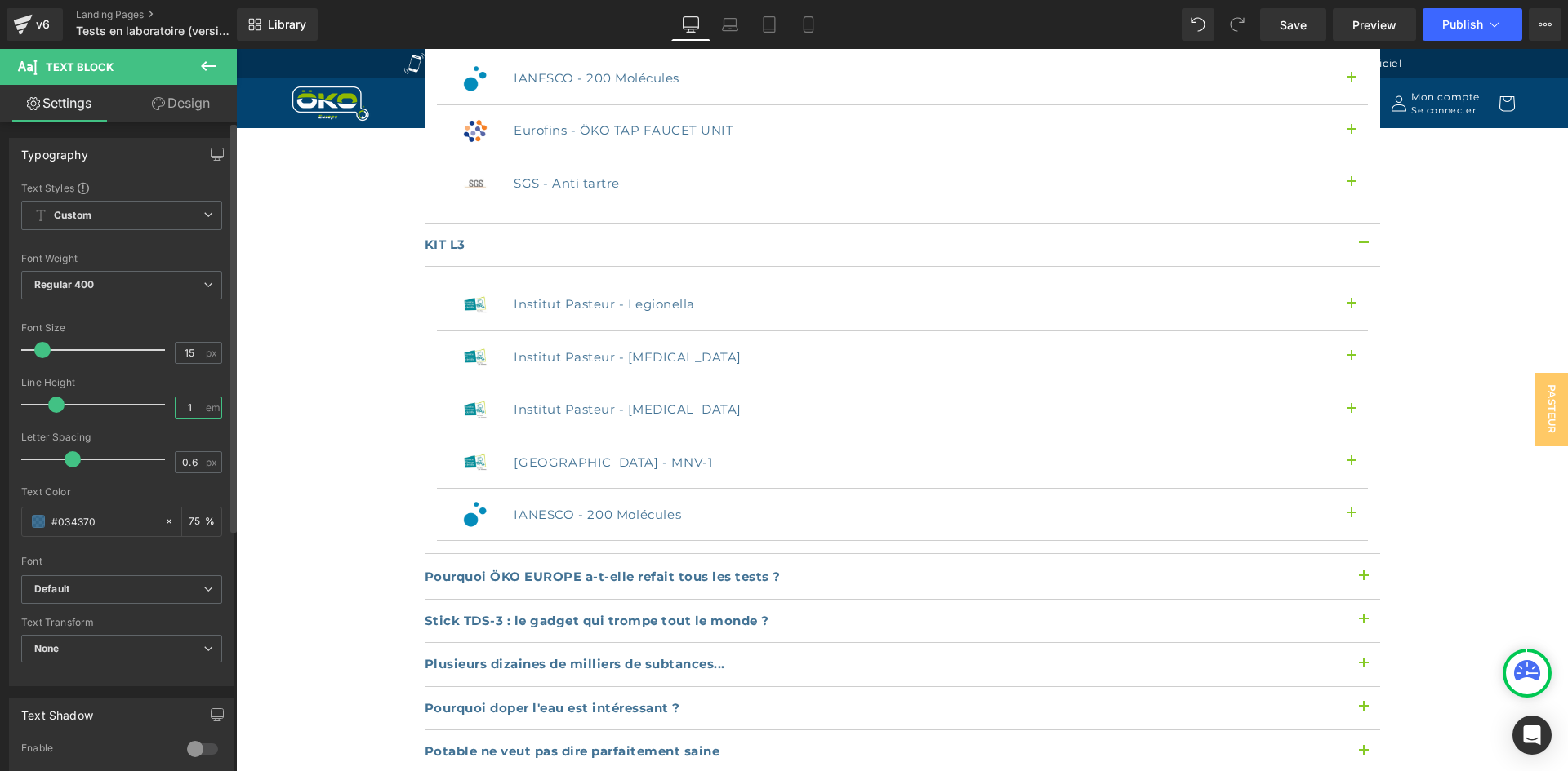
drag, startPoint x: 188, startPoint y: 406, endPoint x: 154, endPoint y: 396, distance: 35.4
click at [154, 396] on div "Line Height 1 em" at bounding box center [121, 404] width 201 height 55
paste input ".5"
type input "1.5"
click at [193, 457] on input "0.6" at bounding box center [190, 462] width 28 height 20
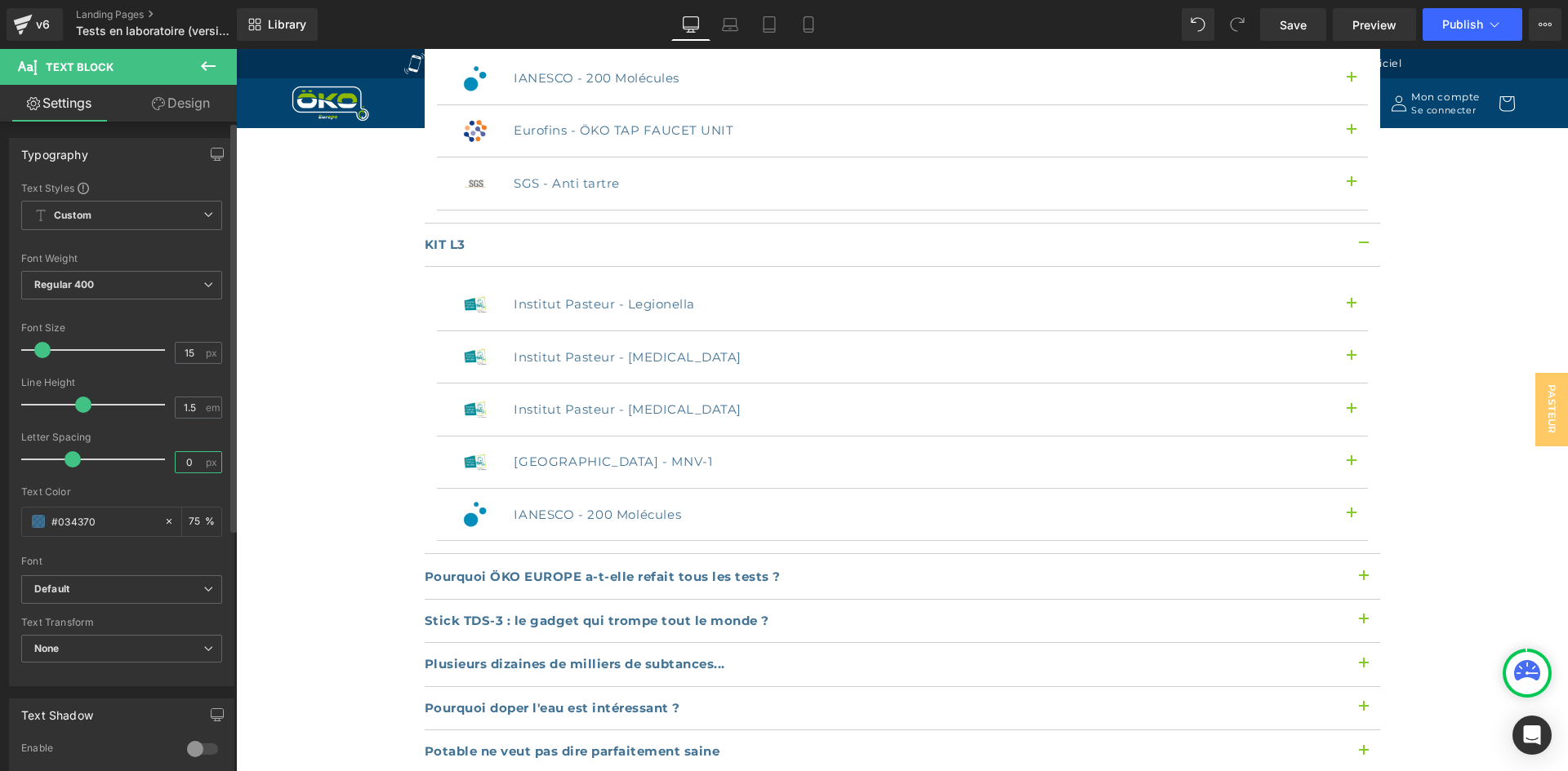
type input "0.5"
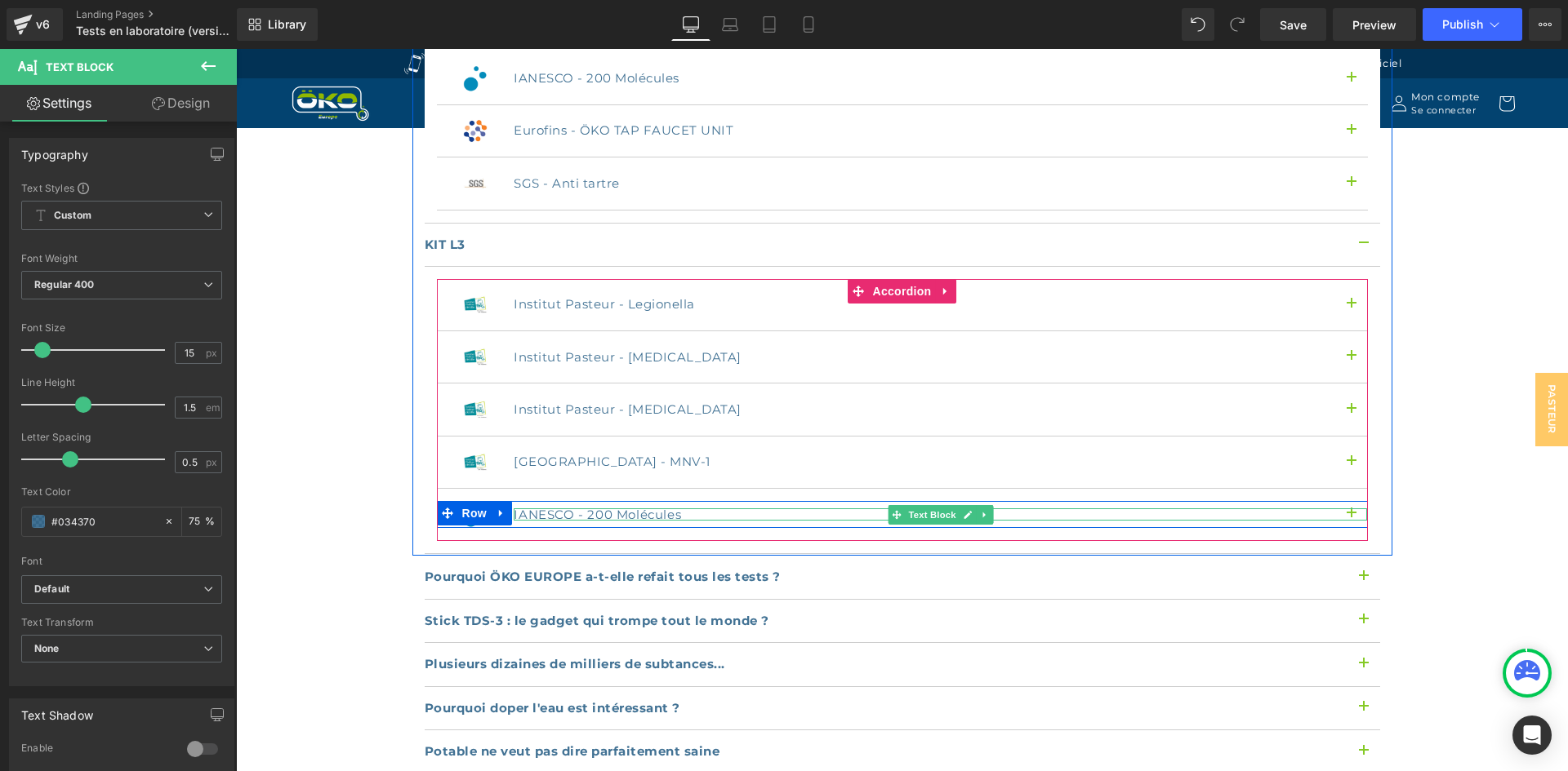
click at [610, 508] on p "IANESCO - 200 Molécules" at bounding box center [940, 514] width 853 height 12
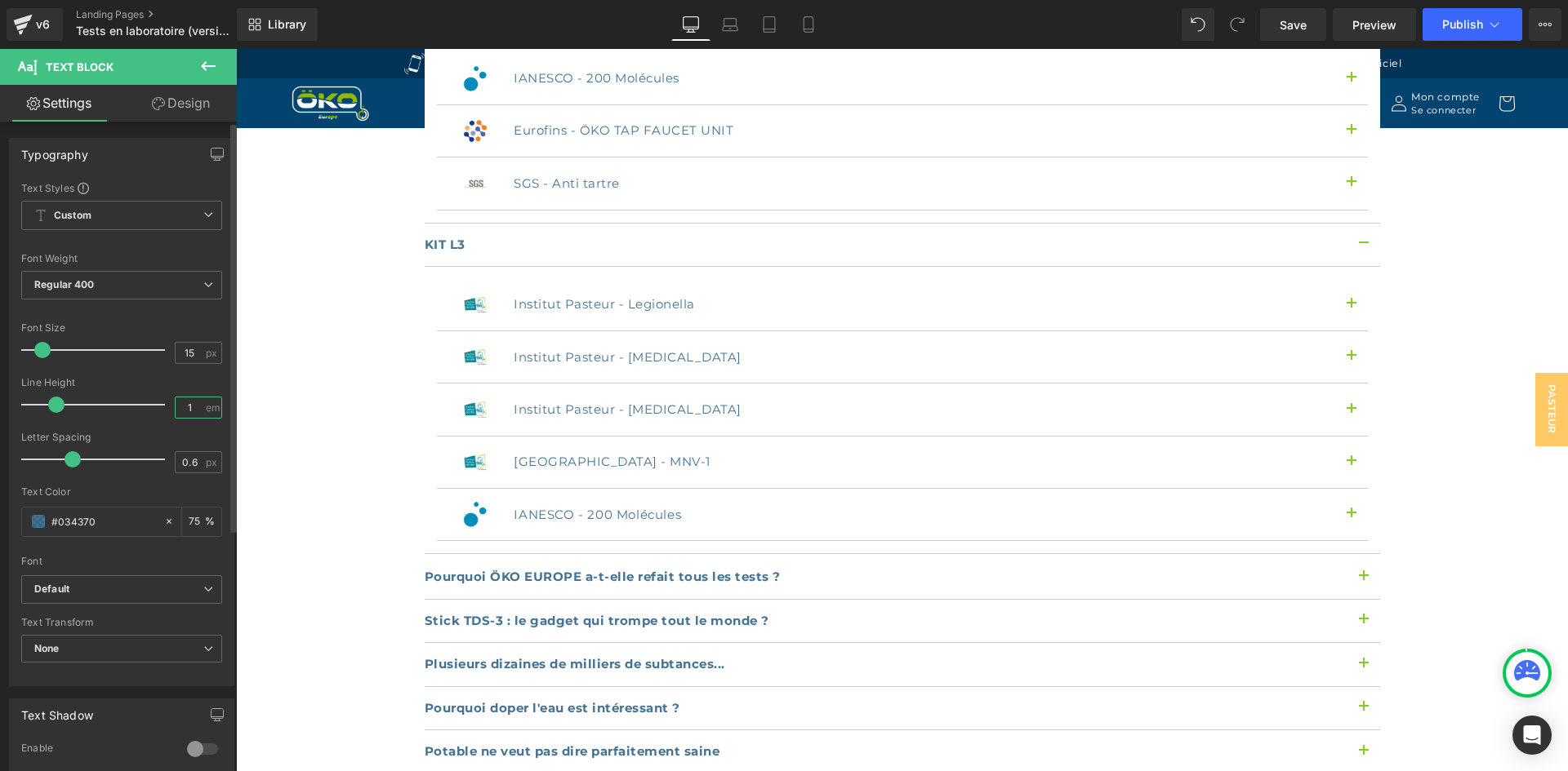
drag, startPoint x: 195, startPoint y: 407, endPoint x: 166, endPoint y: 400, distance: 29.8
click at [166, 400] on div "Line Height 1 em" at bounding box center [121, 404] width 201 height 55
paste input ".5"
type input "1.5"
click at [199, 460] on div "0.6 px" at bounding box center [199, 462] width 47 height 22
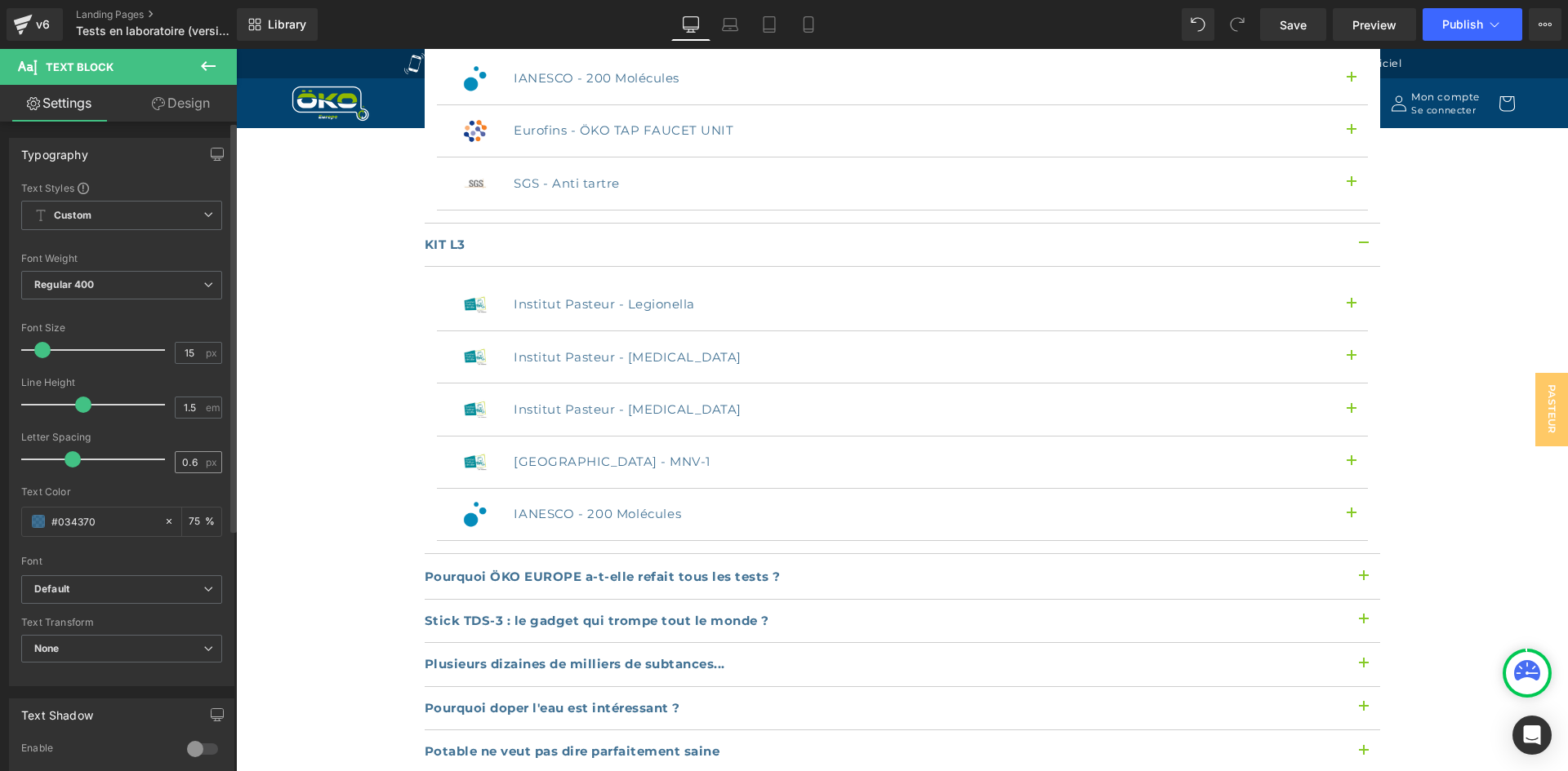
click at [198, 461] on div "0.6 px" at bounding box center [199, 462] width 47 height 22
click at [195, 461] on input "0.6" at bounding box center [190, 462] width 28 height 20
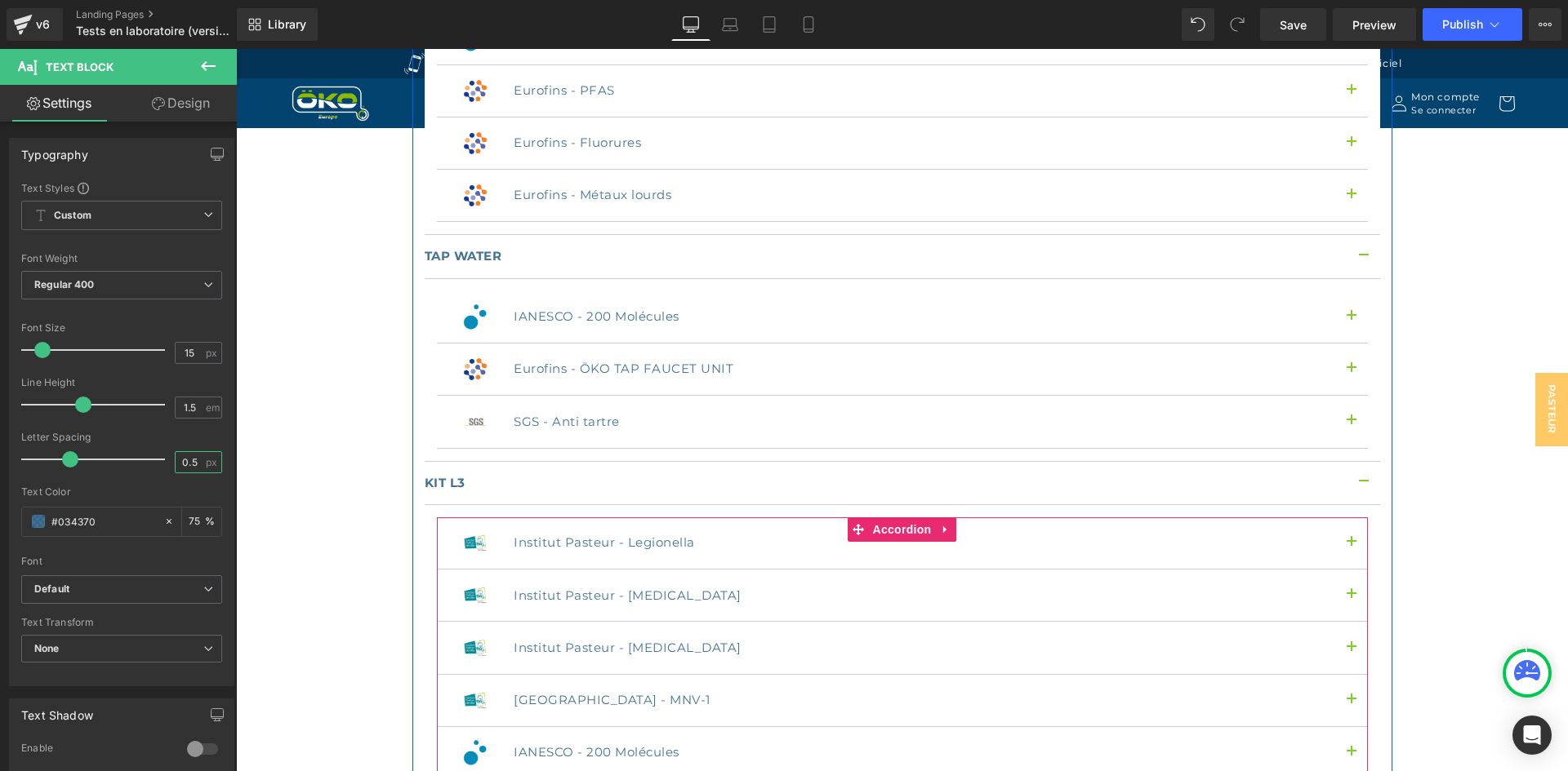
scroll to position [2530, 0]
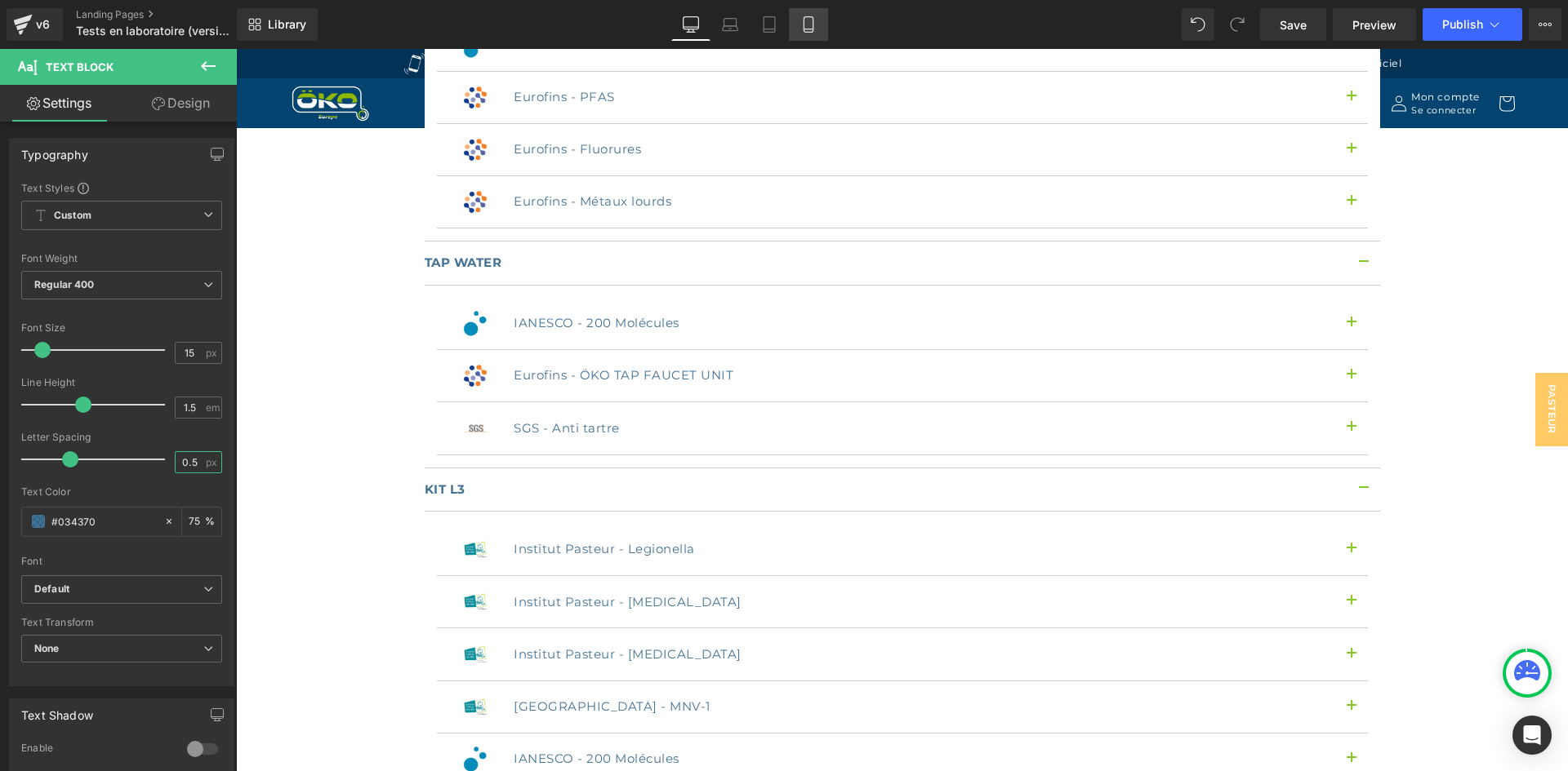
type input "0.5"
click at [793, 25] on link "Mobile" at bounding box center [808, 24] width 40 height 33
type input "75"
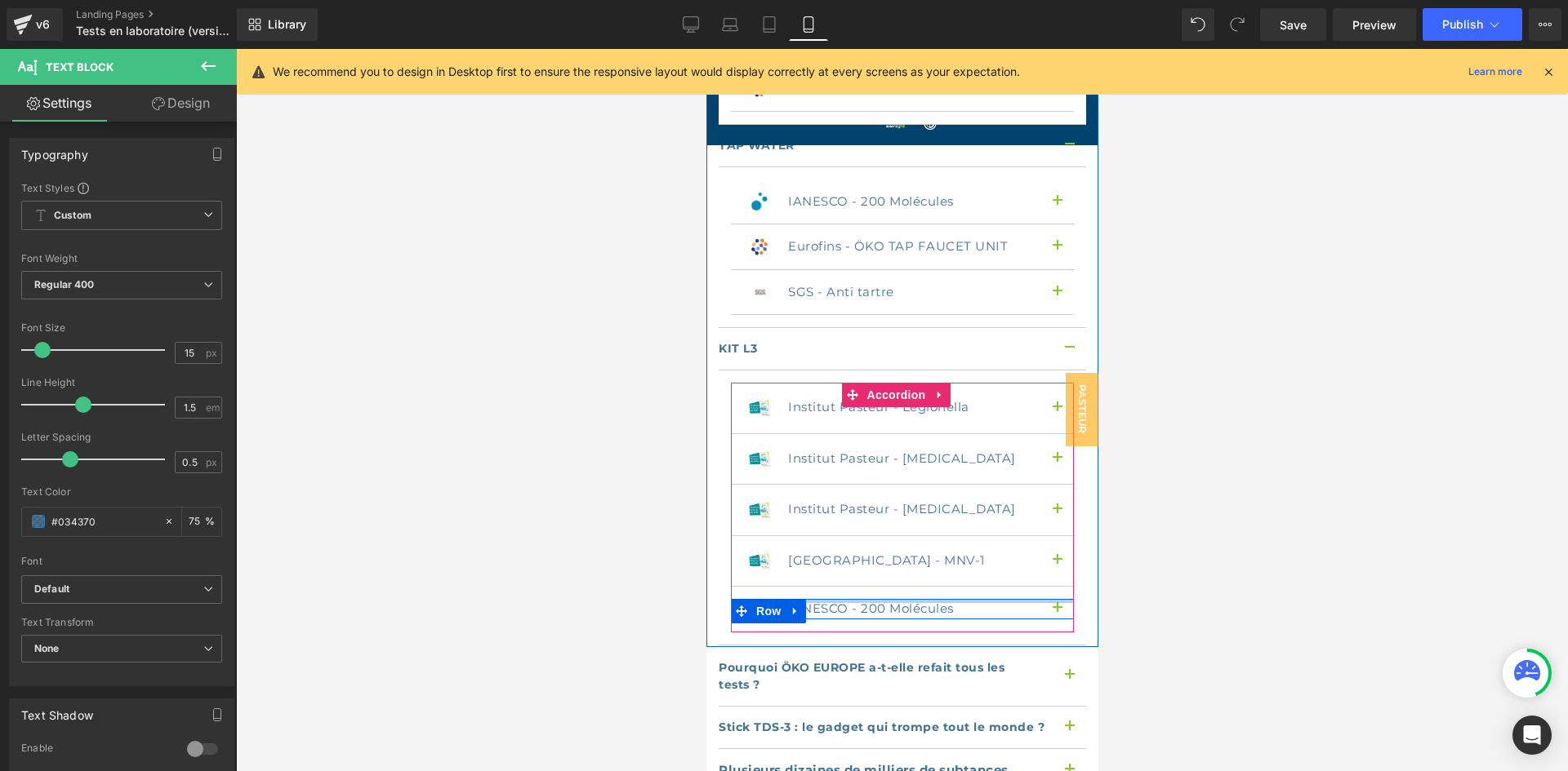
scroll to position [3674, 0]
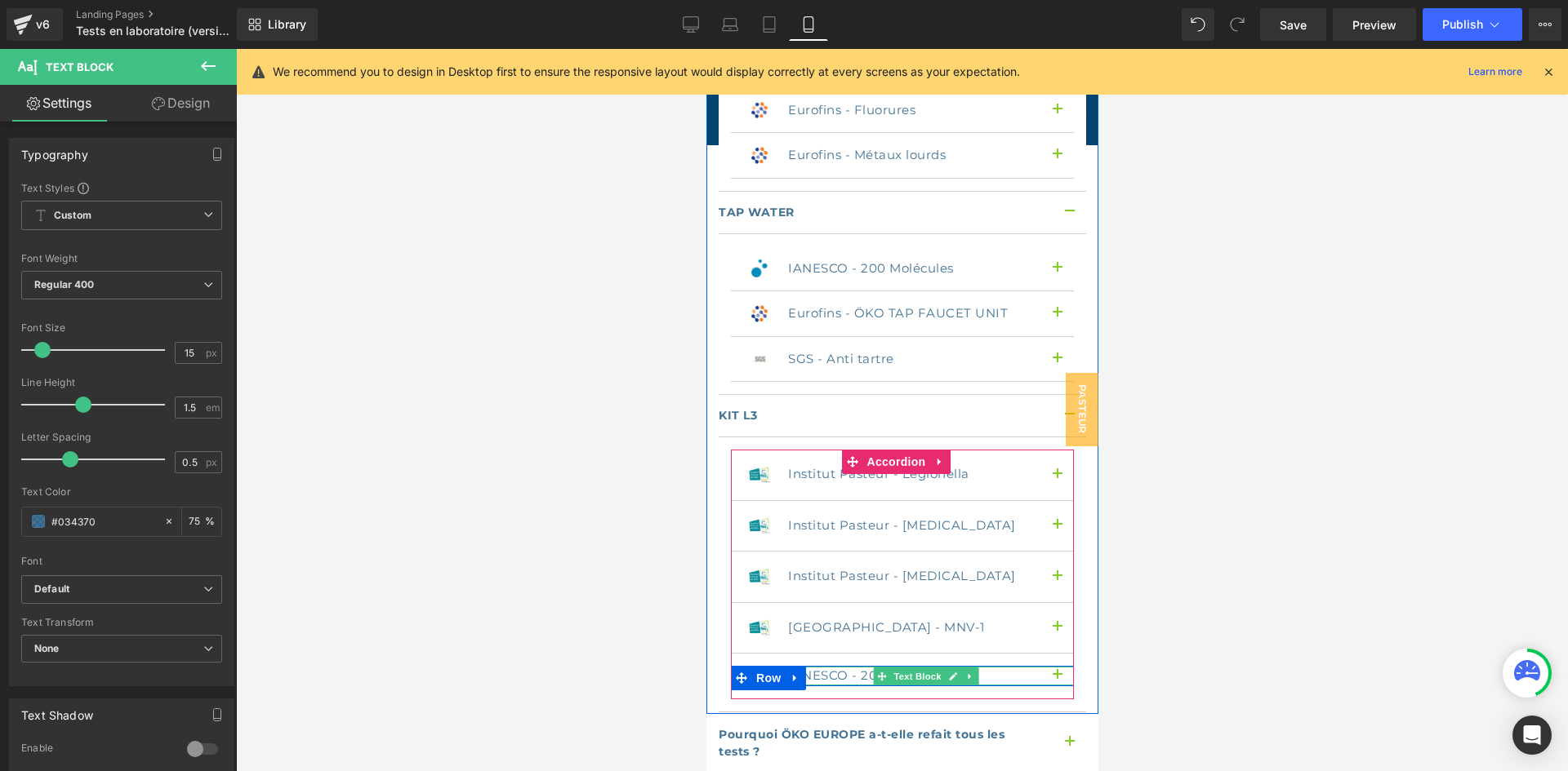
click at [835, 667] on p "IANESCO - 200 Molécules" at bounding box center [909, 676] width 245 height 18
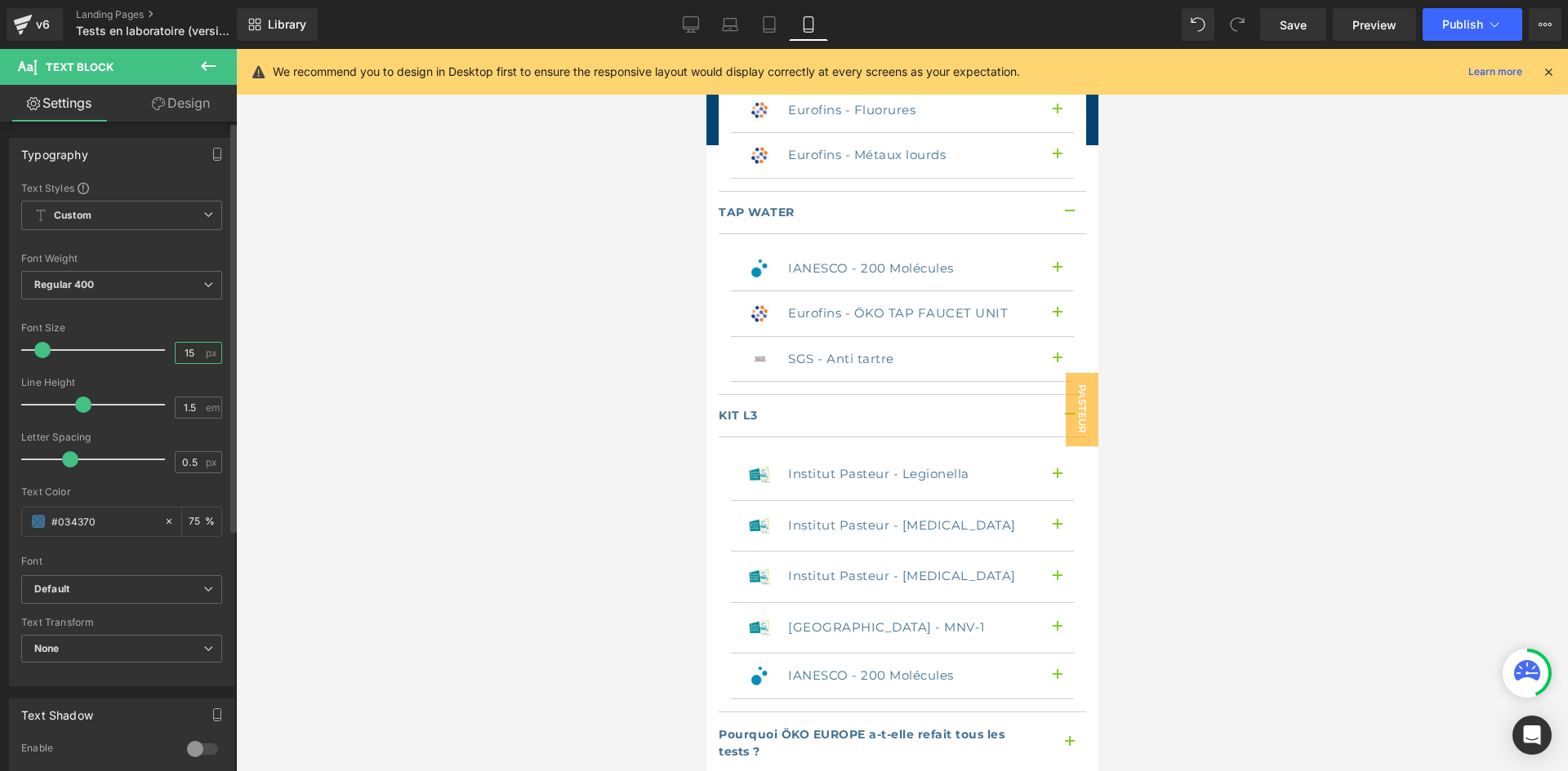
click at [189, 356] on input "15" at bounding box center [190, 353] width 28 height 20
type input "14"
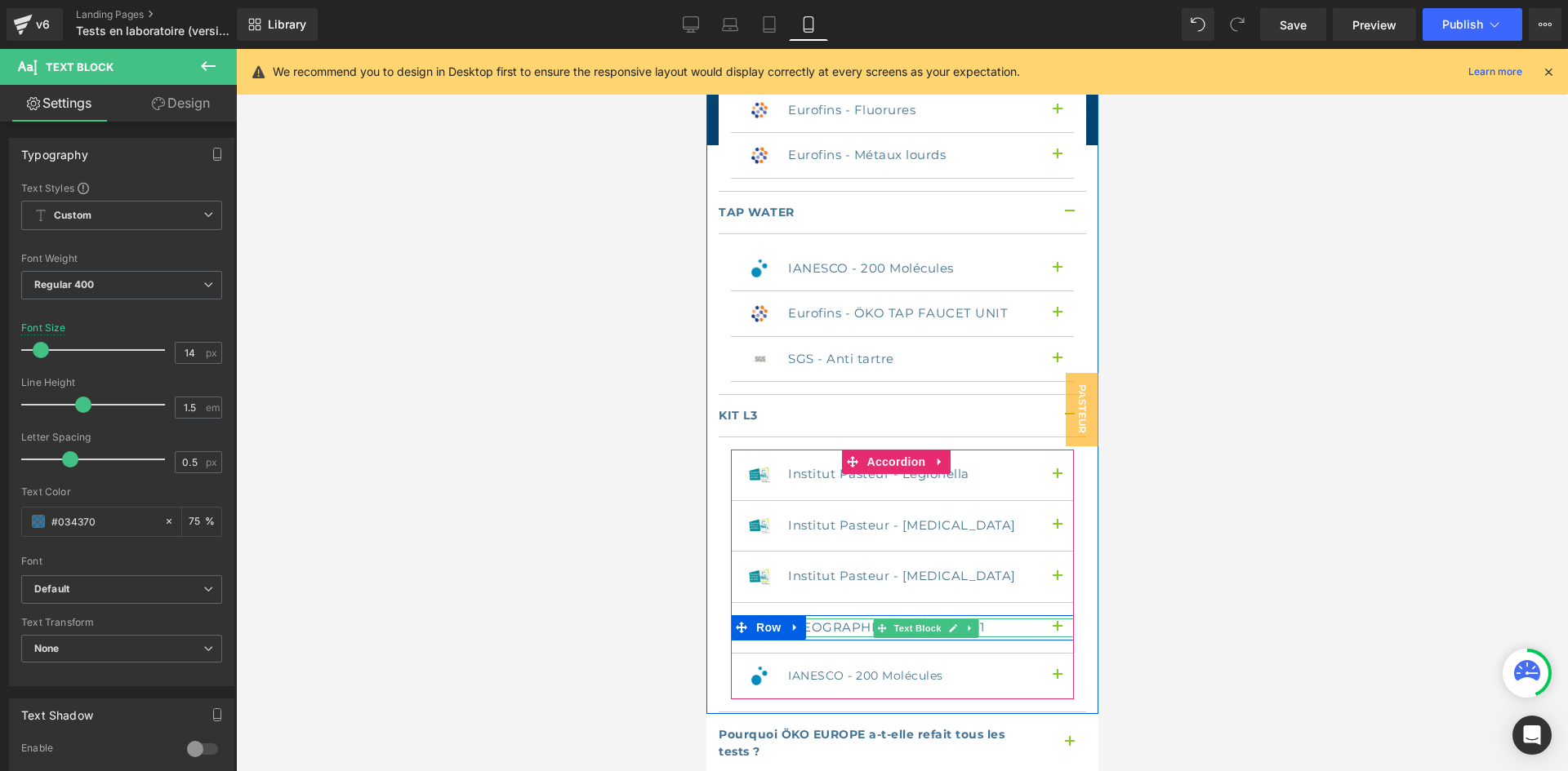
click at [847, 619] on p "[GEOGRAPHIC_DATA] - MNV-1" at bounding box center [909, 628] width 245 height 18
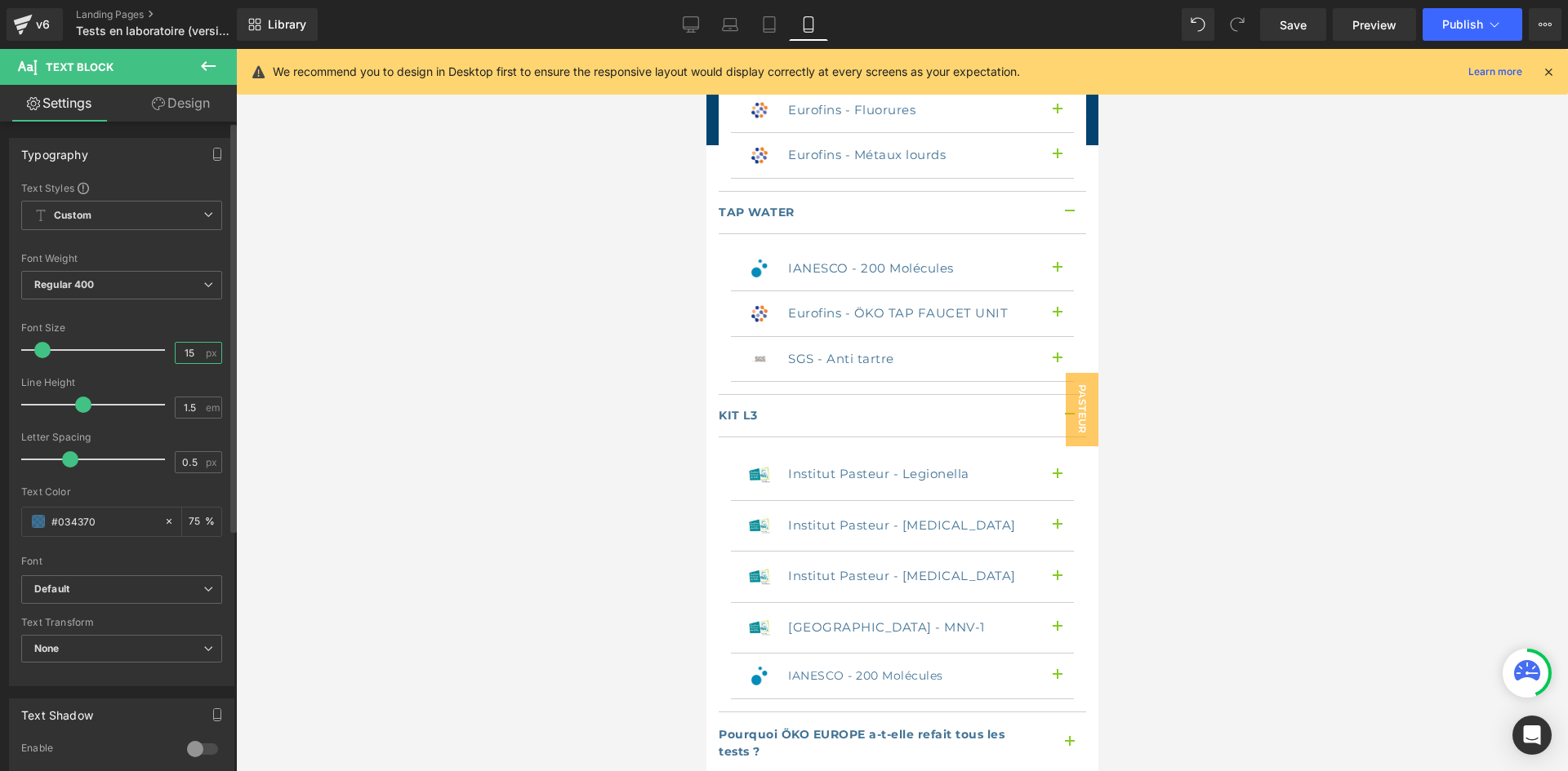
click at [193, 360] on input "15" at bounding box center [190, 353] width 28 height 20
type input "14"
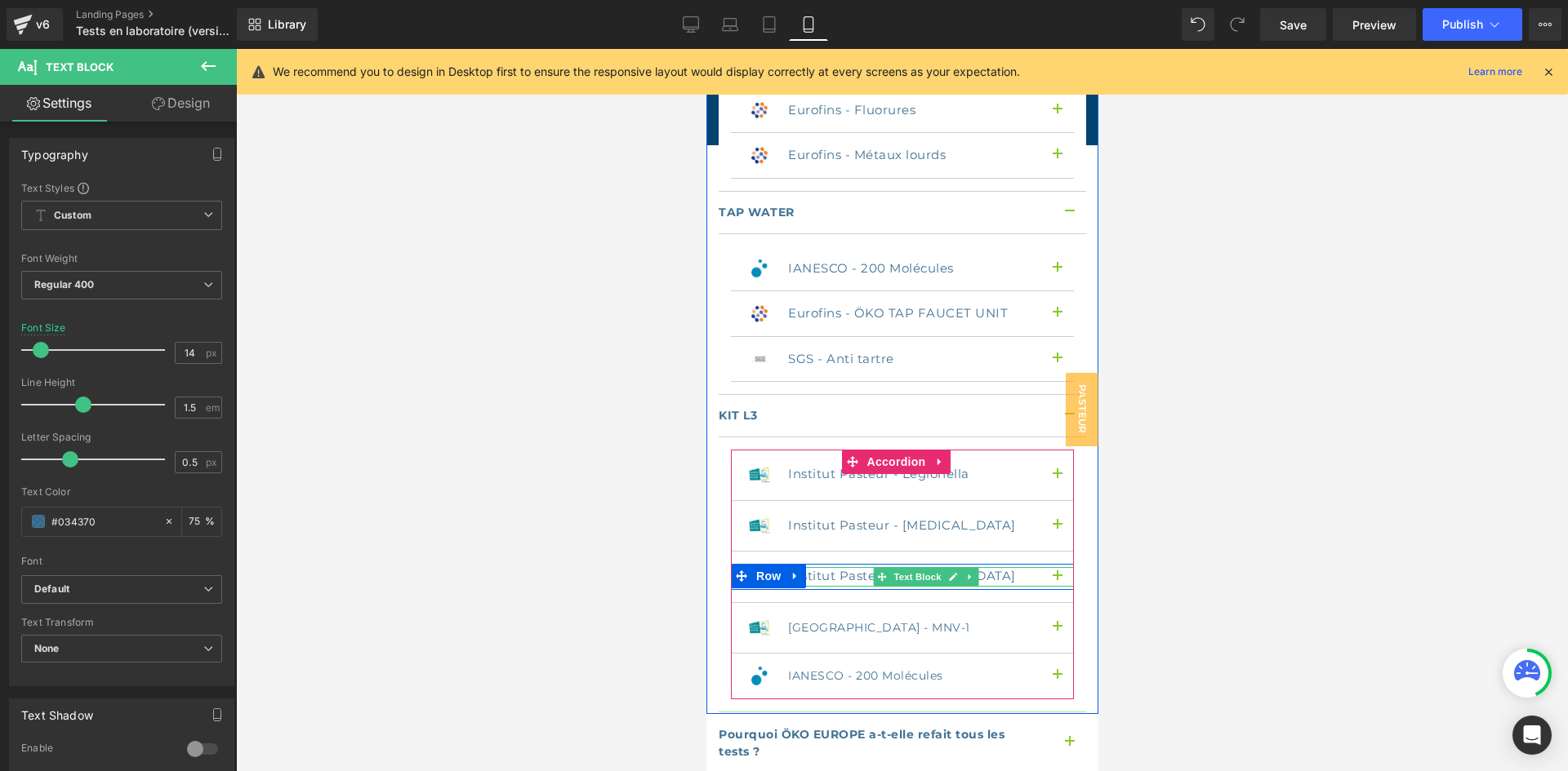
click at [816, 567] on p "Institut Pasteur - [MEDICAL_DATA]" at bounding box center [909, 576] width 245 height 18
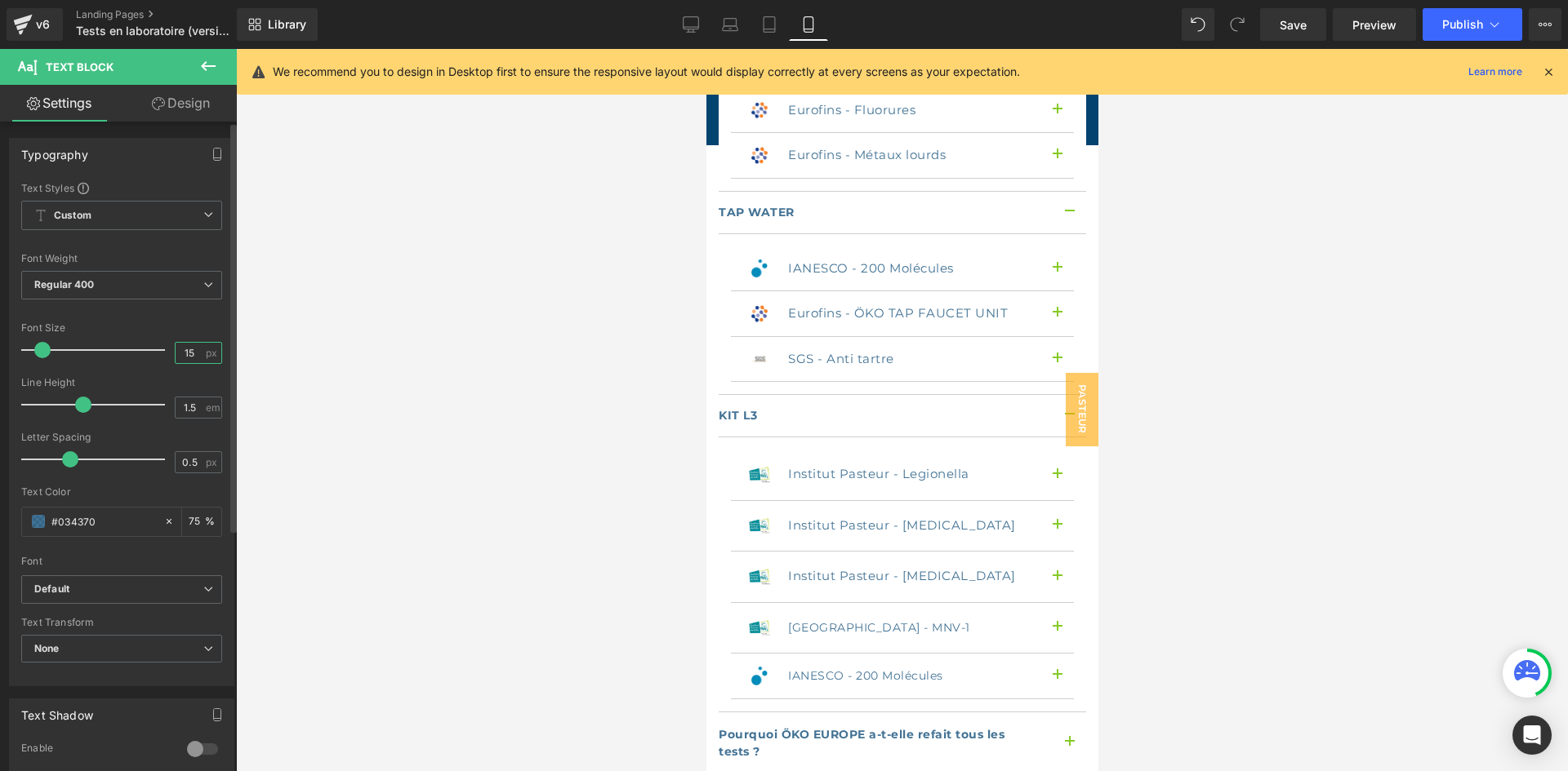
click at [188, 354] on input "15" at bounding box center [190, 353] width 28 height 20
type input "14"
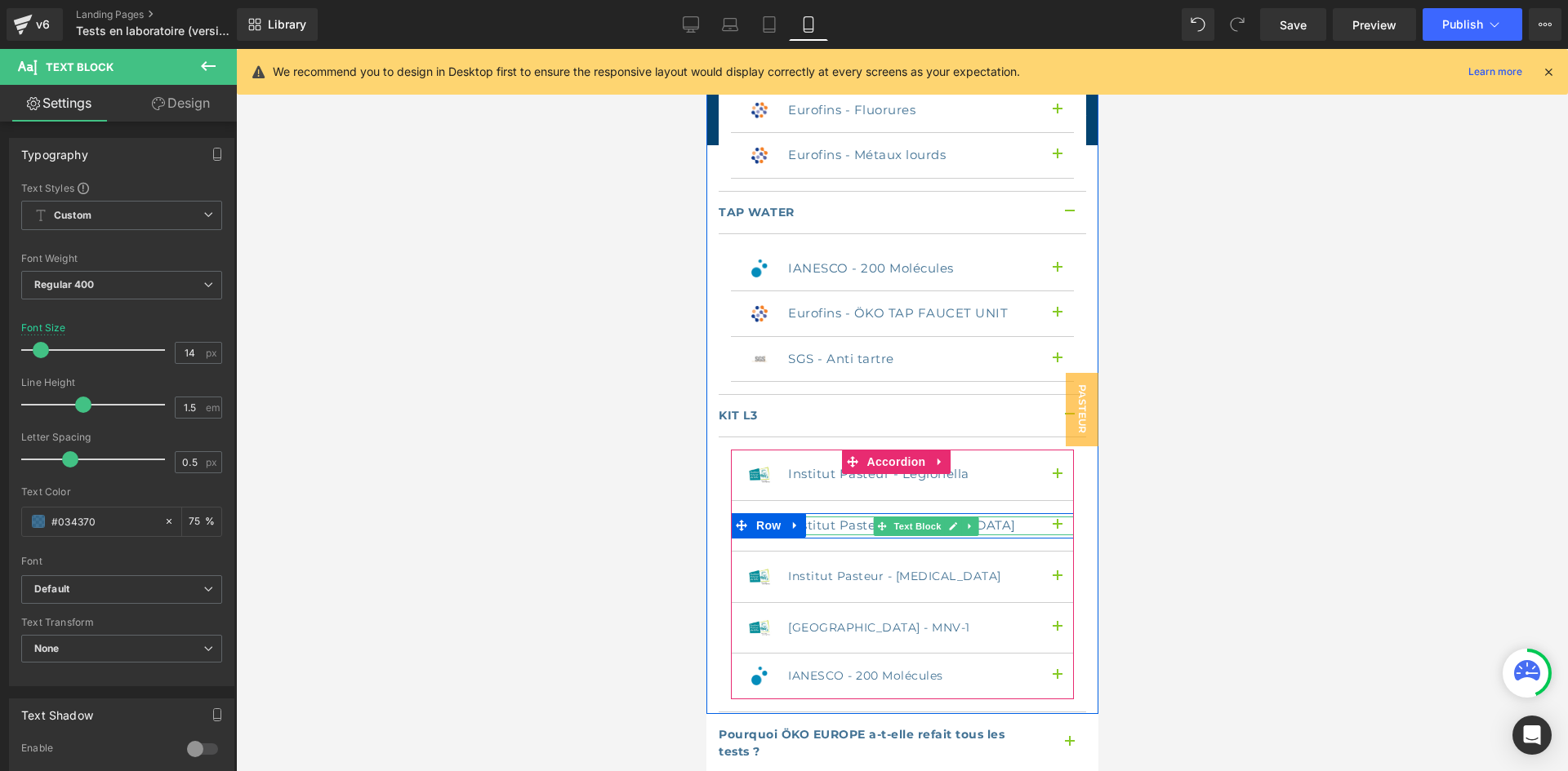
click at [833, 517] on p "Institut Pasteur - [MEDICAL_DATA]" at bounding box center [909, 526] width 245 height 18
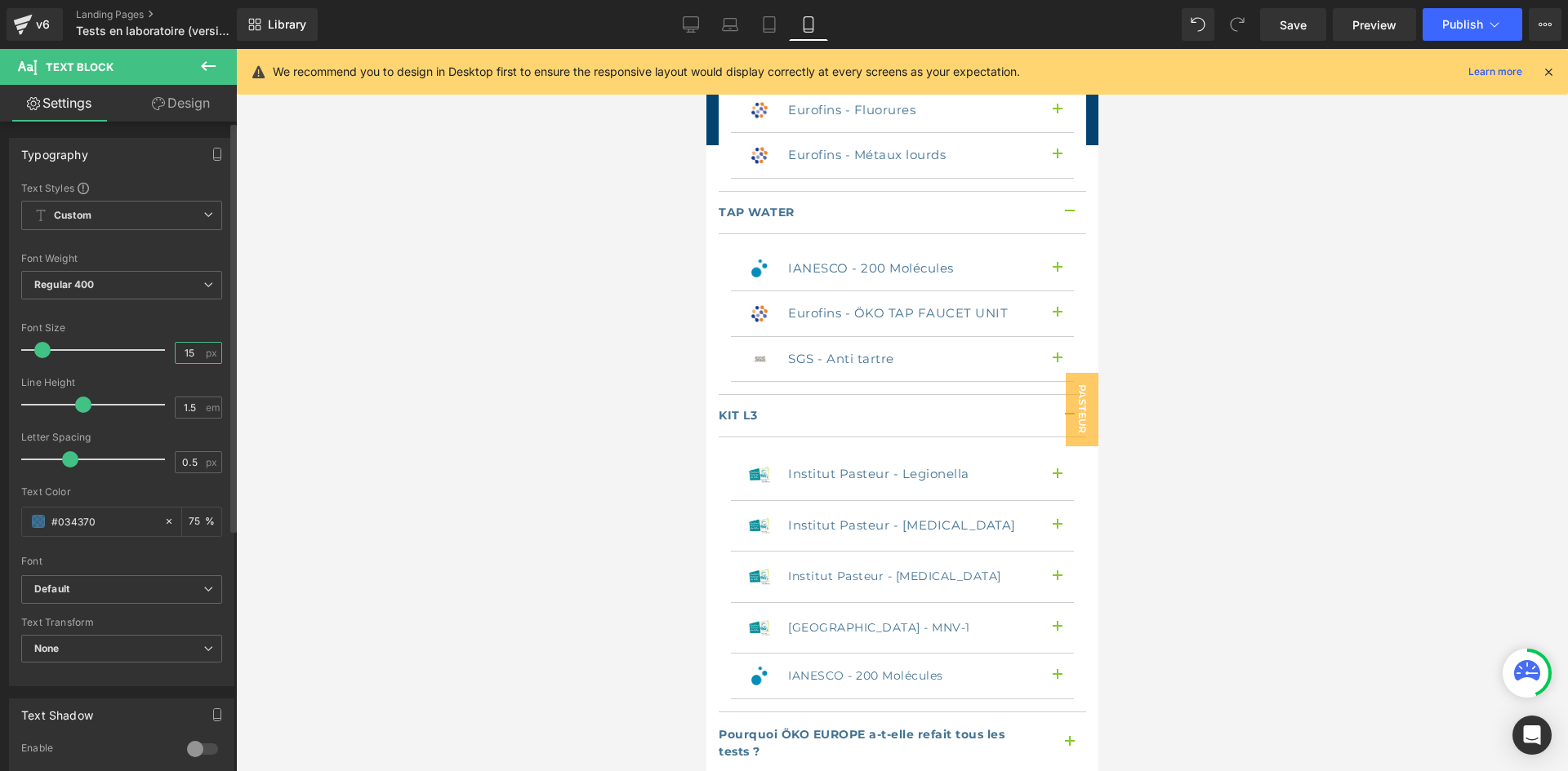
click at [193, 345] on input "15" at bounding box center [190, 353] width 28 height 20
type input "14"
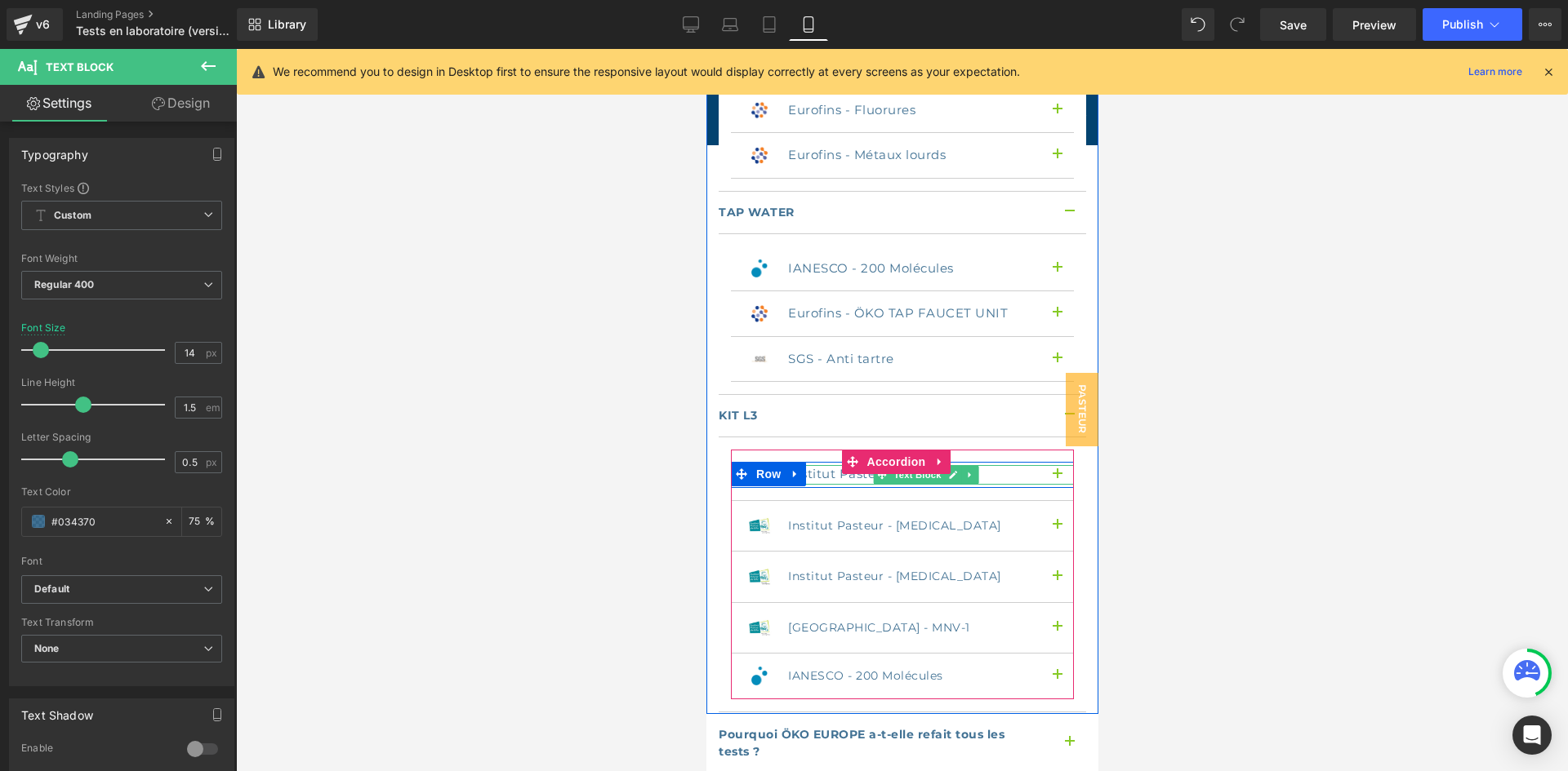
click at [814, 465] on p "Institut Pasteur - Legionella" at bounding box center [909, 474] width 245 height 18
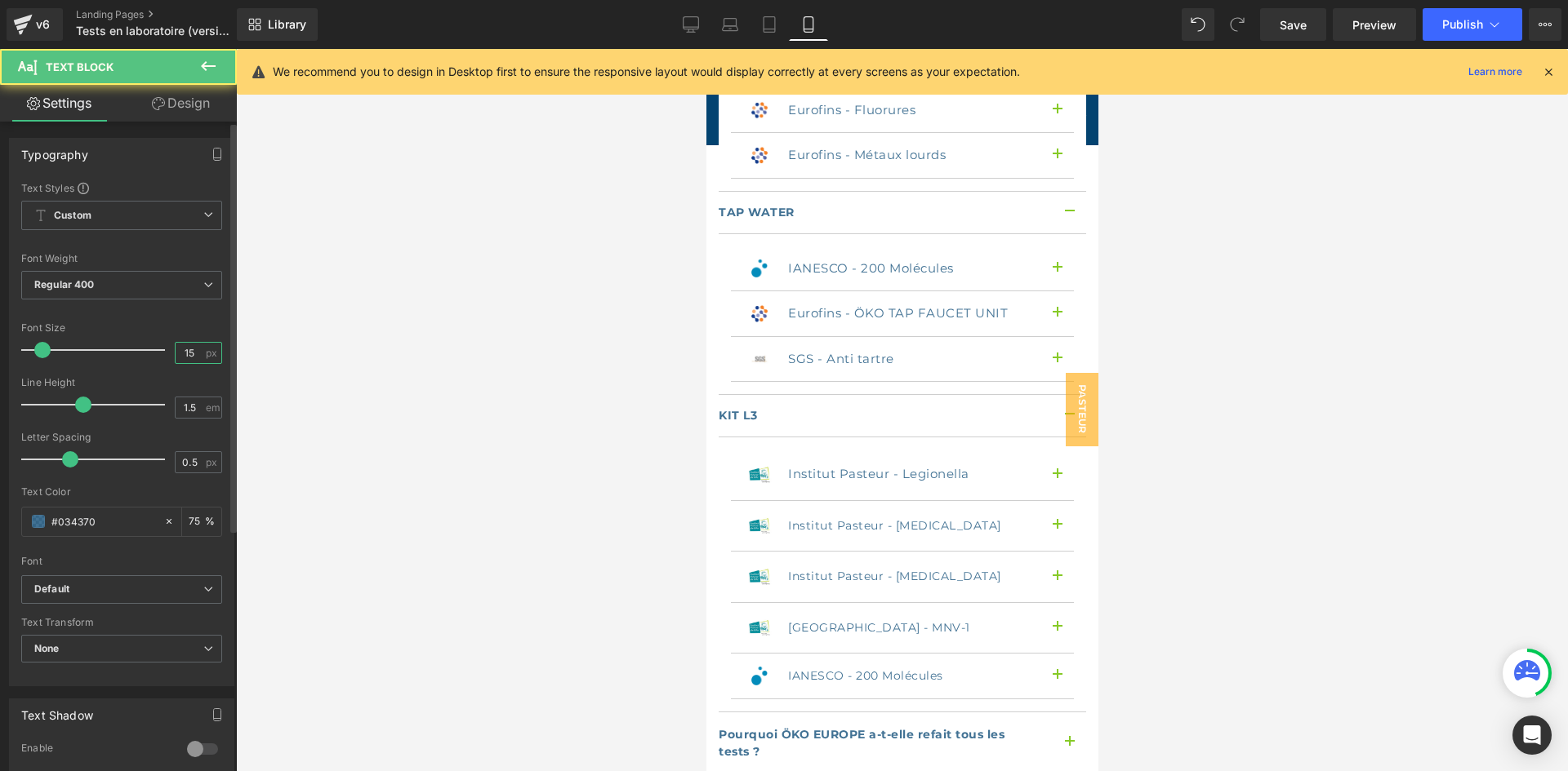
click at [190, 360] on input "15" at bounding box center [190, 353] width 28 height 20
type input "14"
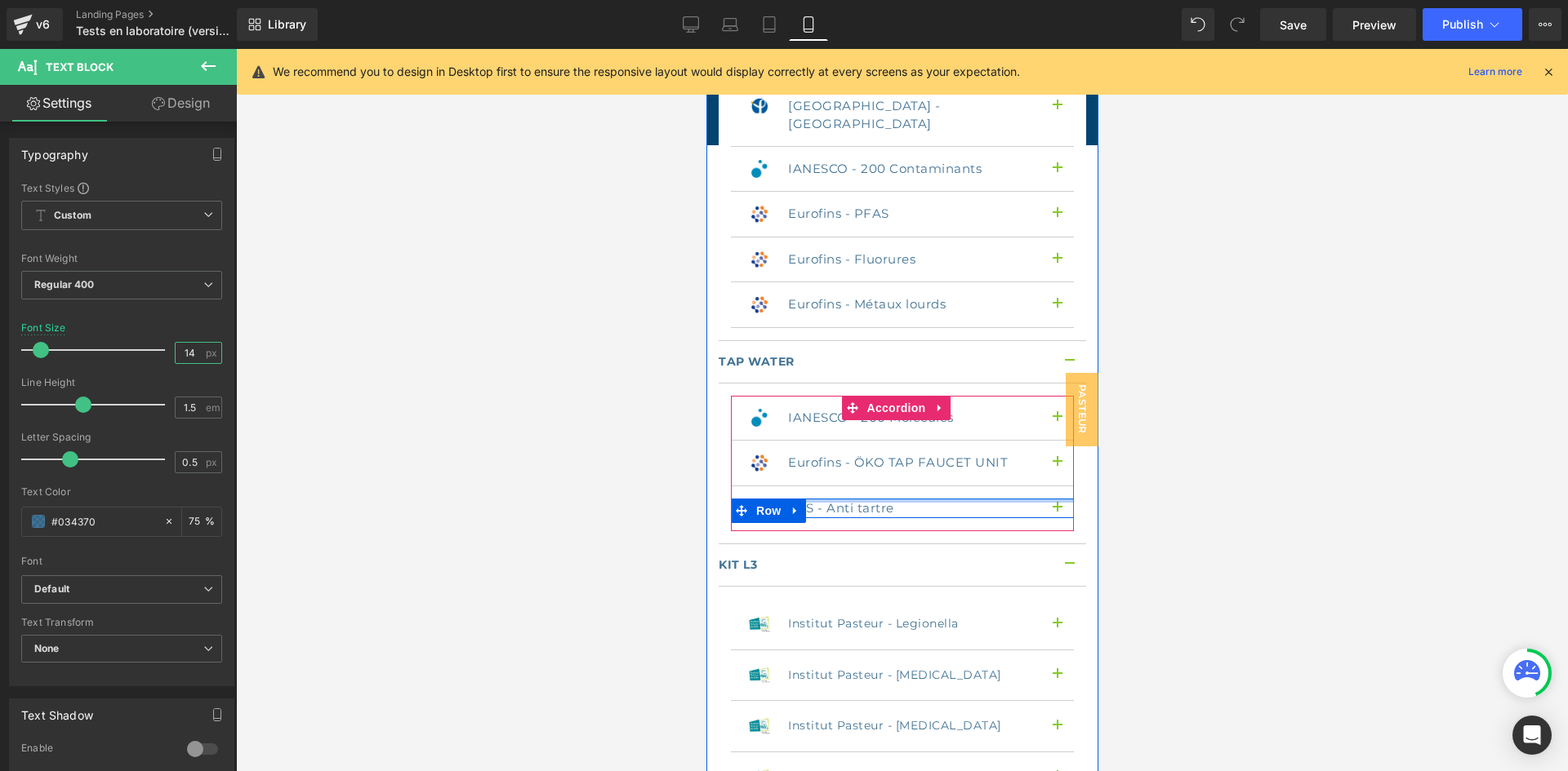
scroll to position [3510, 0]
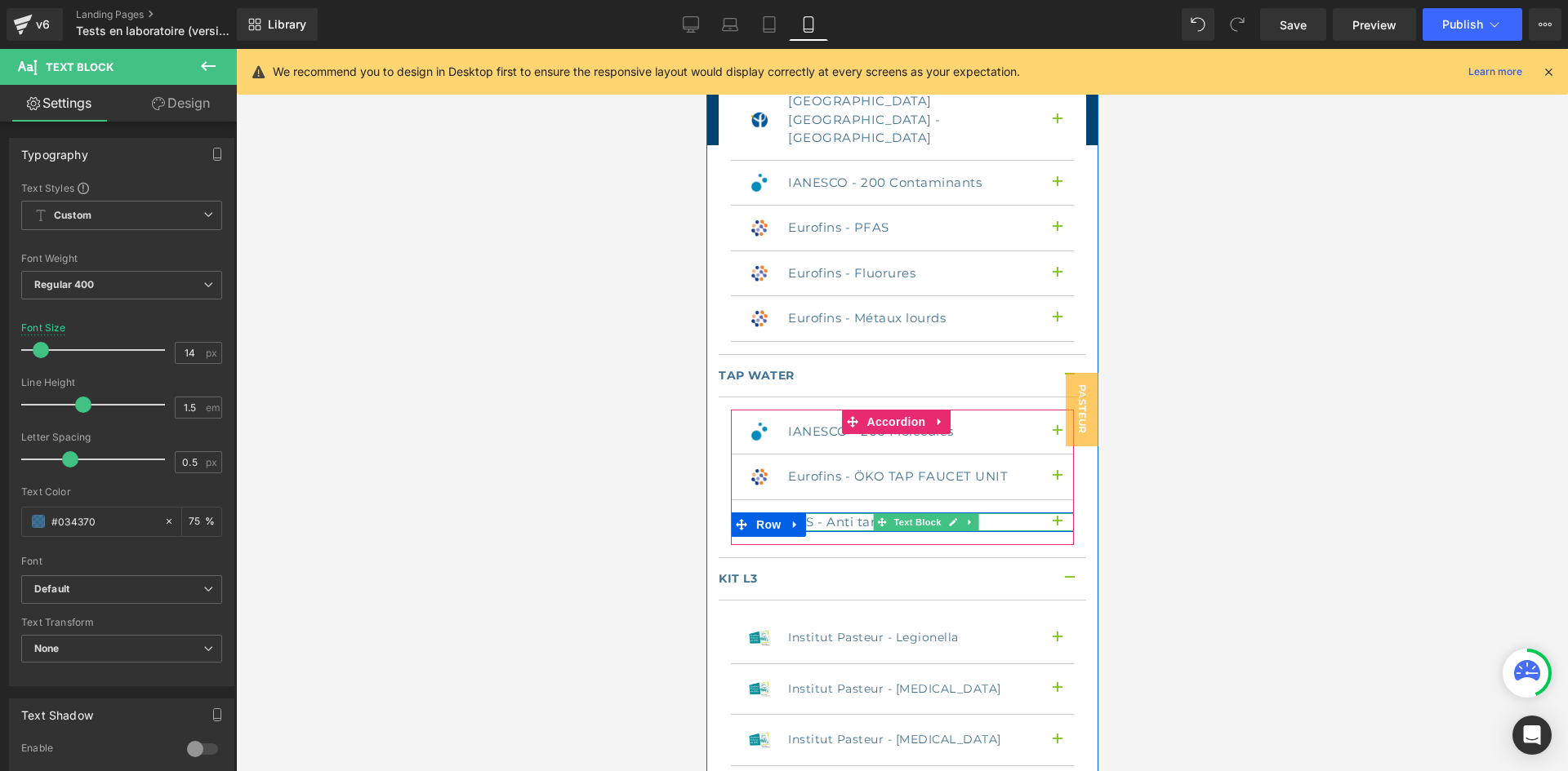
click at [848, 513] on p "SGS - Anti tartre" at bounding box center [909, 522] width 245 height 18
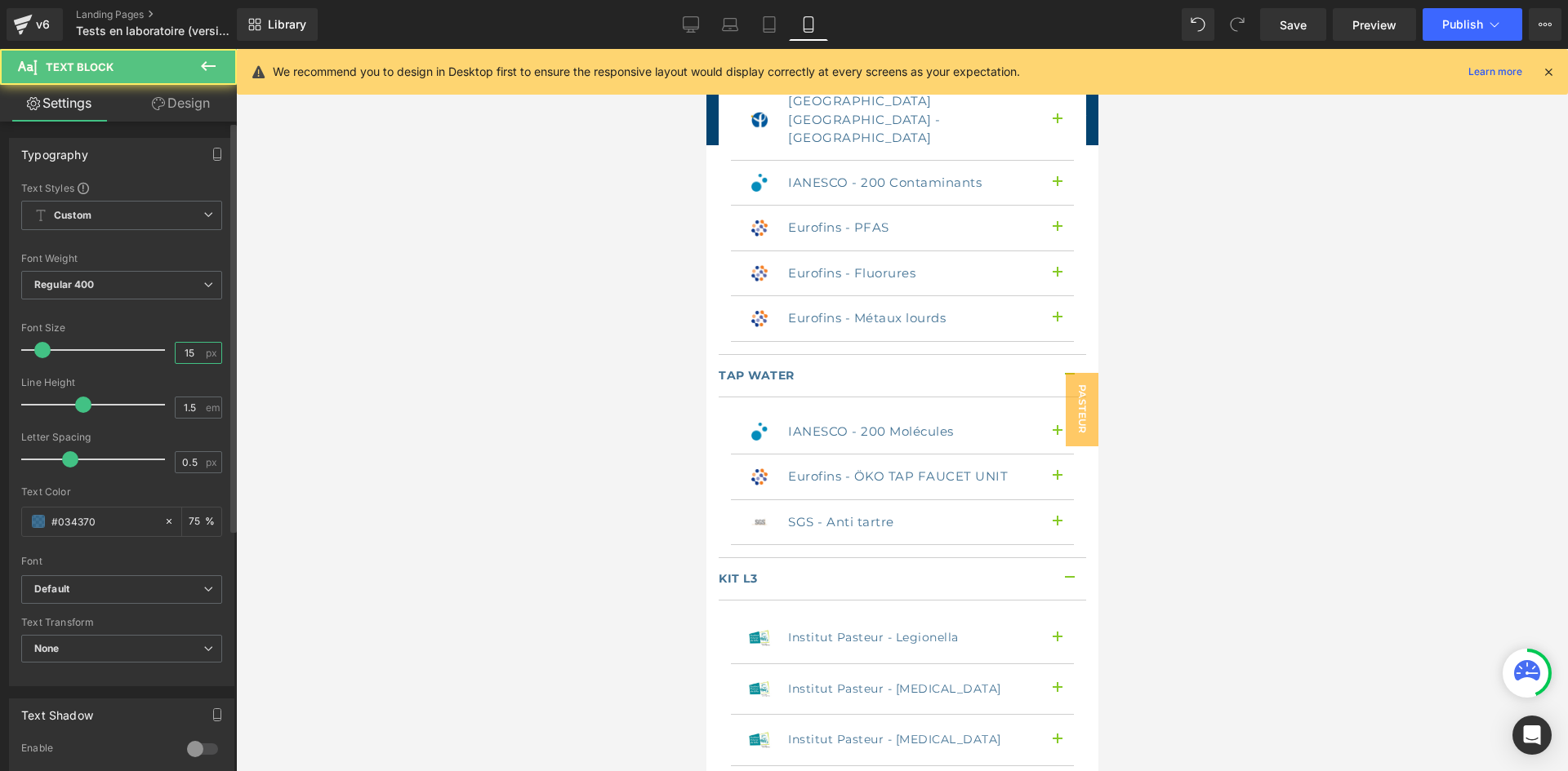
click at [193, 353] on input "15" at bounding box center [190, 353] width 28 height 20
type input "14"
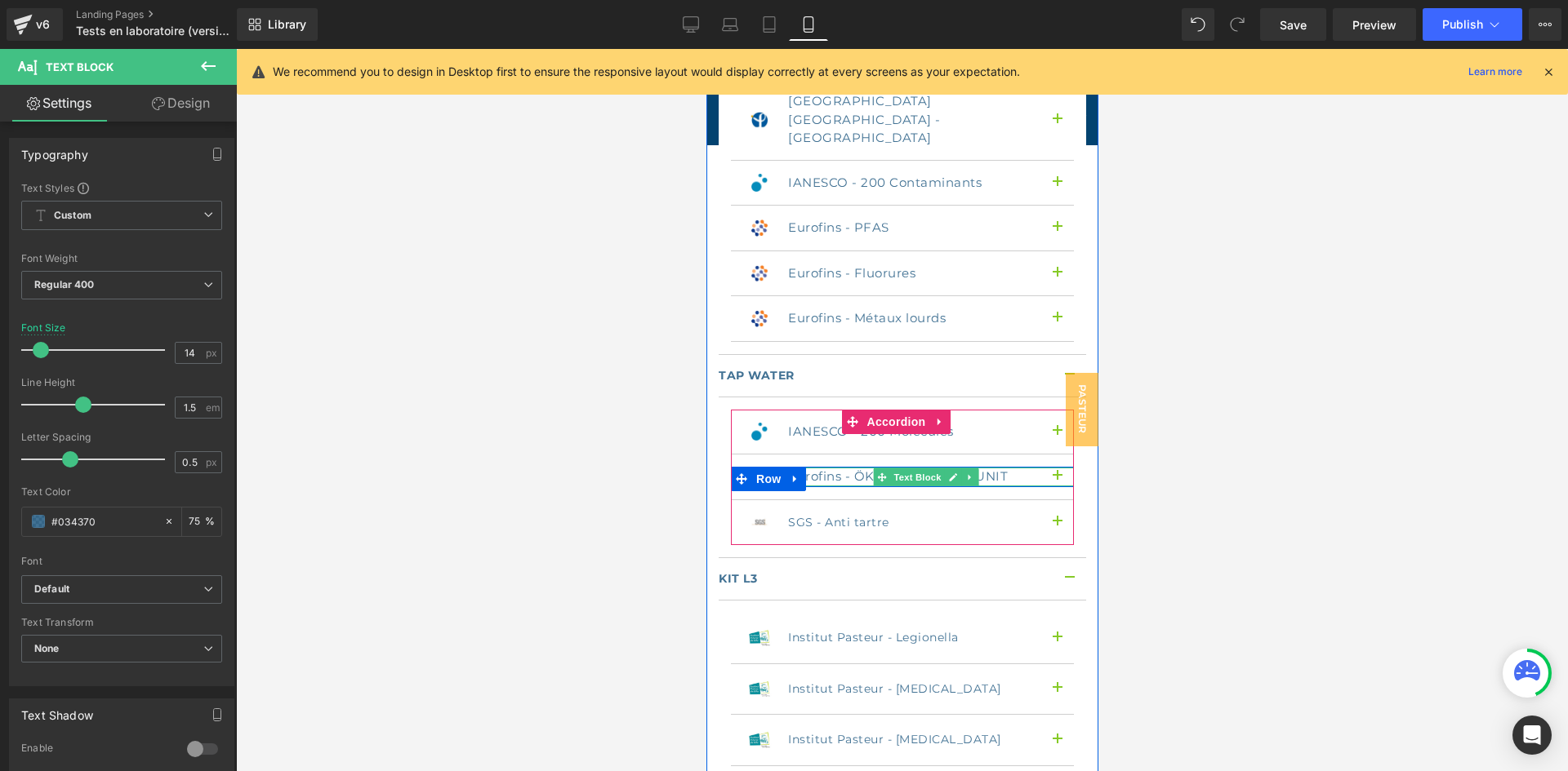
click at [817, 468] on p "Eurofins - ÖKO TAP FAUCET UNIT" at bounding box center [909, 476] width 245 height 18
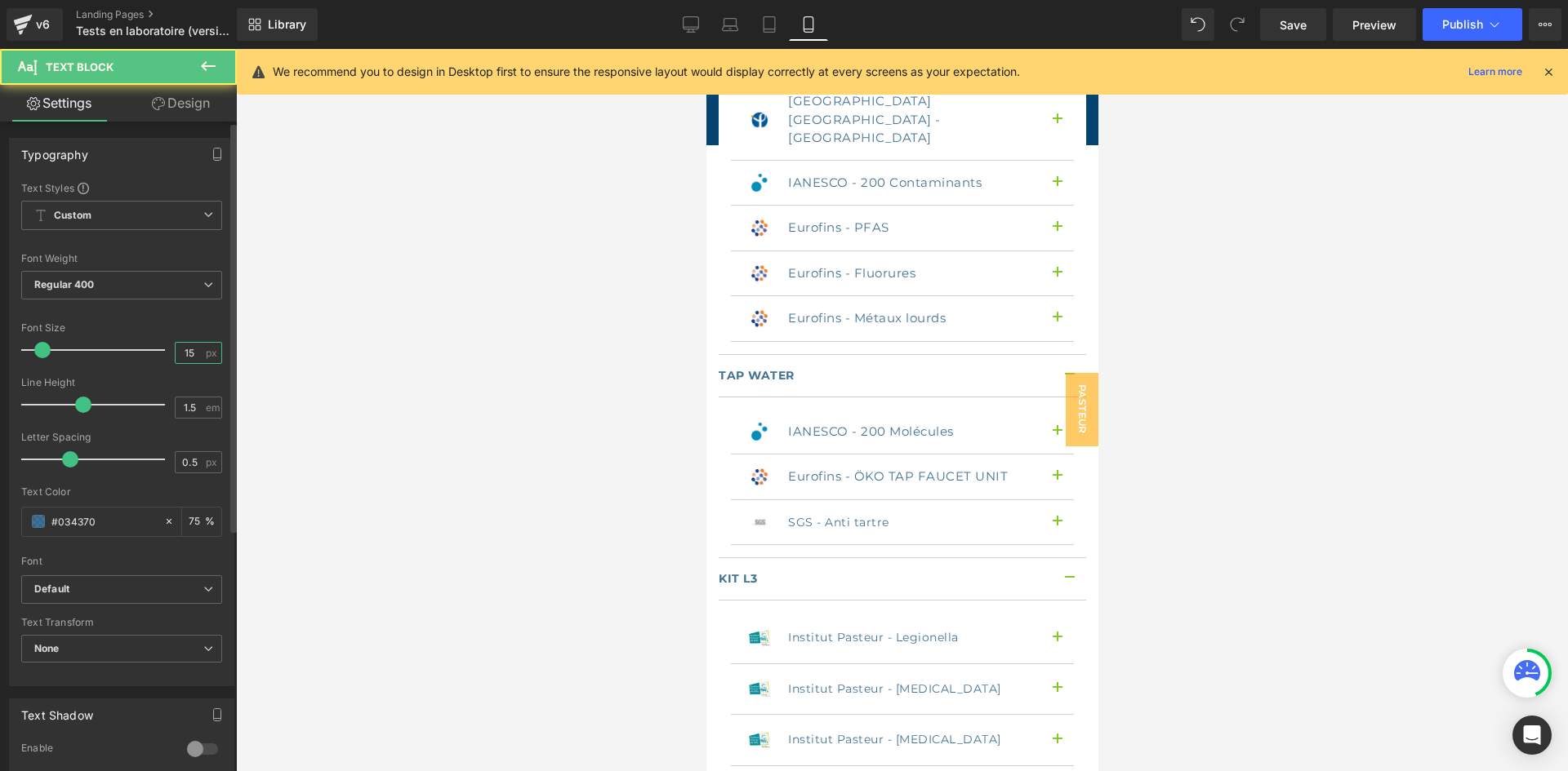
click at [186, 348] on input "15" at bounding box center [190, 353] width 28 height 20
type input "14"
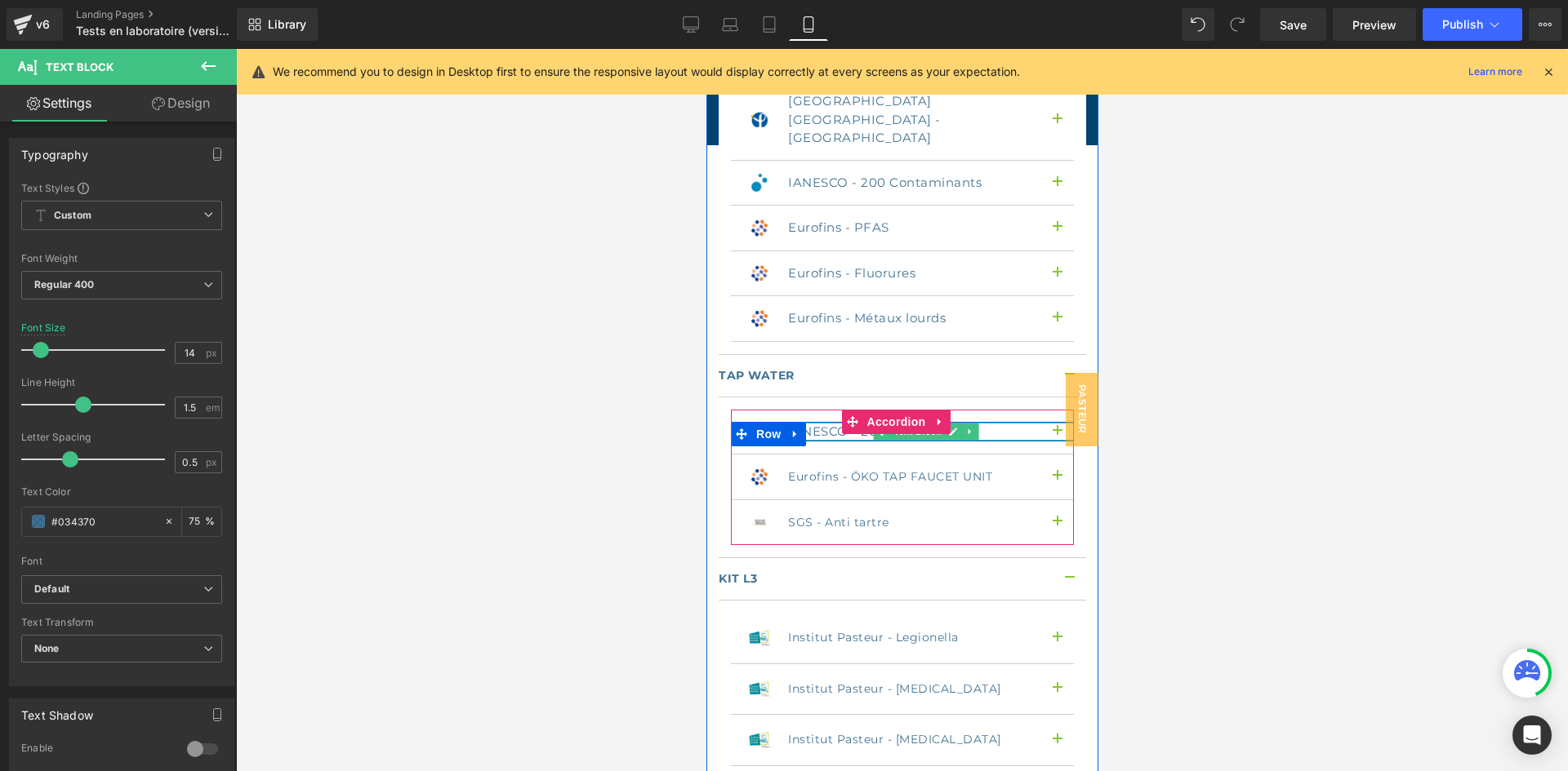
click at [813, 423] on p "IANESCO - 200 Molécules" at bounding box center [909, 432] width 245 height 18
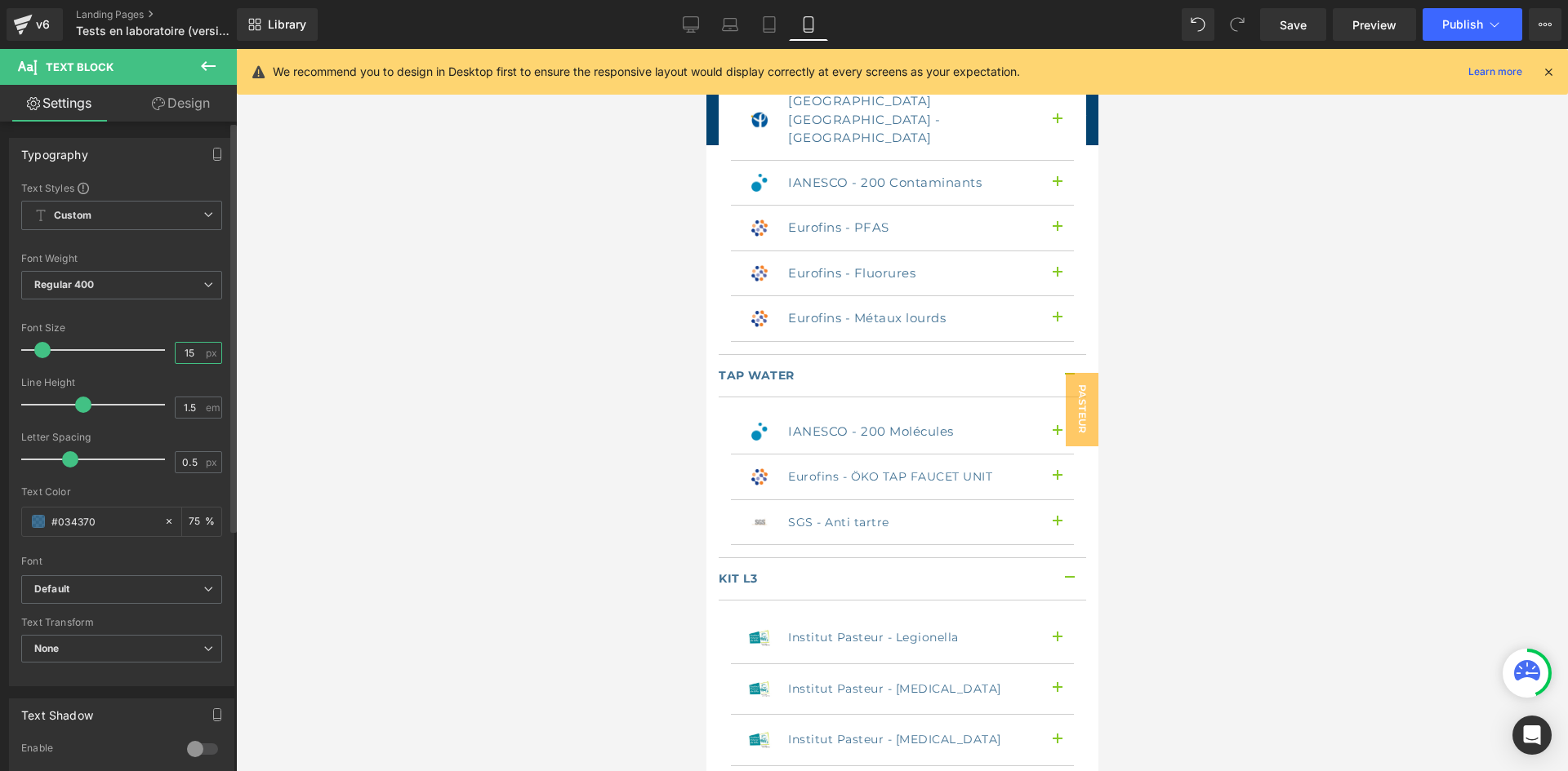
click at [193, 348] on input "15" at bounding box center [190, 353] width 28 height 20
type input "14"
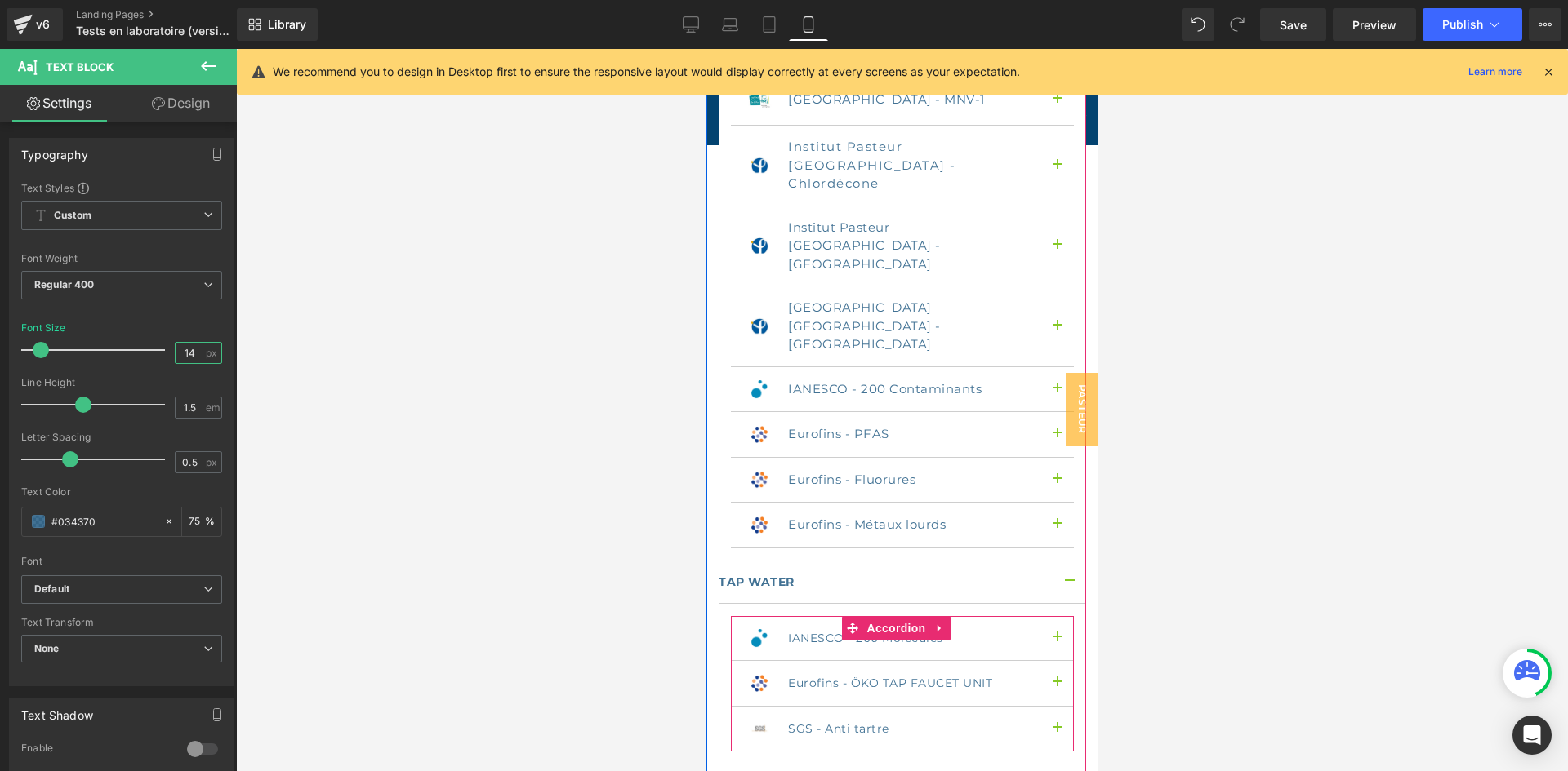
scroll to position [3266, 0]
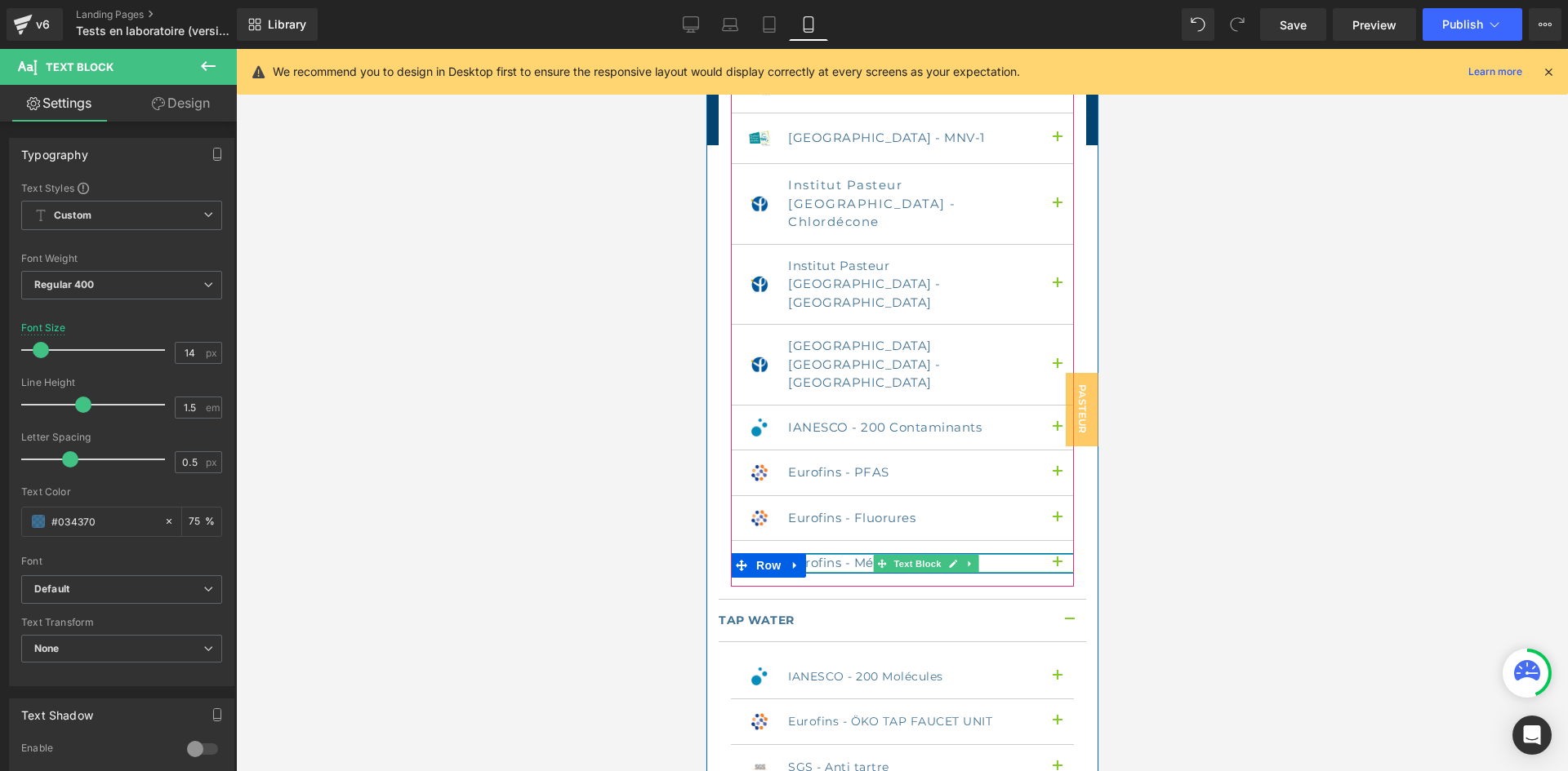
click at [813, 554] on p "Eurofins - Métaux lourds" at bounding box center [909, 563] width 245 height 18
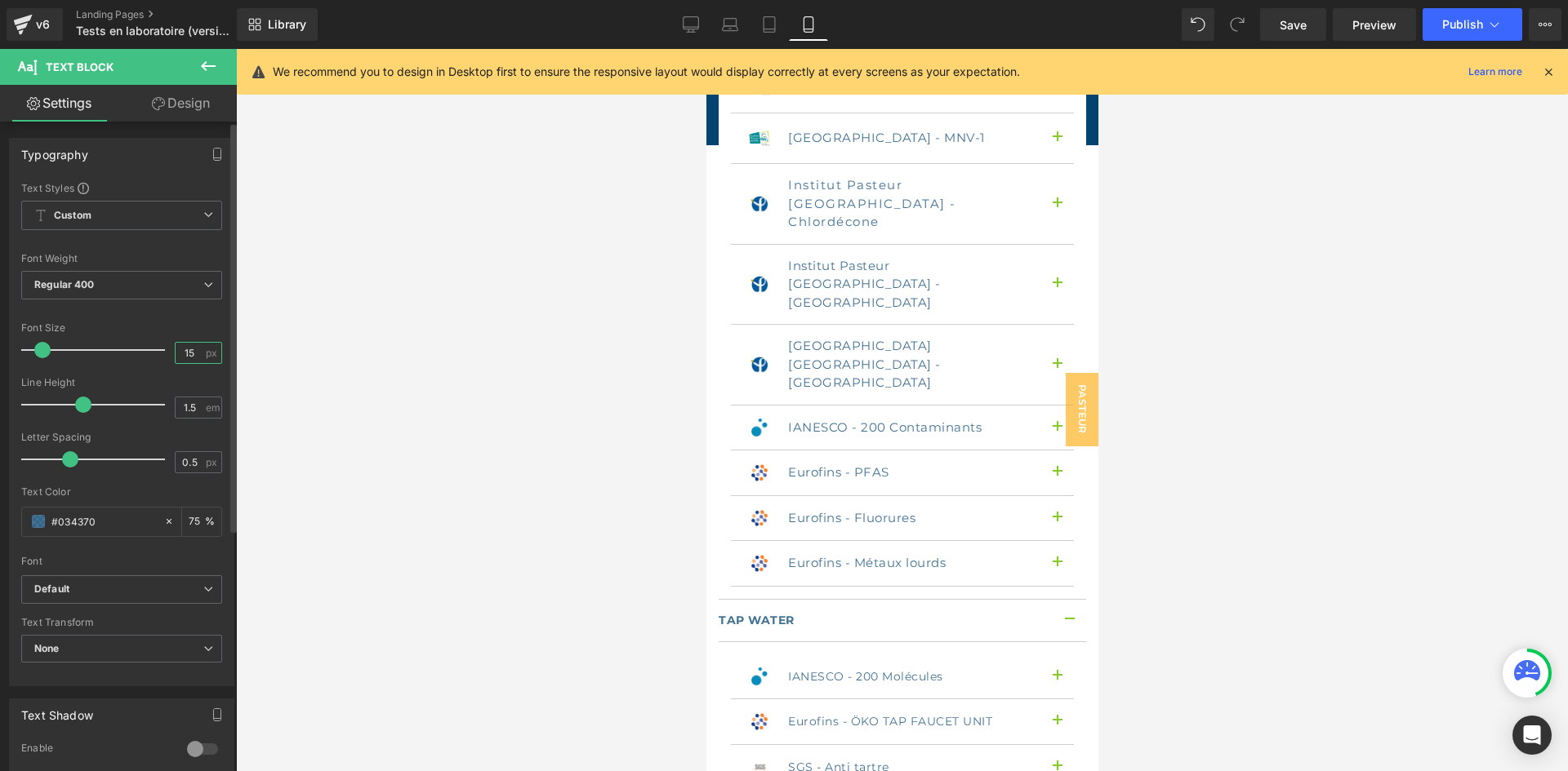
click at [190, 353] on input "15" at bounding box center [190, 353] width 28 height 20
type input "14"
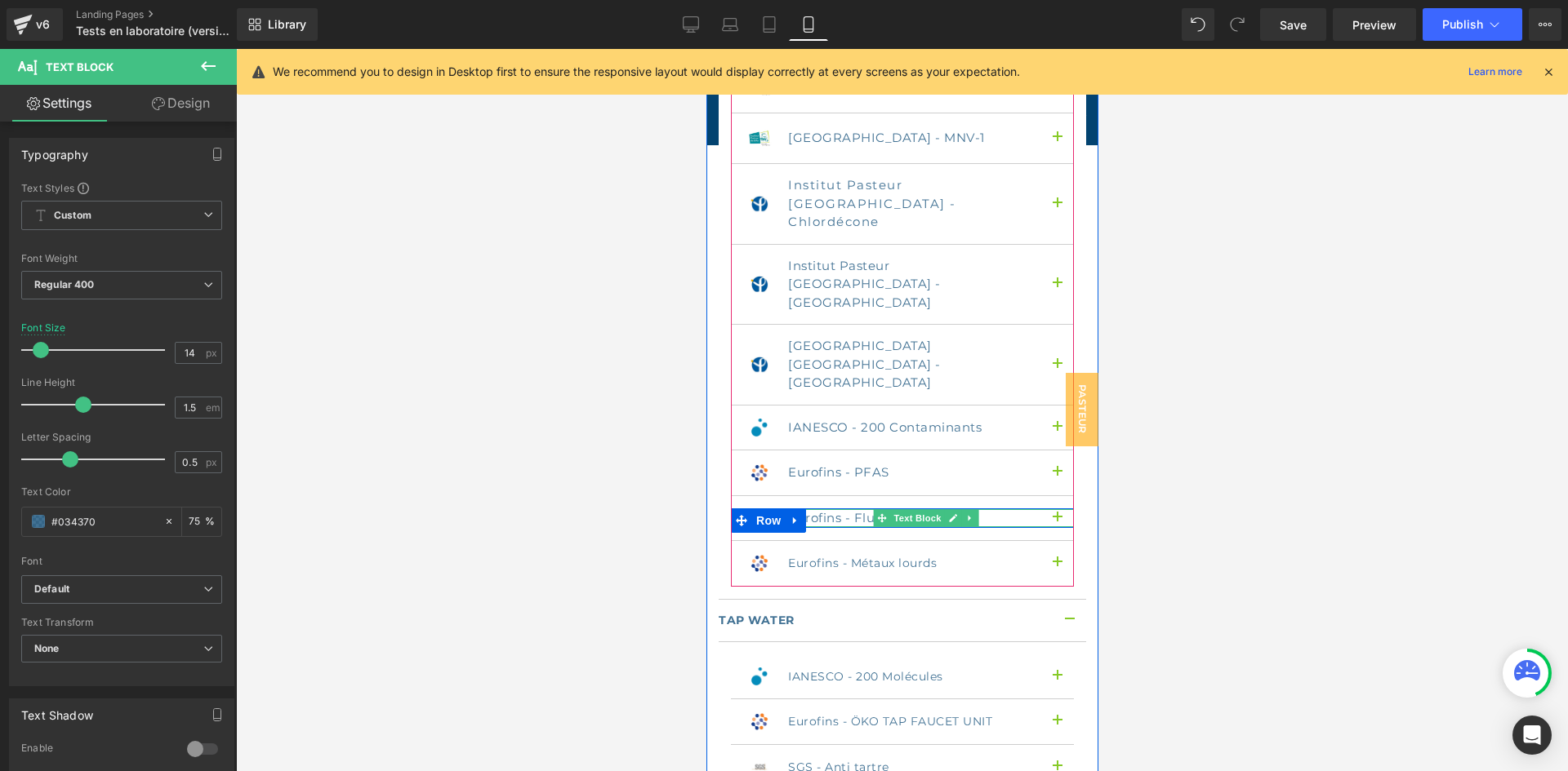
click at [825, 509] on p "Eurofins - Fluorures" at bounding box center [909, 518] width 245 height 18
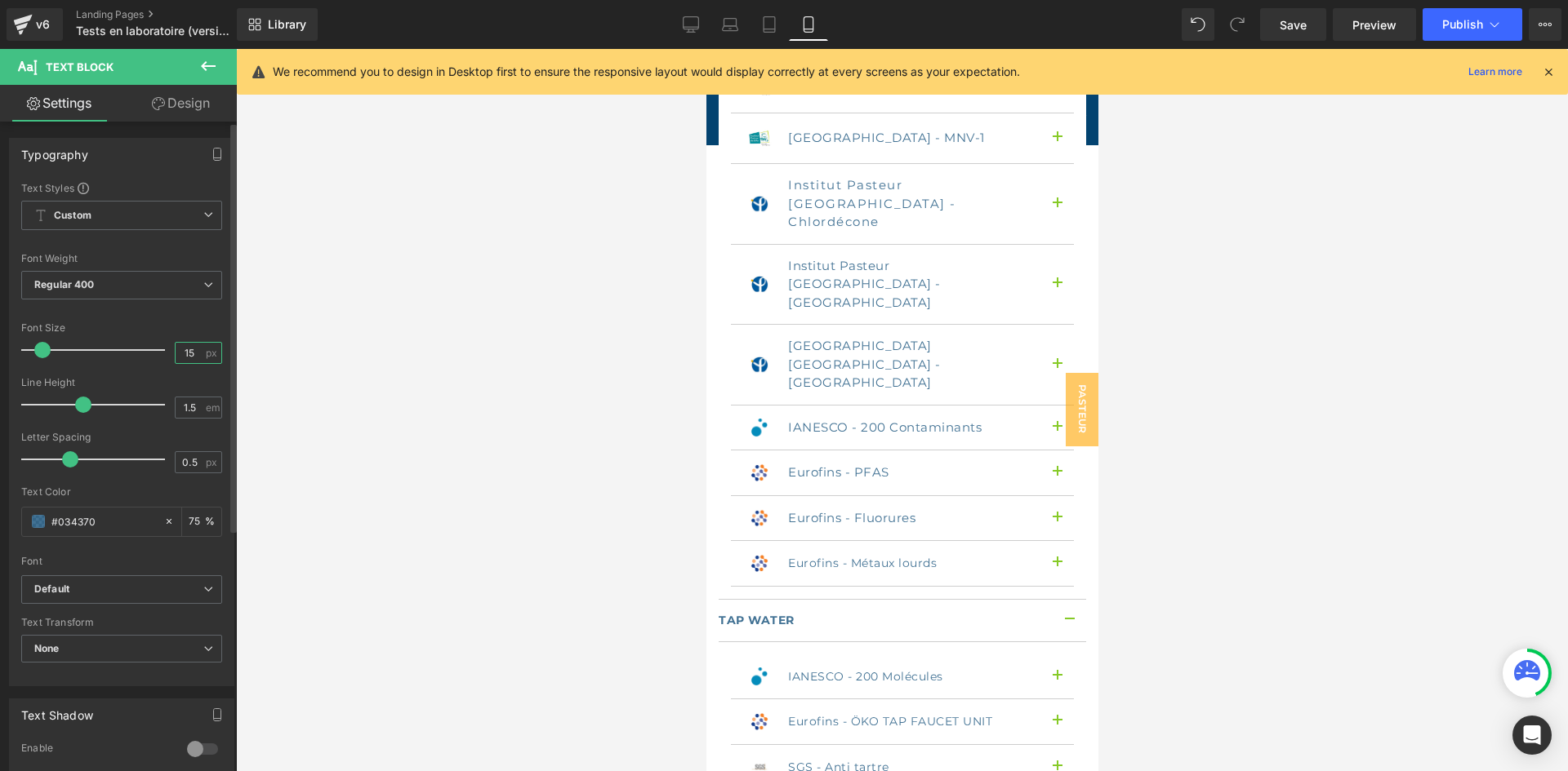
click at [192, 353] on input "15" at bounding box center [190, 353] width 28 height 20
type input "14"
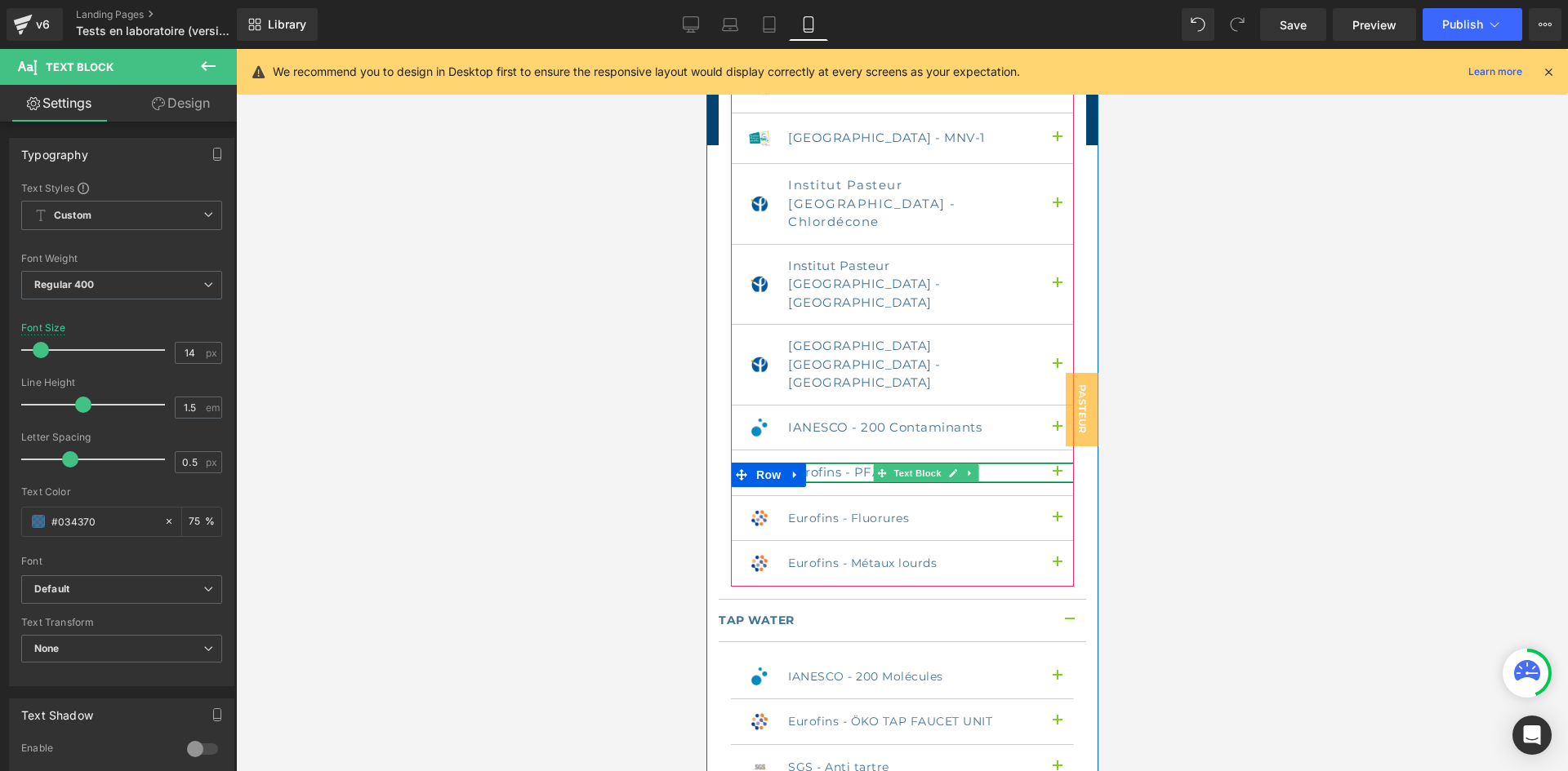
click at [849, 463] on p "Eurofins - PFAS" at bounding box center [909, 472] width 245 height 18
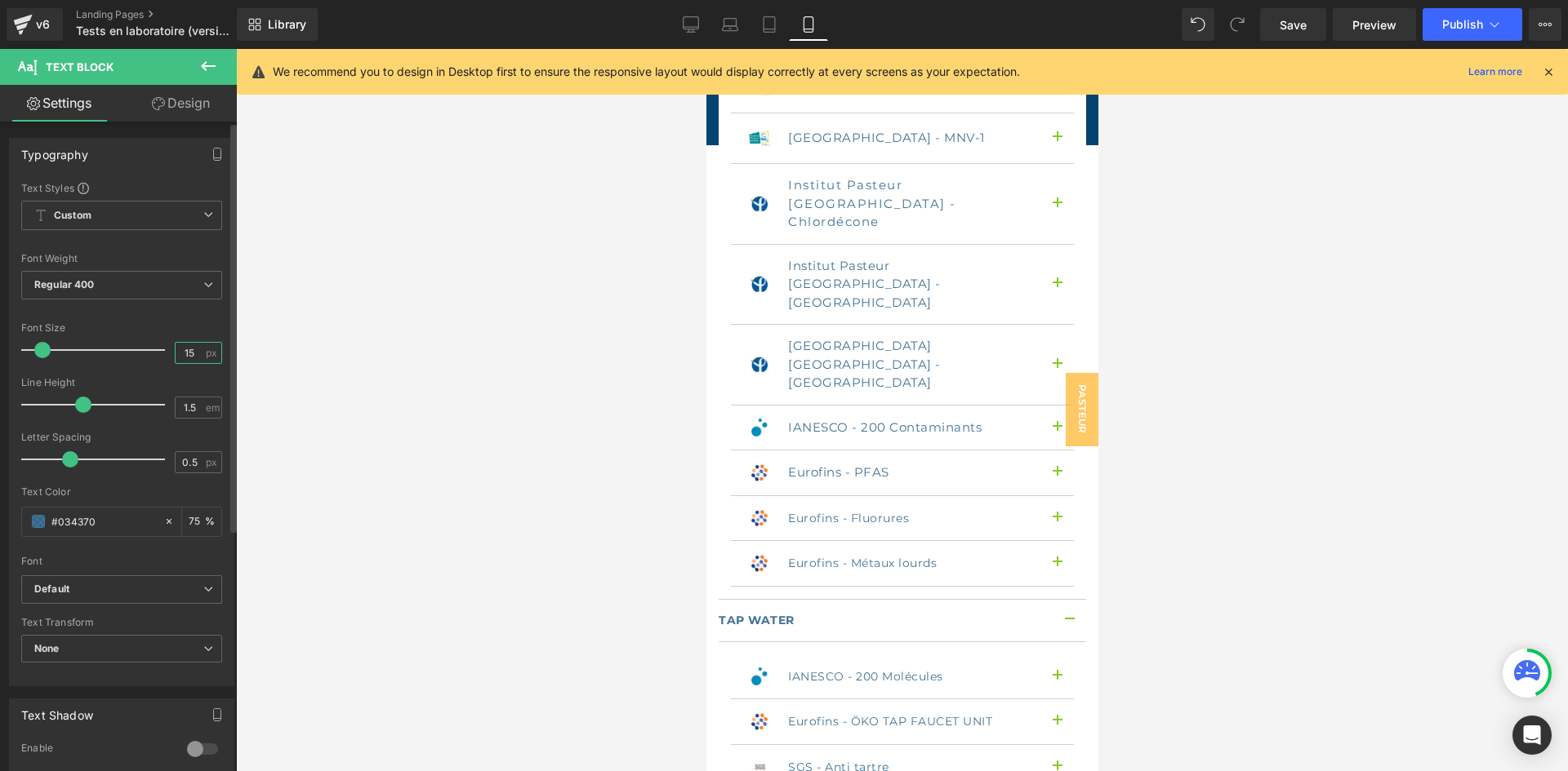
click at [186, 354] on input "15" at bounding box center [190, 353] width 28 height 20
type input "14"
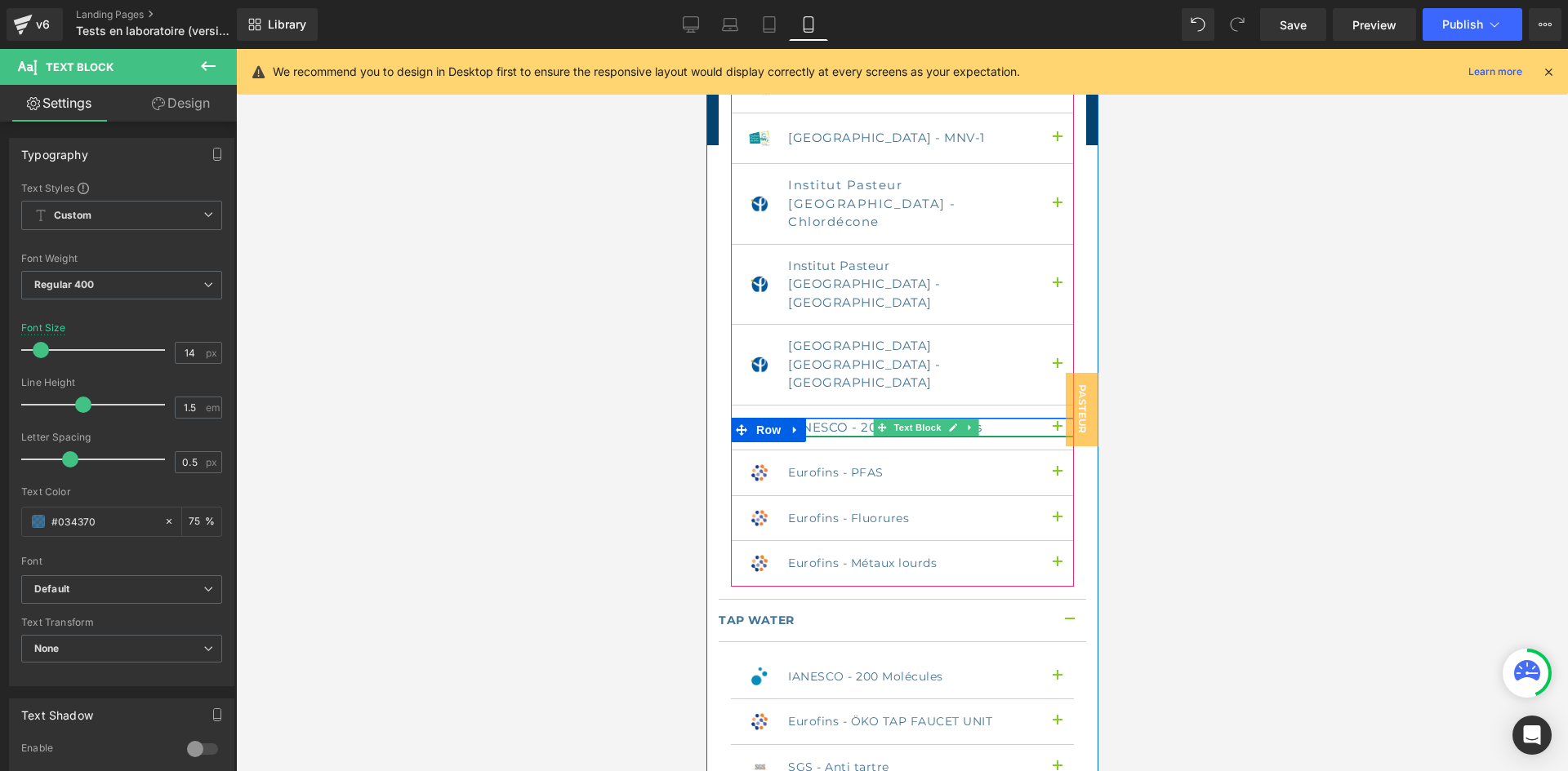
click at [833, 418] on p "IANESCO - 200 Contaminants" at bounding box center [909, 427] width 245 height 18
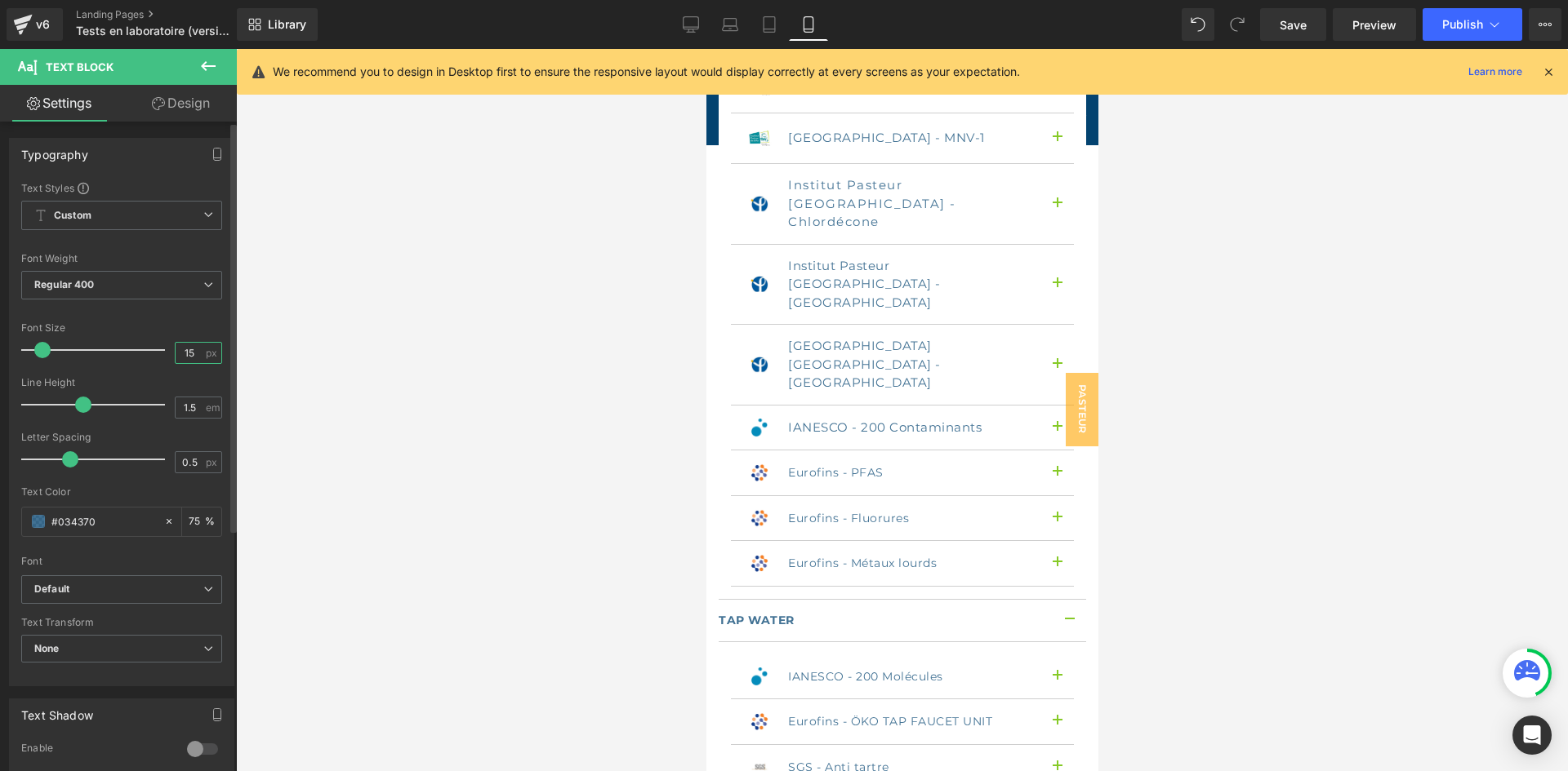
click at [184, 349] on input "15" at bounding box center [190, 353] width 28 height 20
type input "14"
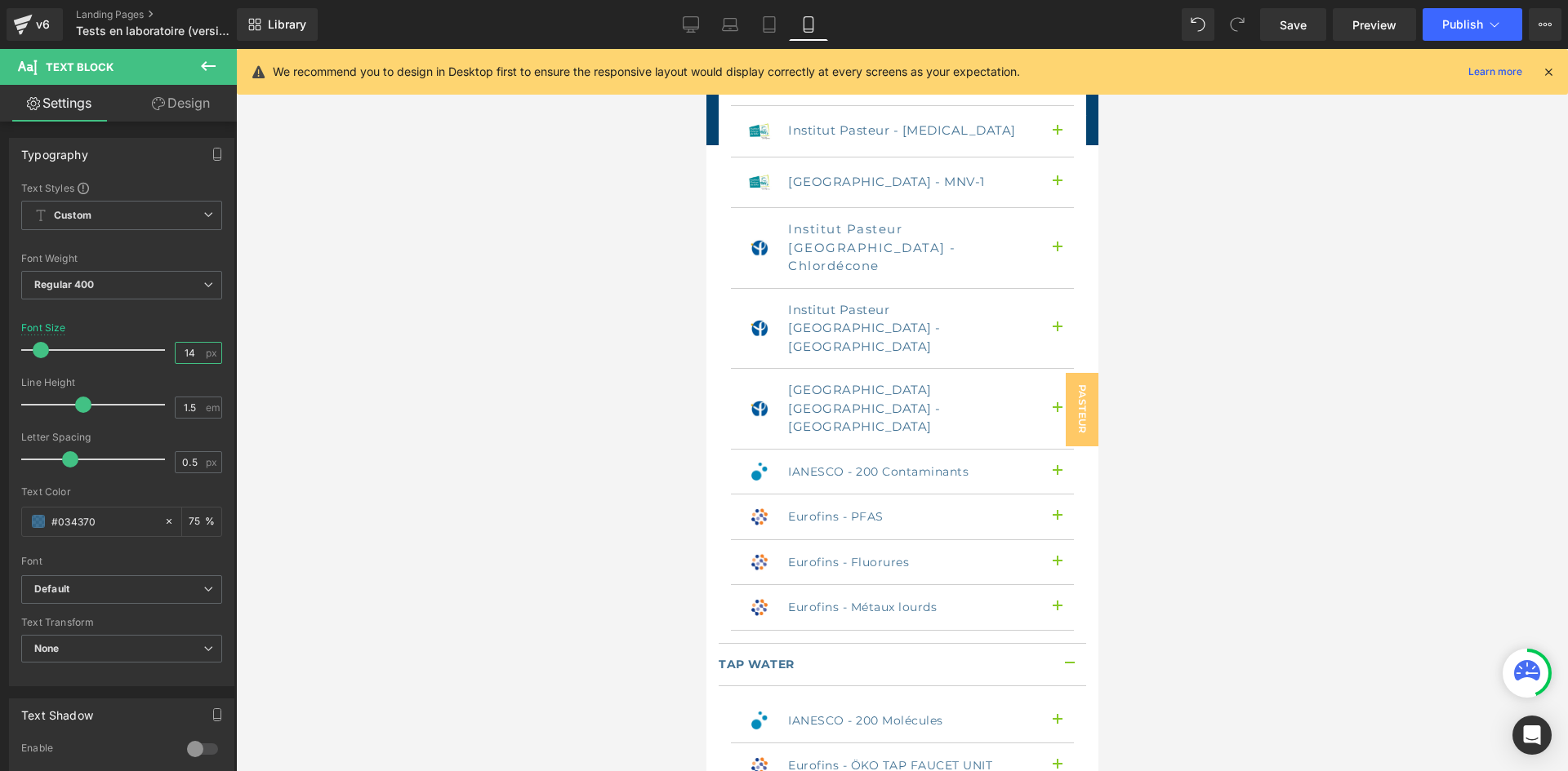
scroll to position [3184, 0]
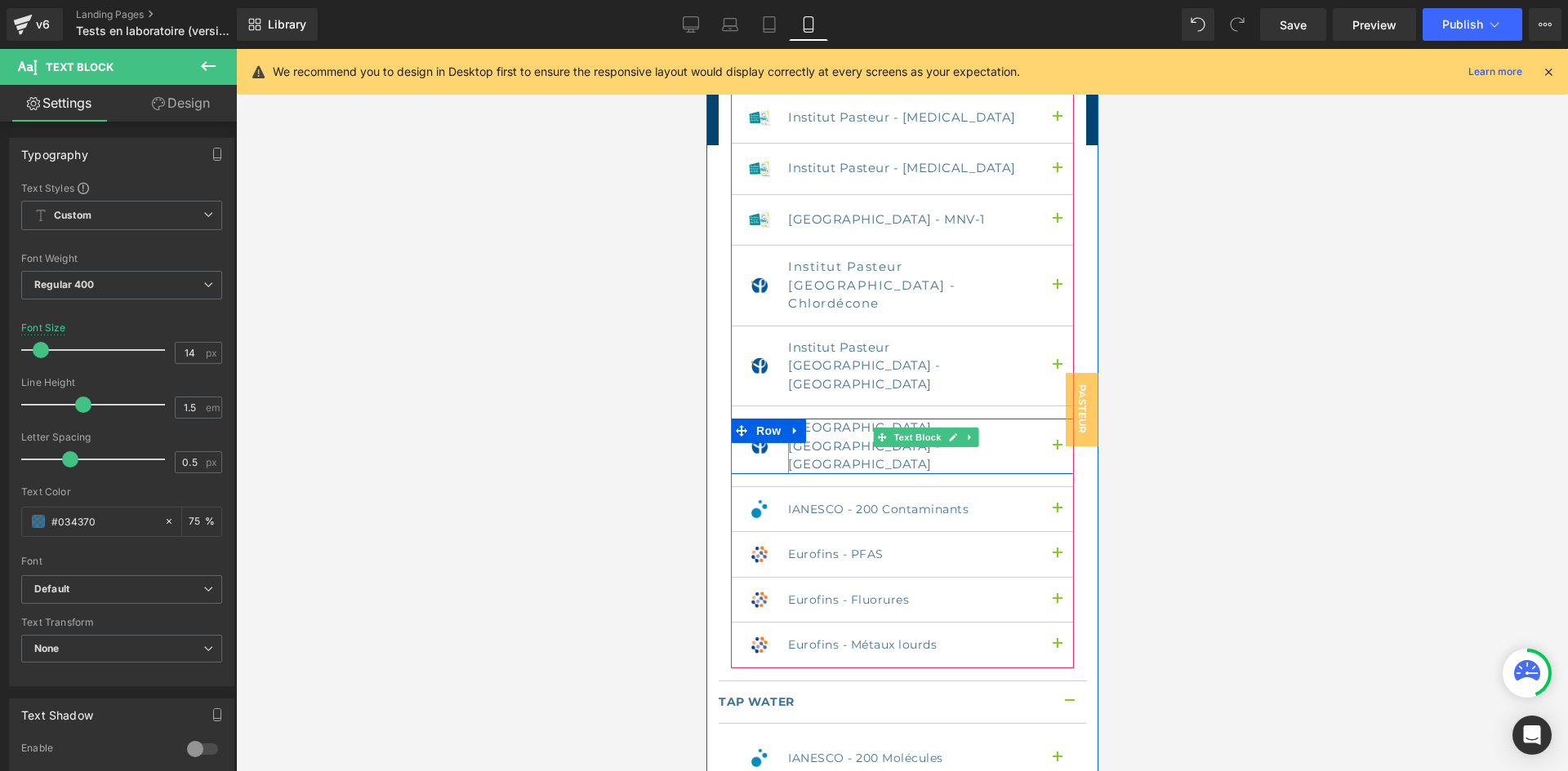
click at [832, 418] on p "[GEOGRAPHIC_DATA] [GEOGRAPHIC_DATA] - [GEOGRAPHIC_DATA]" at bounding box center [909, 446] width 245 height 55
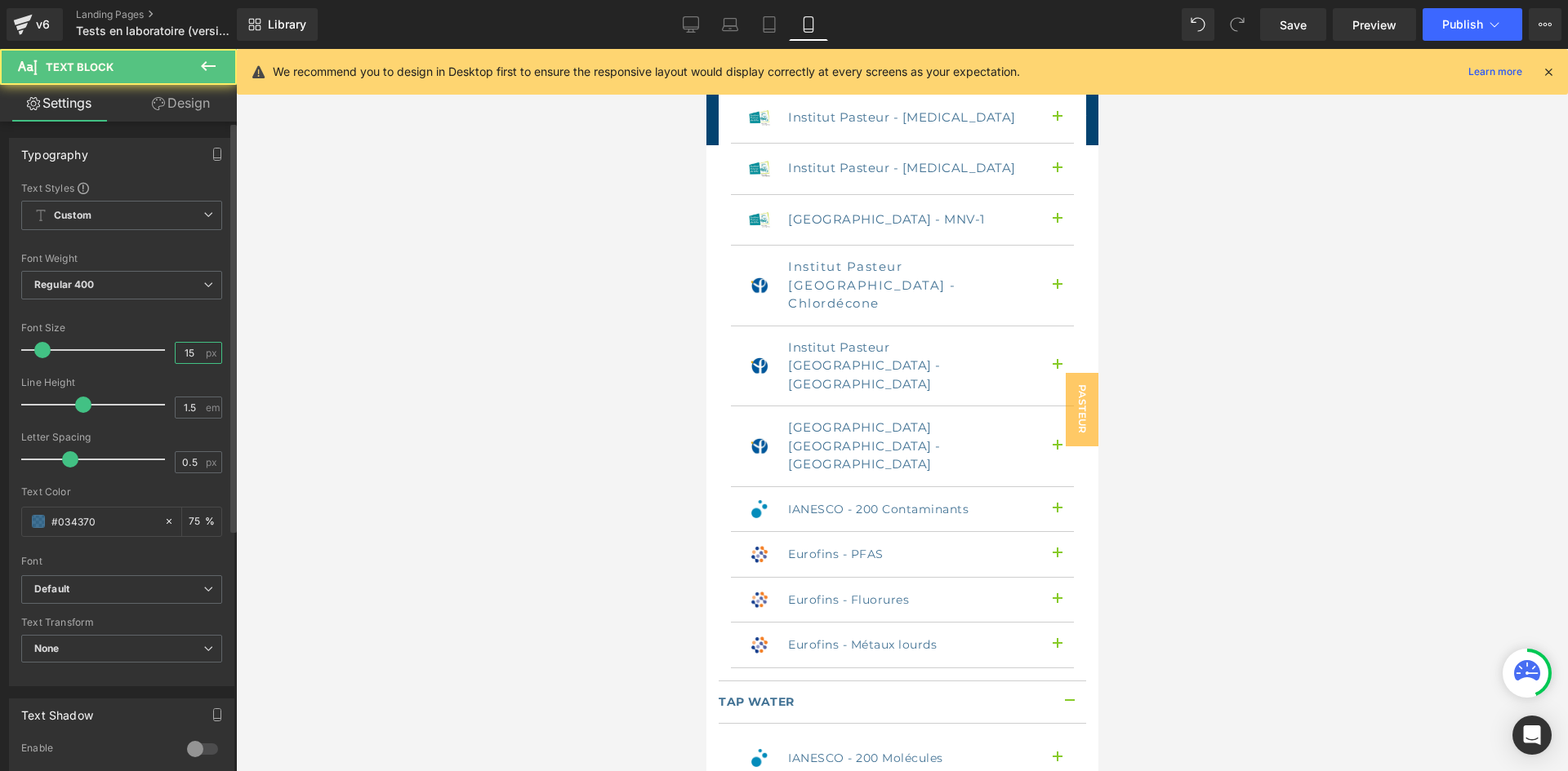
click at [192, 352] on input "15" at bounding box center [190, 353] width 28 height 20
type input "14"
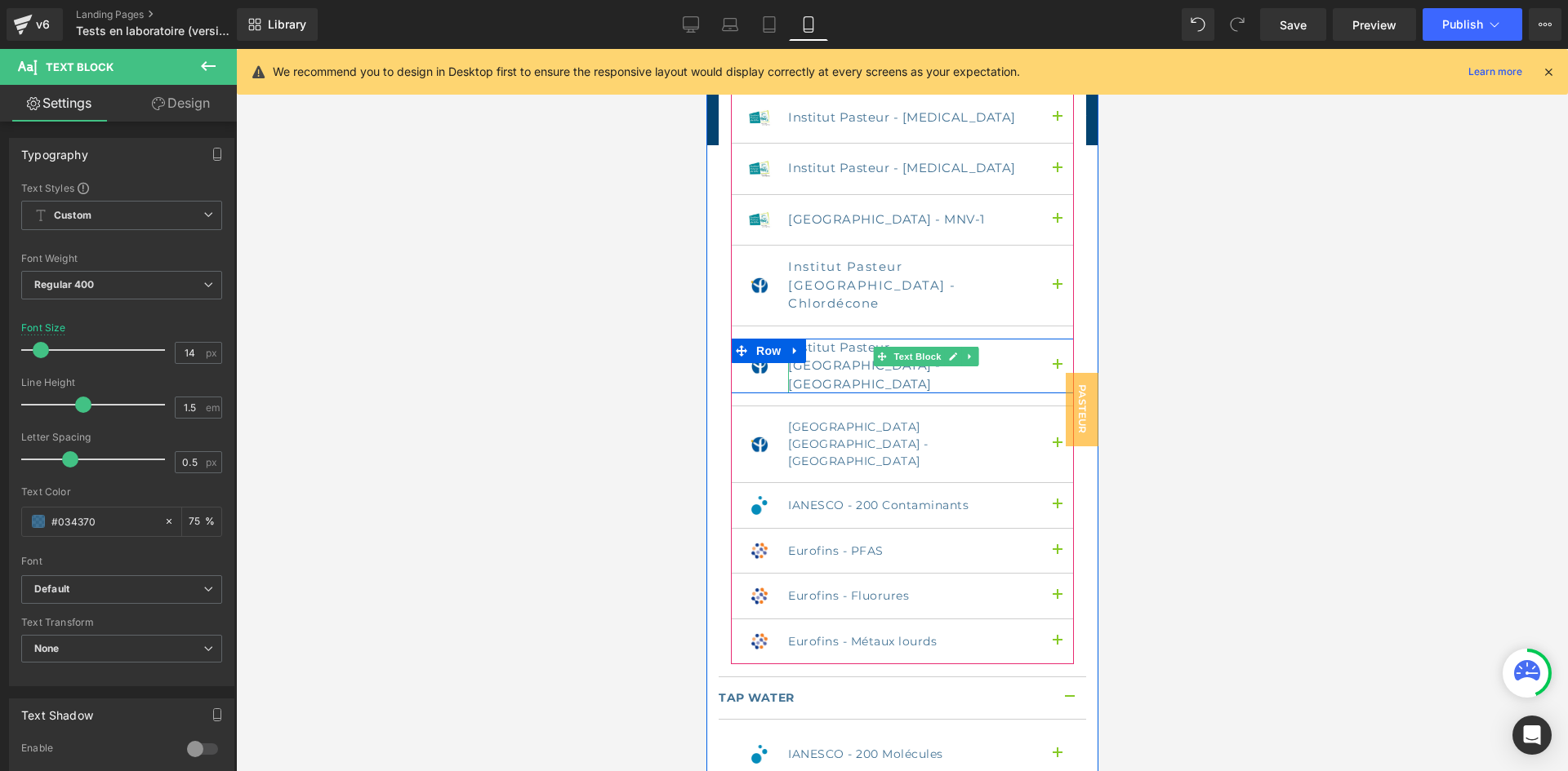
click at [841, 338] on p "Institut Pasteur [GEOGRAPHIC_DATA] - [GEOGRAPHIC_DATA]" at bounding box center [909, 366] width 245 height 55
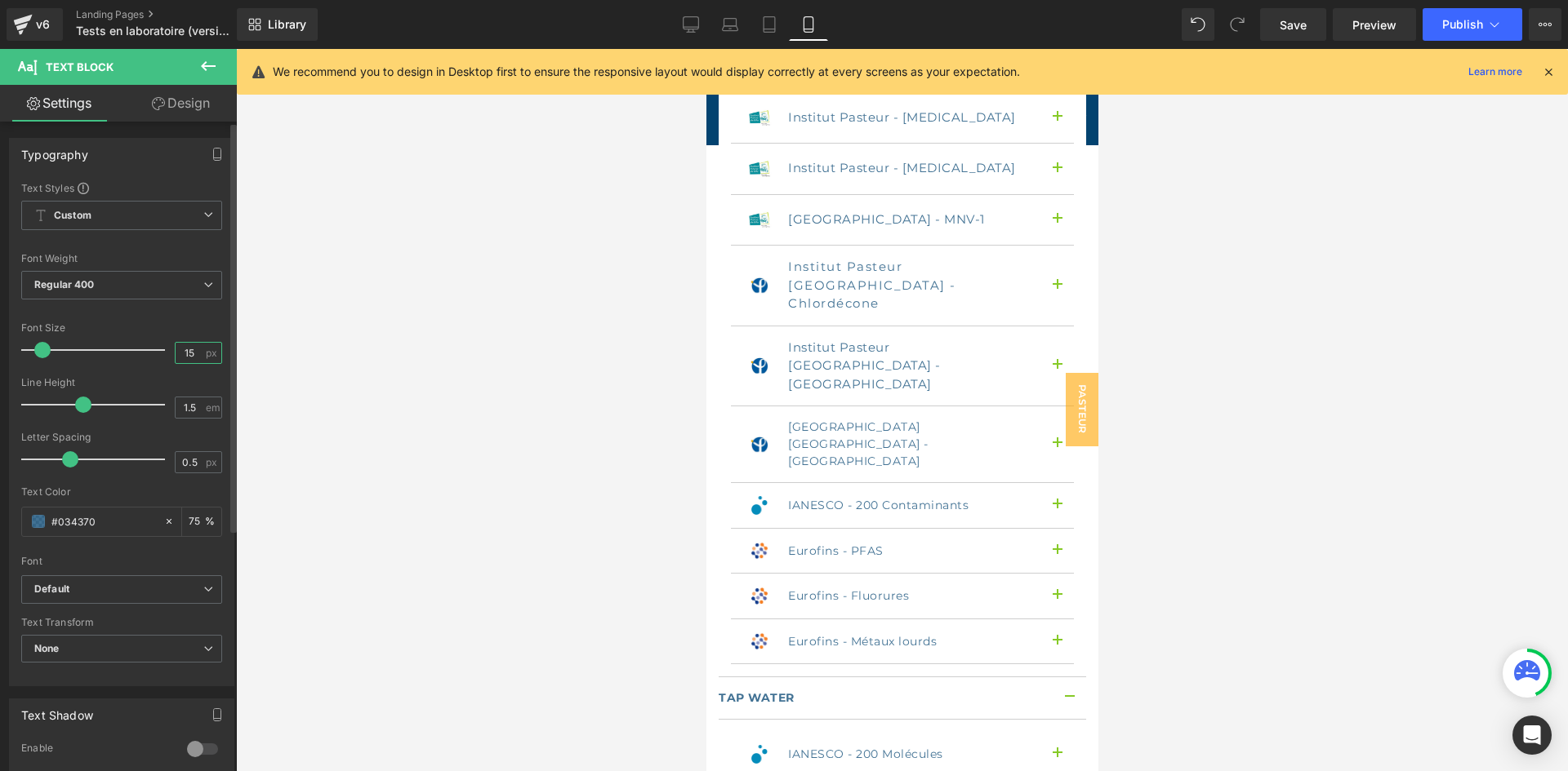
click at [187, 355] on input "15" at bounding box center [190, 353] width 28 height 20
type input "14"
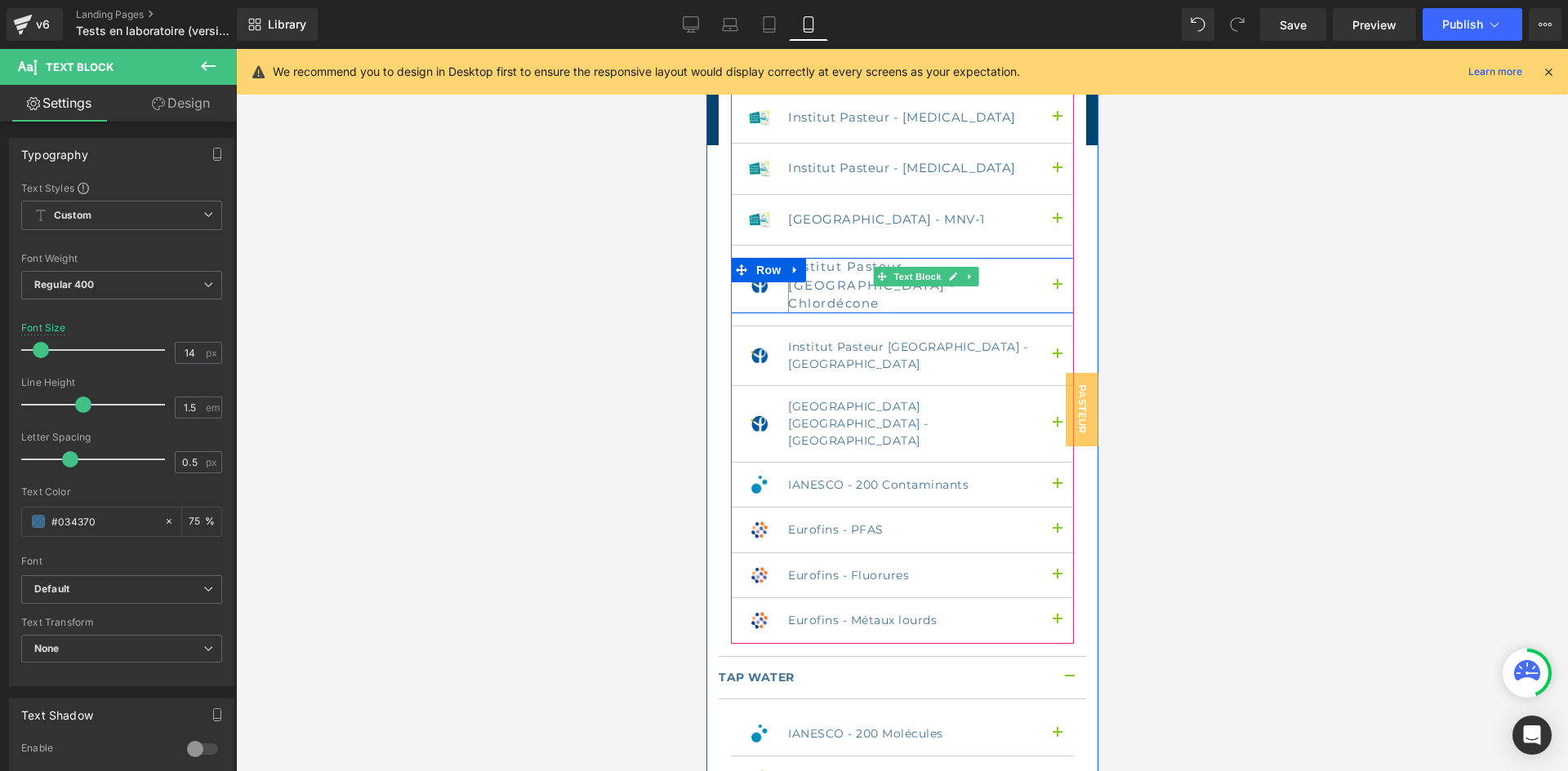
click at [824, 258] on p "Institut Pasteur [GEOGRAPHIC_DATA] - Chlordécone" at bounding box center [909, 285] width 245 height 55
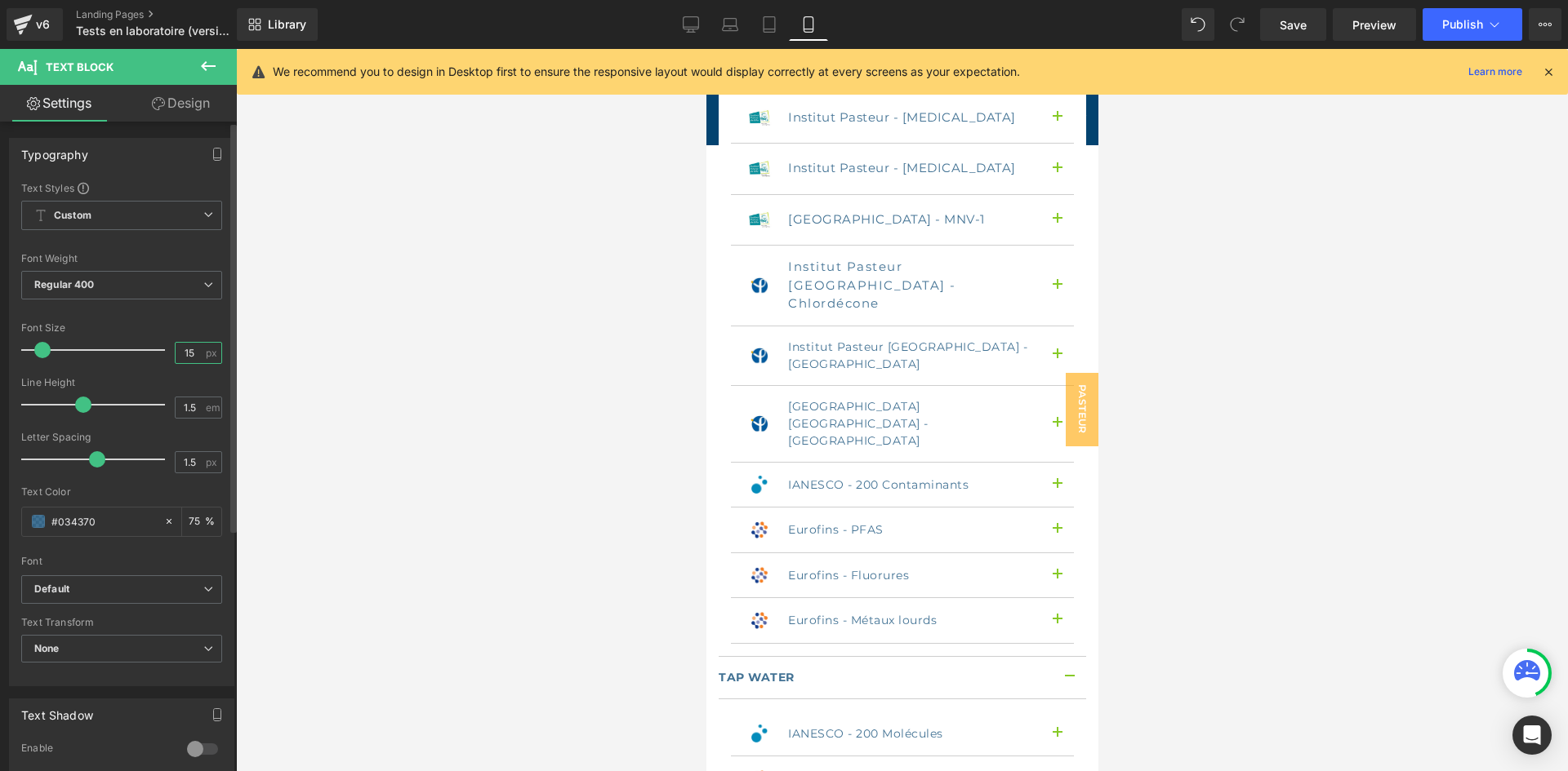
click at [185, 357] on input "15" at bounding box center [190, 353] width 28 height 20
type input "14"
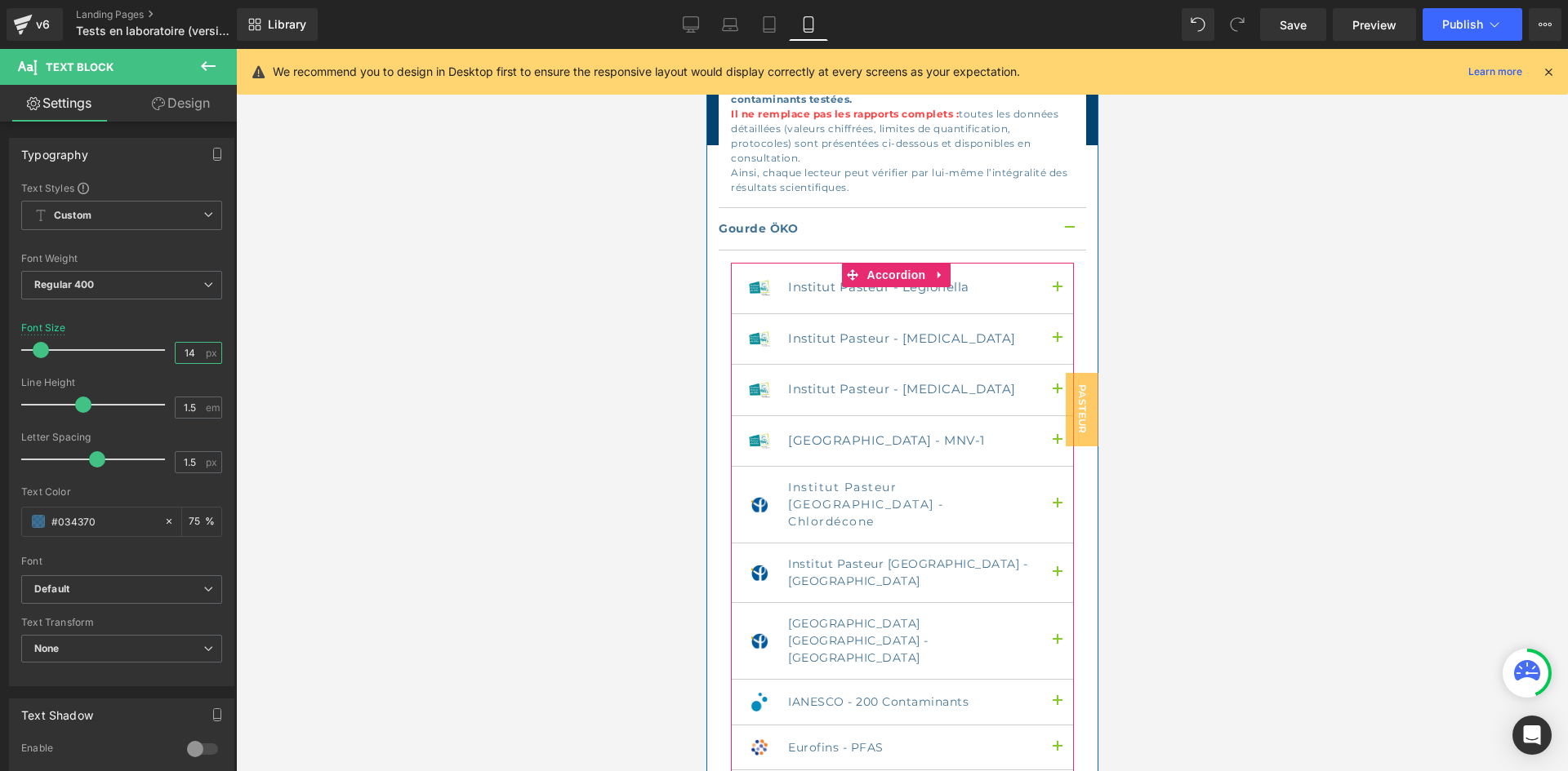
scroll to position [2939, 0]
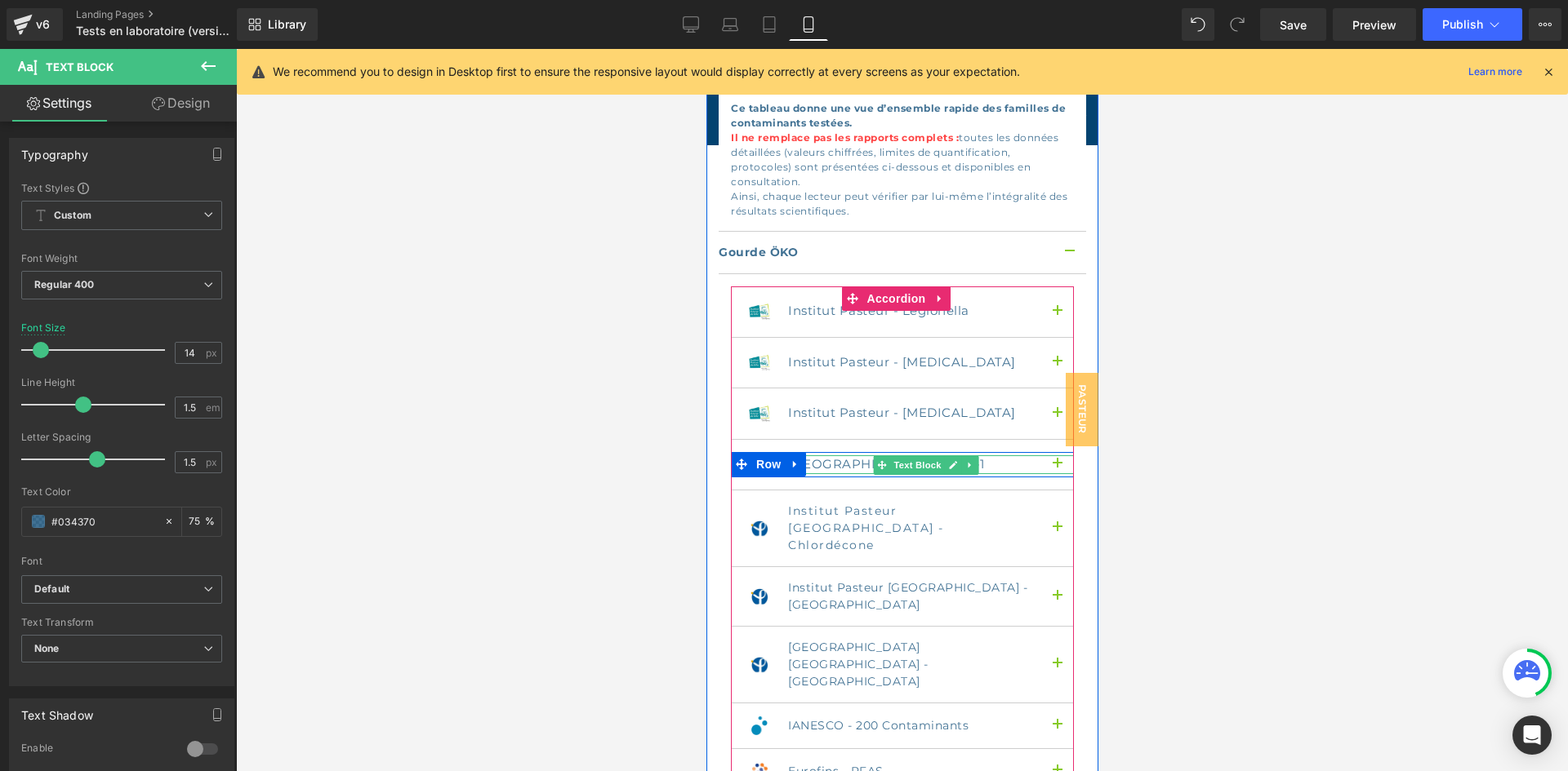
click at [846, 455] on p "[GEOGRAPHIC_DATA] - MNV-1" at bounding box center [909, 464] width 245 height 18
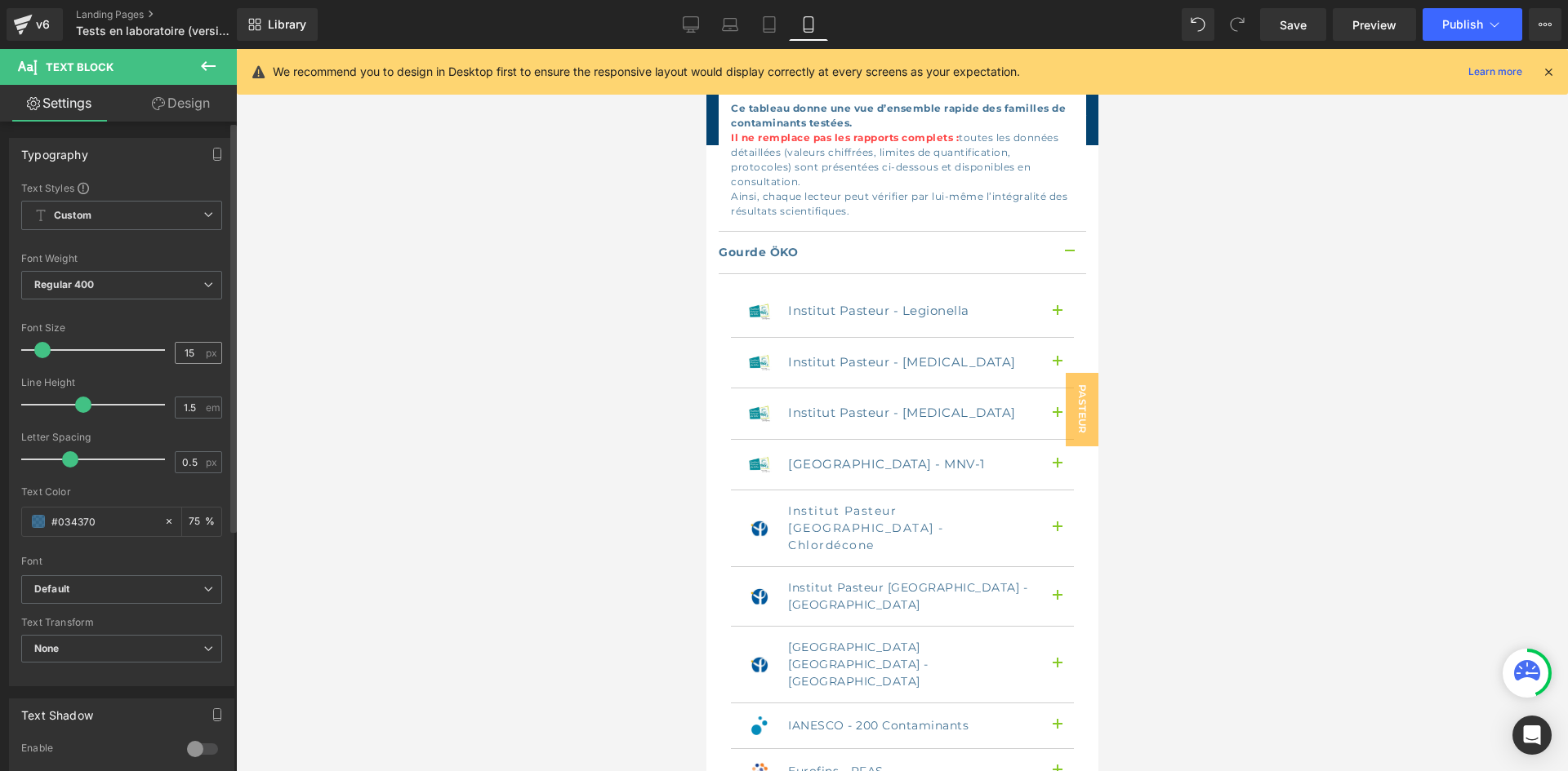
click at [206, 348] on span "px" at bounding box center [213, 353] width 14 height 11
click at [191, 347] on input "15" at bounding box center [190, 353] width 28 height 20
type input "14"
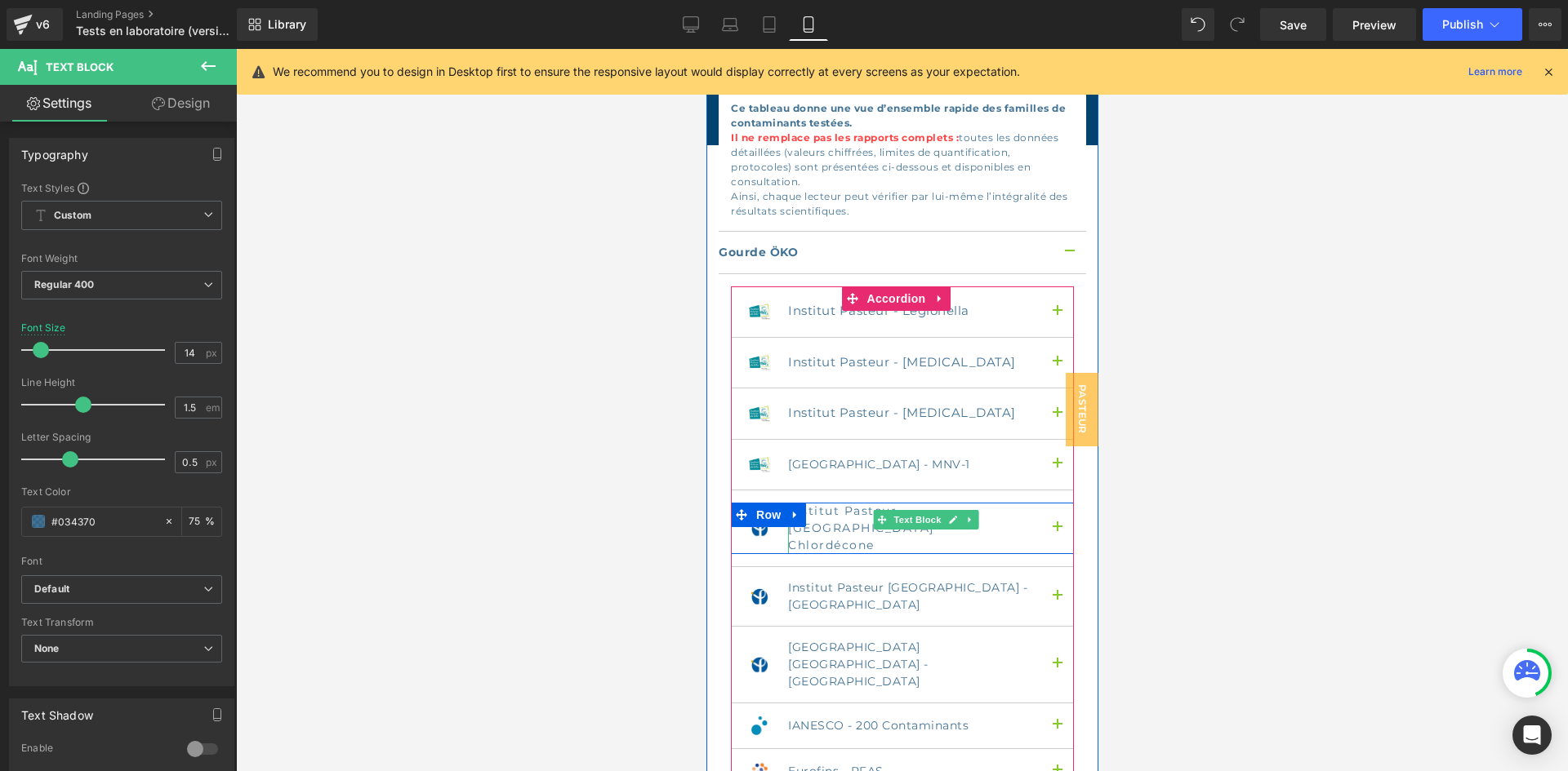
click at [855, 503] on p "Institut Pasteur [GEOGRAPHIC_DATA] - Chlordécone" at bounding box center [909, 528] width 245 height 51
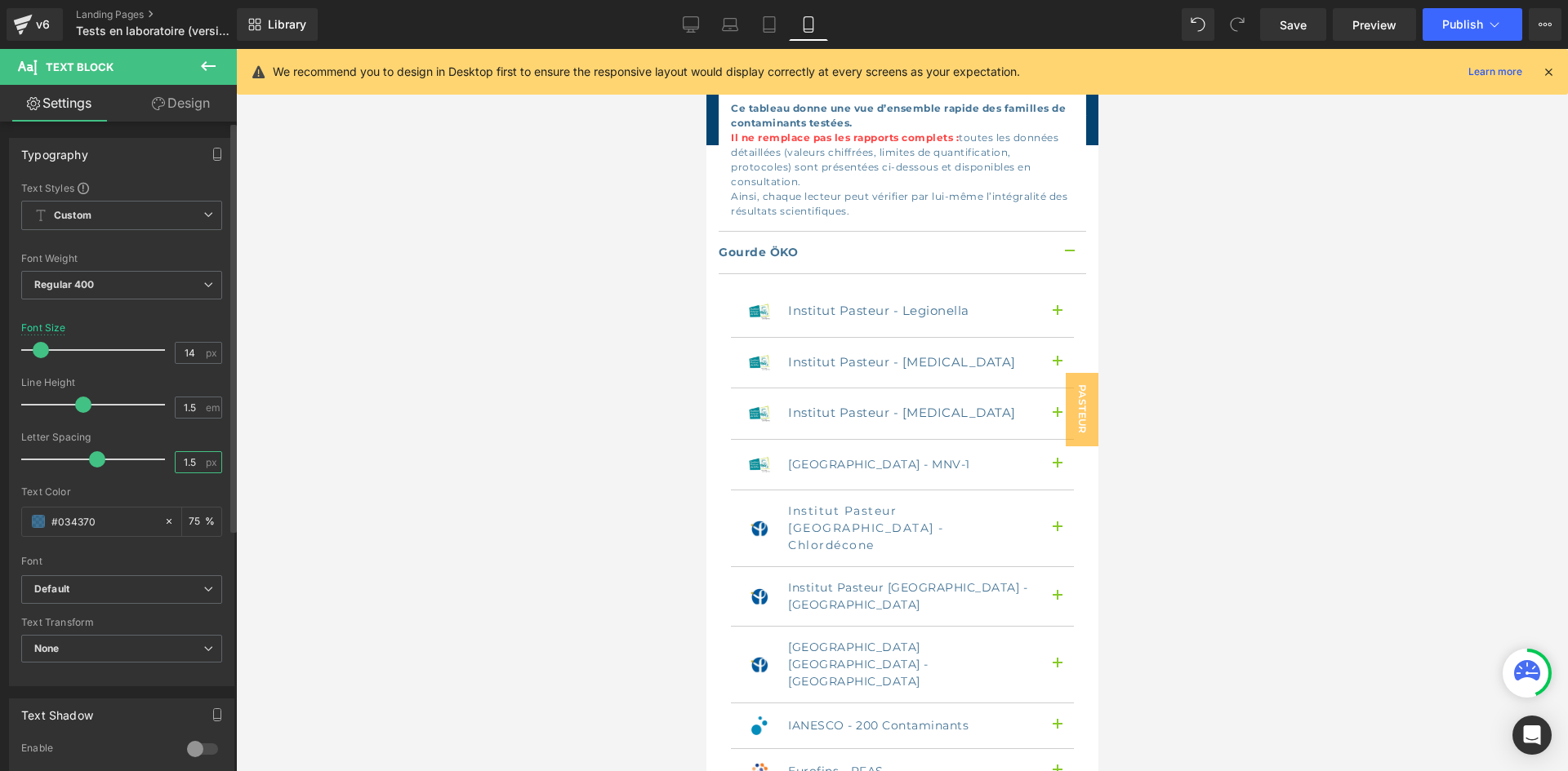
click at [184, 462] on input "1.5" at bounding box center [190, 462] width 28 height 20
type input "0.5"
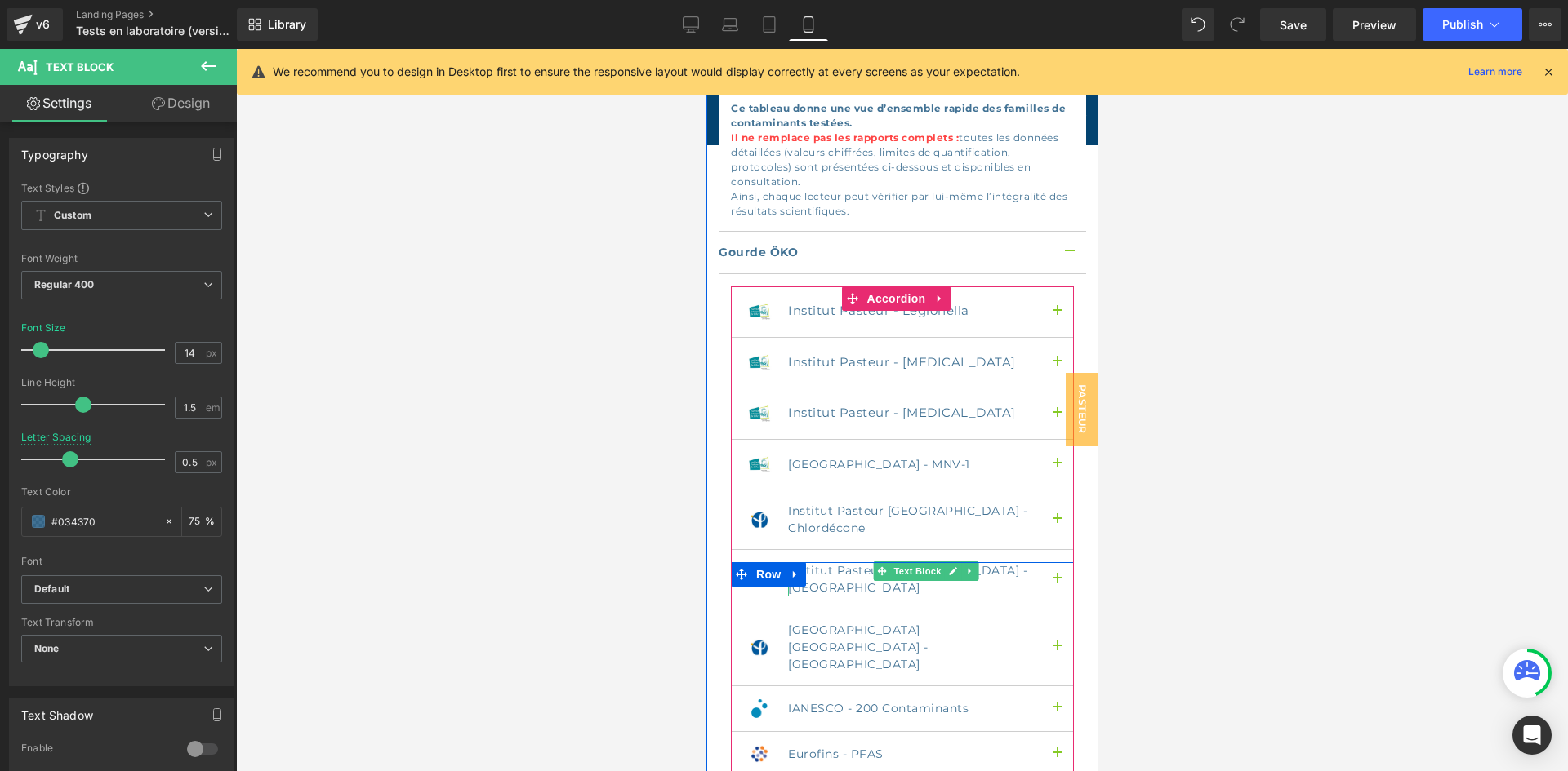
click at [852, 563] on p "Institut Pasteur [GEOGRAPHIC_DATA] - [GEOGRAPHIC_DATA]" at bounding box center [909, 579] width 245 height 34
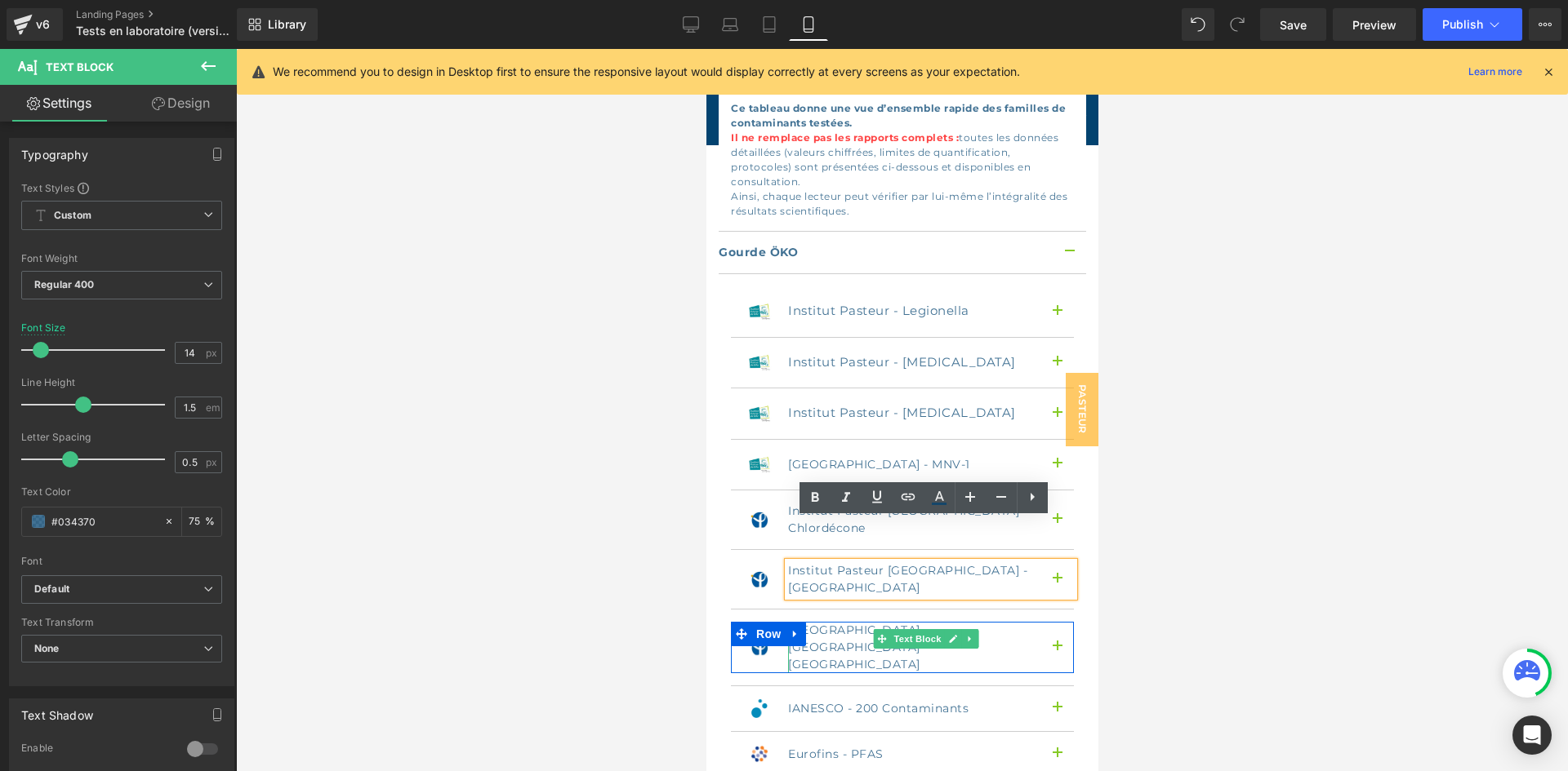
click at [853, 622] on p "[GEOGRAPHIC_DATA] [GEOGRAPHIC_DATA] - [GEOGRAPHIC_DATA]" at bounding box center [909, 647] width 245 height 51
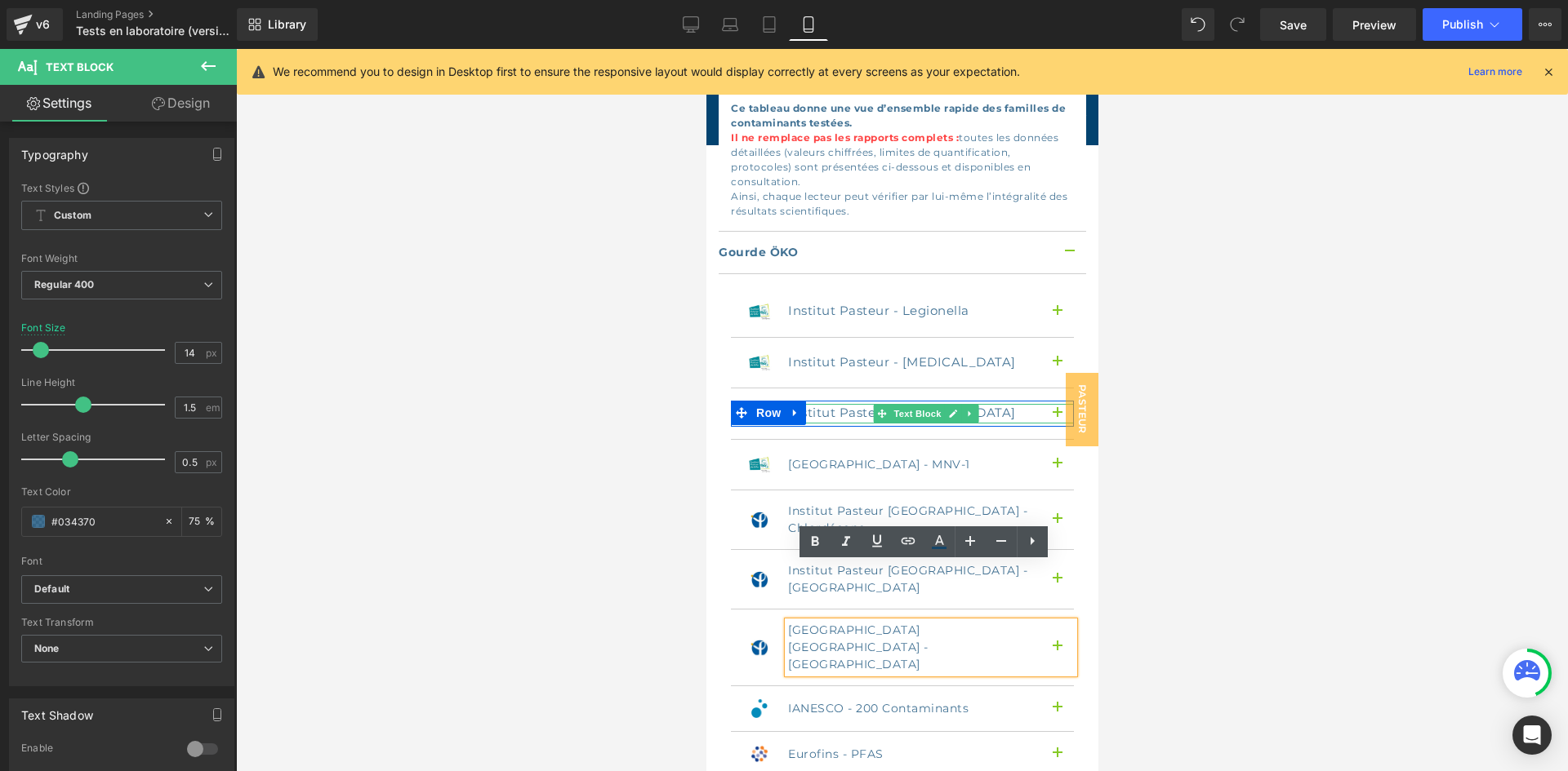
click at [838, 404] on p "Institut Pasteur - [MEDICAL_DATA]" at bounding box center [909, 413] width 245 height 18
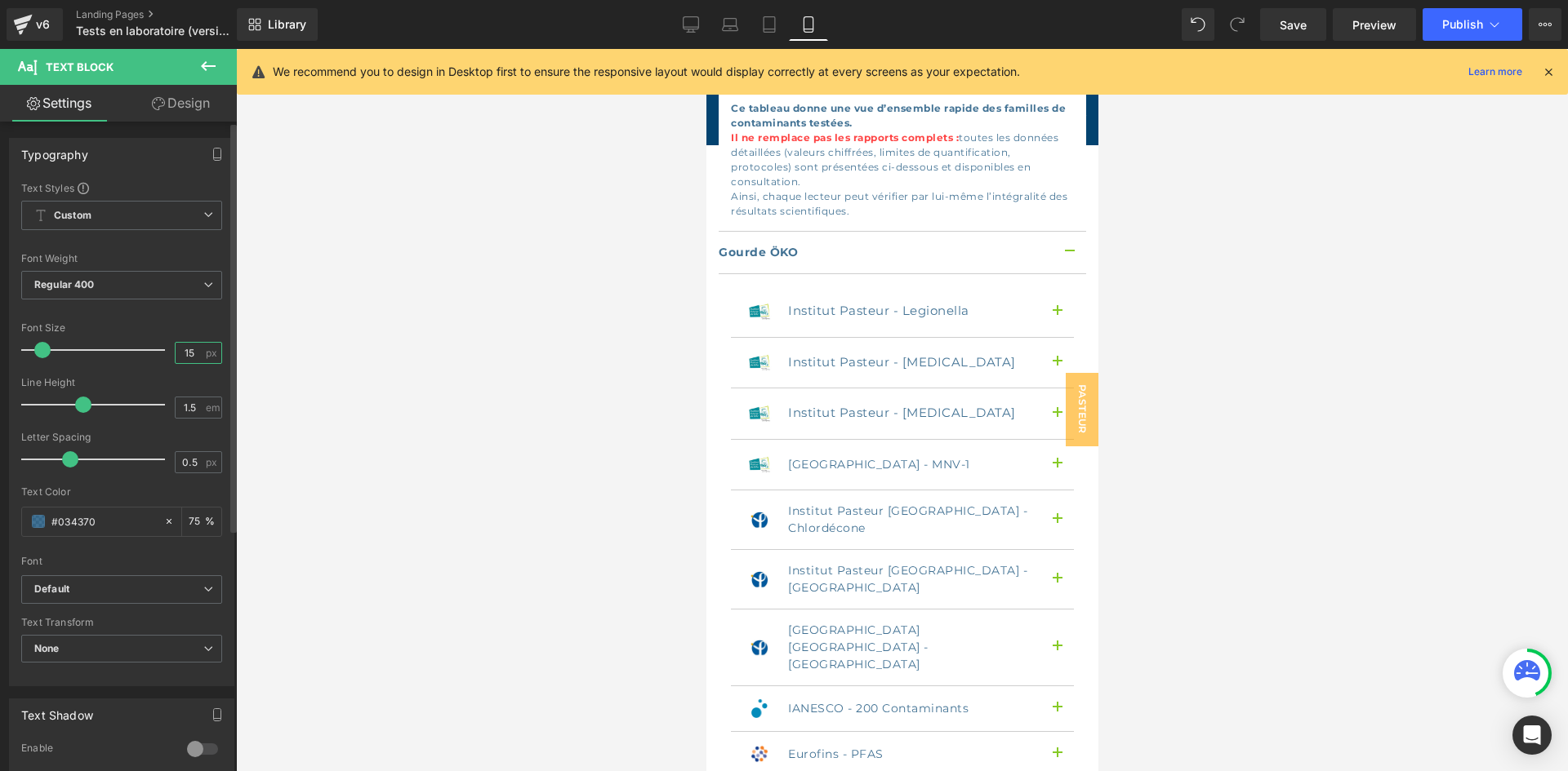
click at [193, 350] on input "15" at bounding box center [190, 353] width 28 height 20
type input "14"
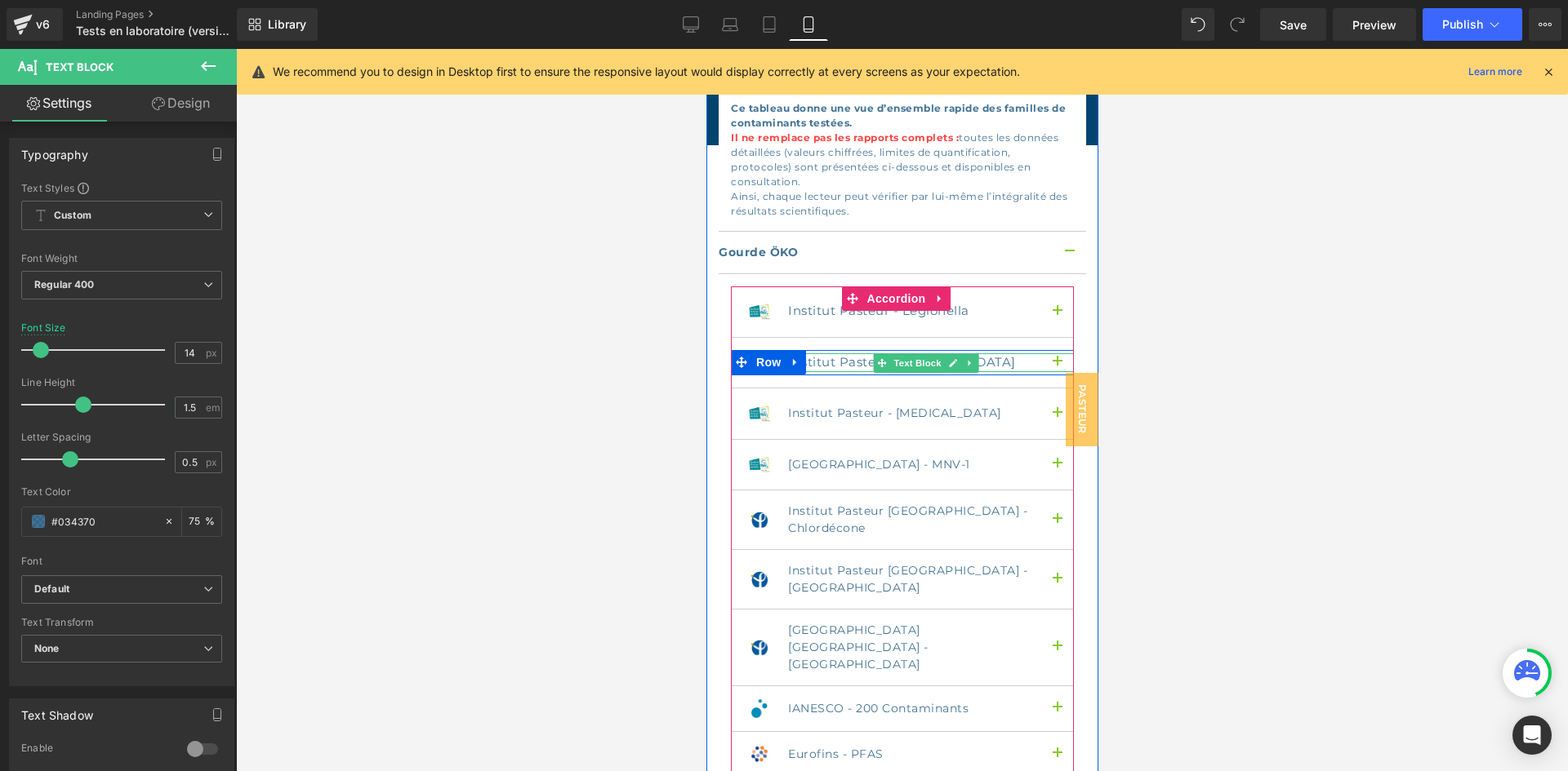
click at [826, 353] on p "Institut Pasteur - [MEDICAL_DATA]" at bounding box center [909, 362] width 245 height 18
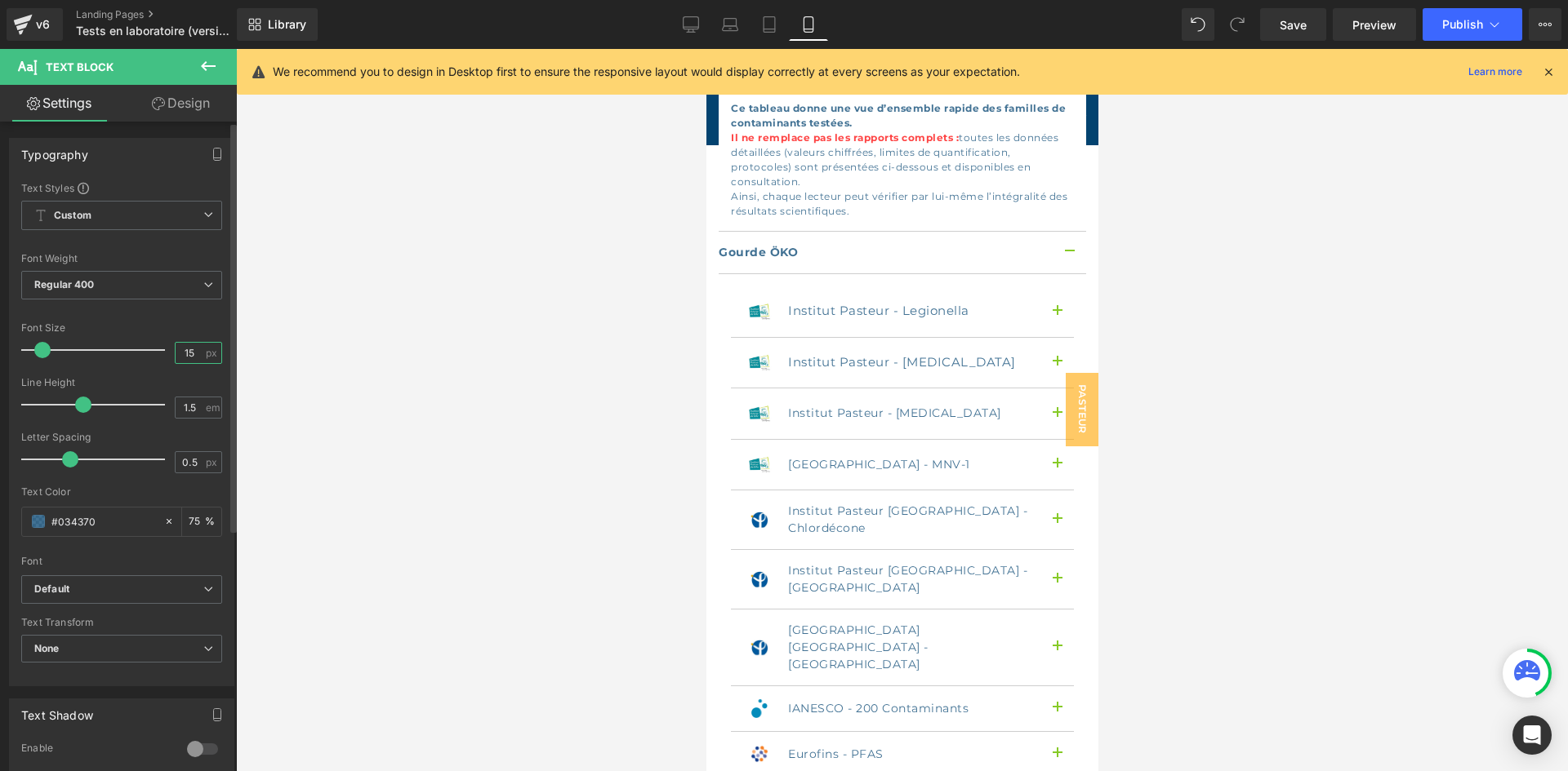
click at [186, 358] on input "15" at bounding box center [190, 353] width 28 height 20
type input "14"
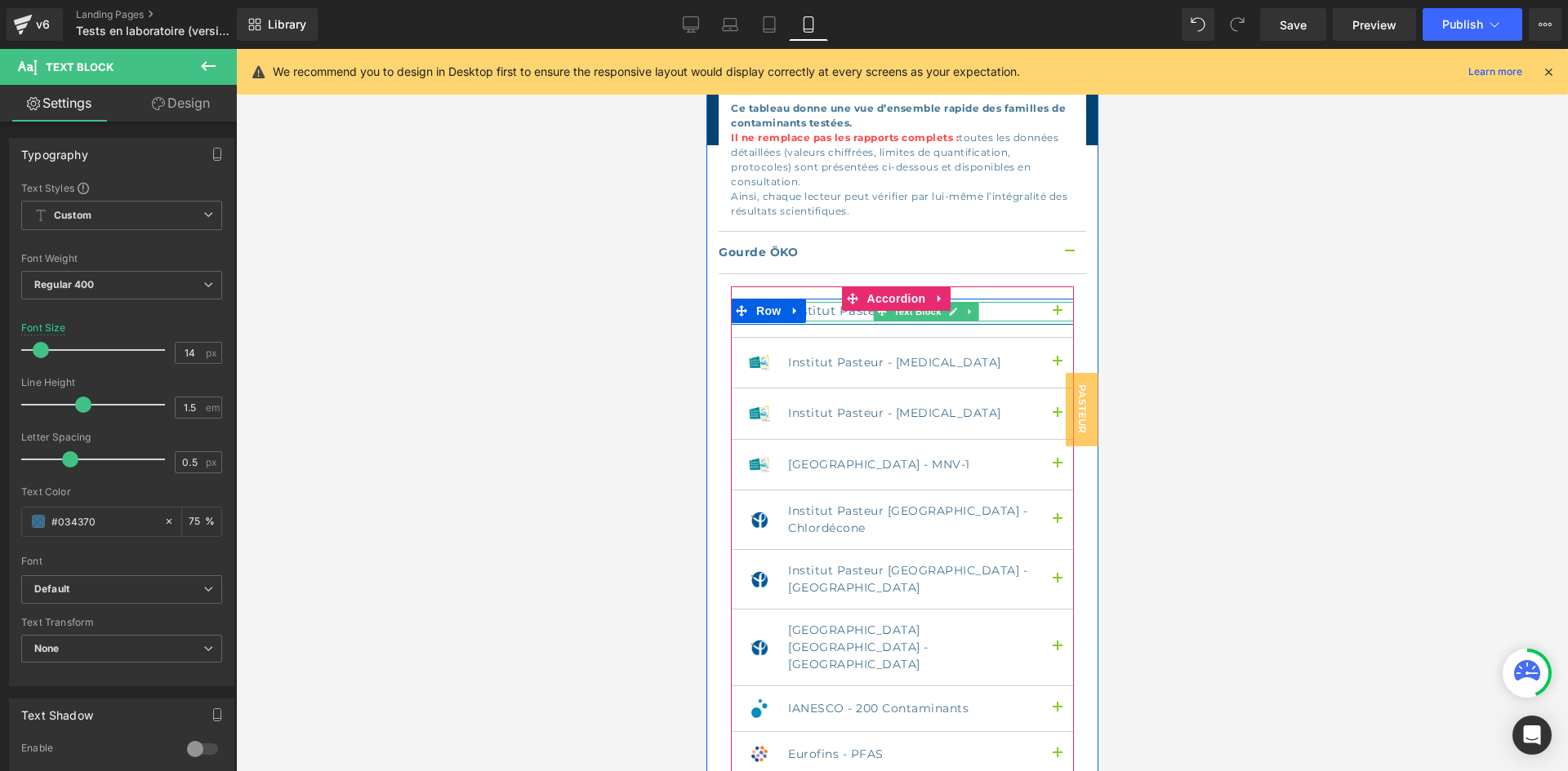
click at [846, 302] on p "Institut Pasteur - Legionella" at bounding box center [909, 311] width 245 height 18
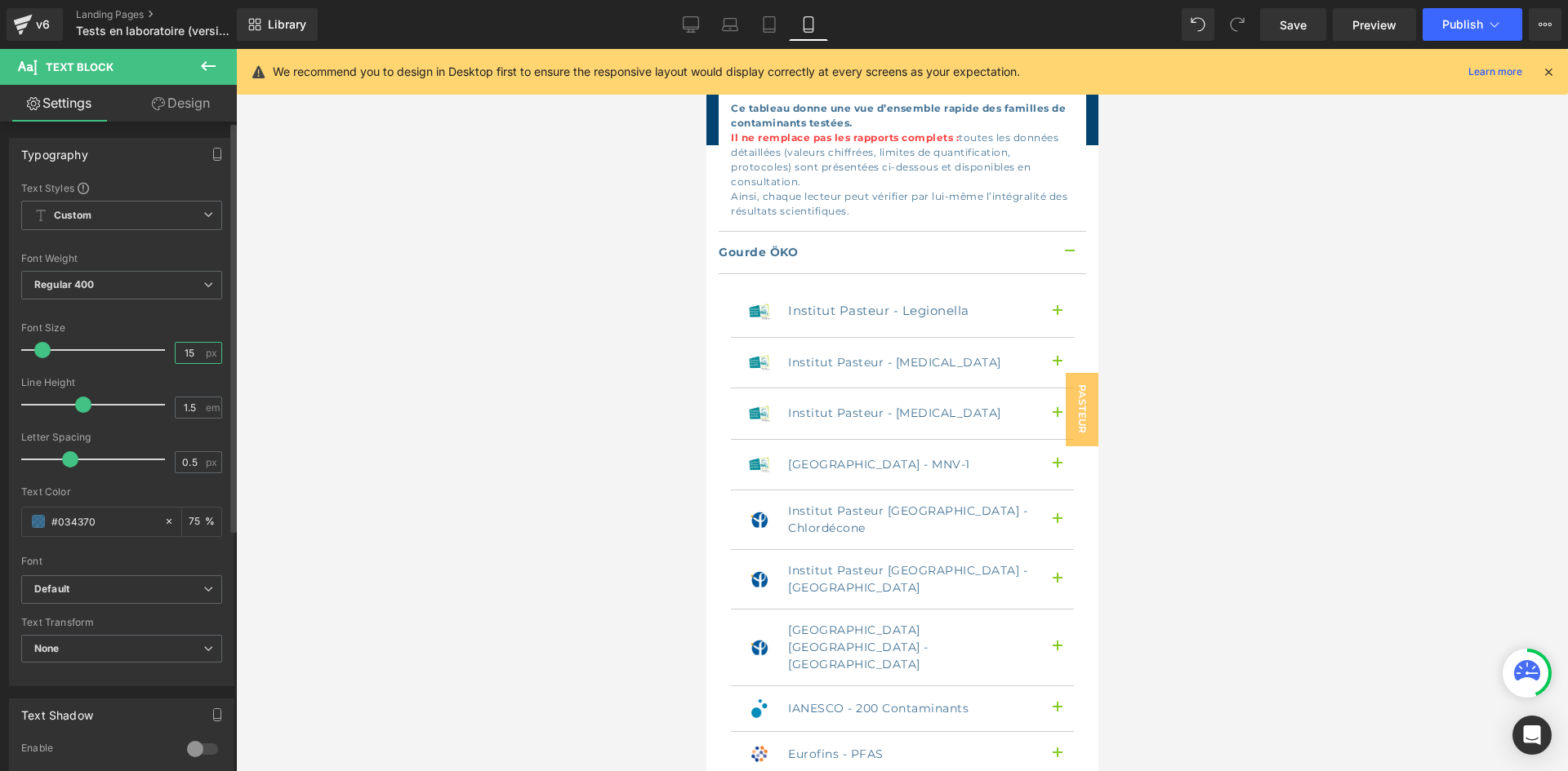
click at [195, 353] on input "15" at bounding box center [190, 353] width 28 height 20
type input "14"
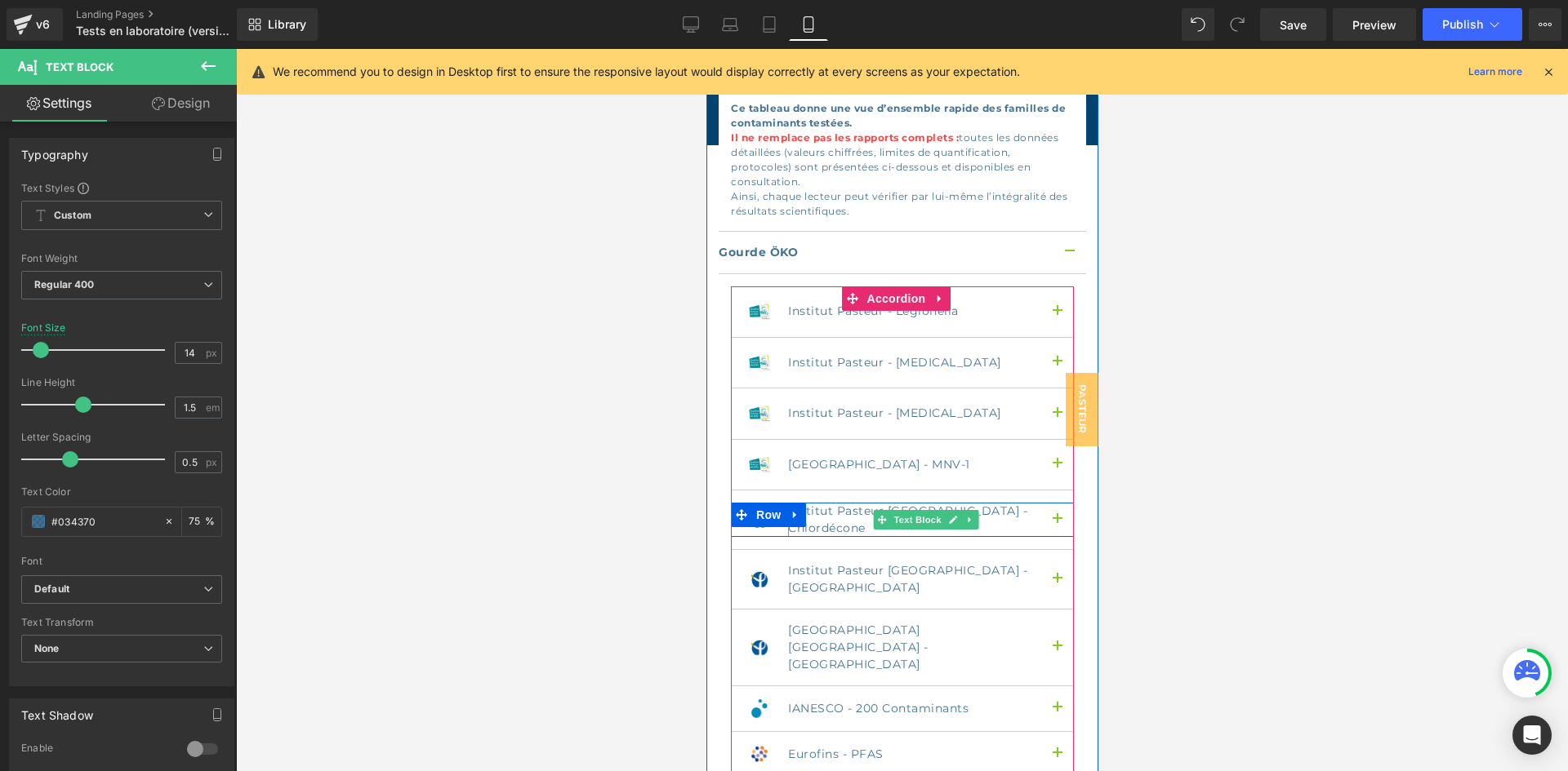
click at [864, 503] on p "Institut Pasteur [GEOGRAPHIC_DATA] - Chlordécone" at bounding box center [909, 520] width 245 height 34
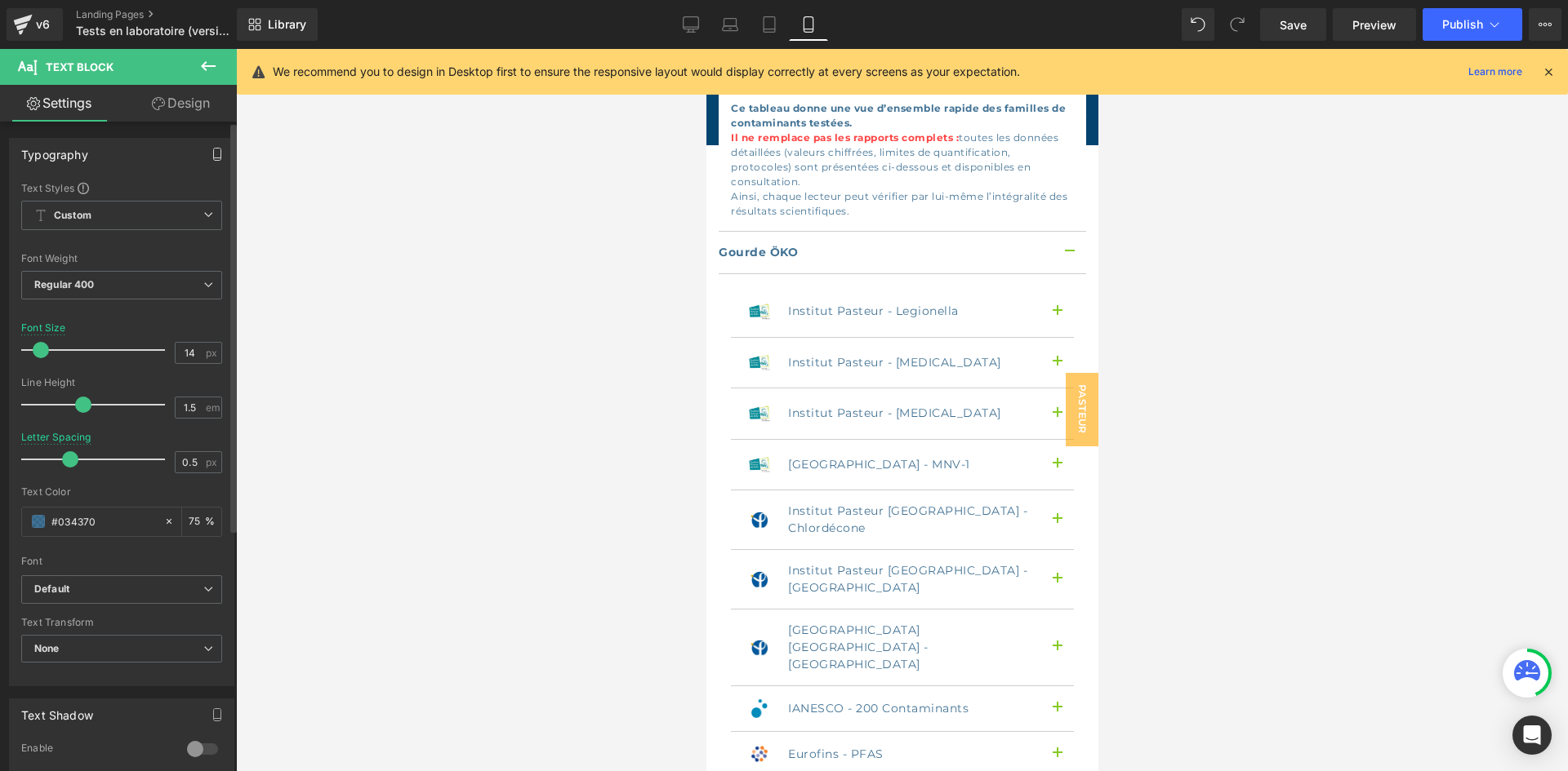
click at [211, 150] on icon "button" at bounding box center [217, 154] width 13 height 13
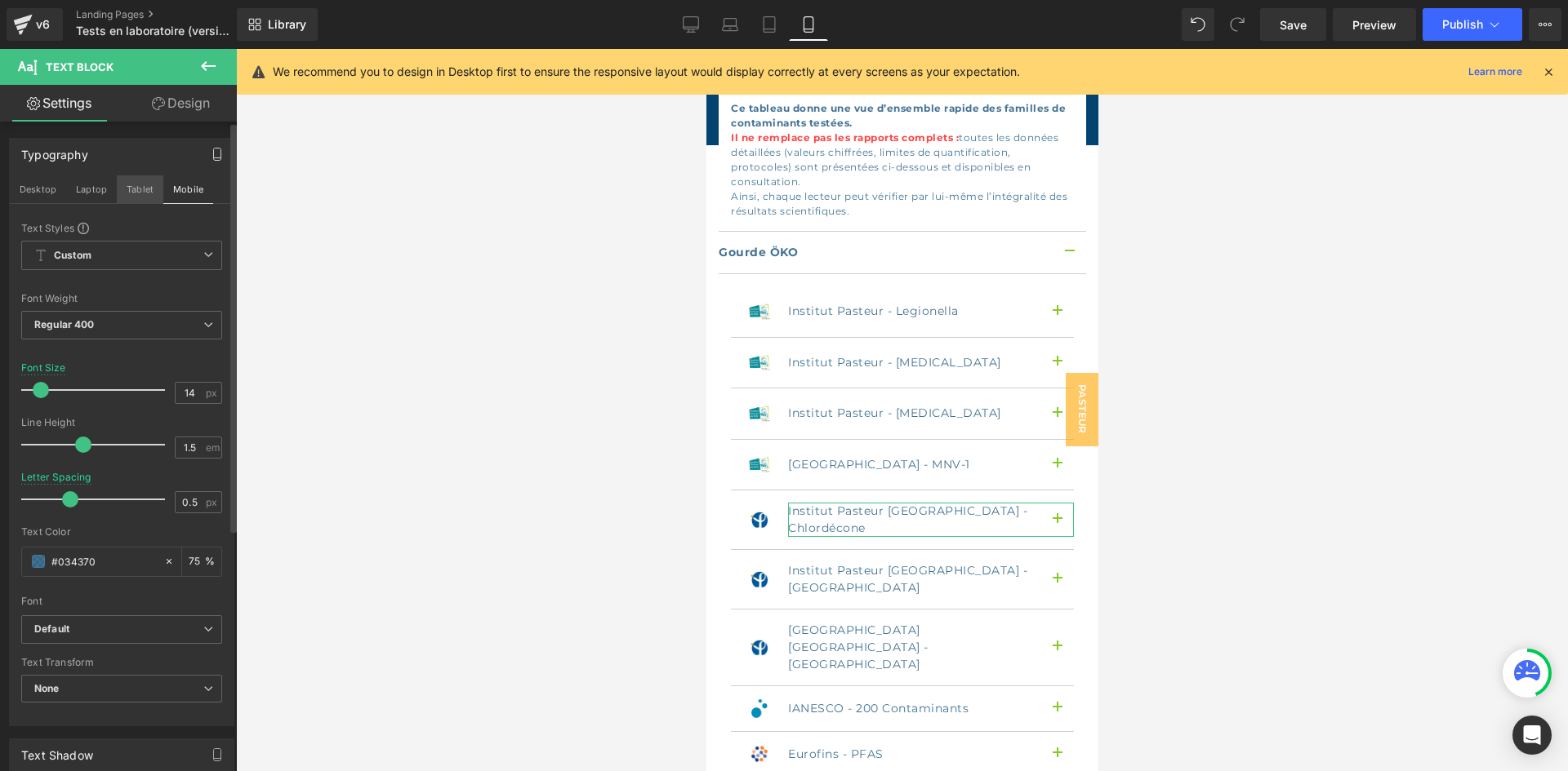
click at [142, 193] on button "Tablet" at bounding box center [140, 190] width 47 height 28
type input "15"
type input "1.5"
type input "75"
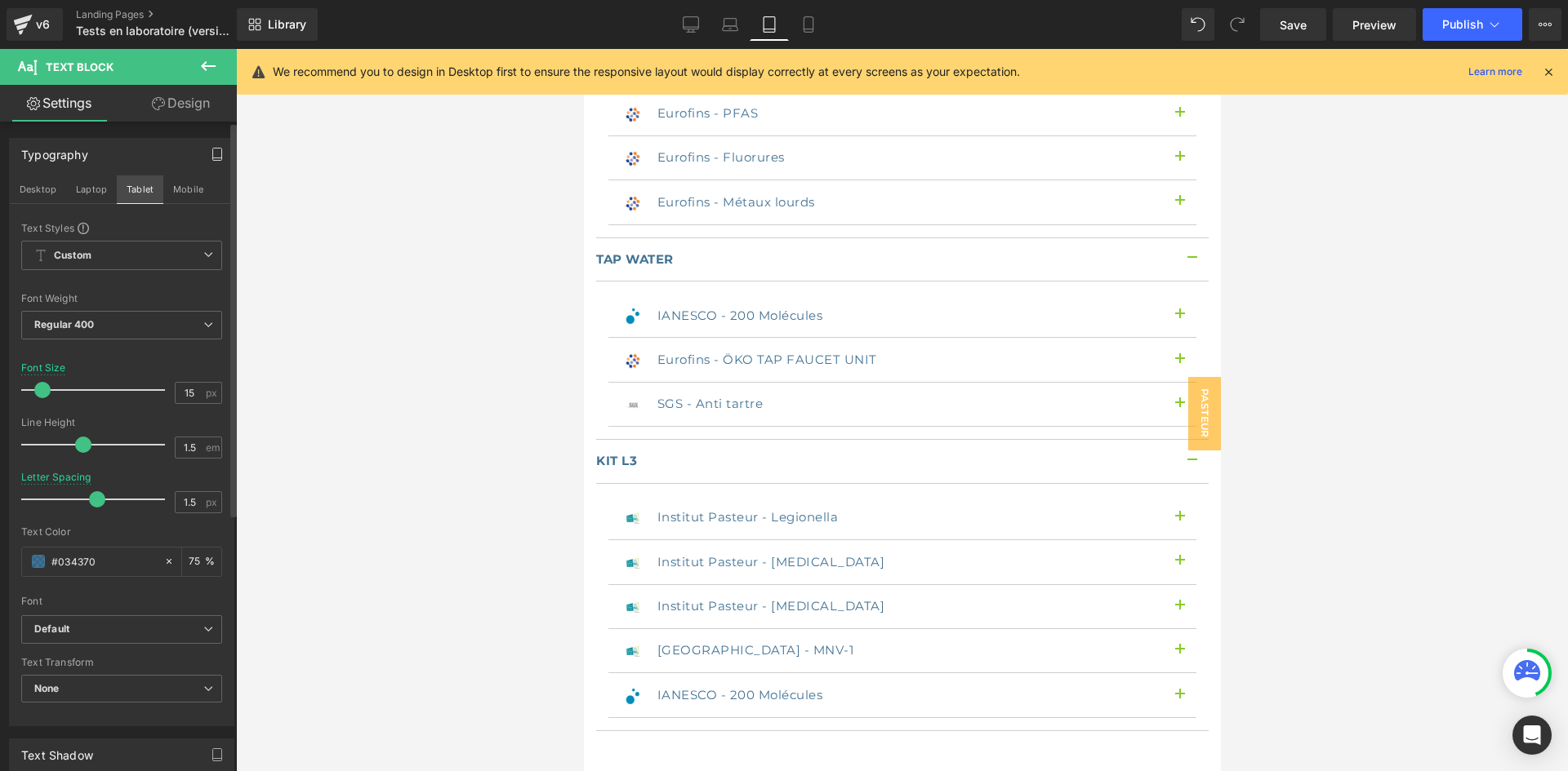
scroll to position [2416, 0]
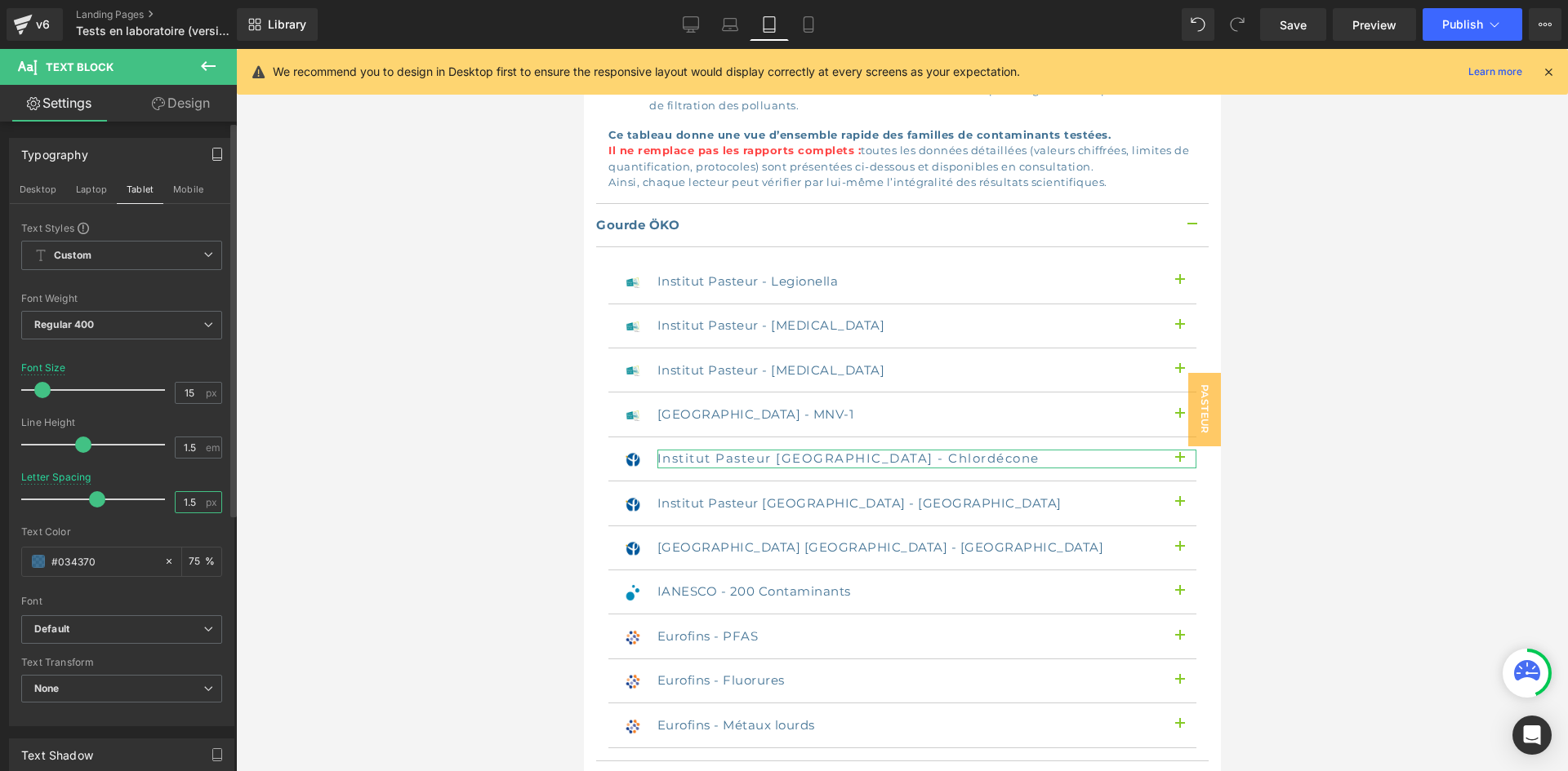
click at [184, 500] on input "1.5" at bounding box center [190, 502] width 28 height 20
click at [110, 192] on button "Laptop" at bounding box center [91, 190] width 51 height 28
type input "1.5"
type input "75"
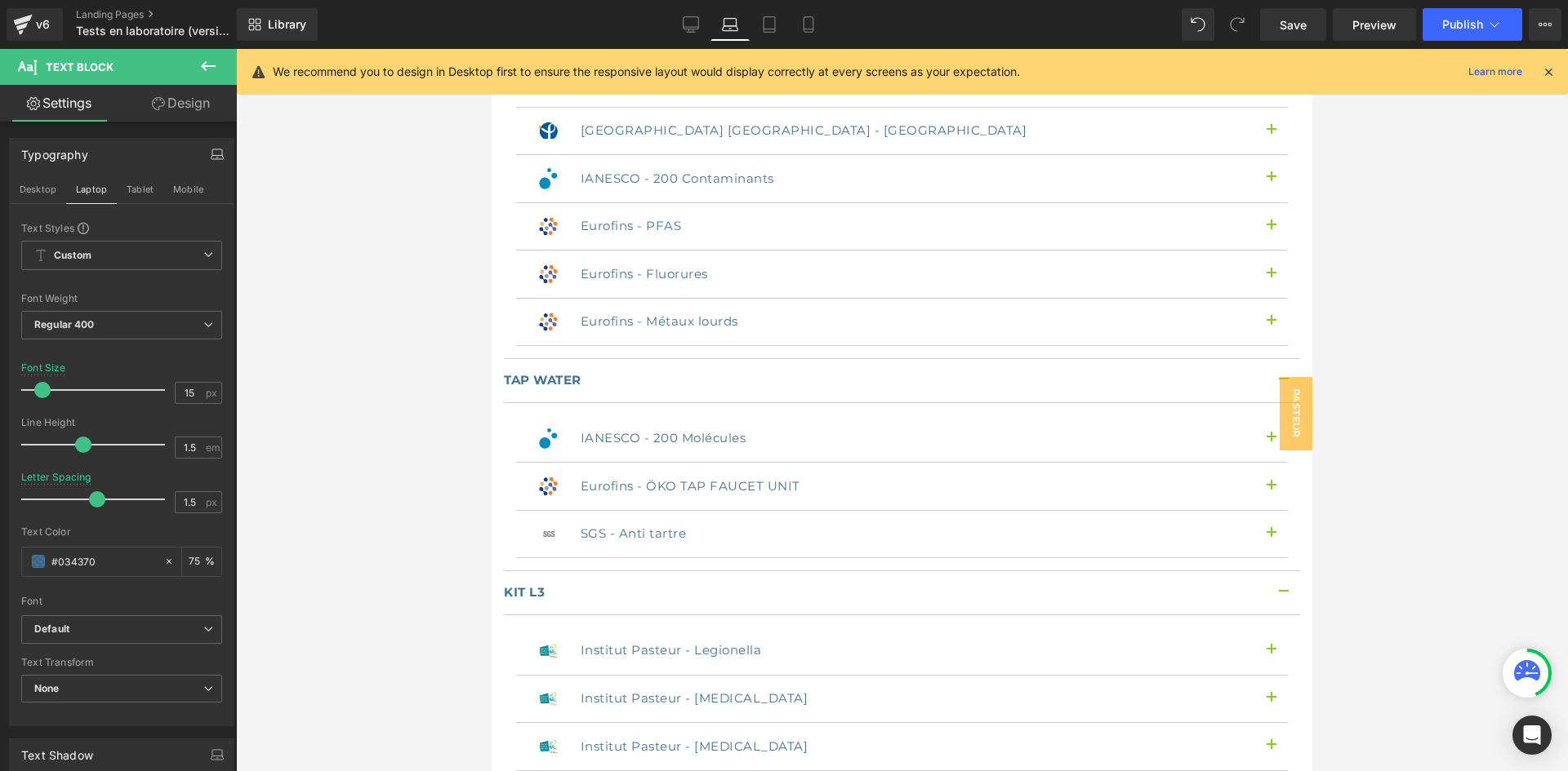
scroll to position [2008, 0]
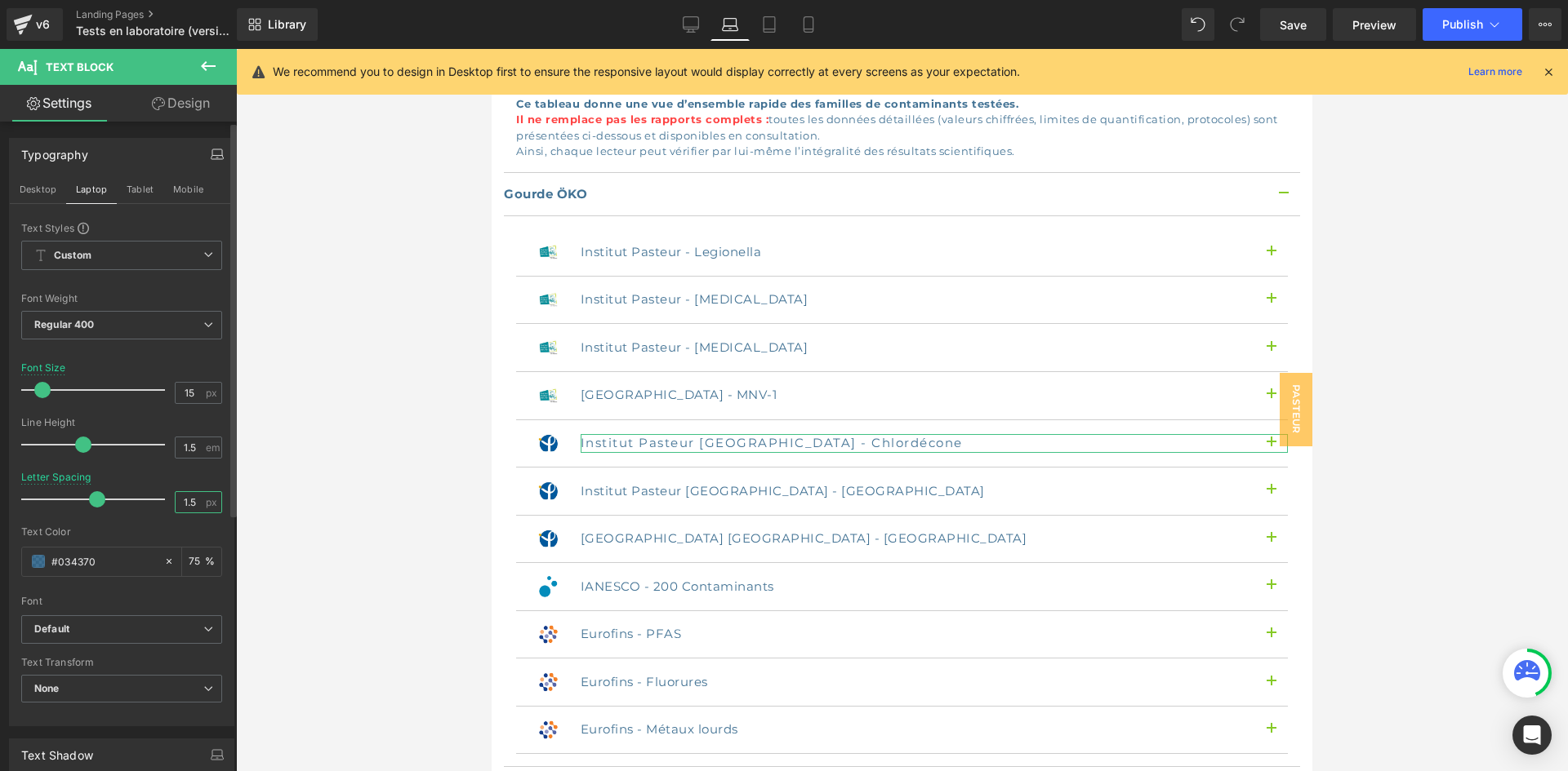
click at [186, 496] on input "1.5" at bounding box center [190, 502] width 28 height 20
click at [43, 192] on button "Desktop" at bounding box center [38, 190] width 56 height 28
type input "1.5"
type input "75"
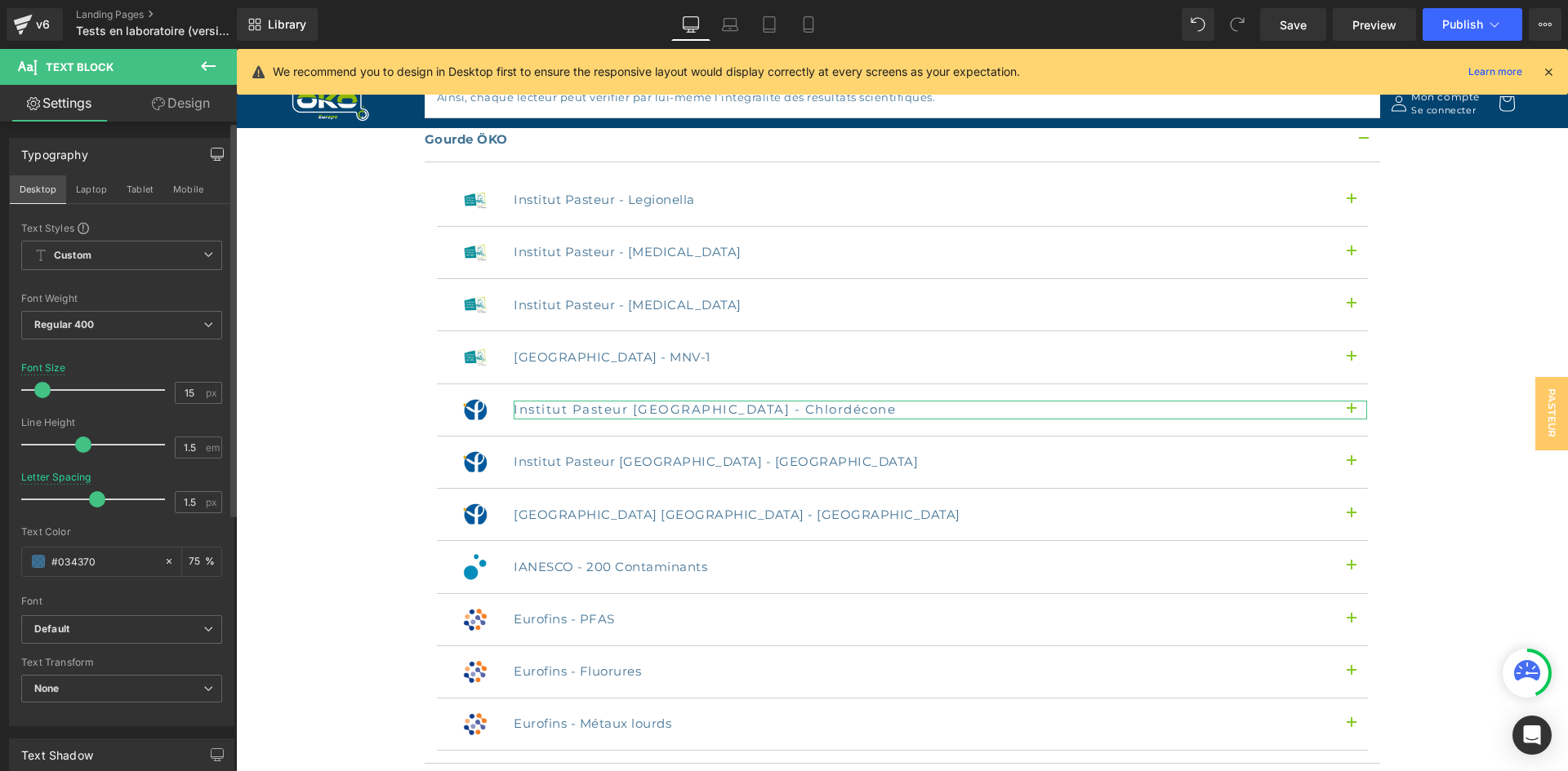
scroll to position [1940, 0]
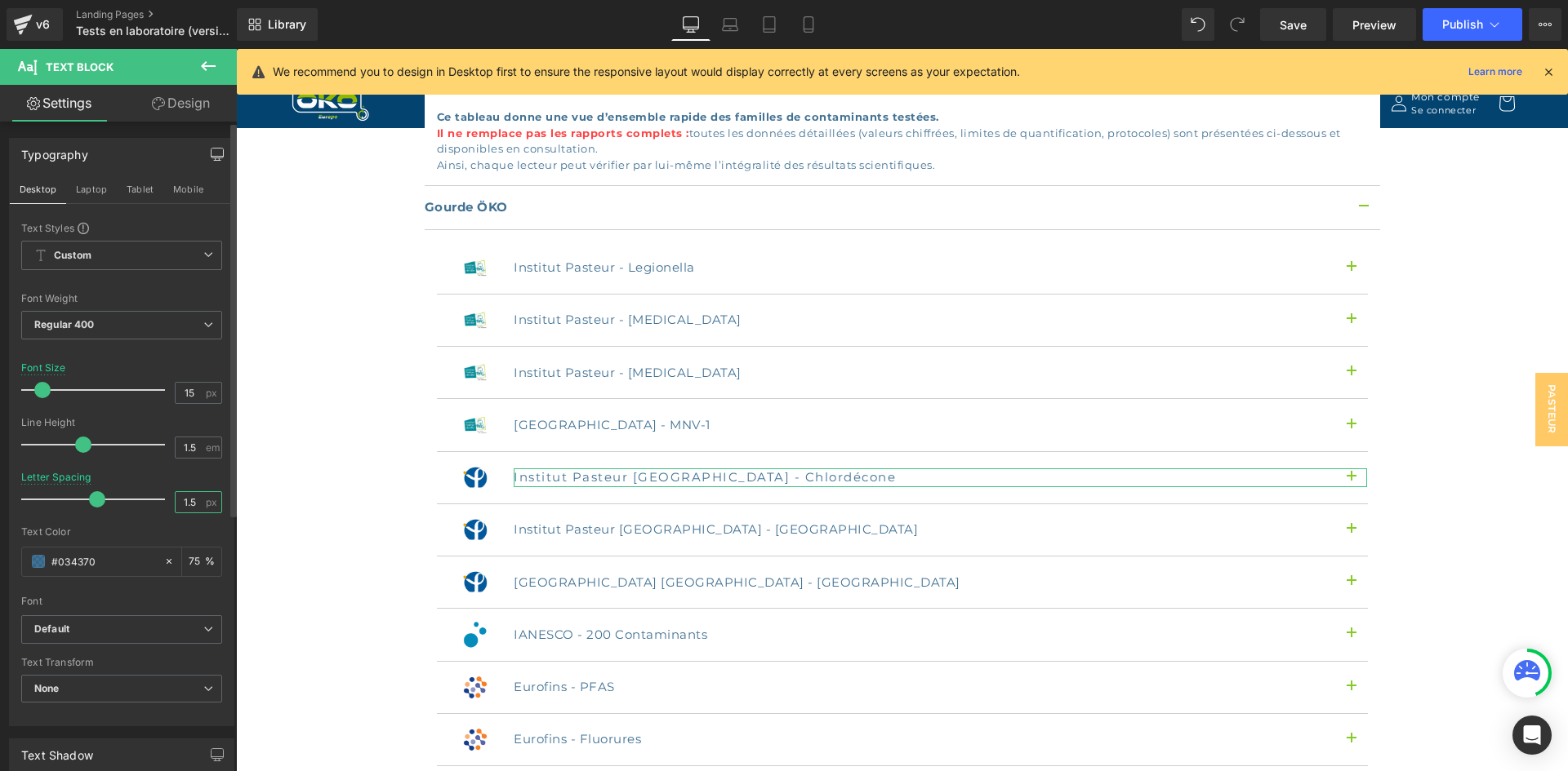
click at [196, 505] on input "1.5" at bounding box center [190, 502] width 28 height 20
click at [177, 500] on input "1.5" at bounding box center [190, 502] width 28 height 20
type input "0.5"
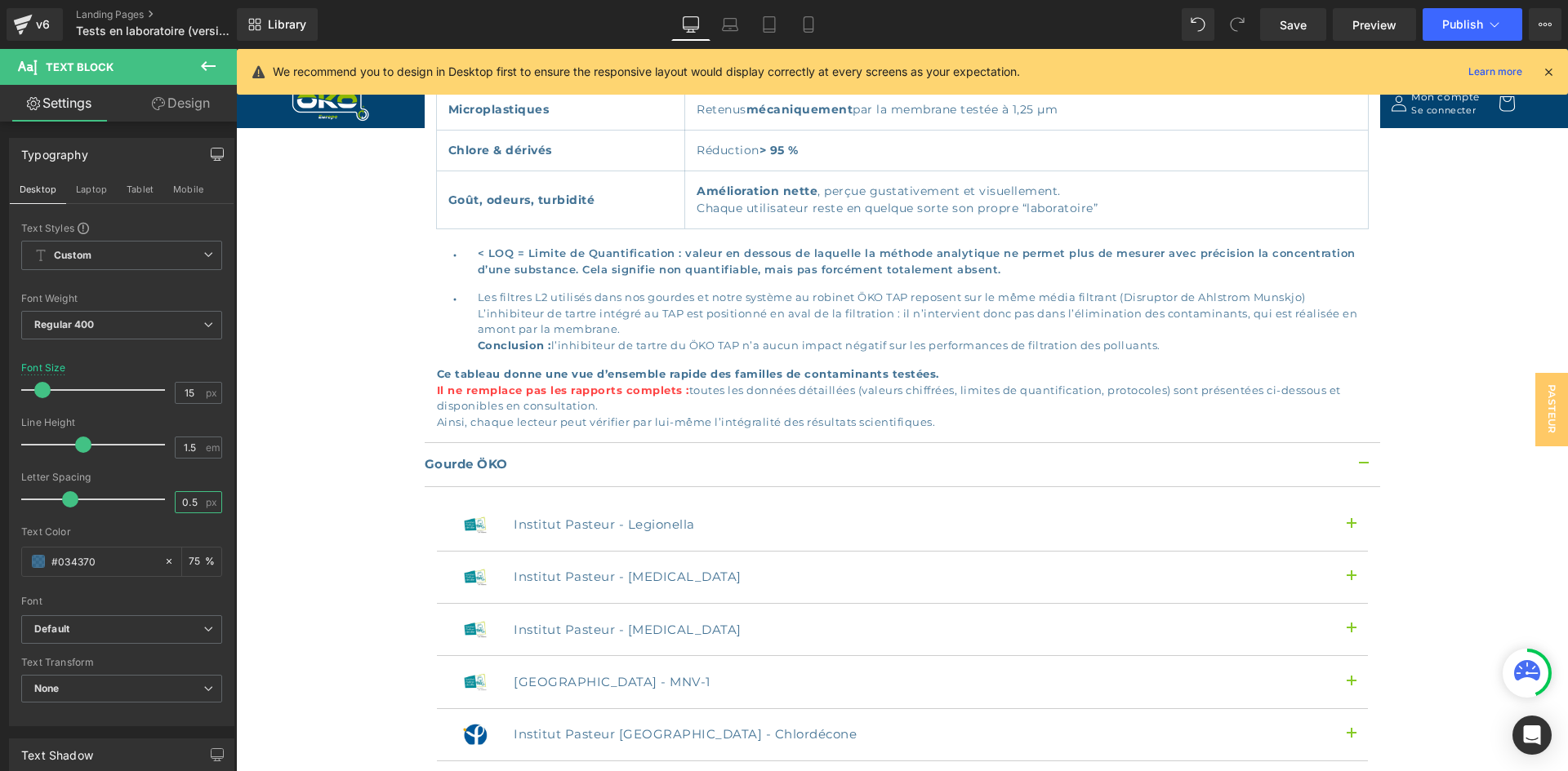
scroll to position [1695, 0]
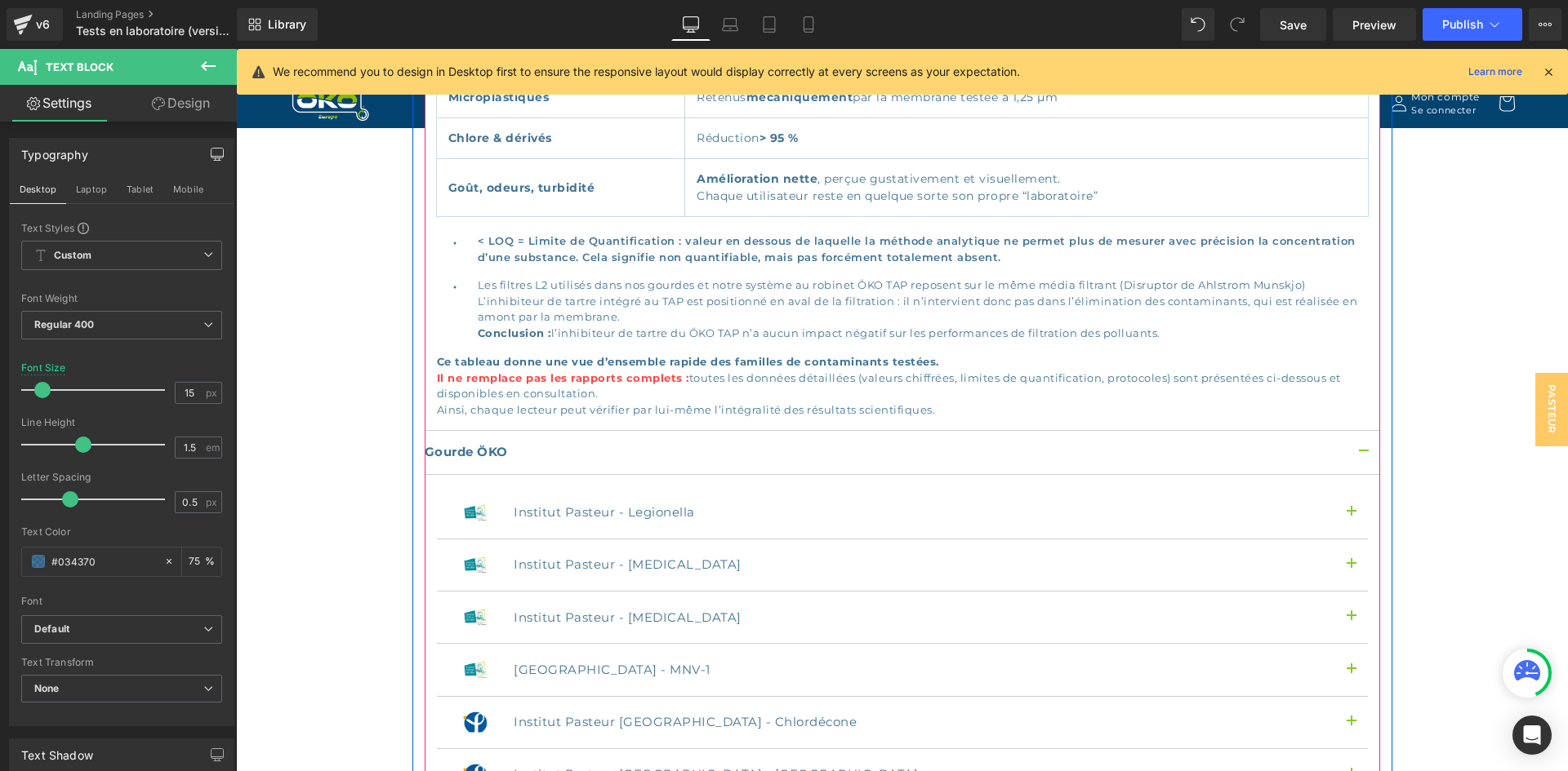
click at [1355, 431] on button "button" at bounding box center [1363, 452] width 33 height 43
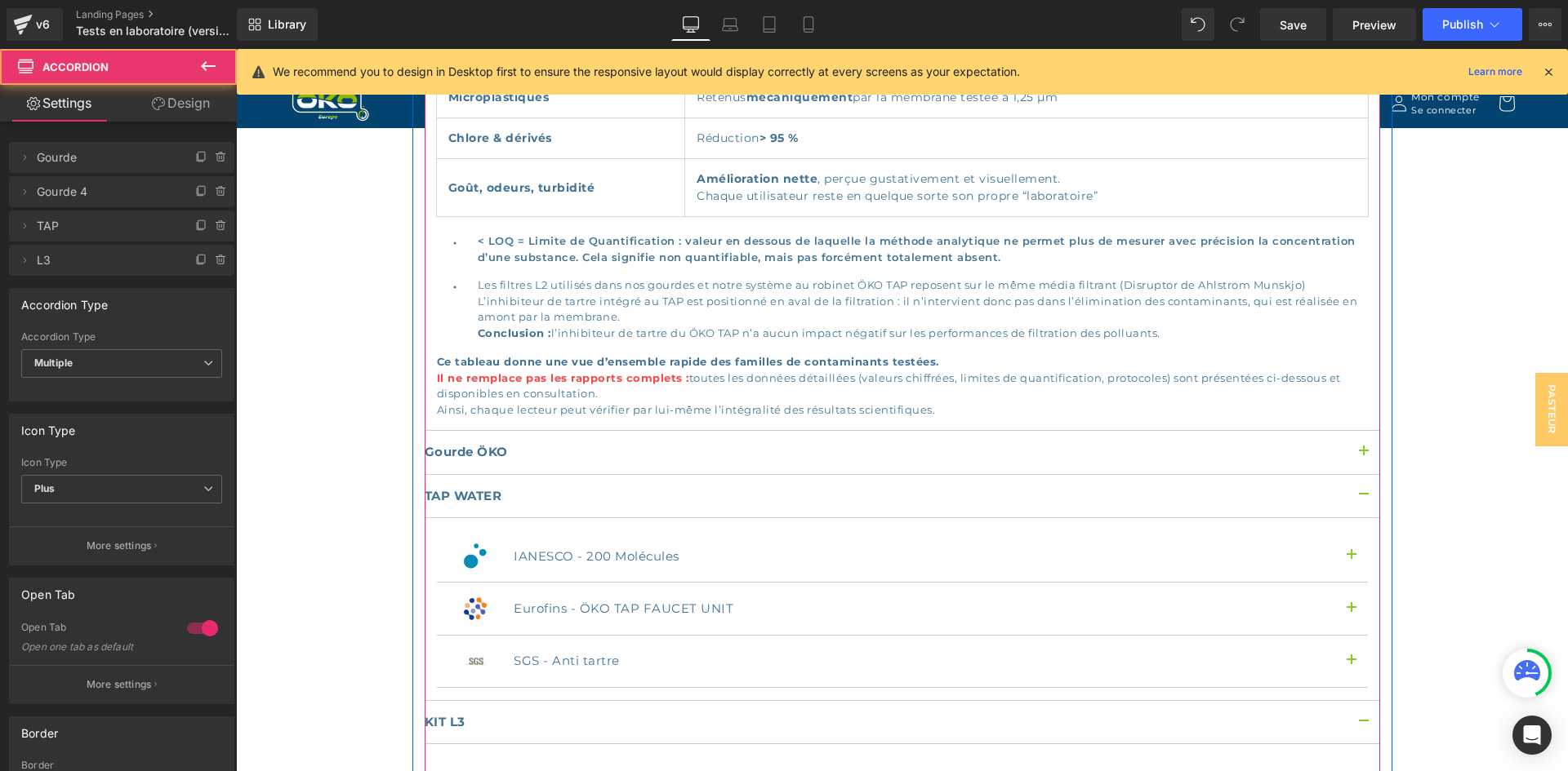
click at [1359, 475] on button "button" at bounding box center [1363, 496] width 33 height 43
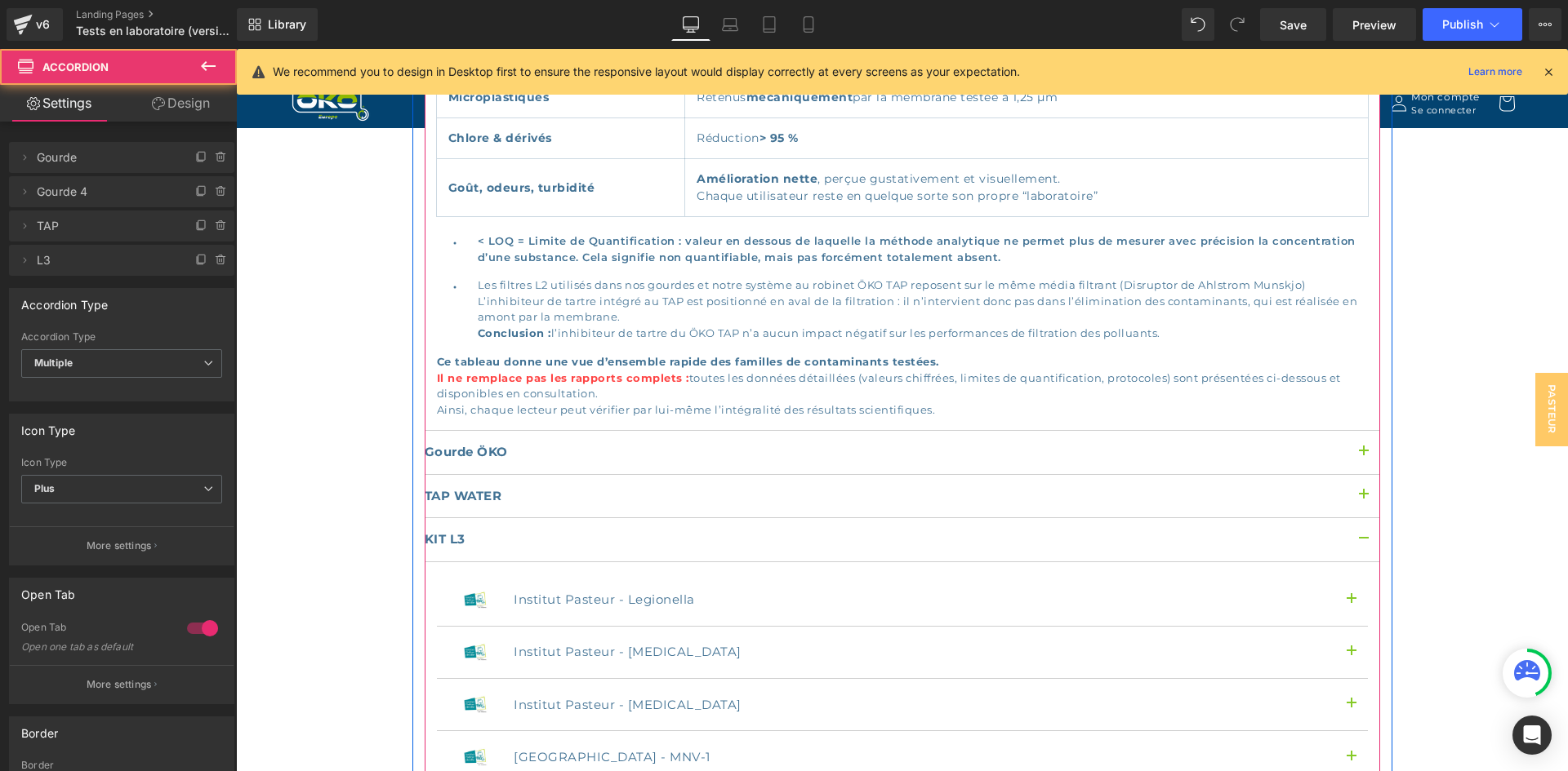
click at [1357, 519] on button "button" at bounding box center [1363, 540] width 33 height 43
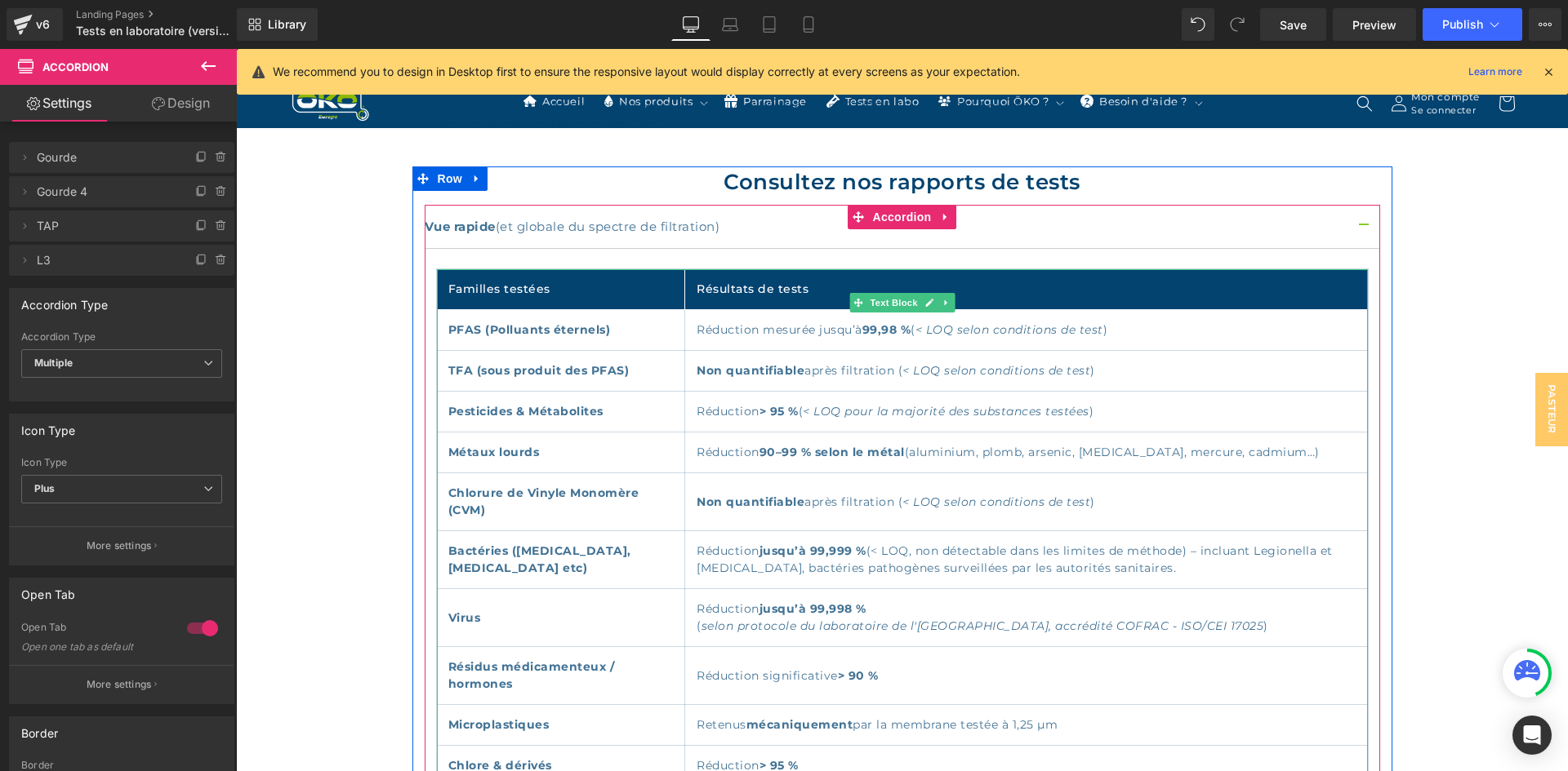
scroll to position [1043, 0]
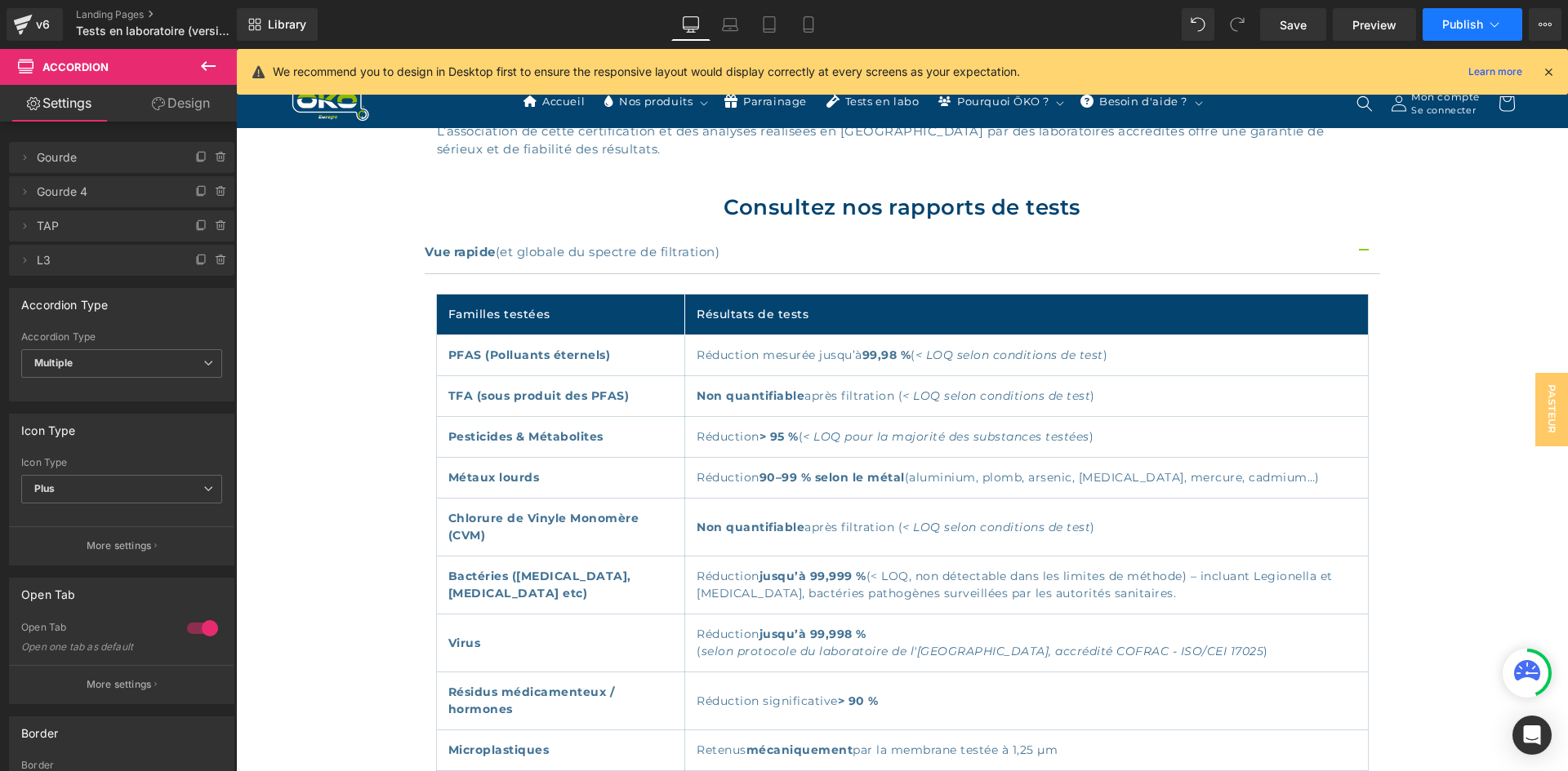
click at [1429, 25] on button "Publish" at bounding box center [1471, 24] width 99 height 33
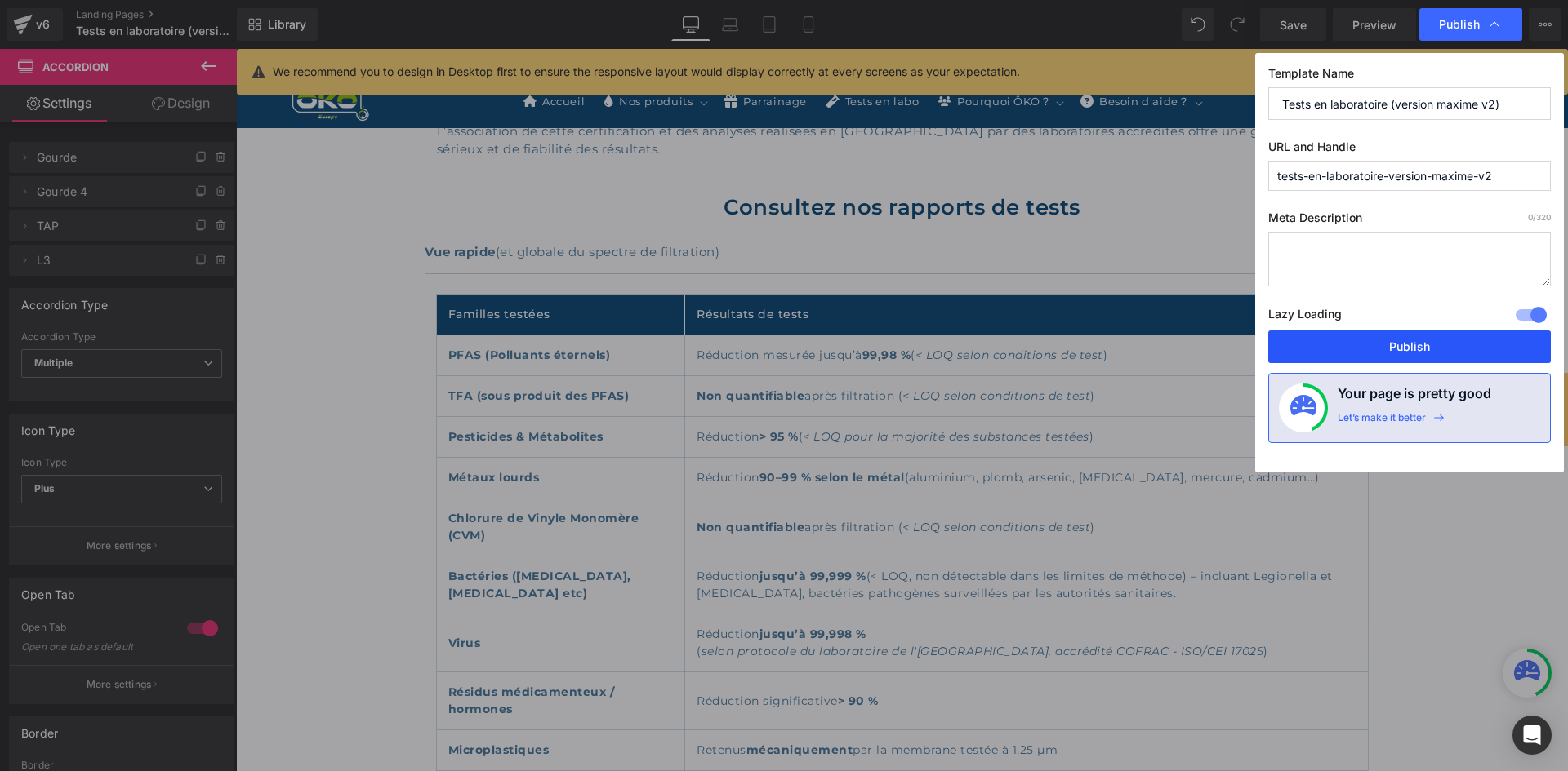
drag, startPoint x: 1342, startPoint y: 358, endPoint x: 1104, endPoint y: 309, distance: 243.0
click at [1342, 358] on button "Publish" at bounding box center [1409, 346] width 282 height 33
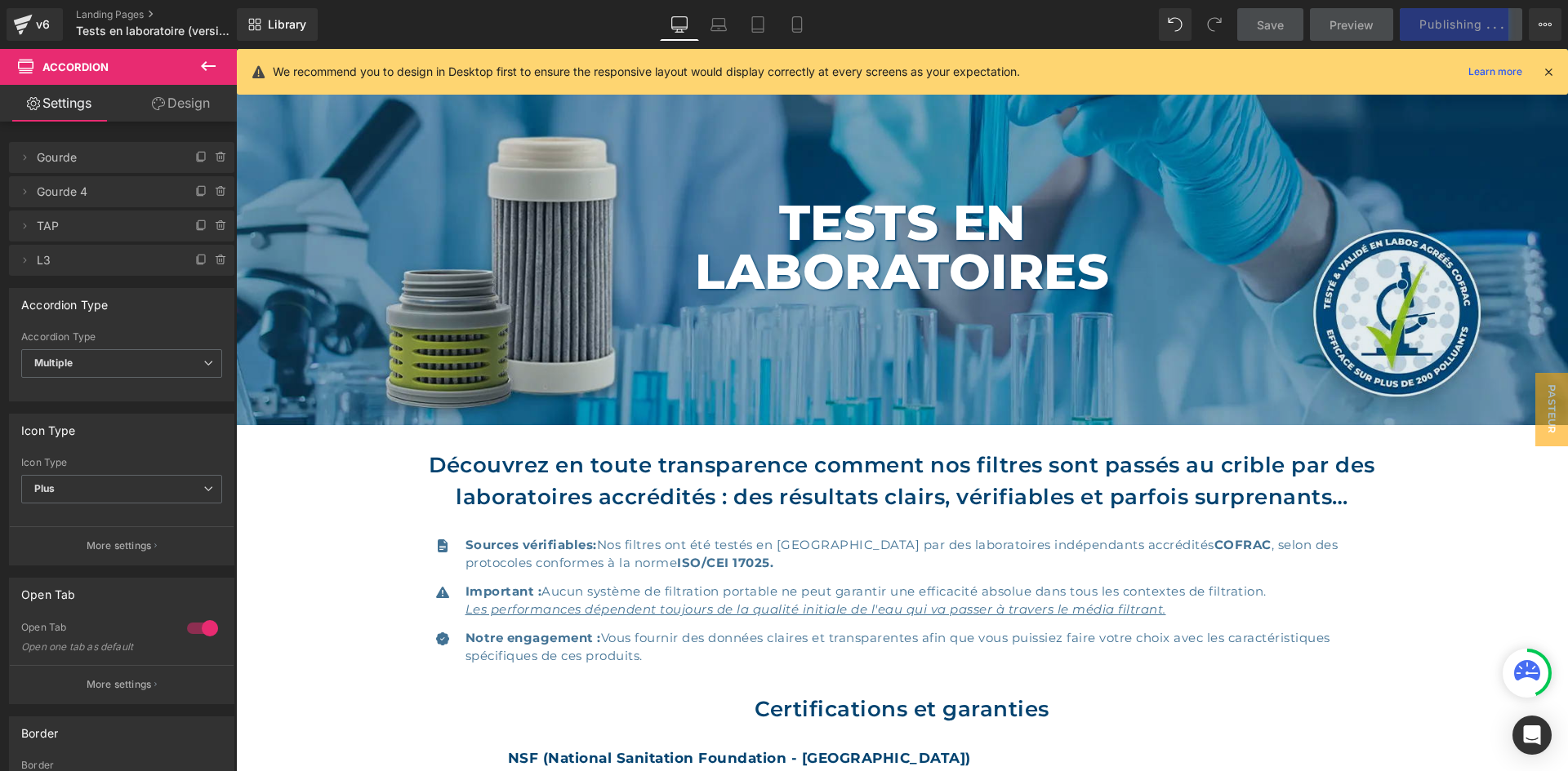
scroll to position [0, 0]
